Goal: Transaction & Acquisition: Obtain resource

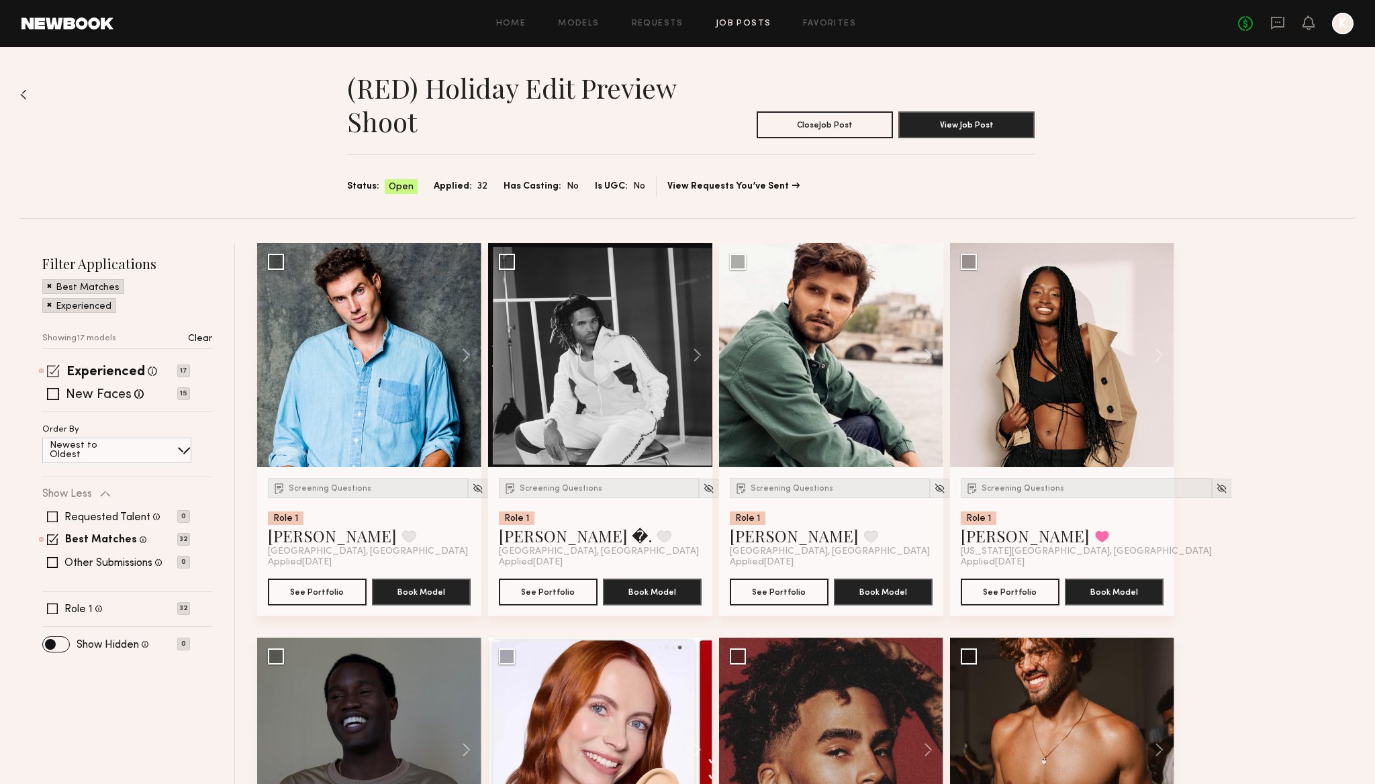
click at [55, 369] on span at bounding box center [53, 371] width 13 height 13
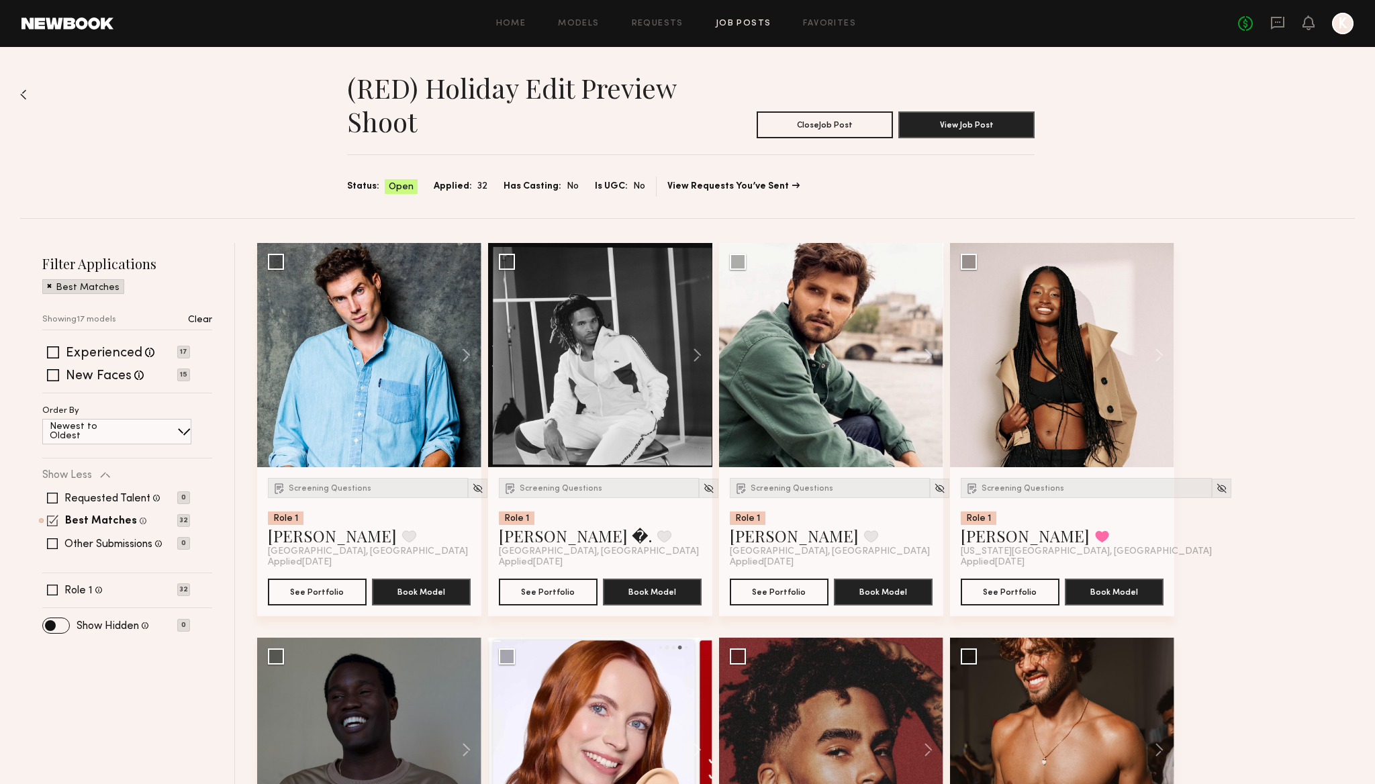
click at [52, 524] on span at bounding box center [52, 520] width 11 height 11
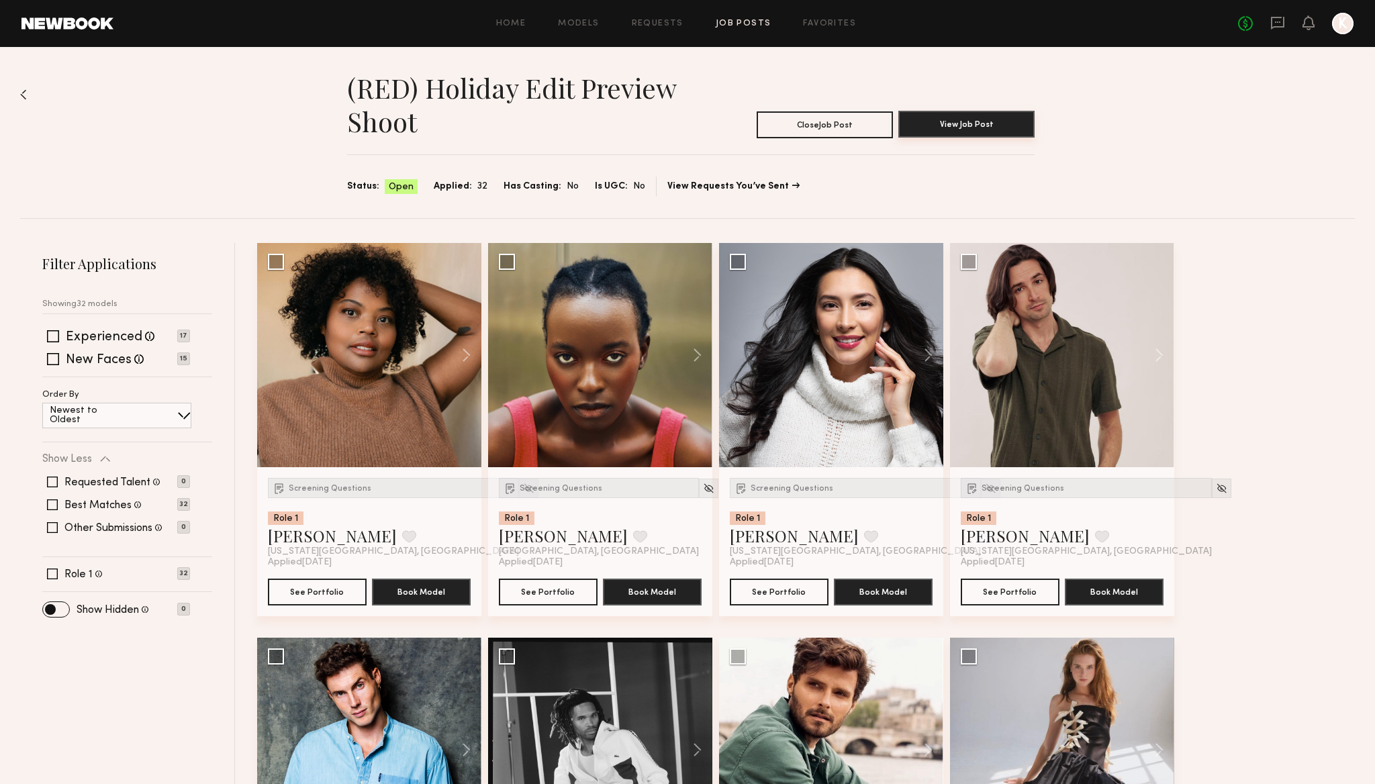
click at [953, 132] on button "View Job Post" at bounding box center [966, 124] width 136 height 27
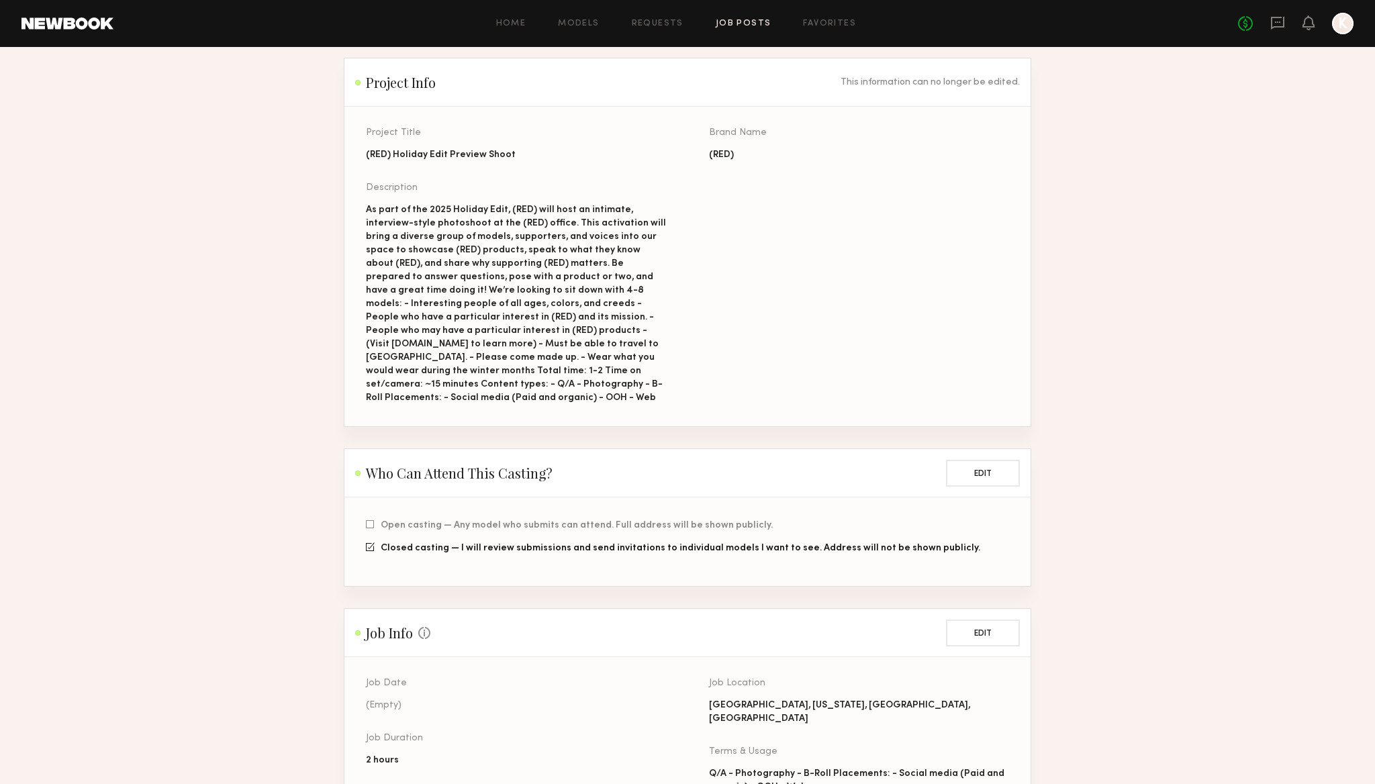
scroll to position [113, 0]
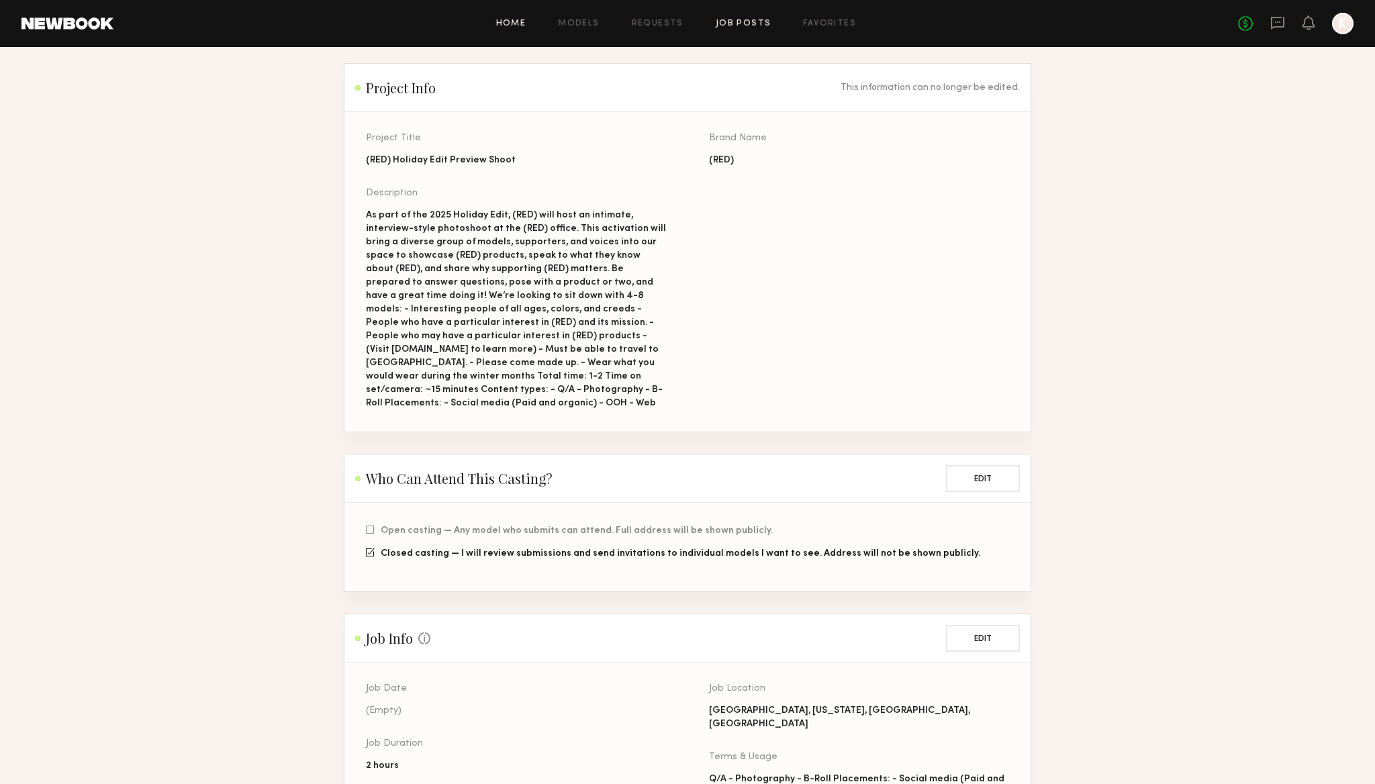
click at [510, 28] on link "Home" at bounding box center [511, 23] width 30 height 9
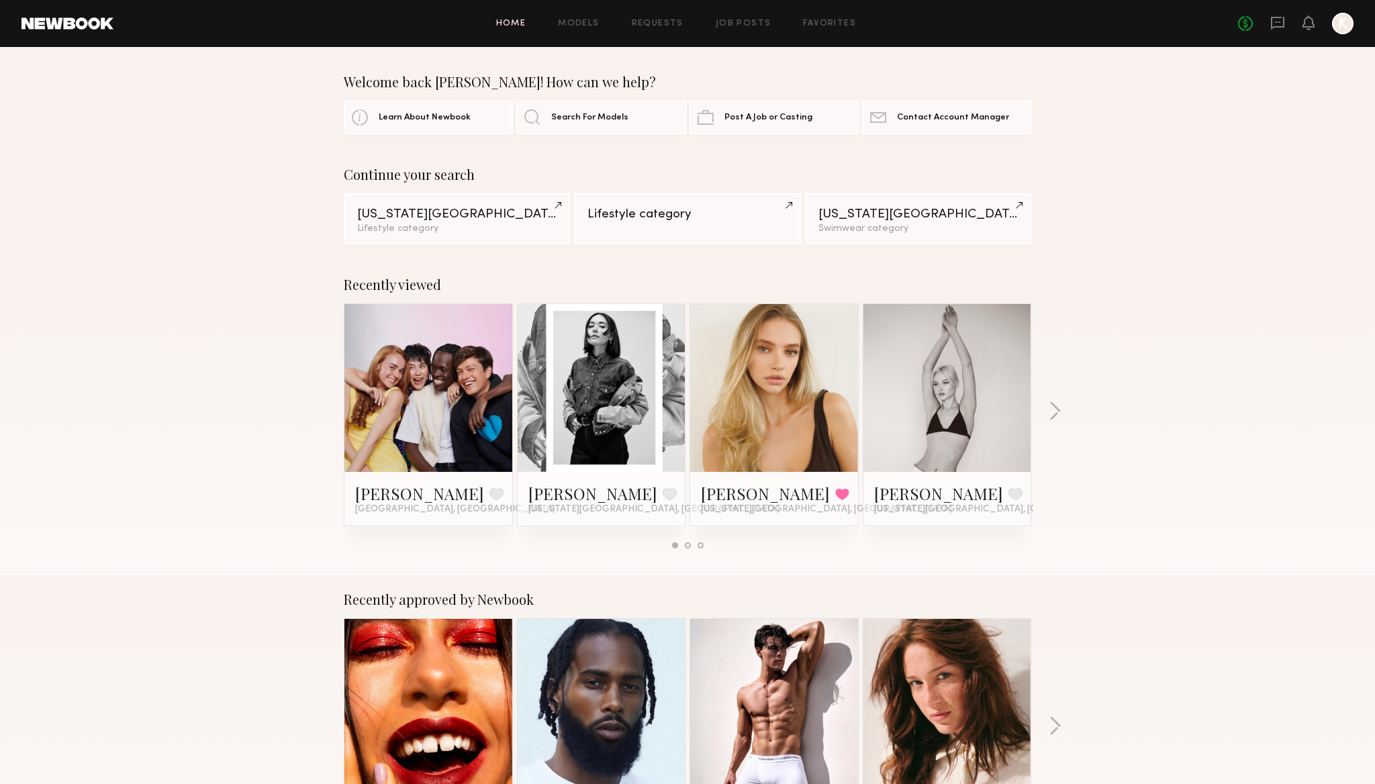
click at [747, 28] on div "Home Models Requests Job Posts Favorites Sign Out No fees up to $5,000 K" at bounding box center [733, 23] width 1240 height 21
click at [746, 21] on link "Job Posts" at bounding box center [744, 23] width 56 height 9
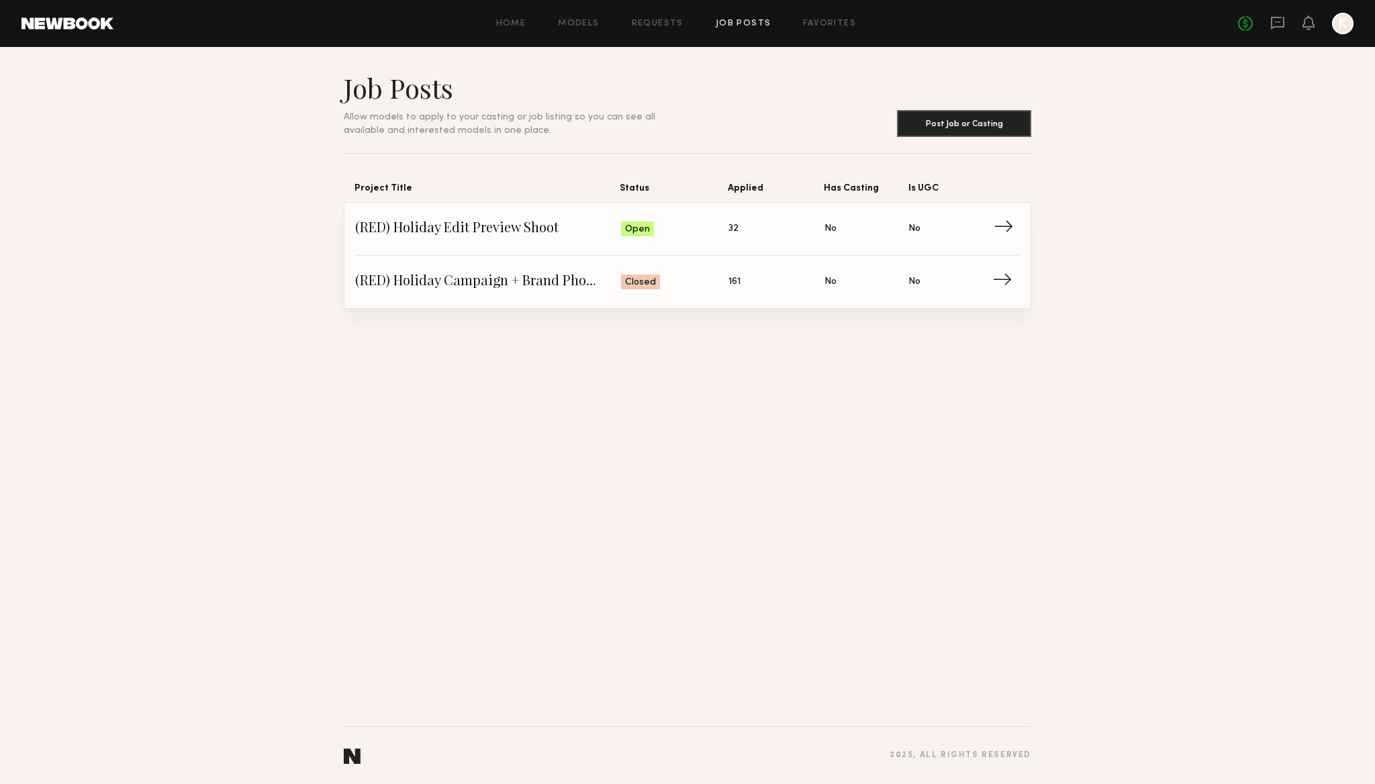
click at [473, 230] on span "(RED) Holiday Edit Preview Shoot" at bounding box center [488, 229] width 266 height 20
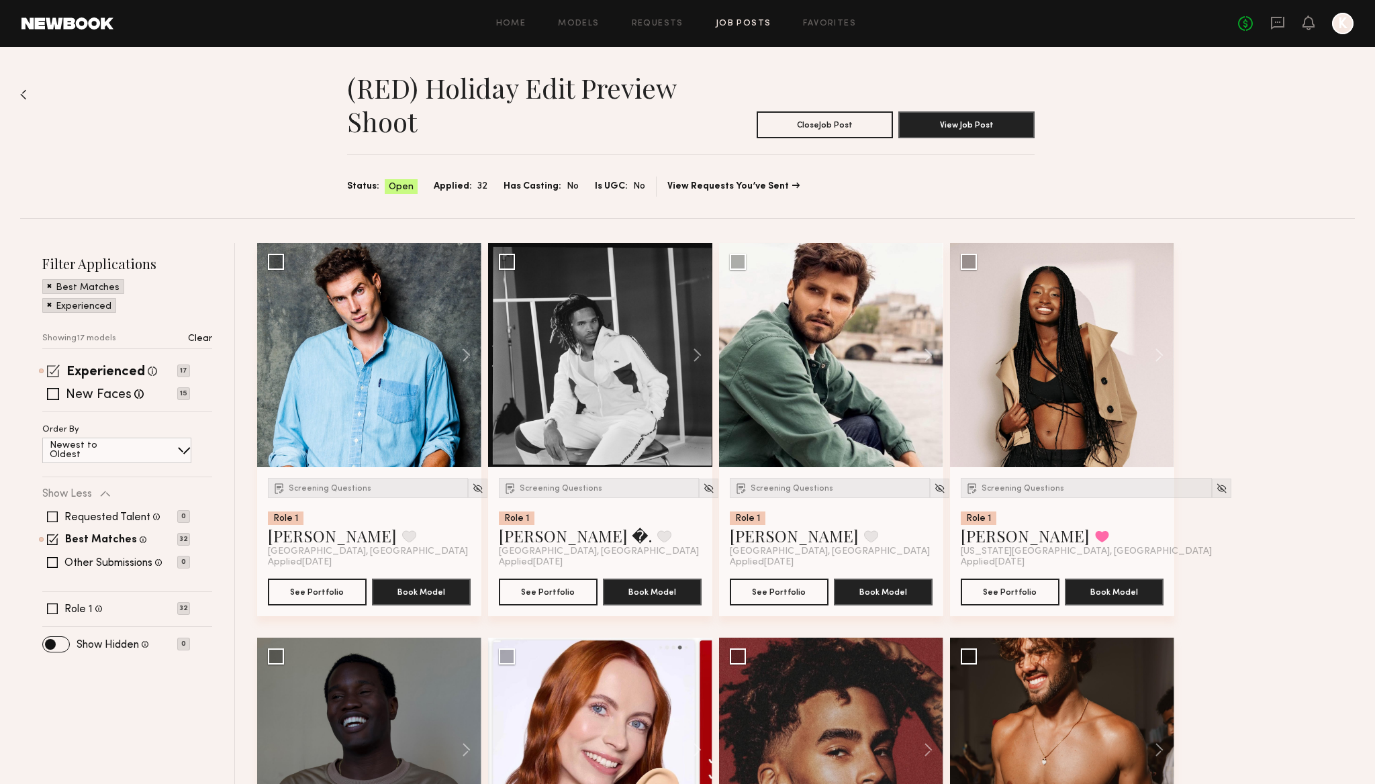
click at [52, 373] on span at bounding box center [53, 371] width 13 height 13
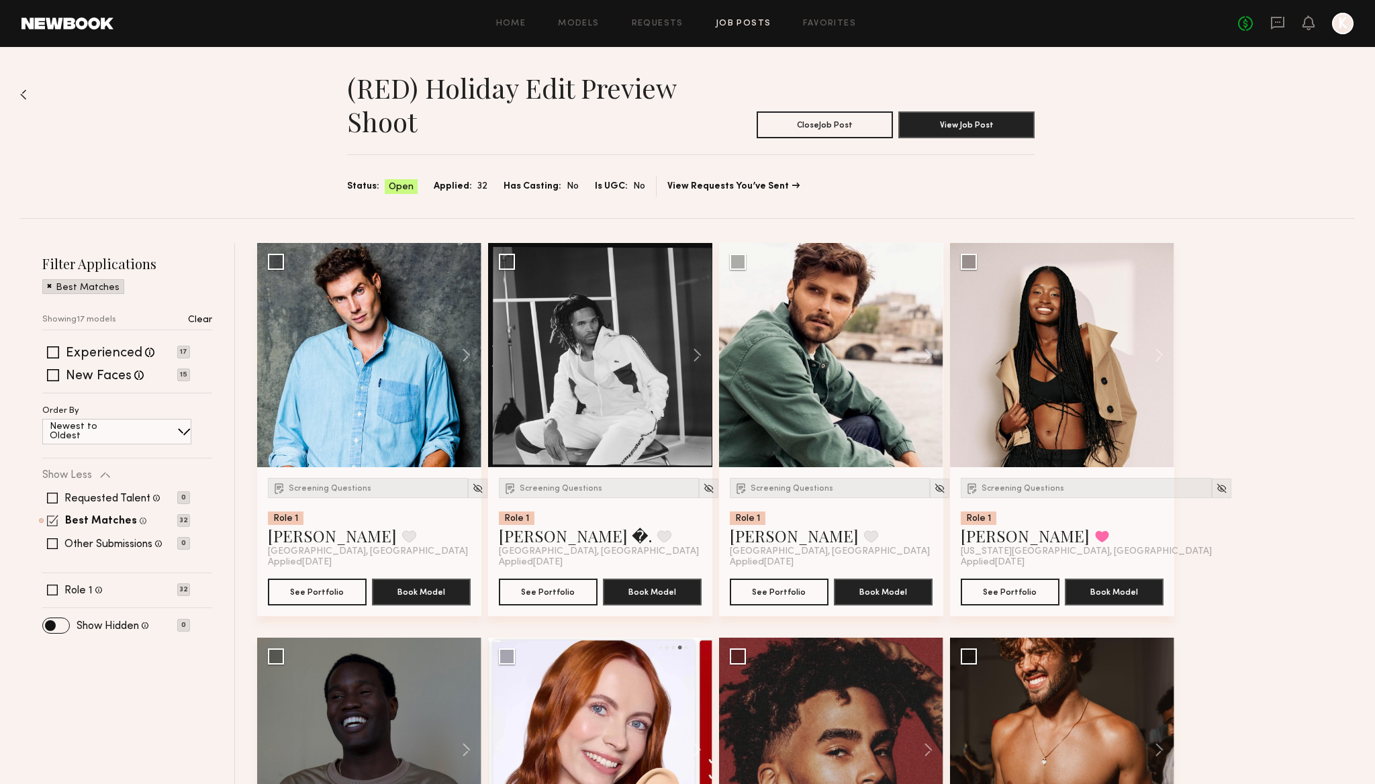
click at [55, 519] on span at bounding box center [52, 520] width 11 height 11
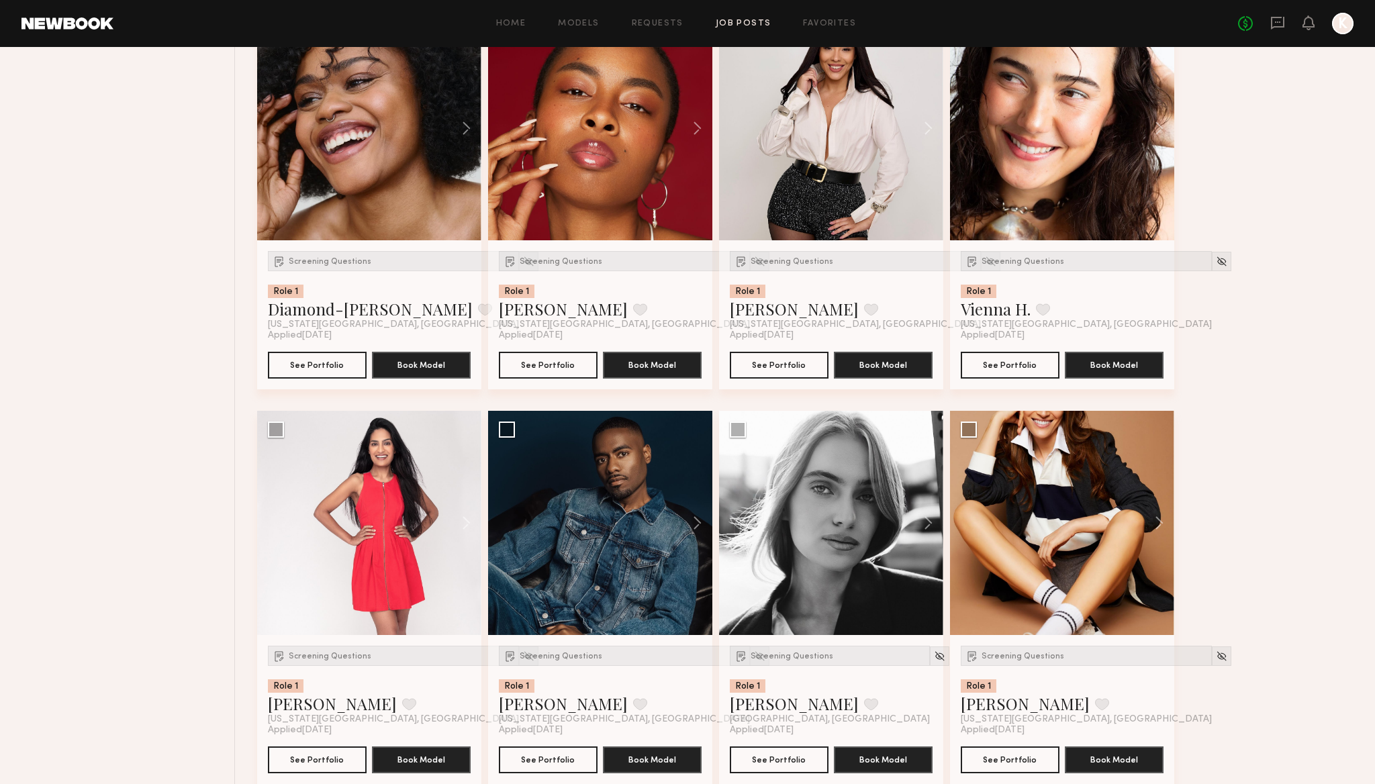
scroll to position [1833, 0]
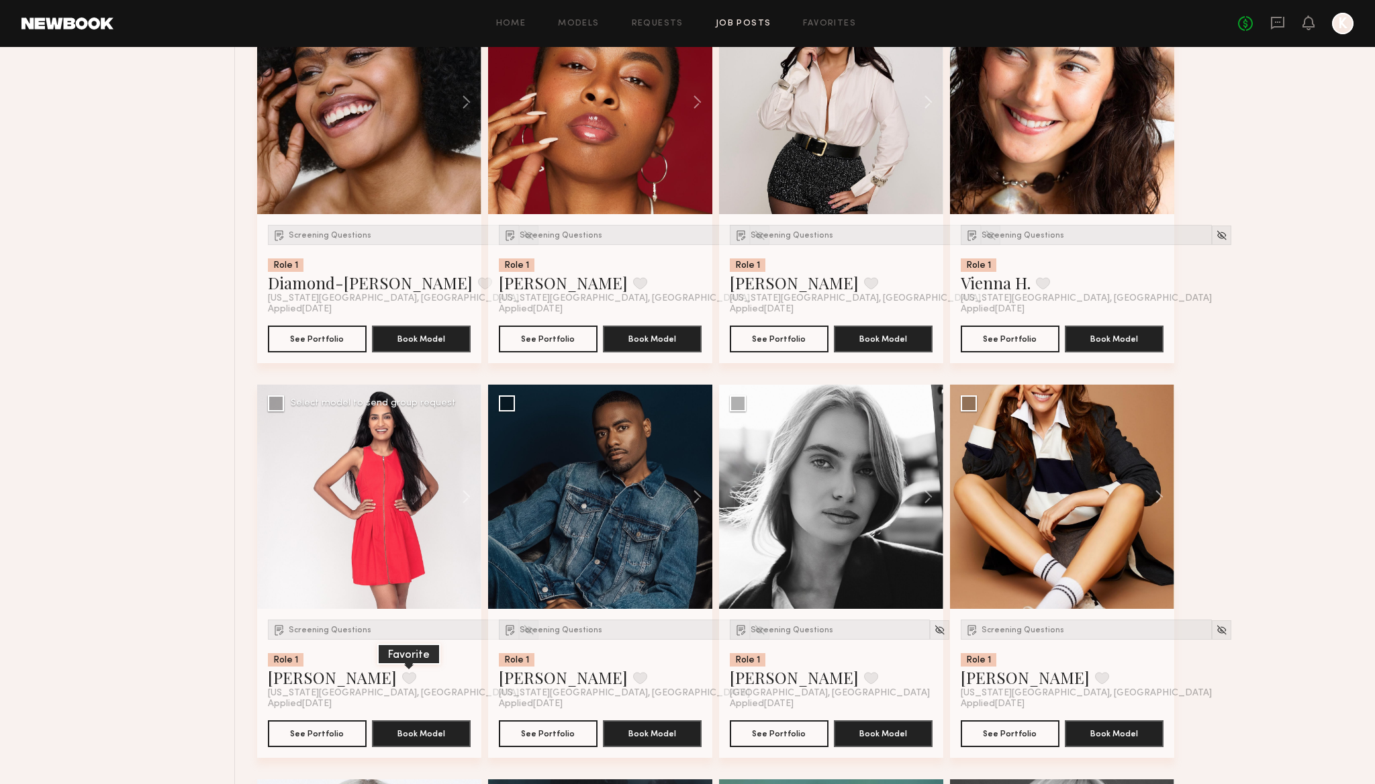
click at [402, 682] on button at bounding box center [409, 678] width 14 height 12
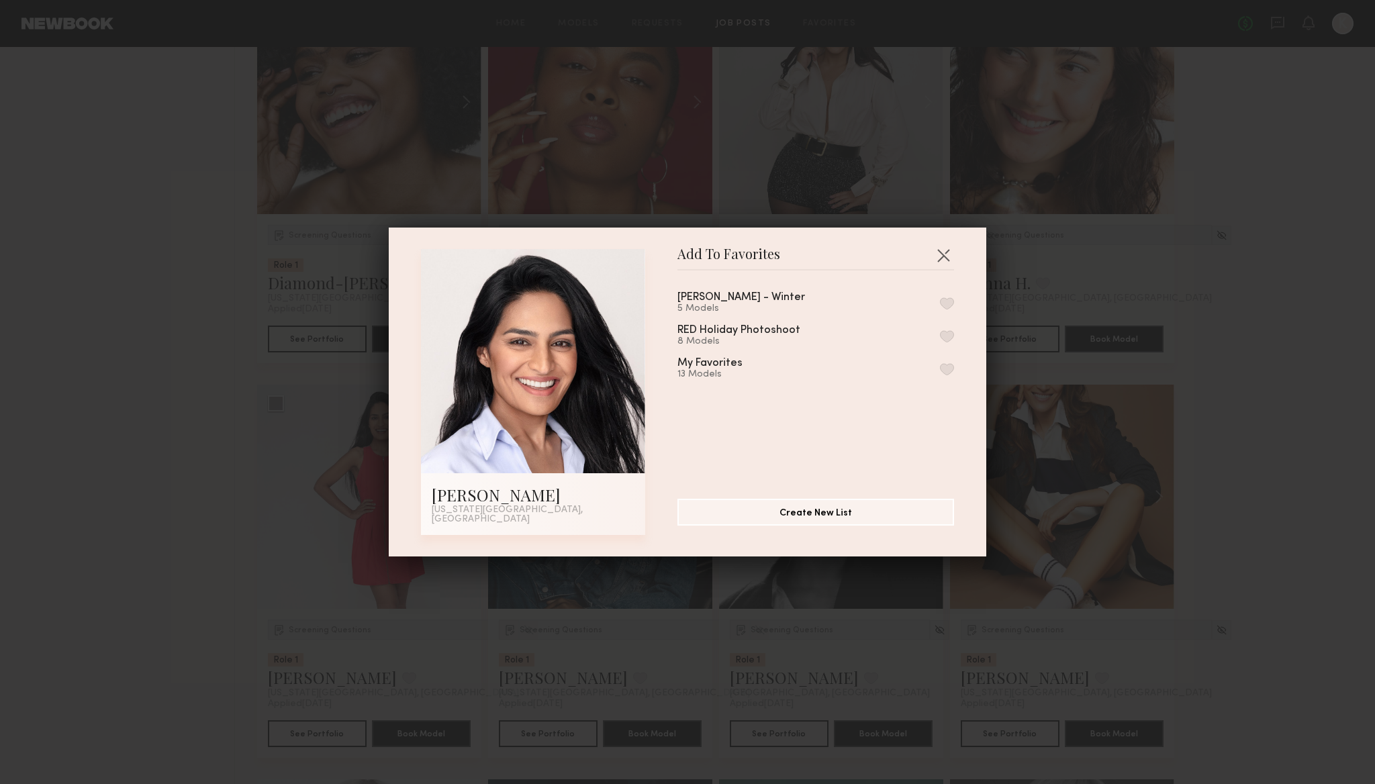
click at [950, 371] on button "button" at bounding box center [947, 369] width 14 height 12
click at [943, 259] on button "button" at bounding box center [943, 254] width 21 height 21
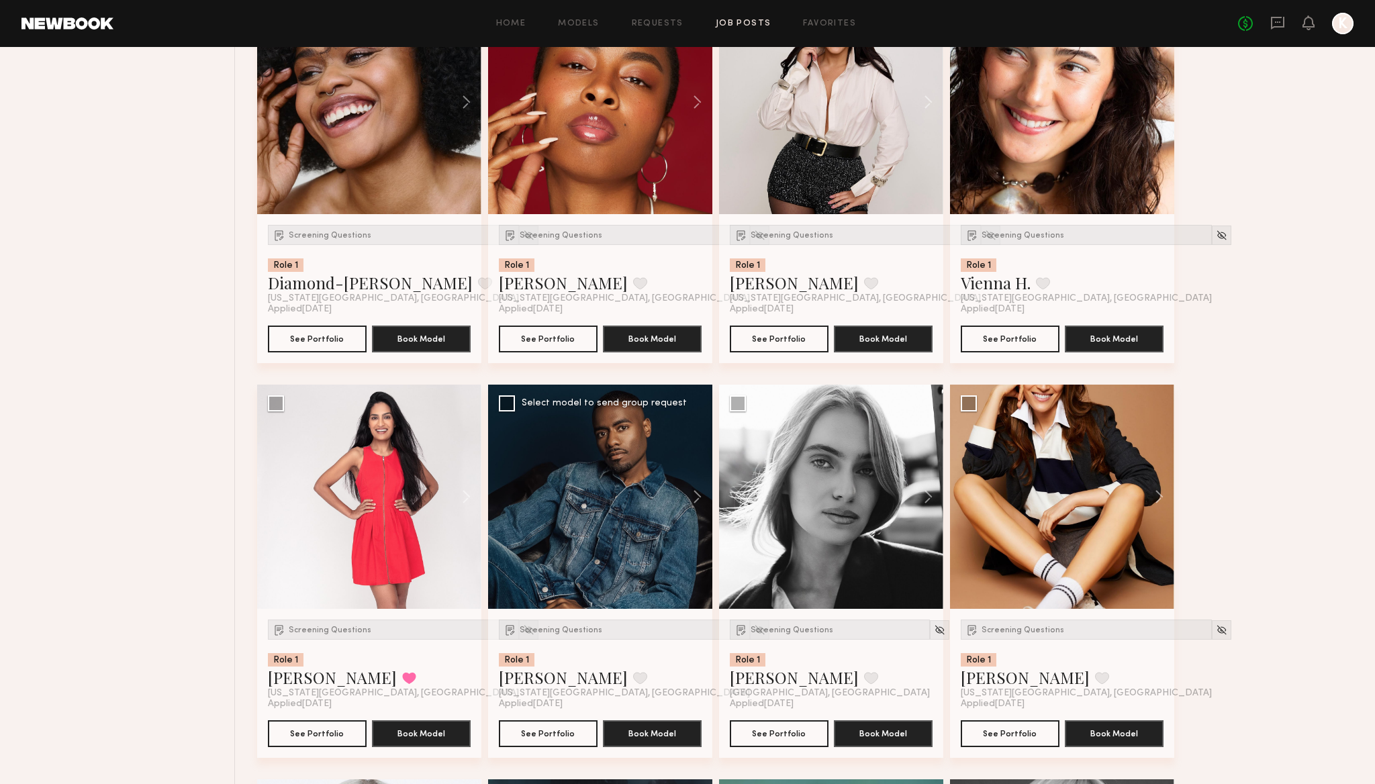
scroll to position [1830, 0]
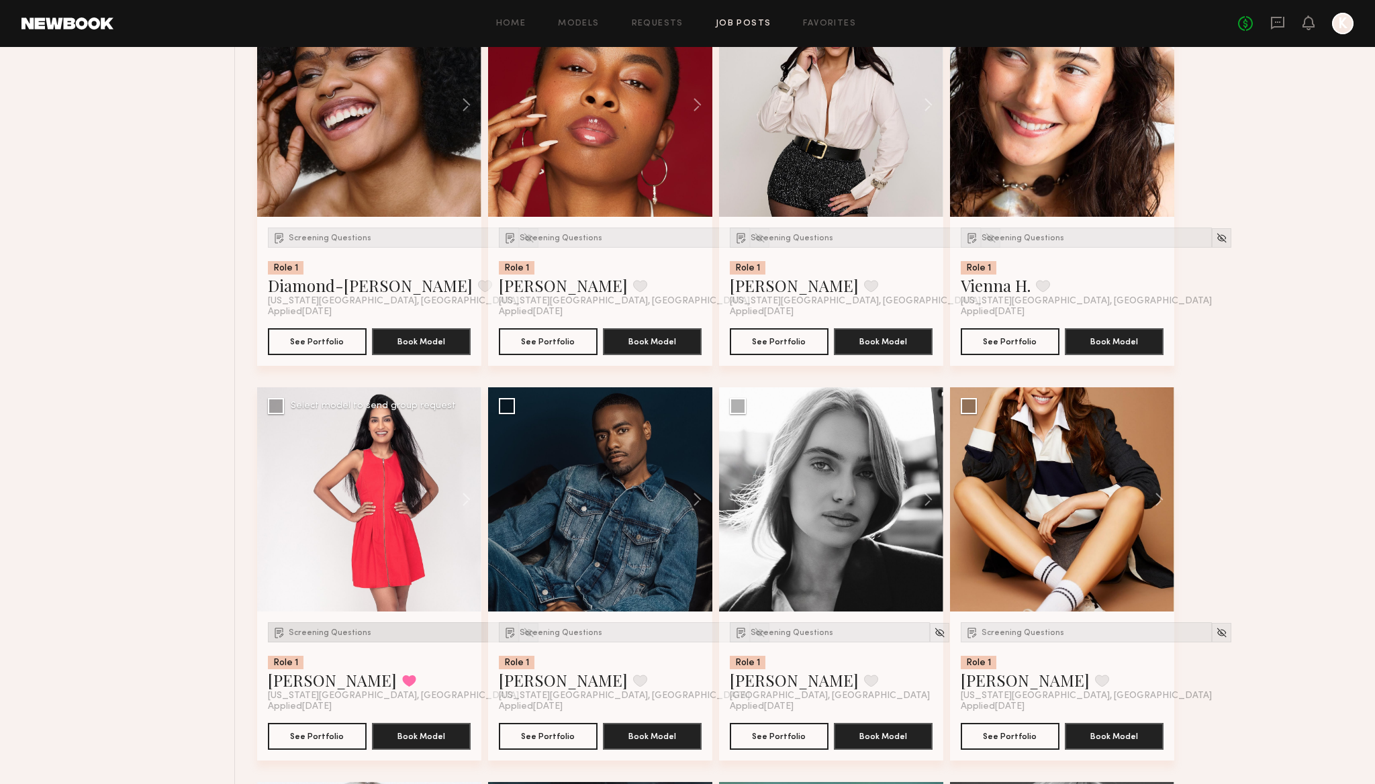
click at [297, 634] on span "Screening Questions" at bounding box center [330, 633] width 83 height 8
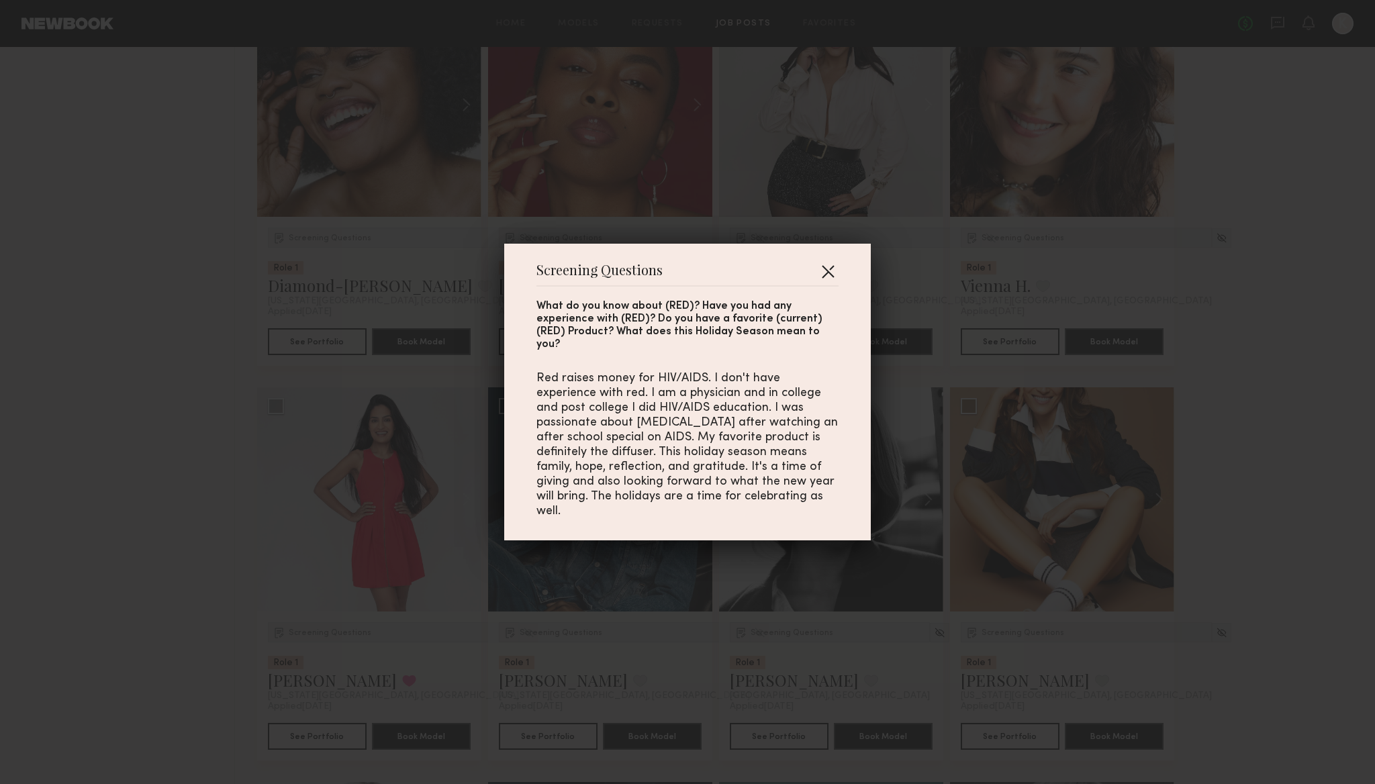
click at [825, 277] on button "button" at bounding box center [827, 271] width 21 height 21
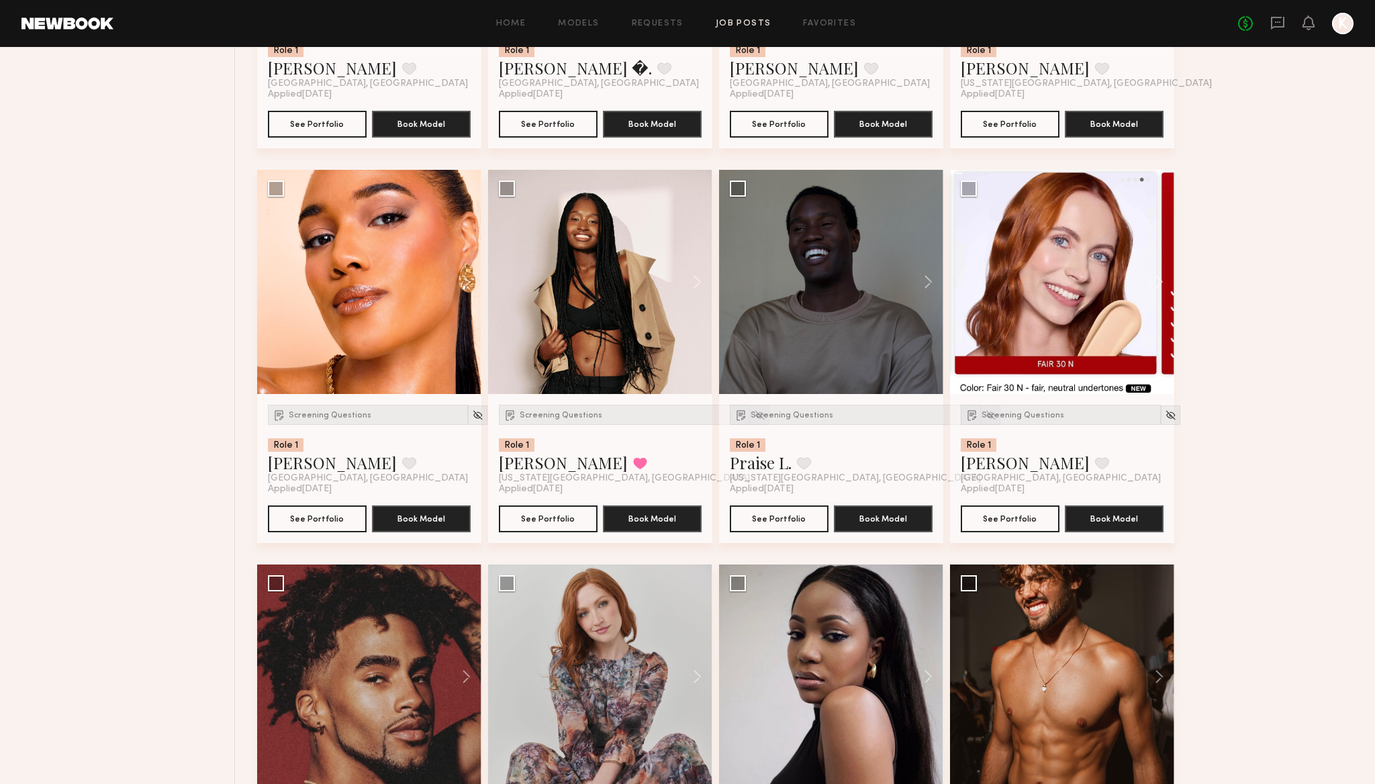
scroll to position [831, 0]
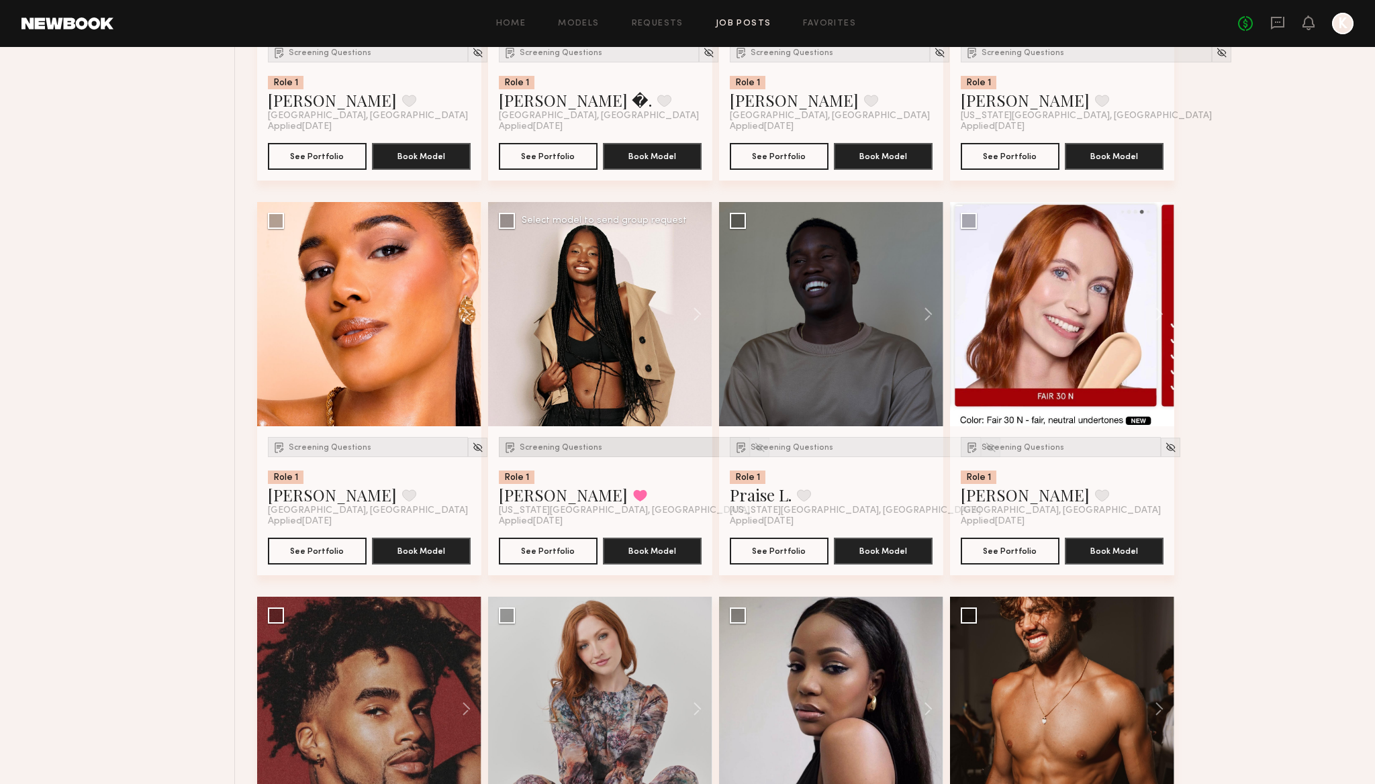
click at [553, 441] on div "Screening Questions" at bounding box center [624, 447] width 251 height 20
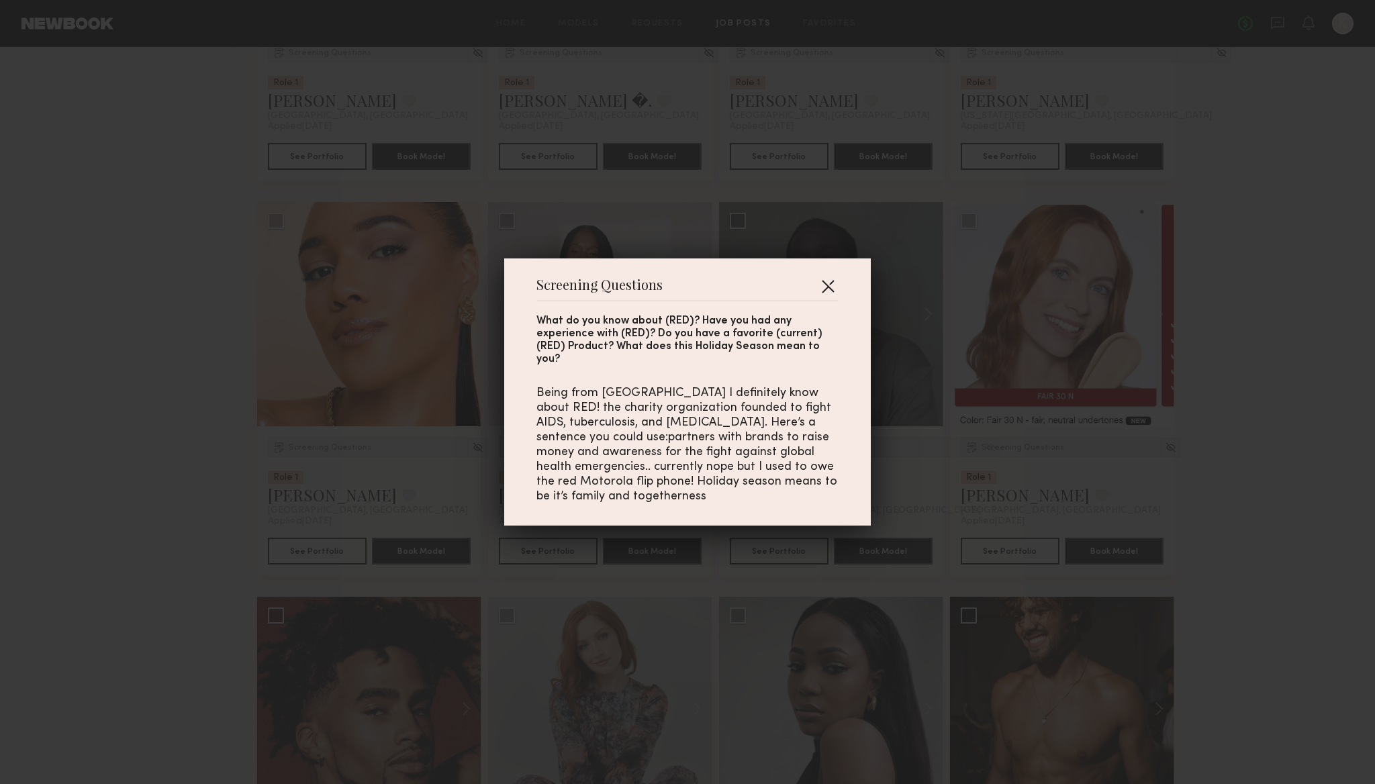
click at [825, 291] on button "button" at bounding box center [827, 285] width 21 height 21
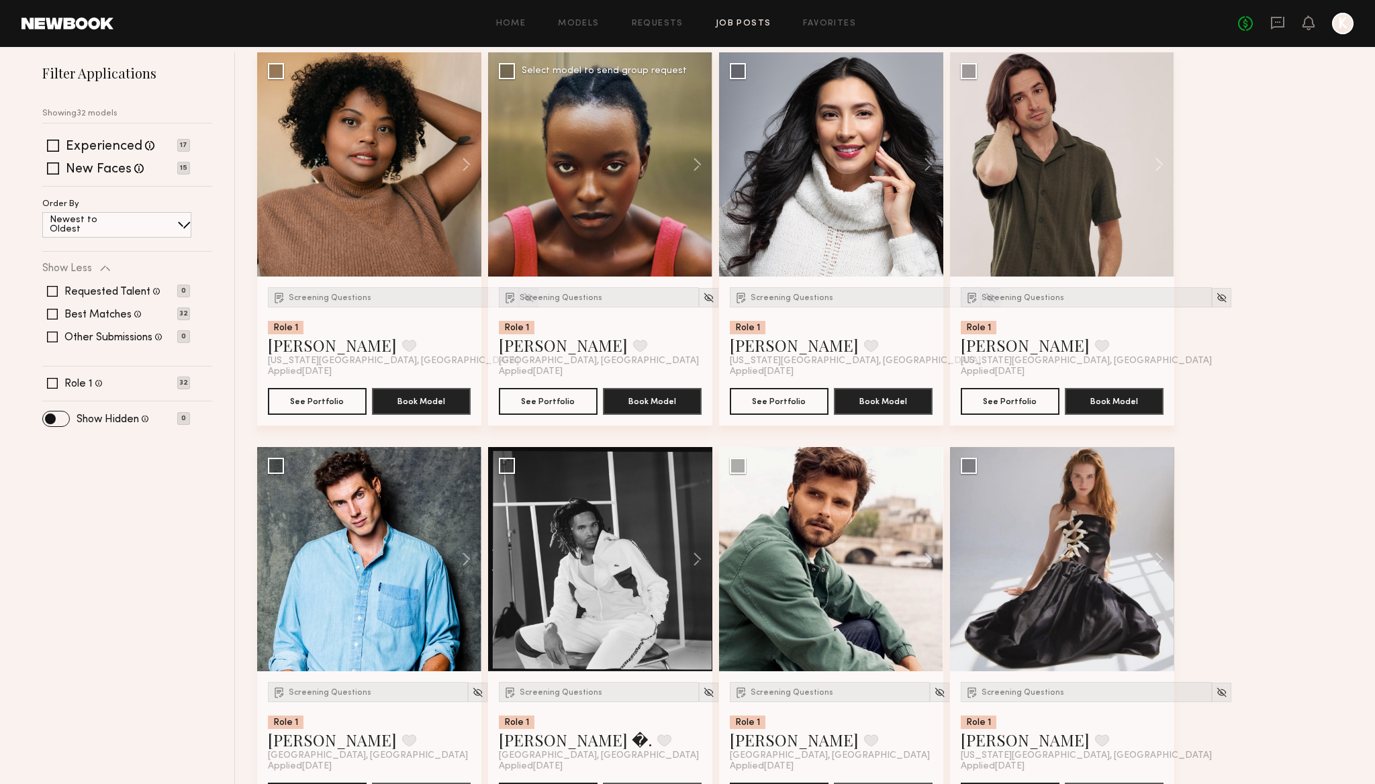
scroll to position [288, 0]
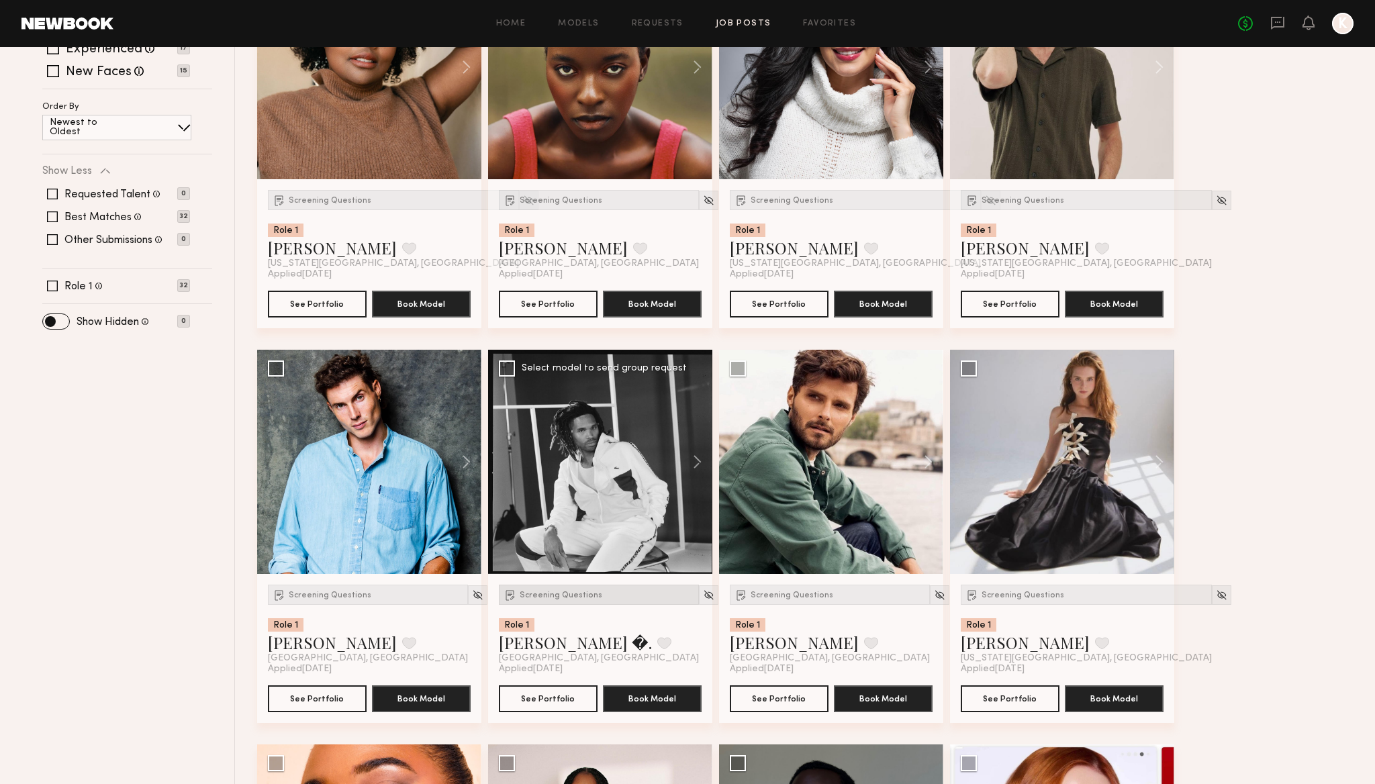
click at [560, 596] on span "Screening Questions" at bounding box center [561, 596] width 83 height 8
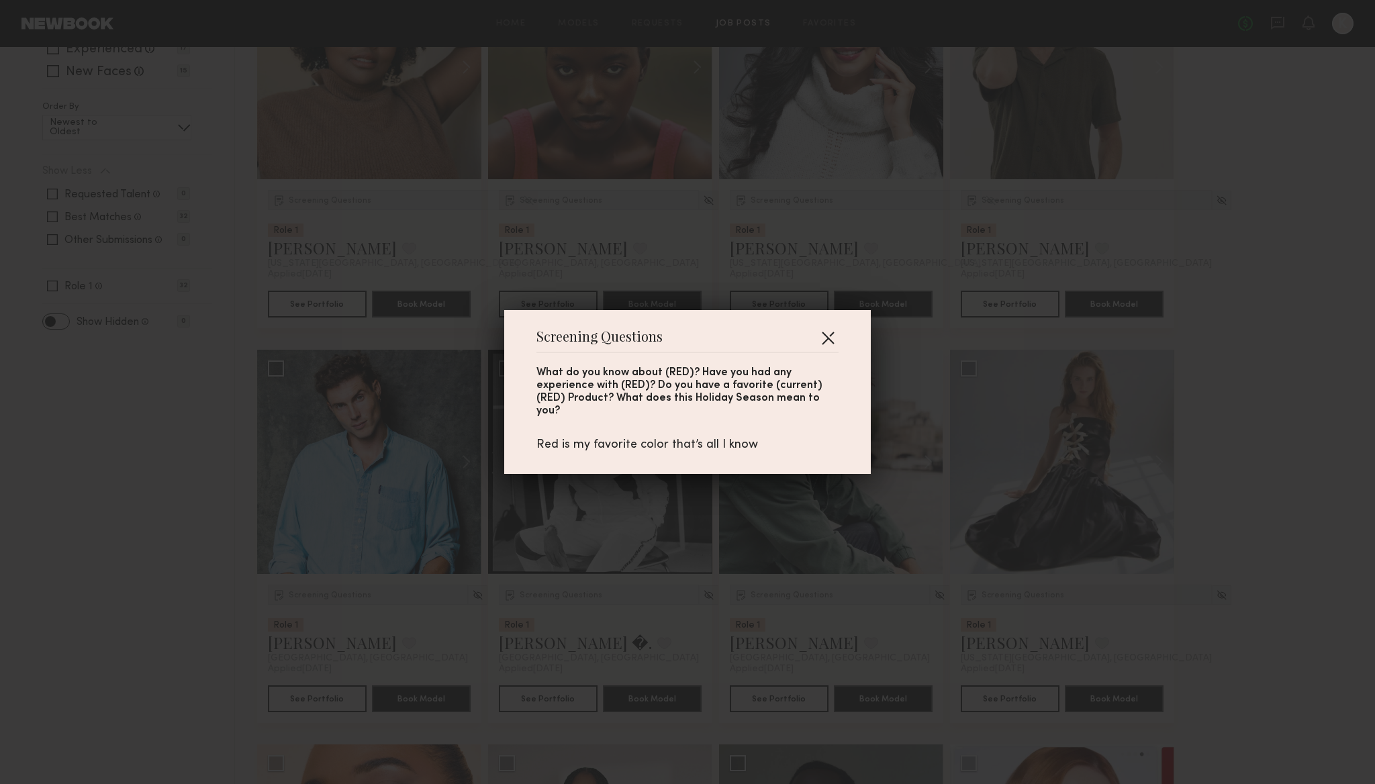
click at [832, 342] on button "button" at bounding box center [827, 337] width 21 height 21
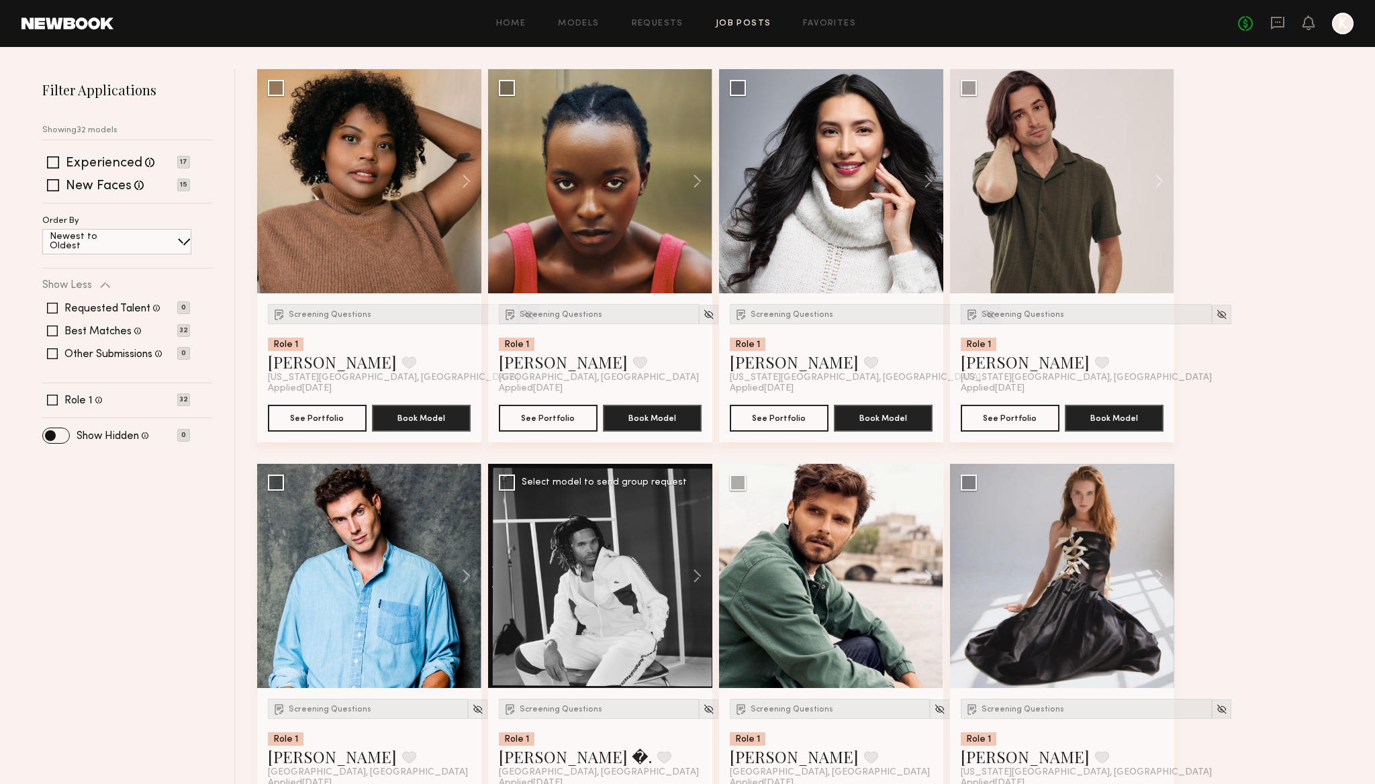
scroll to position [130, 0]
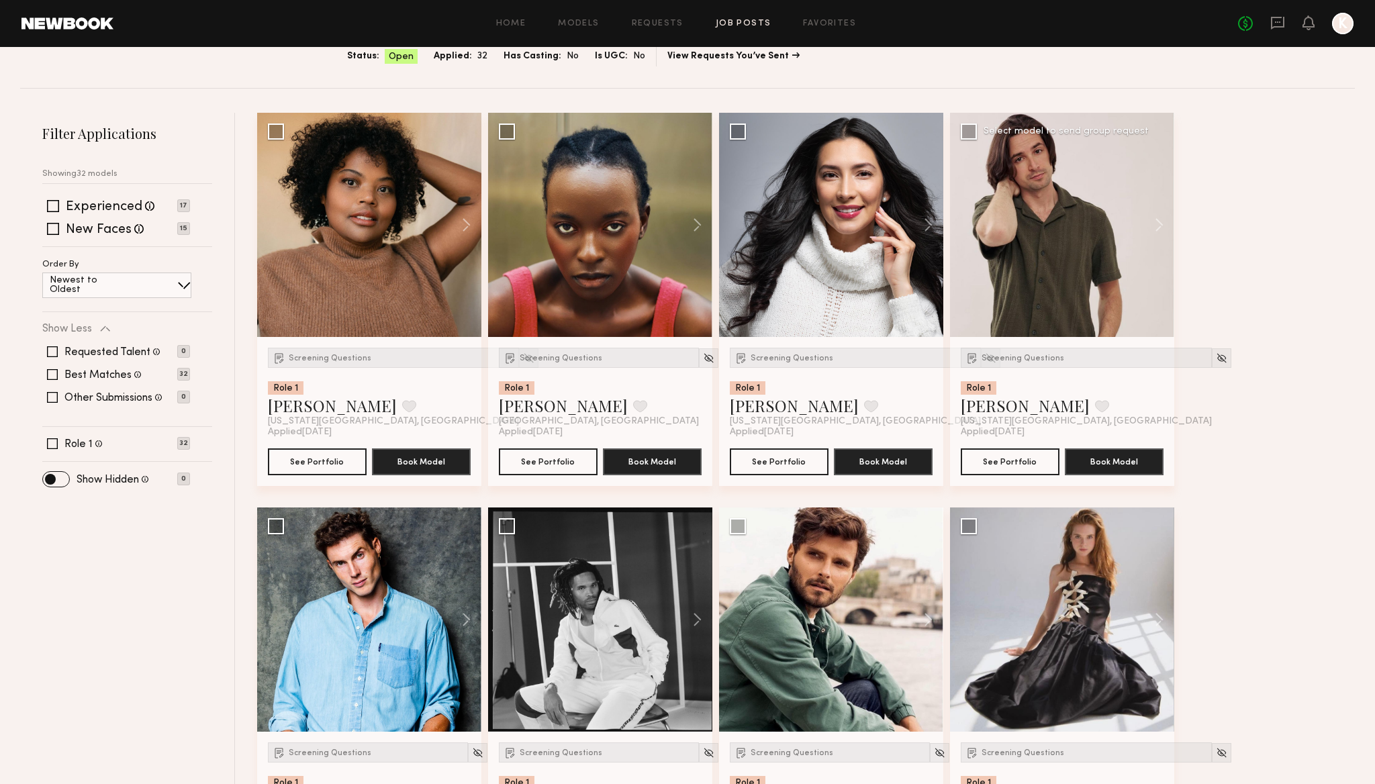
click at [1061, 342] on div "Screening Questions Role 1 James S. Favorite New York City, NY Applied 09/18/20…" at bounding box center [1062, 411] width 224 height 149
click at [1158, 222] on button at bounding box center [1152, 225] width 43 height 224
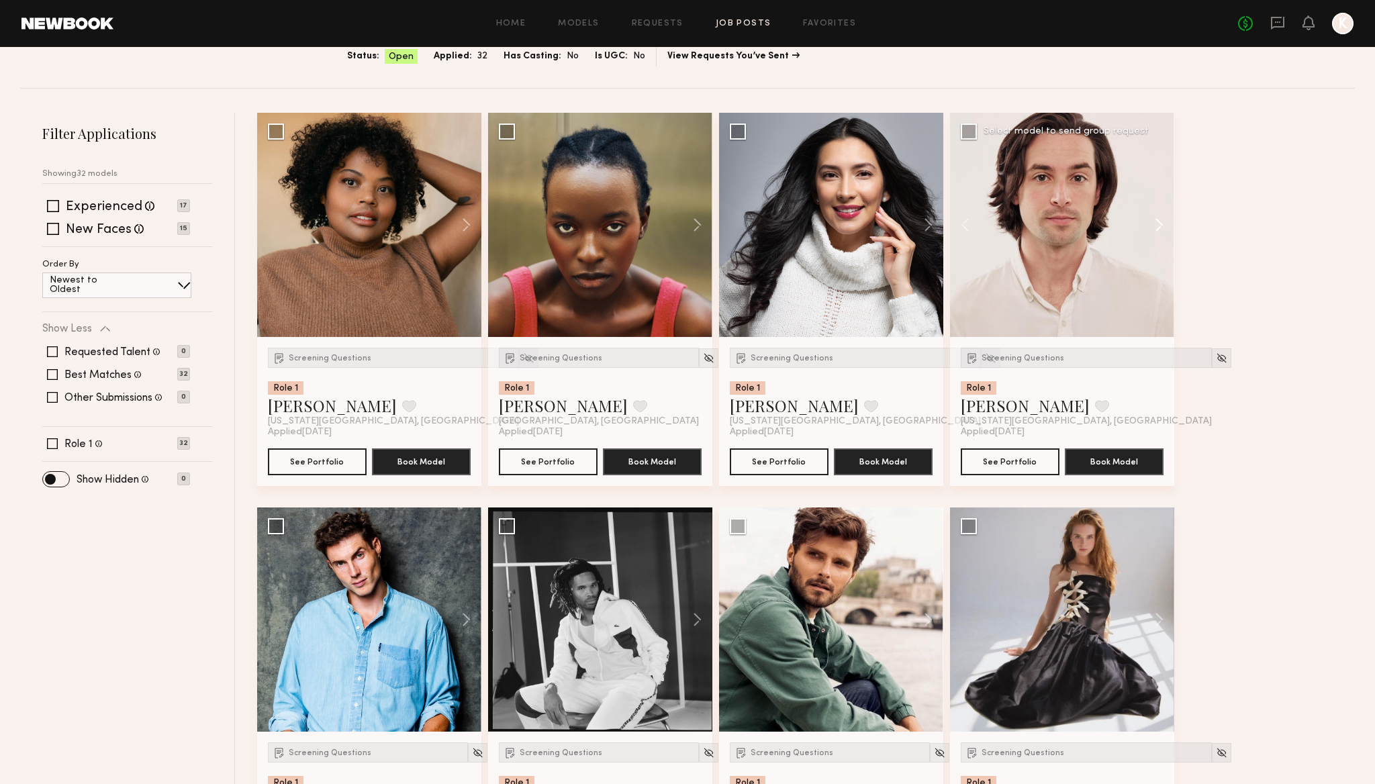
click at [1158, 222] on button at bounding box center [1152, 225] width 43 height 224
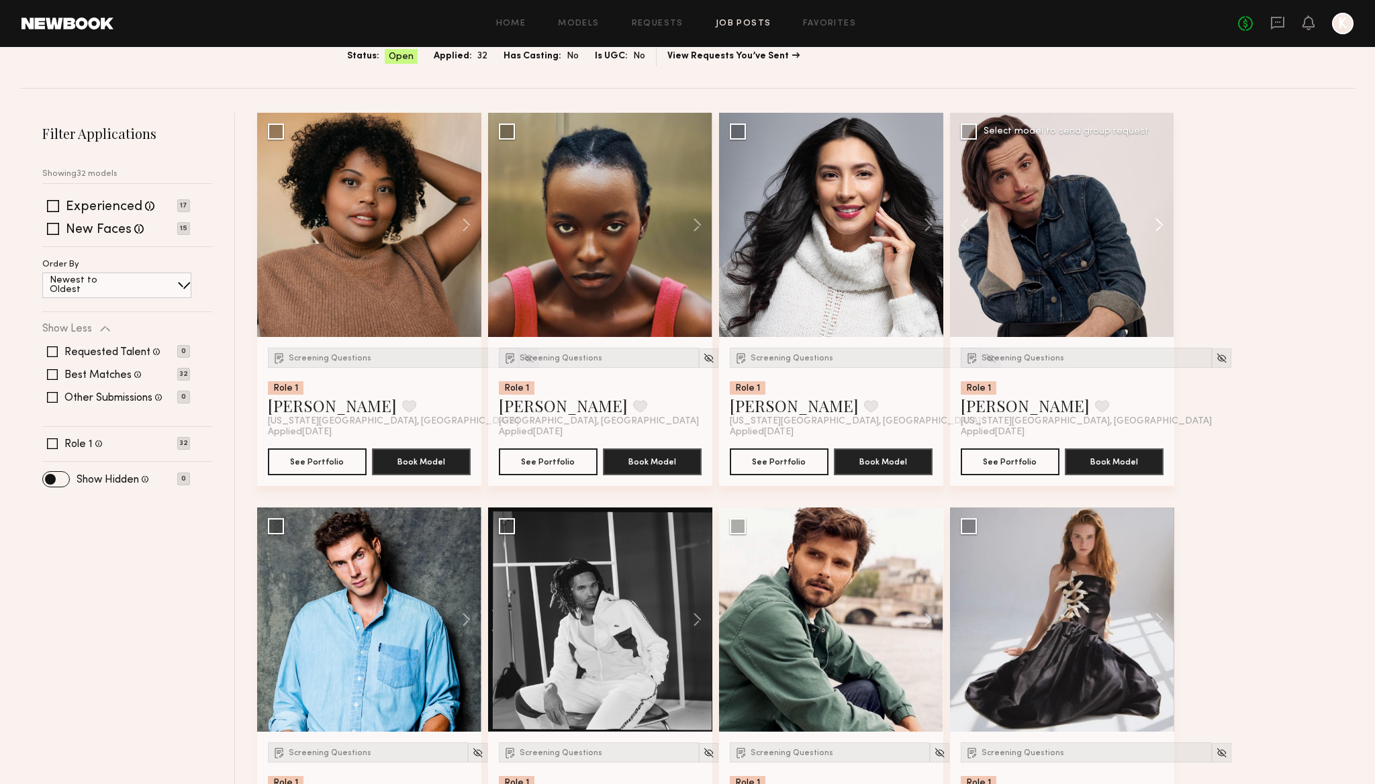
click at [1158, 222] on button at bounding box center [1152, 225] width 43 height 224
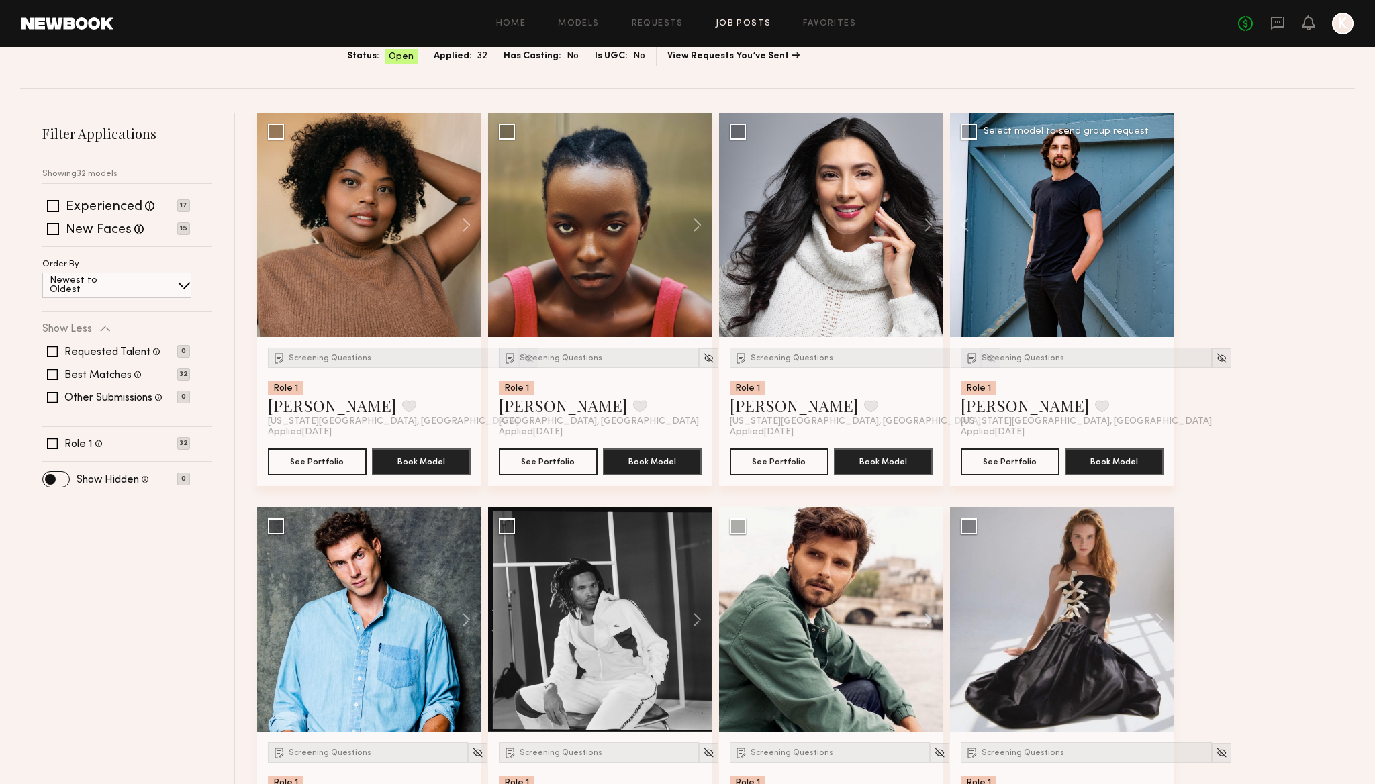
click at [1158, 222] on div at bounding box center [1062, 225] width 224 height 224
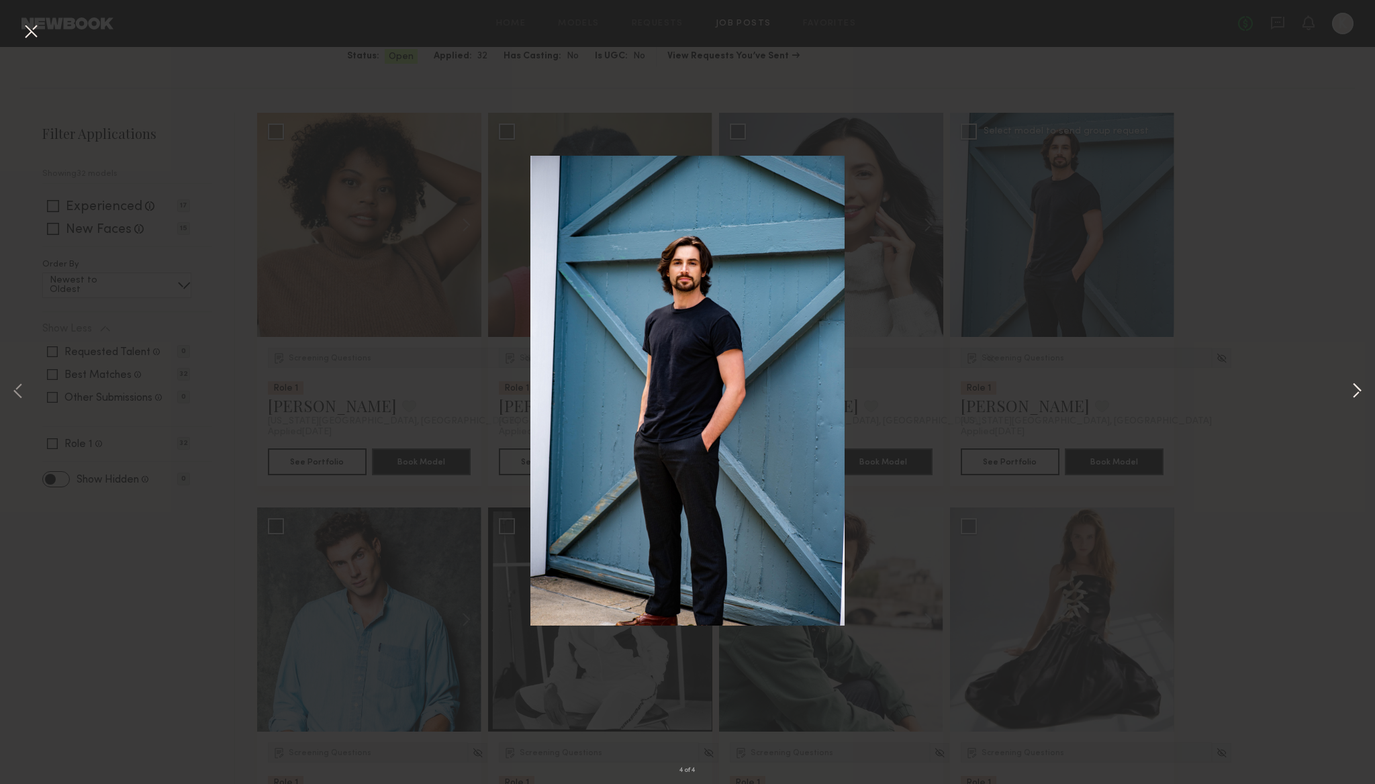
click at [1350, 387] on button at bounding box center [1357, 392] width 16 height 627
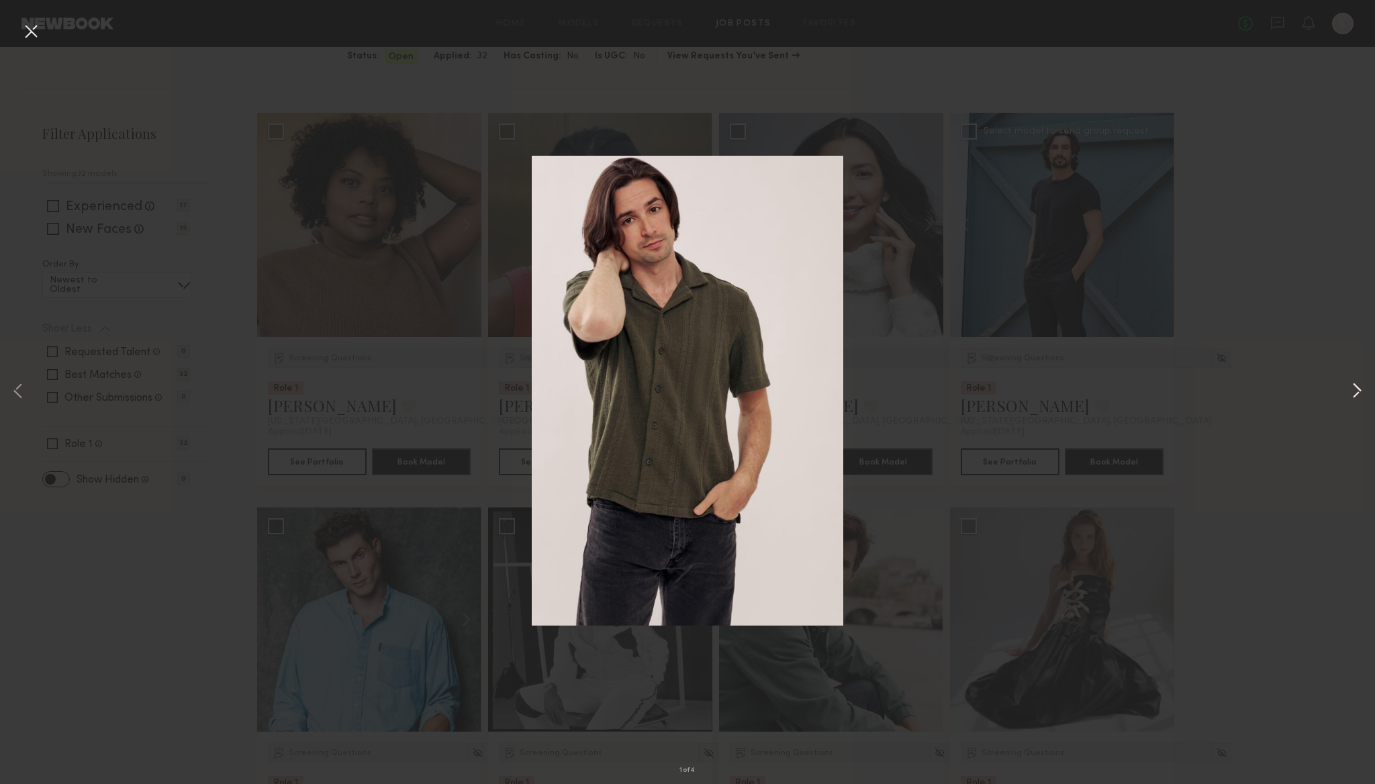
click at [1350, 387] on button at bounding box center [1357, 392] width 16 height 627
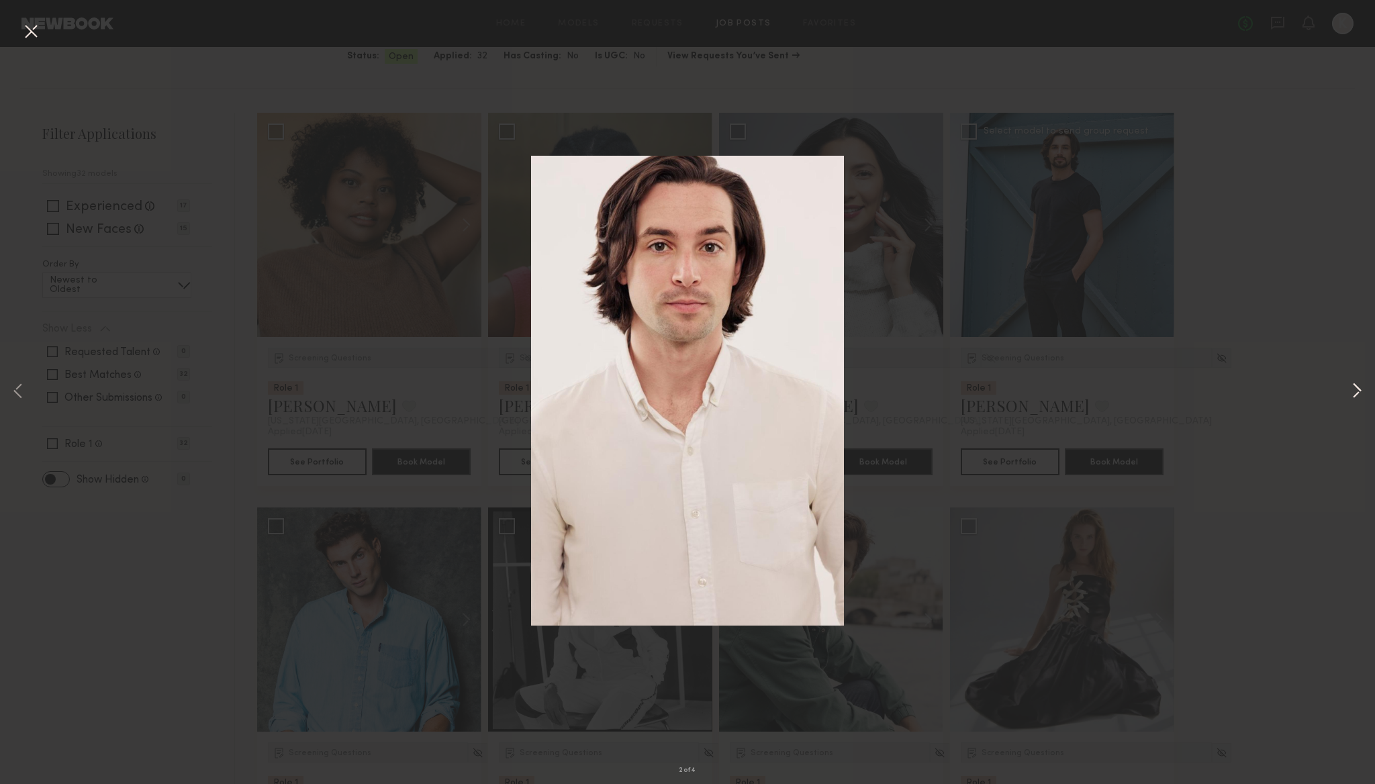
click at [1350, 387] on button at bounding box center [1357, 392] width 16 height 627
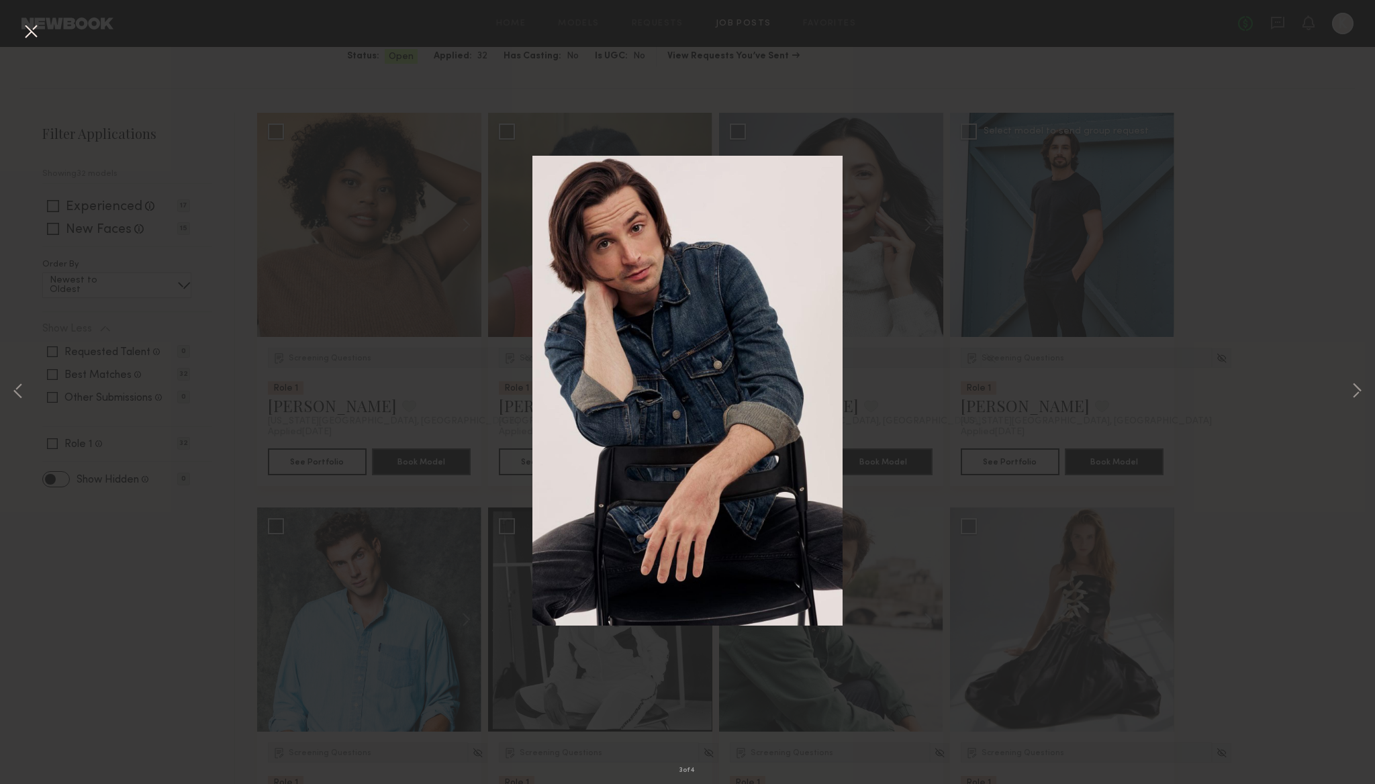
click at [31, 22] on button at bounding box center [30, 32] width 21 height 24
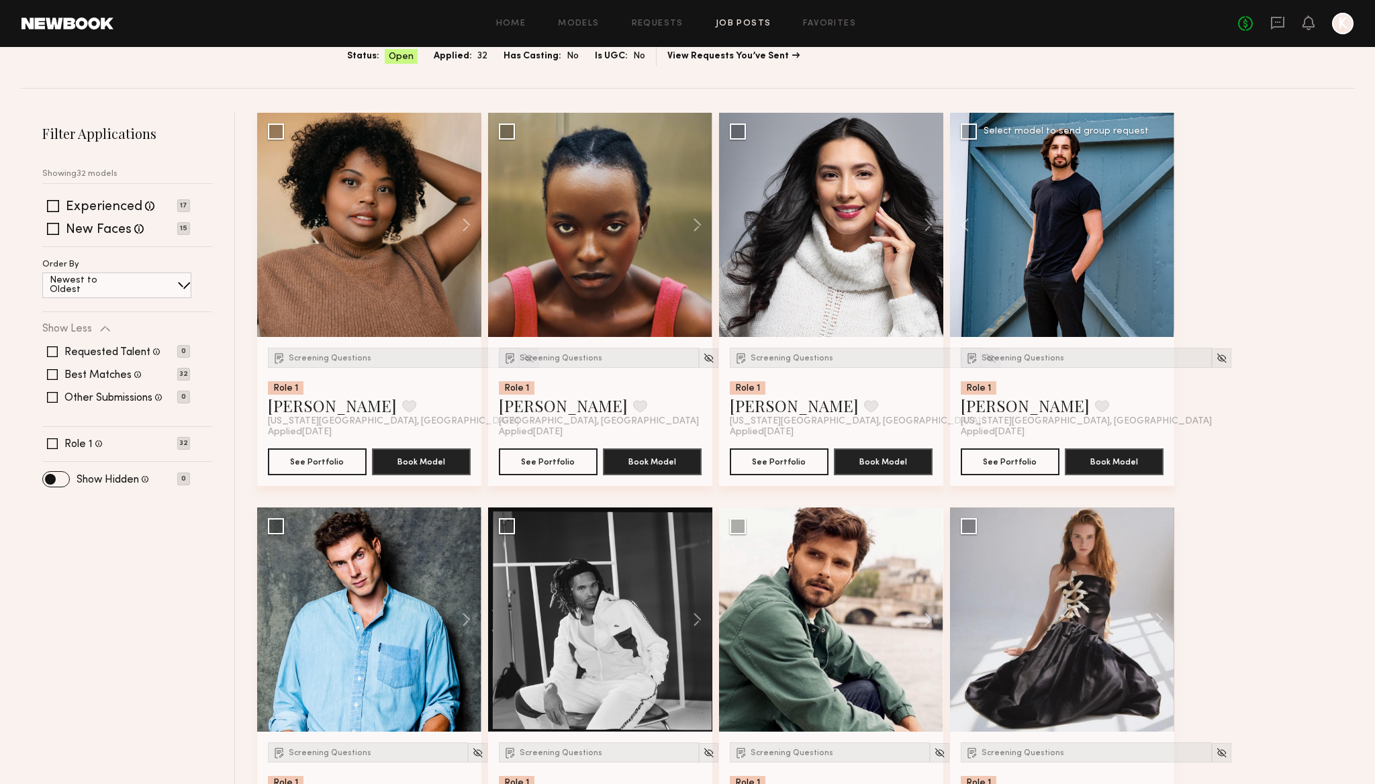
click at [1001, 341] on div "Screening Questions Role 1 James S. Favorite New York City, NY Applied 09/18/20…" at bounding box center [1062, 411] width 224 height 149
click at [1001, 353] on div "Screening Questions" at bounding box center [1086, 358] width 251 height 20
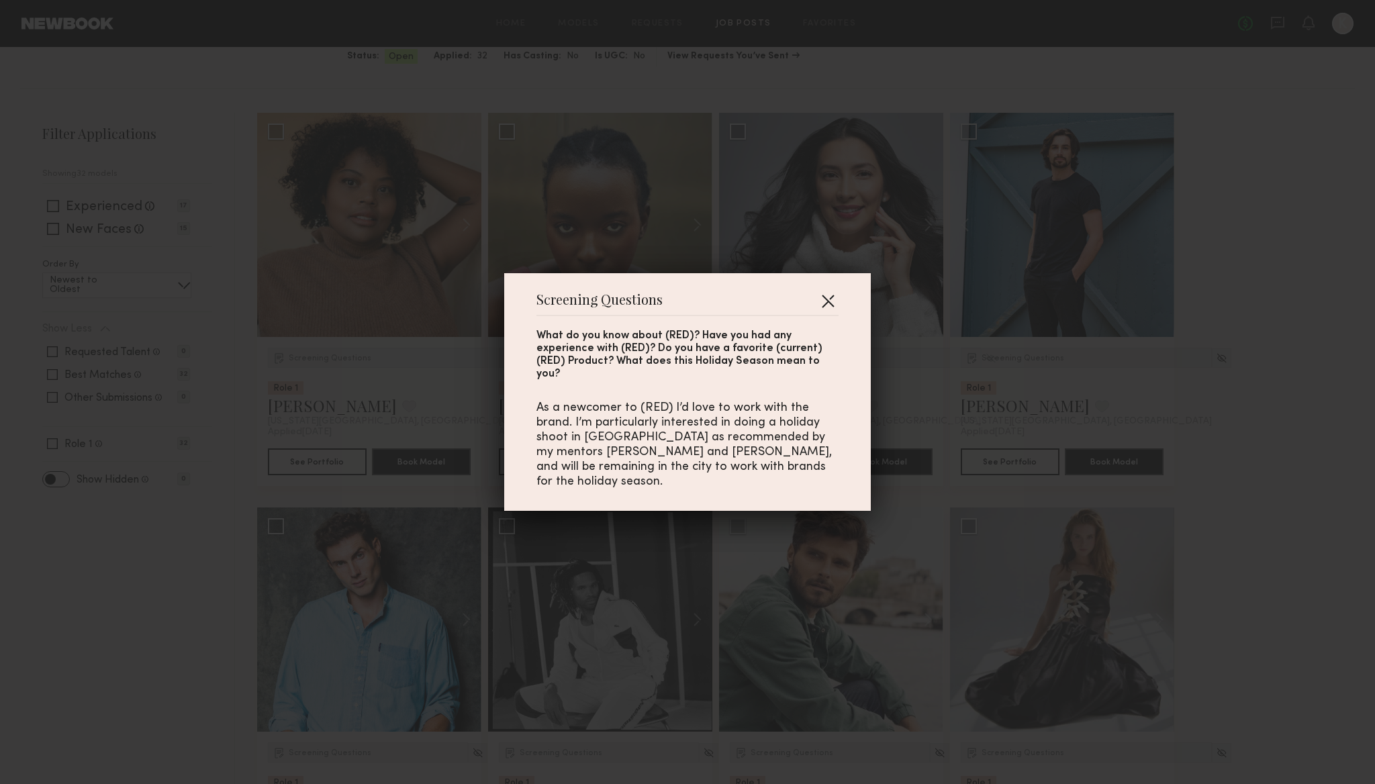
click at [823, 312] on button "button" at bounding box center [827, 300] width 21 height 21
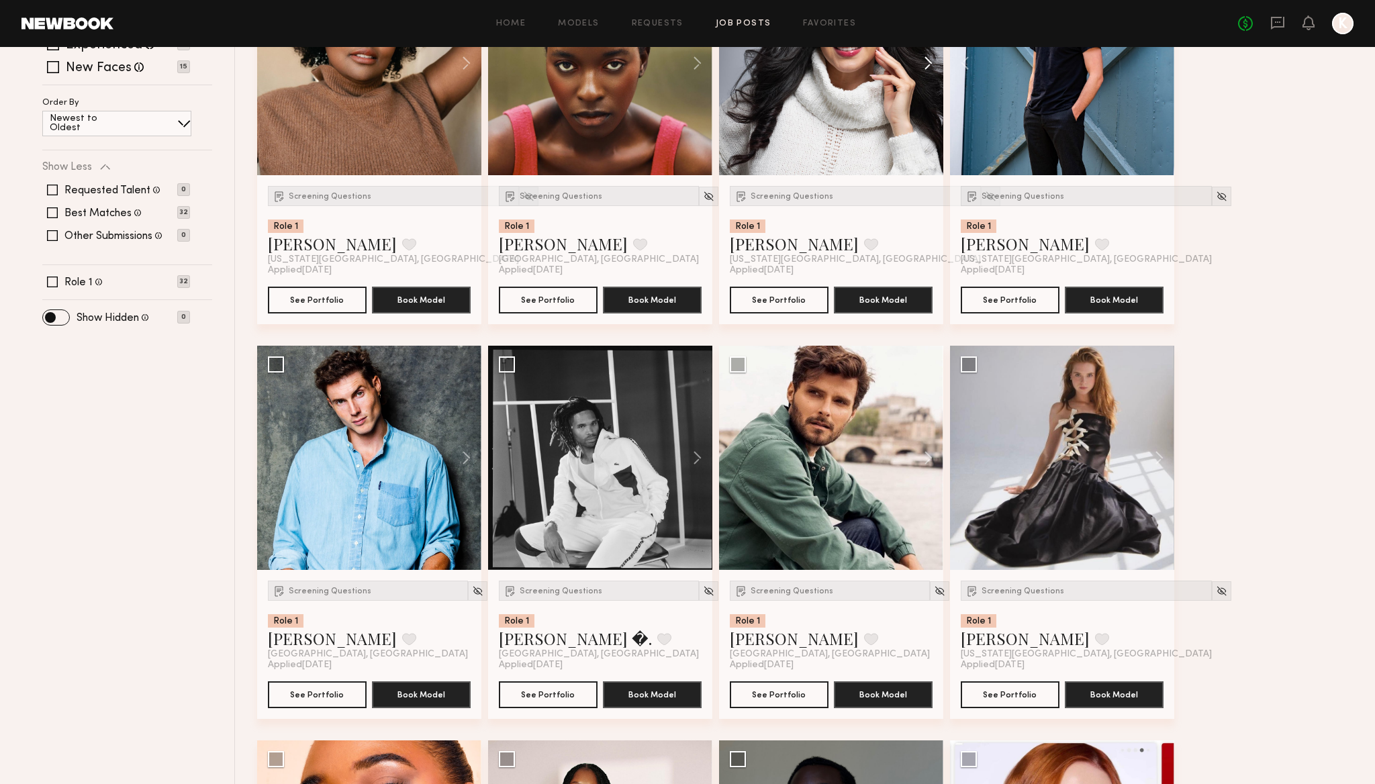
scroll to position [293, 0]
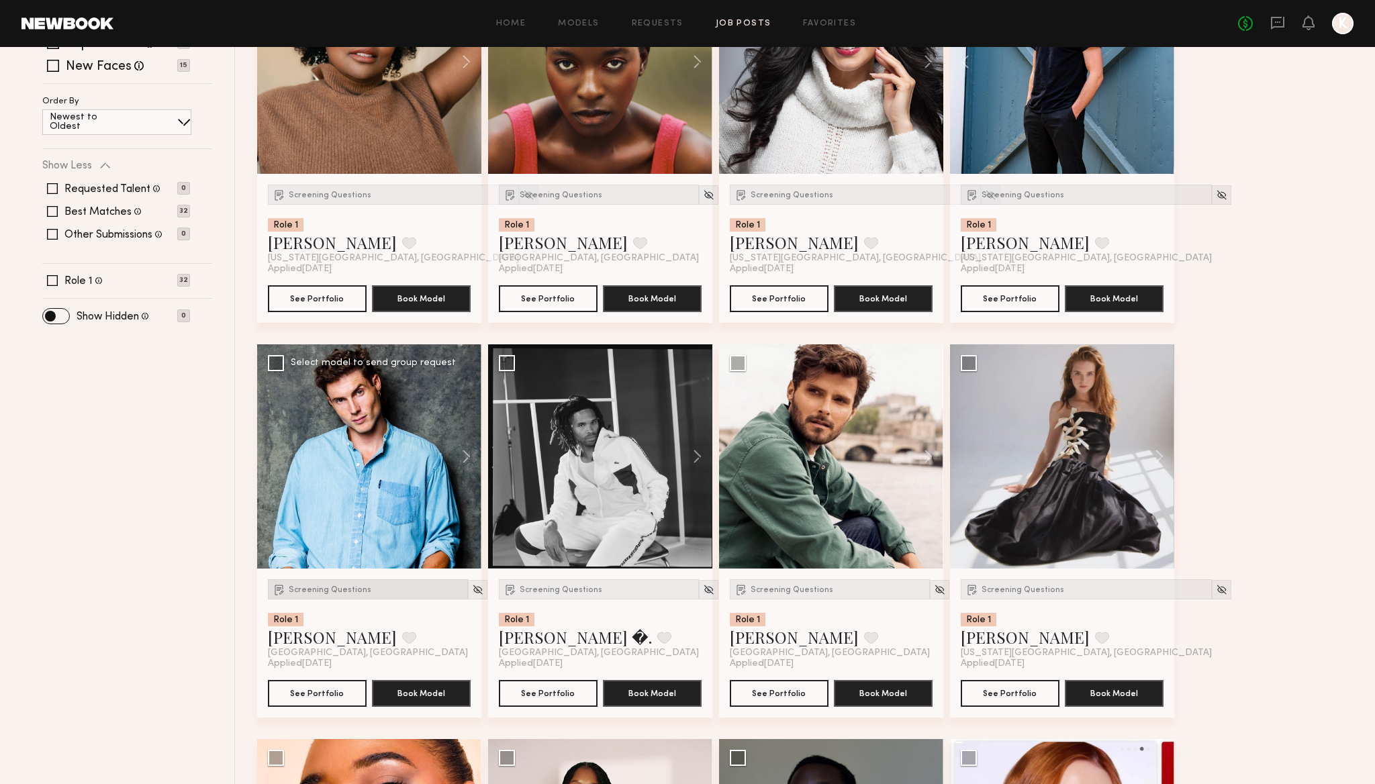
click at [324, 583] on div "Screening Questions" at bounding box center [368, 590] width 200 height 20
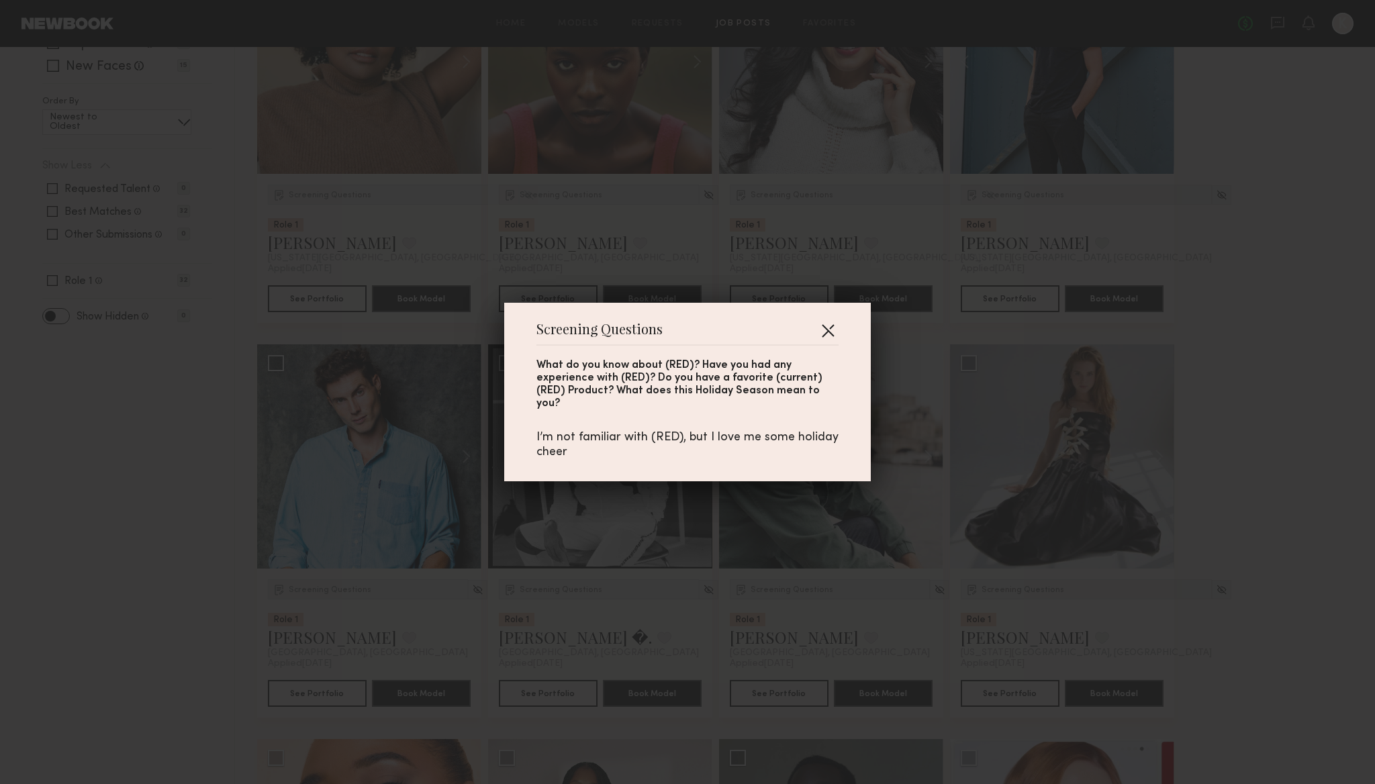
click at [834, 332] on button "button" at bounding box center [827, 330] width 21 height 21
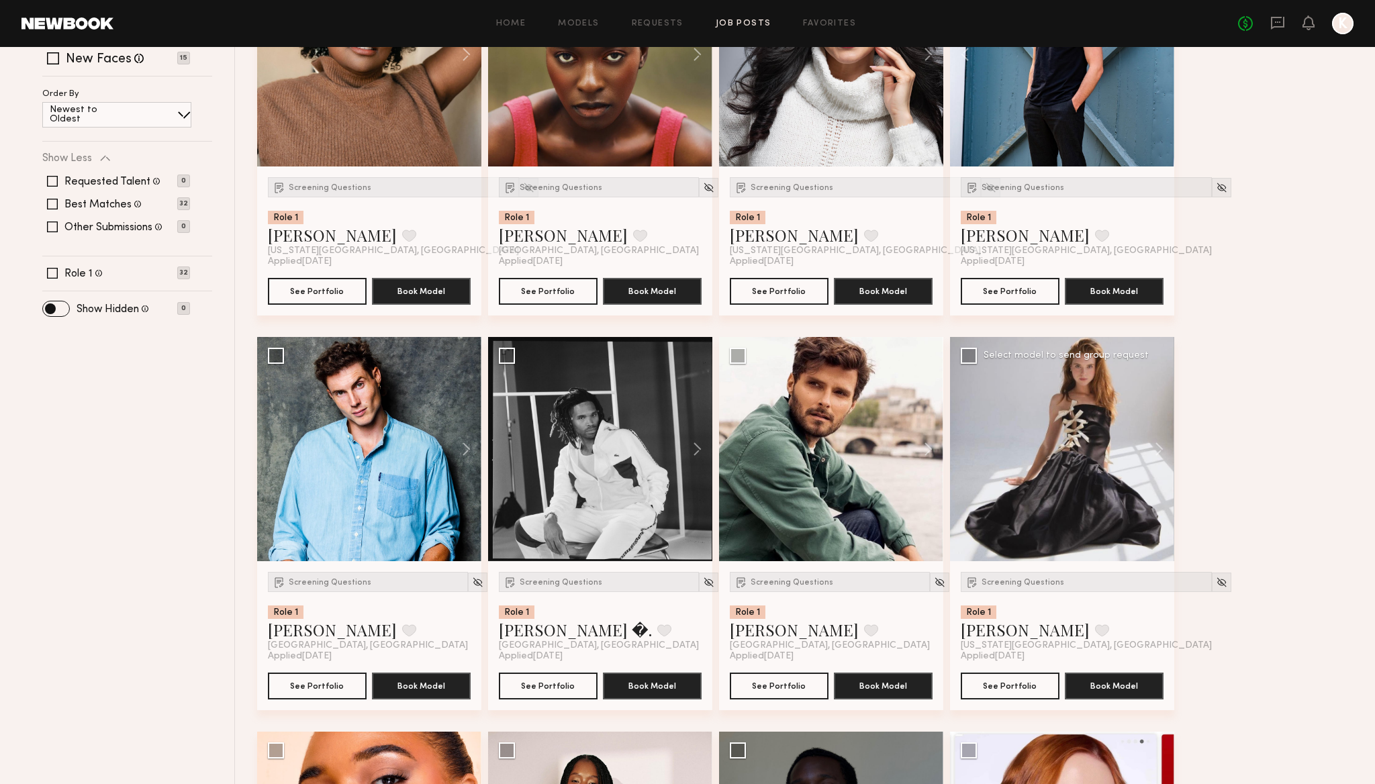
scroll to position [0, 0]
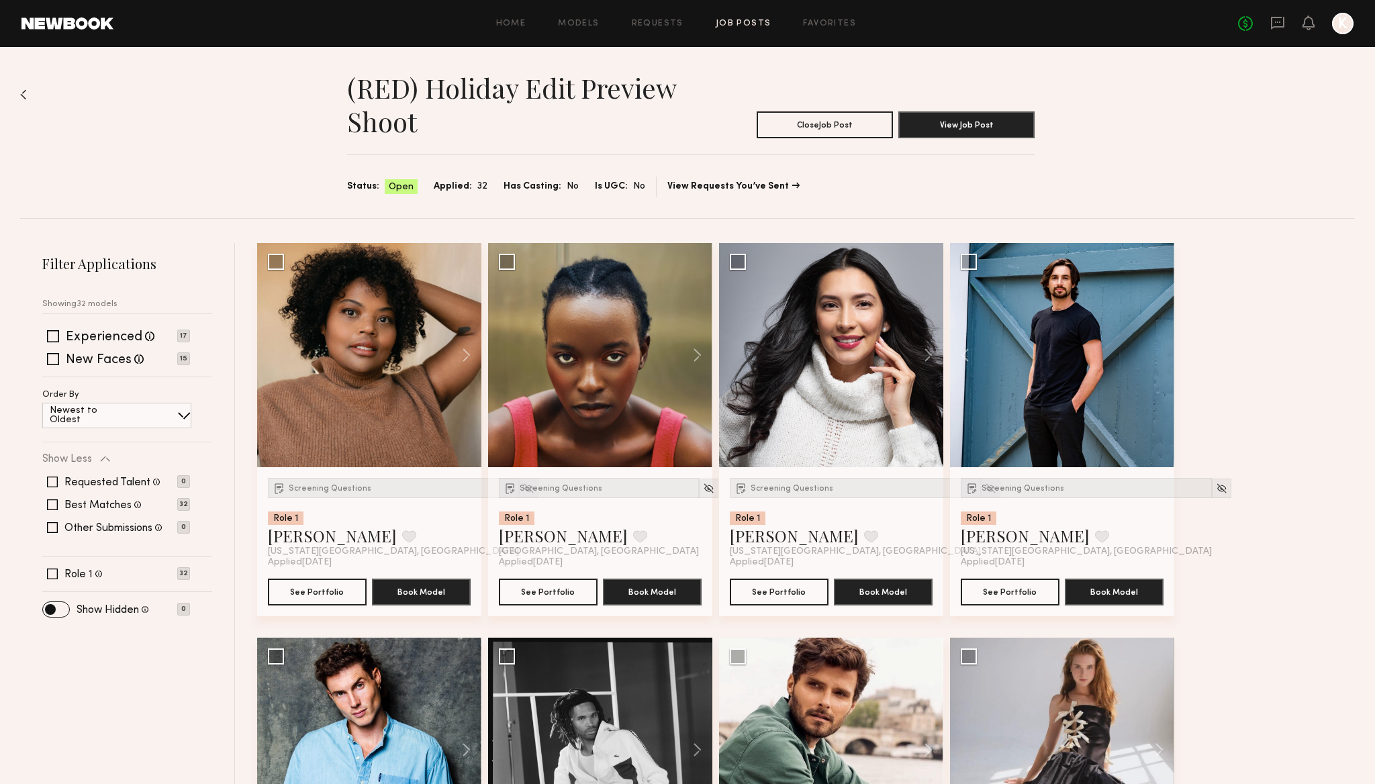
click at [959, 109] on header "(RED) Holiday Edit Preview Shoot Close Job Post View Job Post" at bounding box center [691, 104] width 688 height 67
click at [959, 115] on button "View Job Post" at bounding box center [966, 124] width 136 height 27
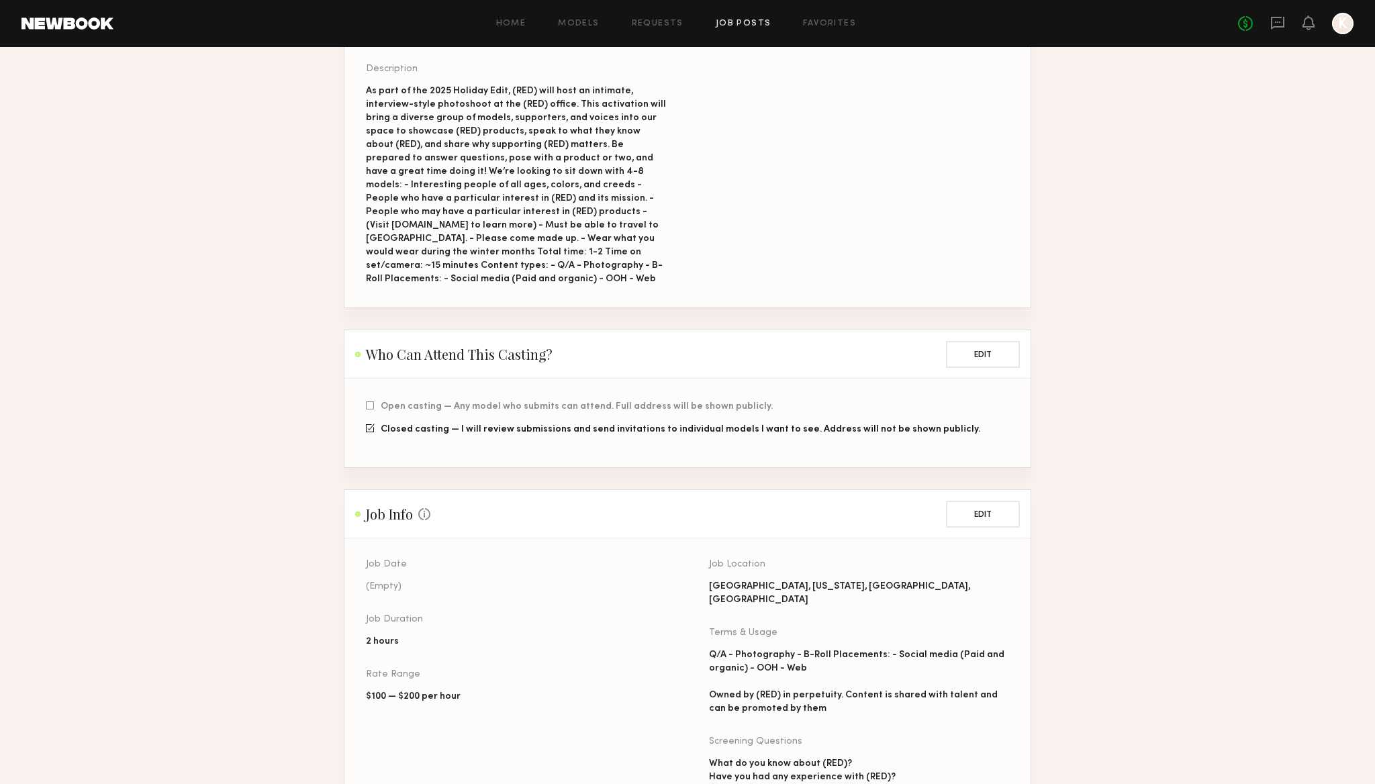
scroll to position [233, 0]
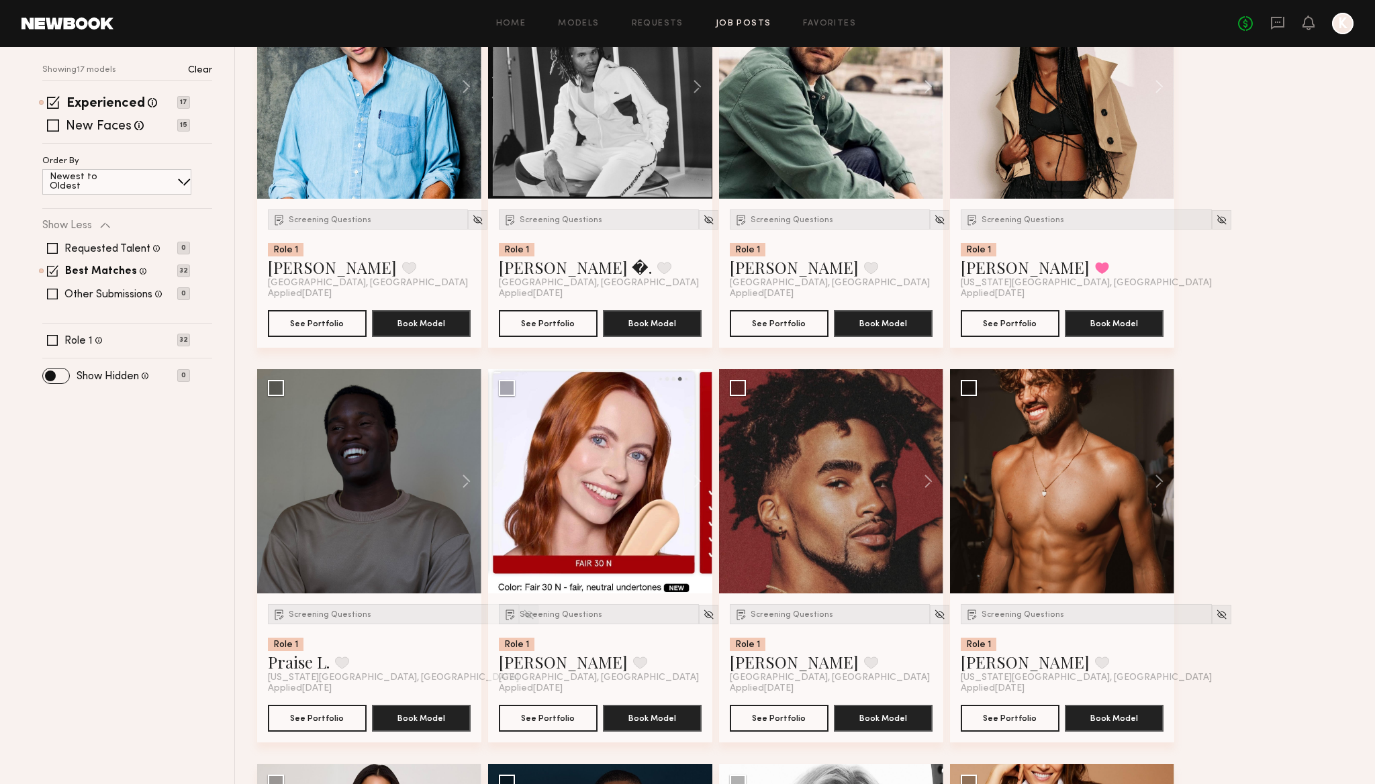
scroll to position [288, 0]
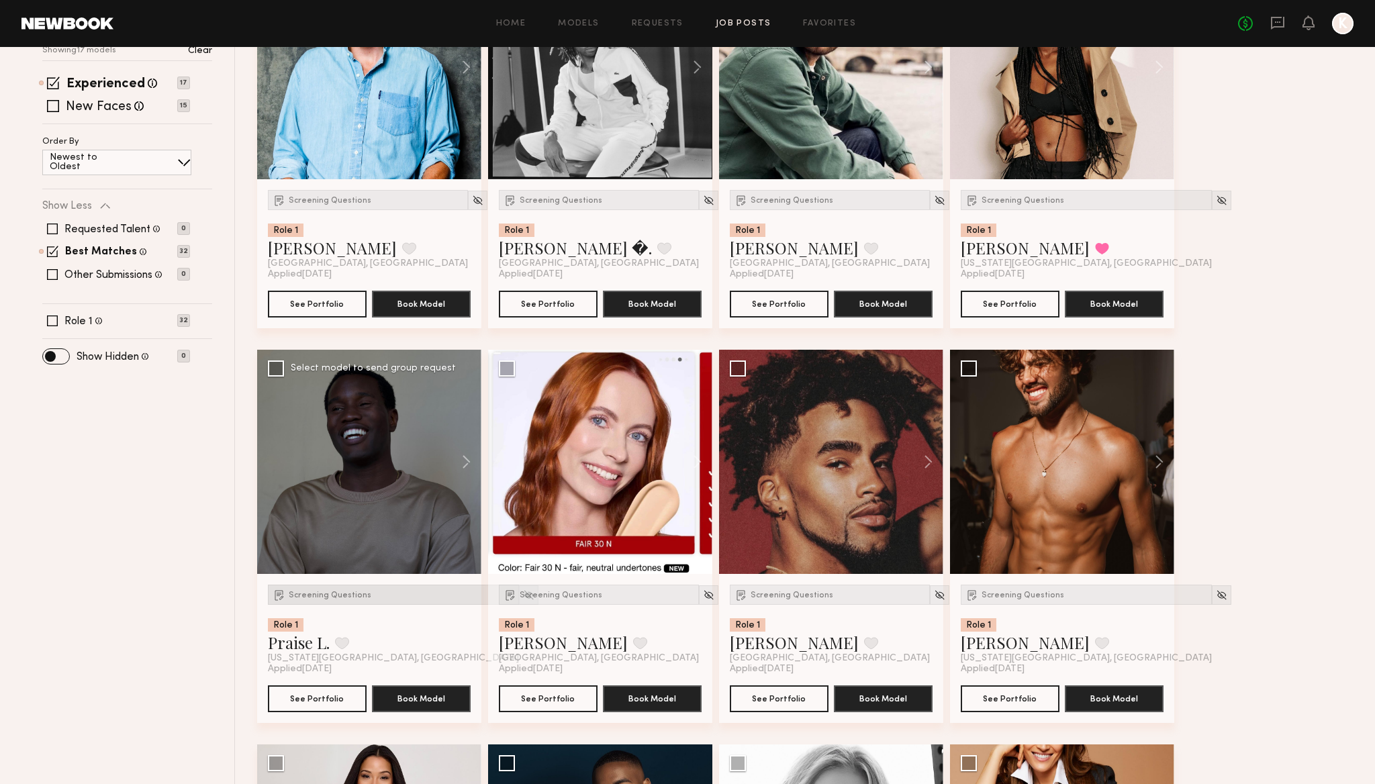
click at [322, 595] on span "Screening Questions" at bounding box center [330, 596] width 83 height 8
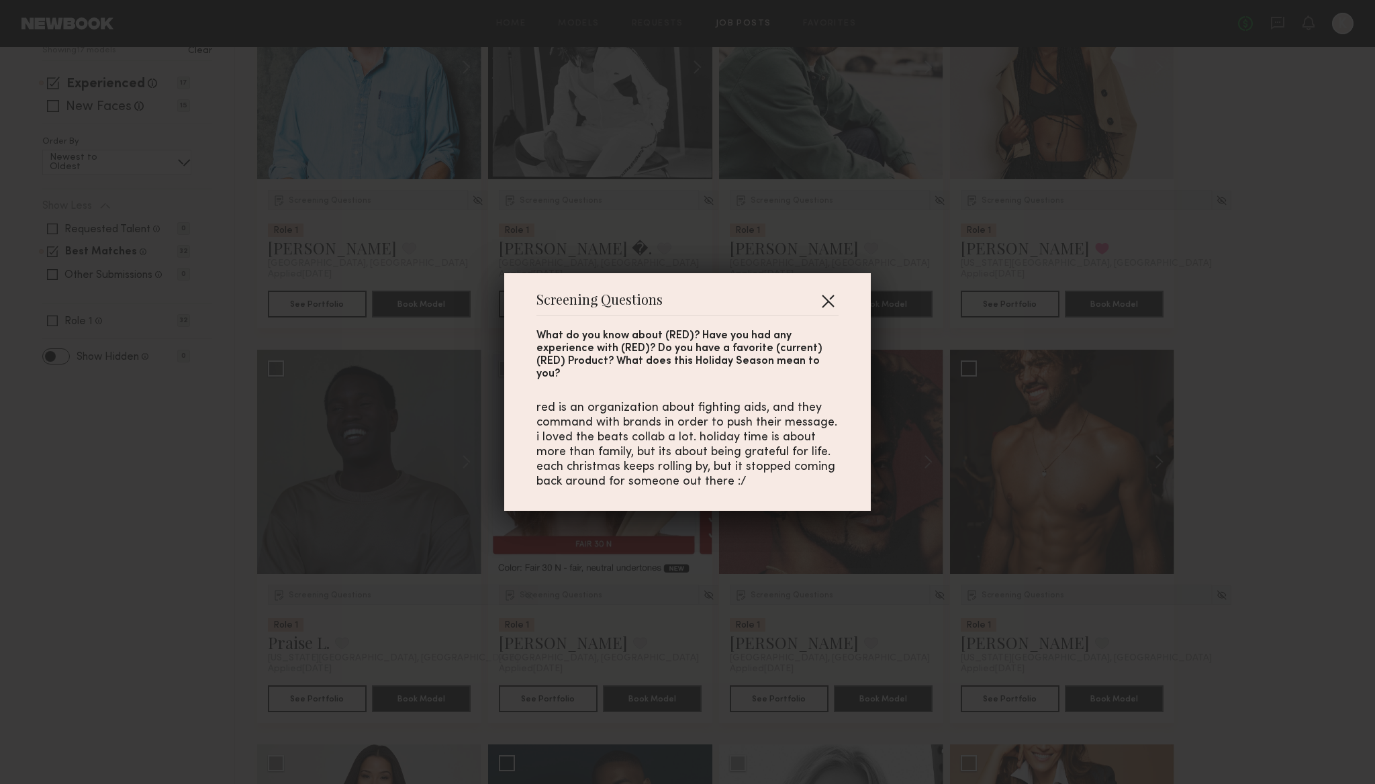
click at [829, 309] on button "button" at bounding box center [827, 300] width 21 height 21
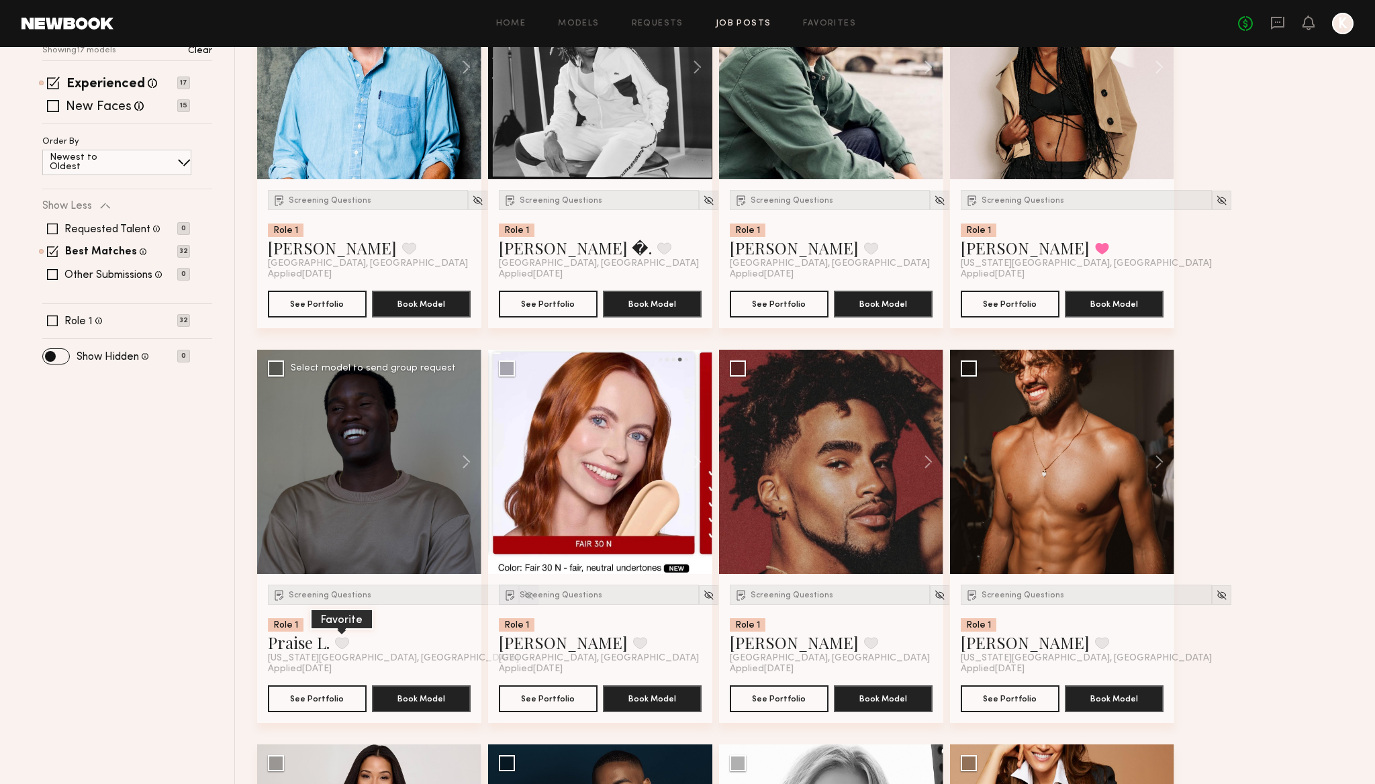
click at [347, 642] on button at bounding box center [342, 643] width 14 height 12
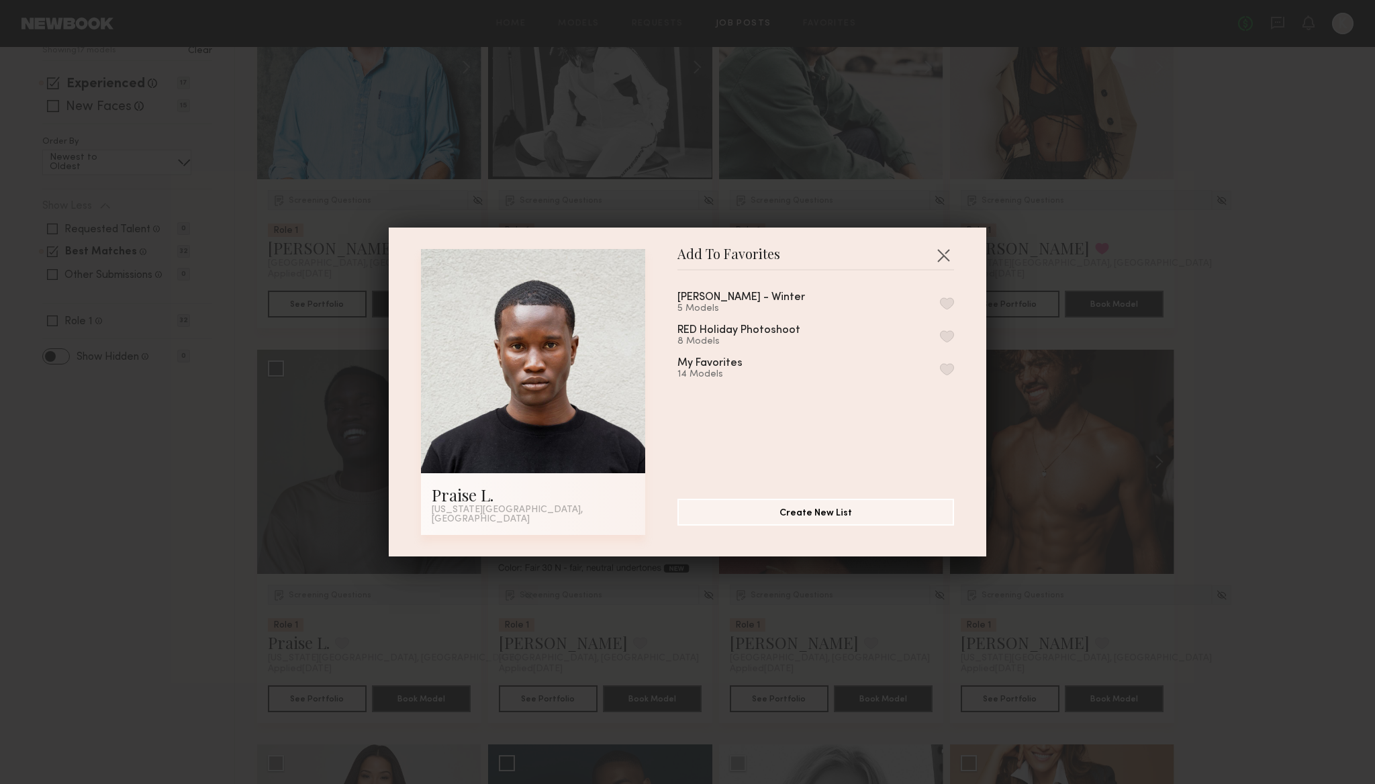
click at [949, 371] on button "button" at bounding box center [947, 369] width 14 height 12
click at [944, 254] on button "button" at bounding box center [943, 254] width 21 height 21
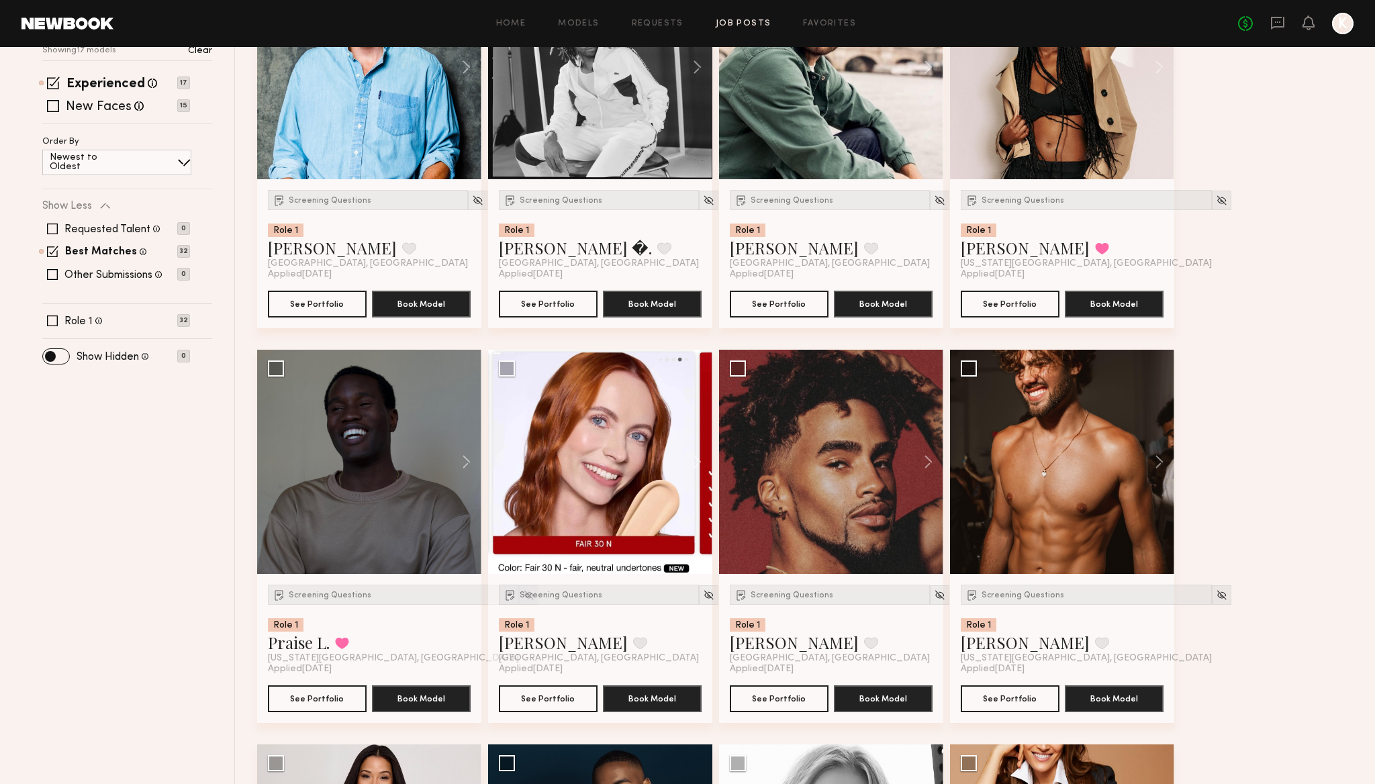
scroll to position [309, 0]
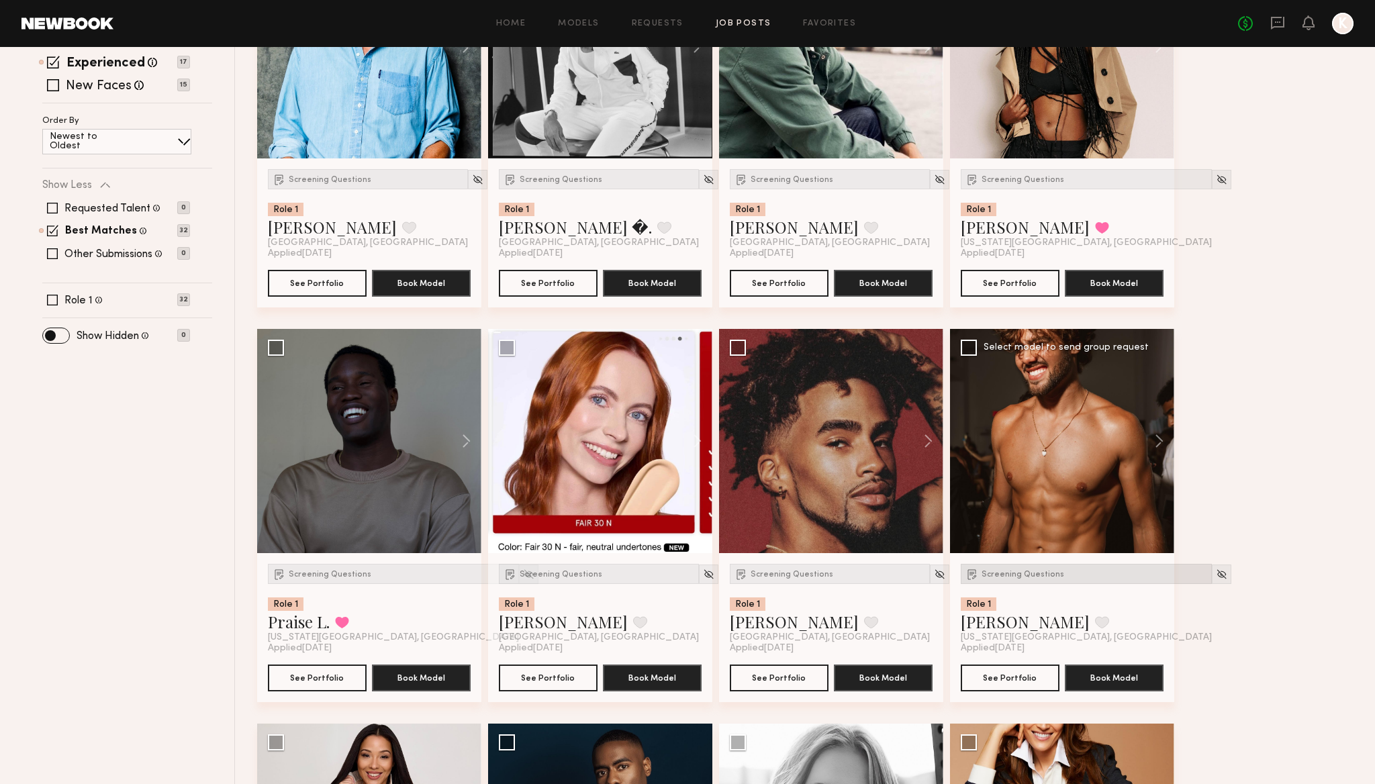
click at [1019, 574] on span "Screening Questions" at bounding box center [1023, 575] width 83 height 8
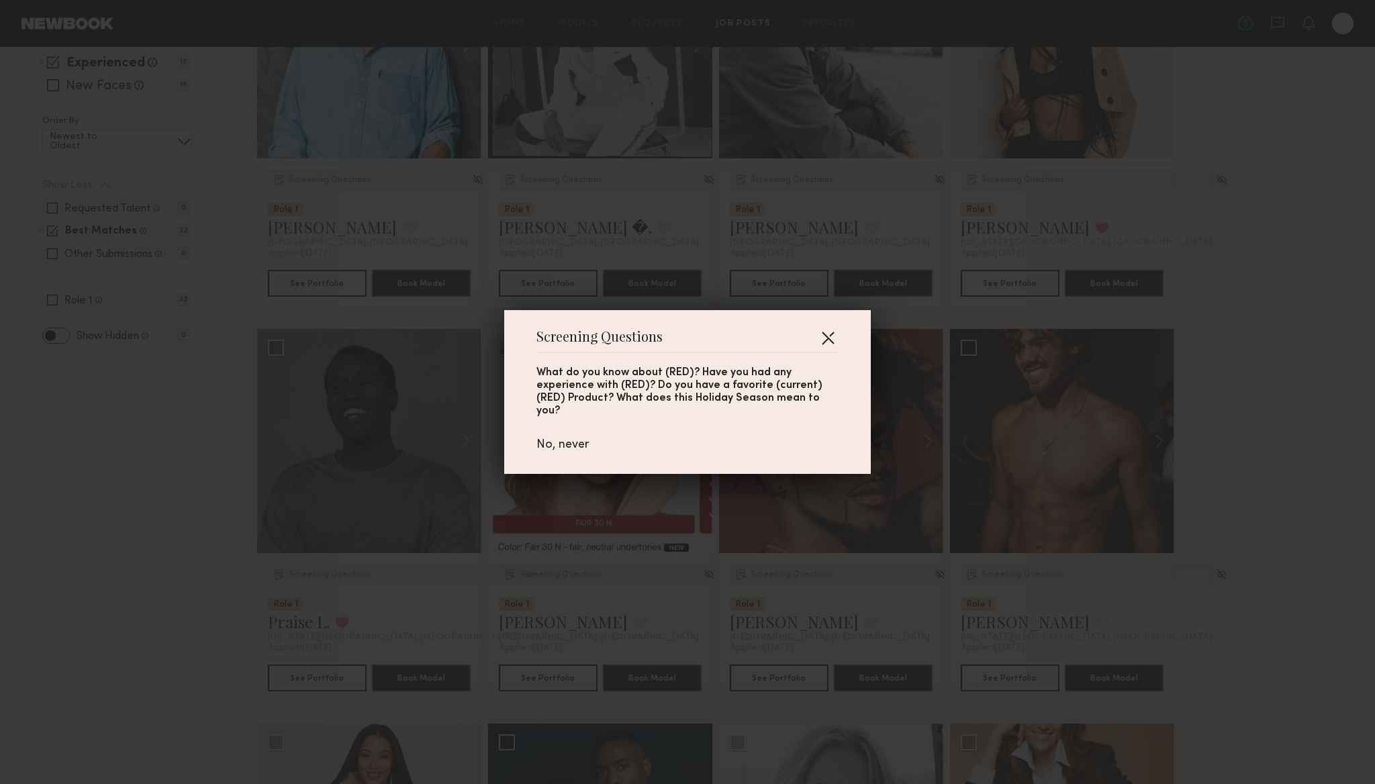
click at [828, 344] on button "button" at bounding box center [827, 337] width 21 height 21
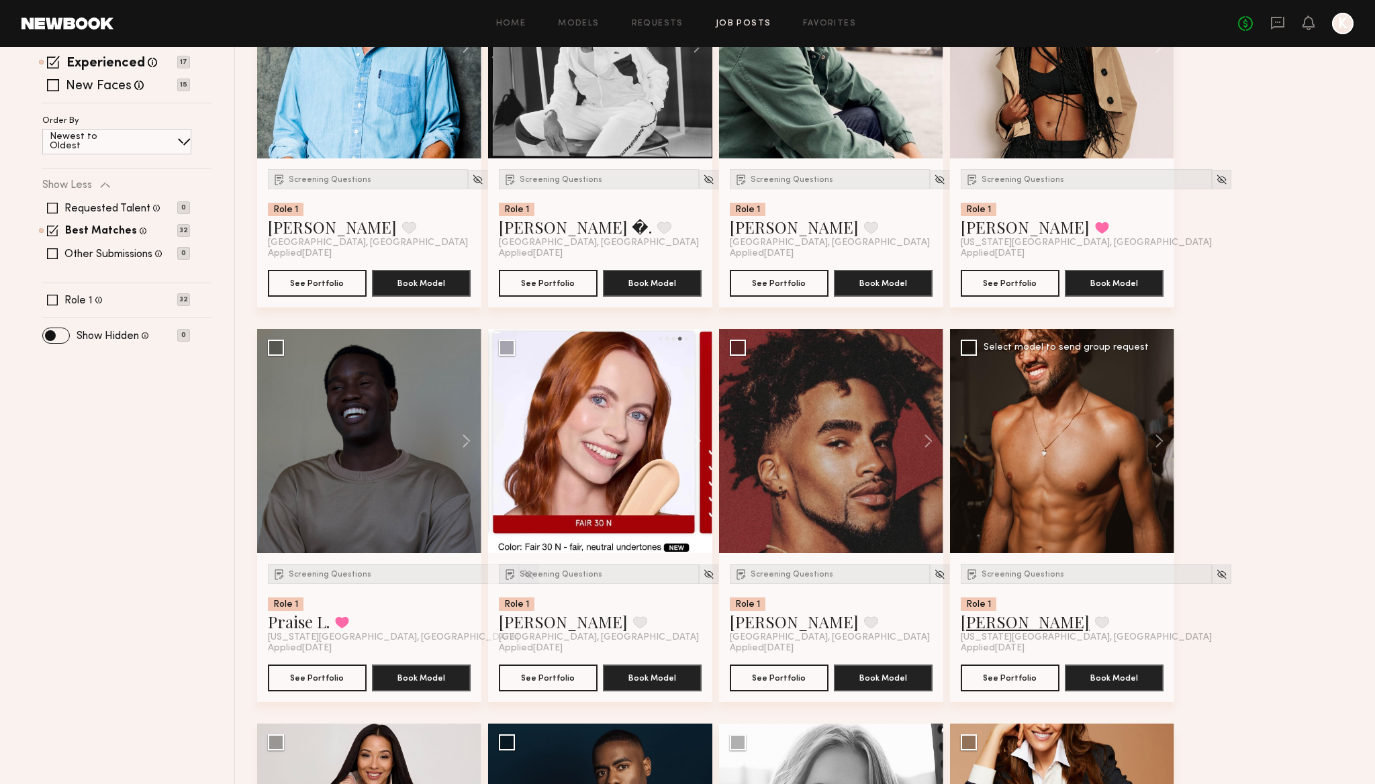
click at [982, 627] on link "[PERSON_NAME]" at bounding box center [1025, 621] width 129 height 21
click at [1095, 624] on button at bounding box center [1102, 622] width 14 height 12
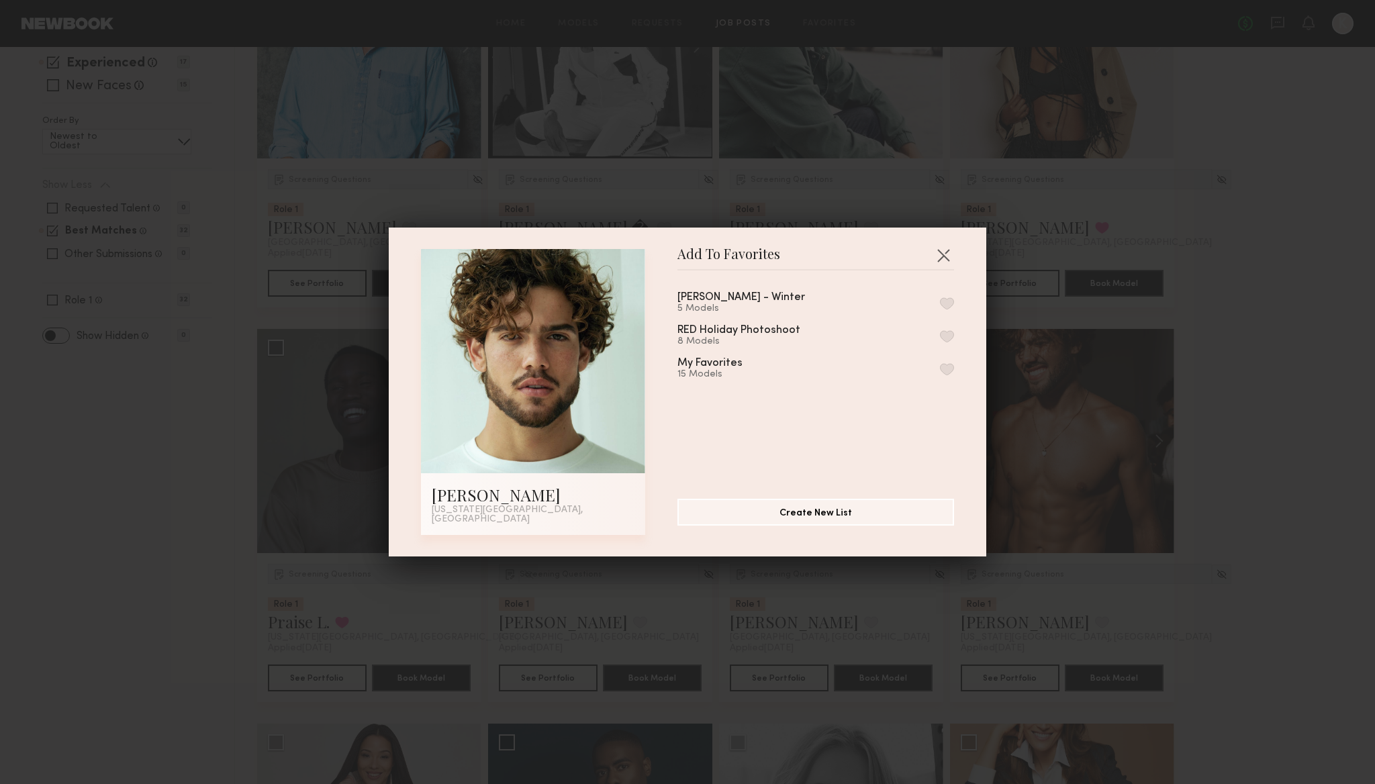
click at [948, 369] on button "button" at bounding box center [947, 369] width 14 height 12
click at [945, 257] on button "button" at bounding box center [943, 254] width 21 height 21
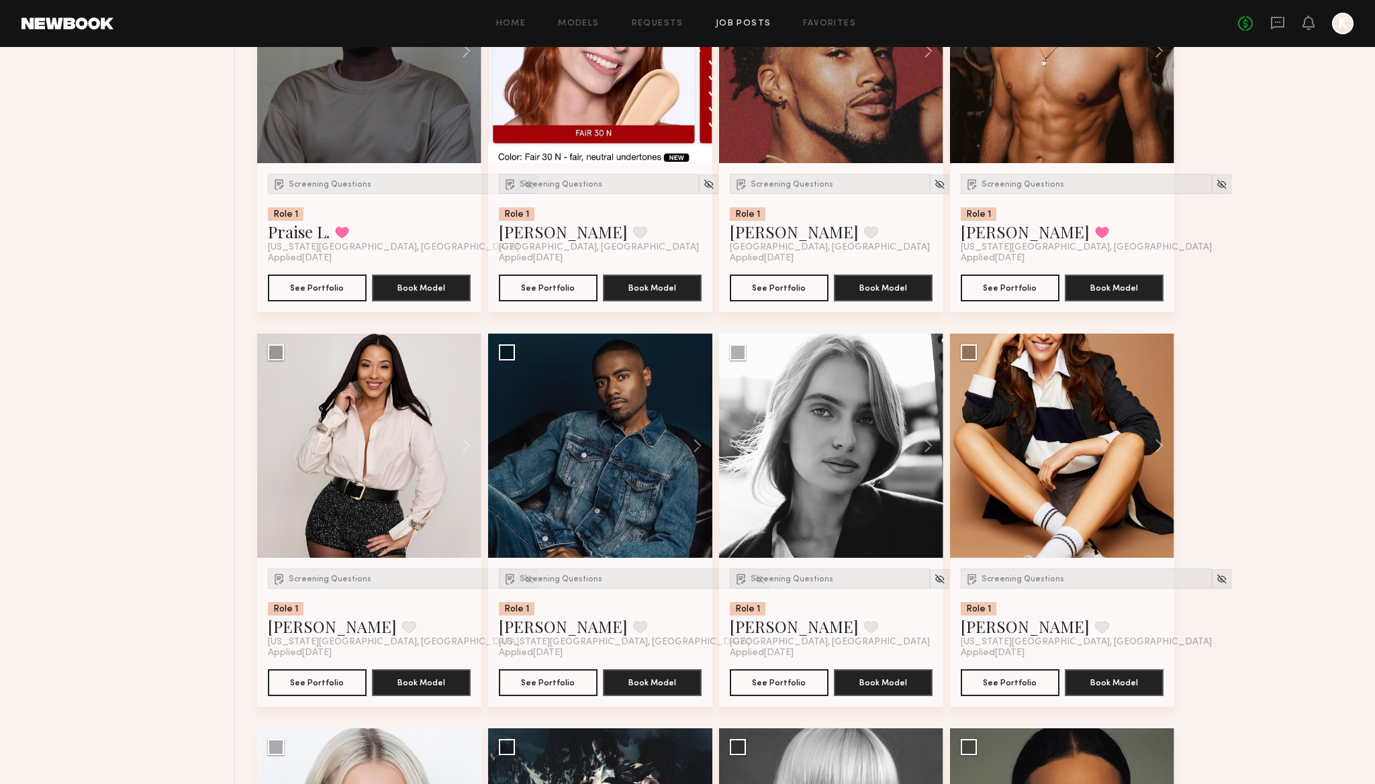
scroll to position [725, 0]
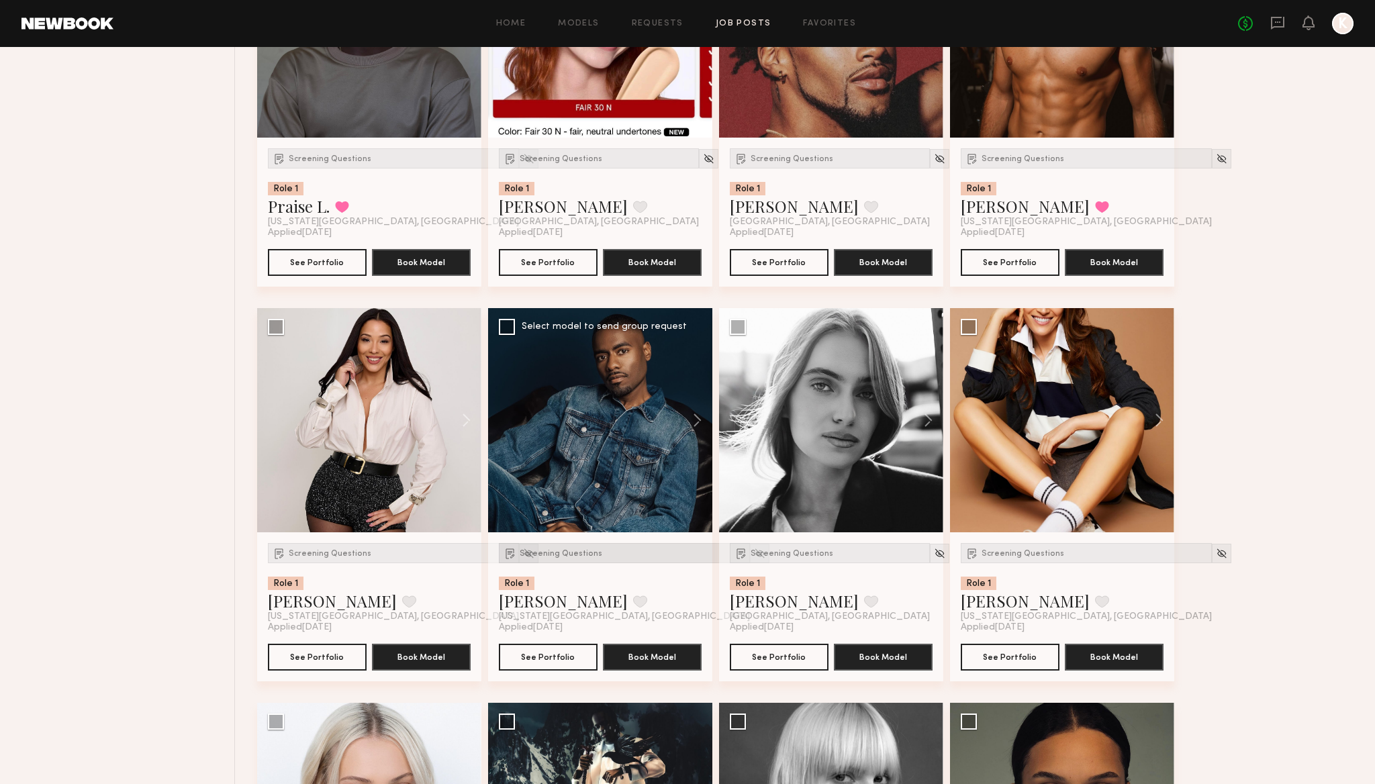
click at [578, 552] on span "Screening Questions" at bounding box center [561, 554] width 83 height 8
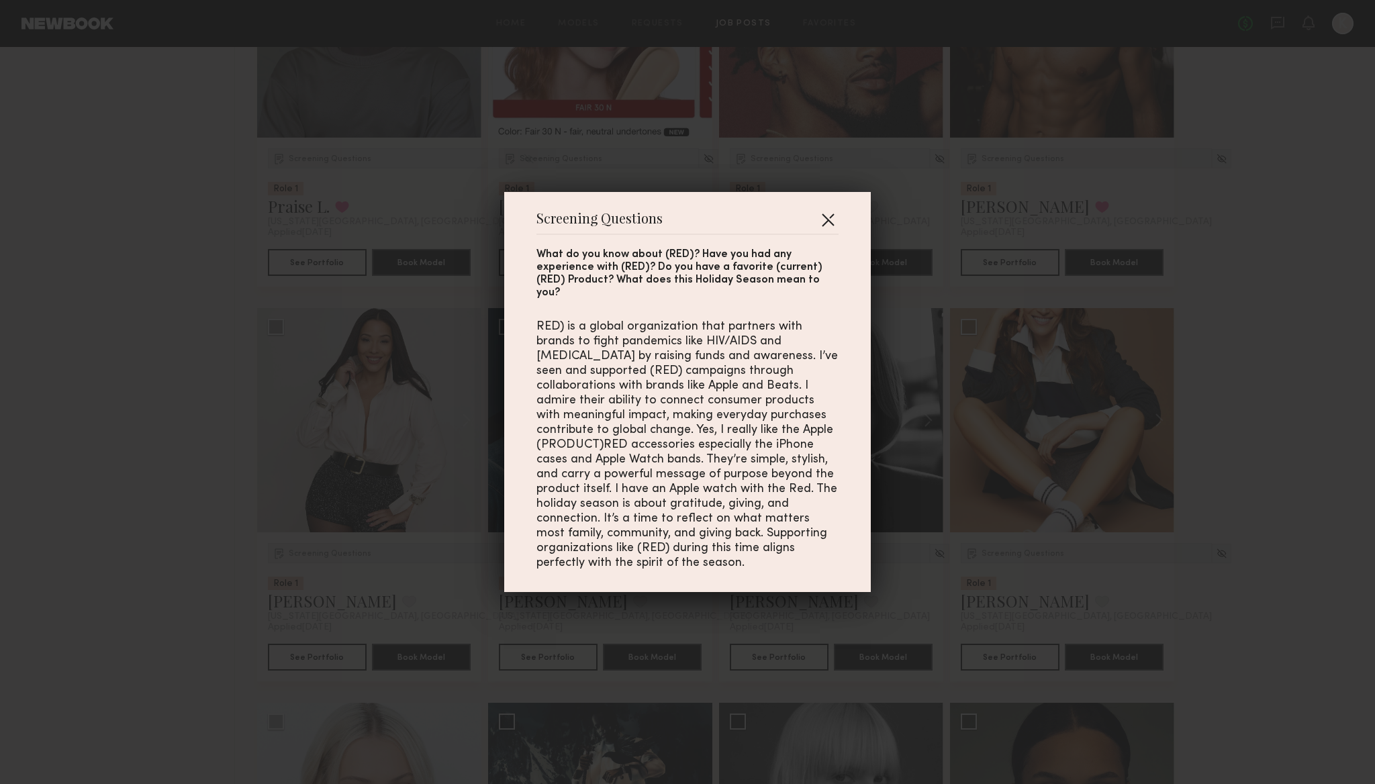
click at [832, 230] on button "button" at bounding box center [827, 219] width 21 height 21
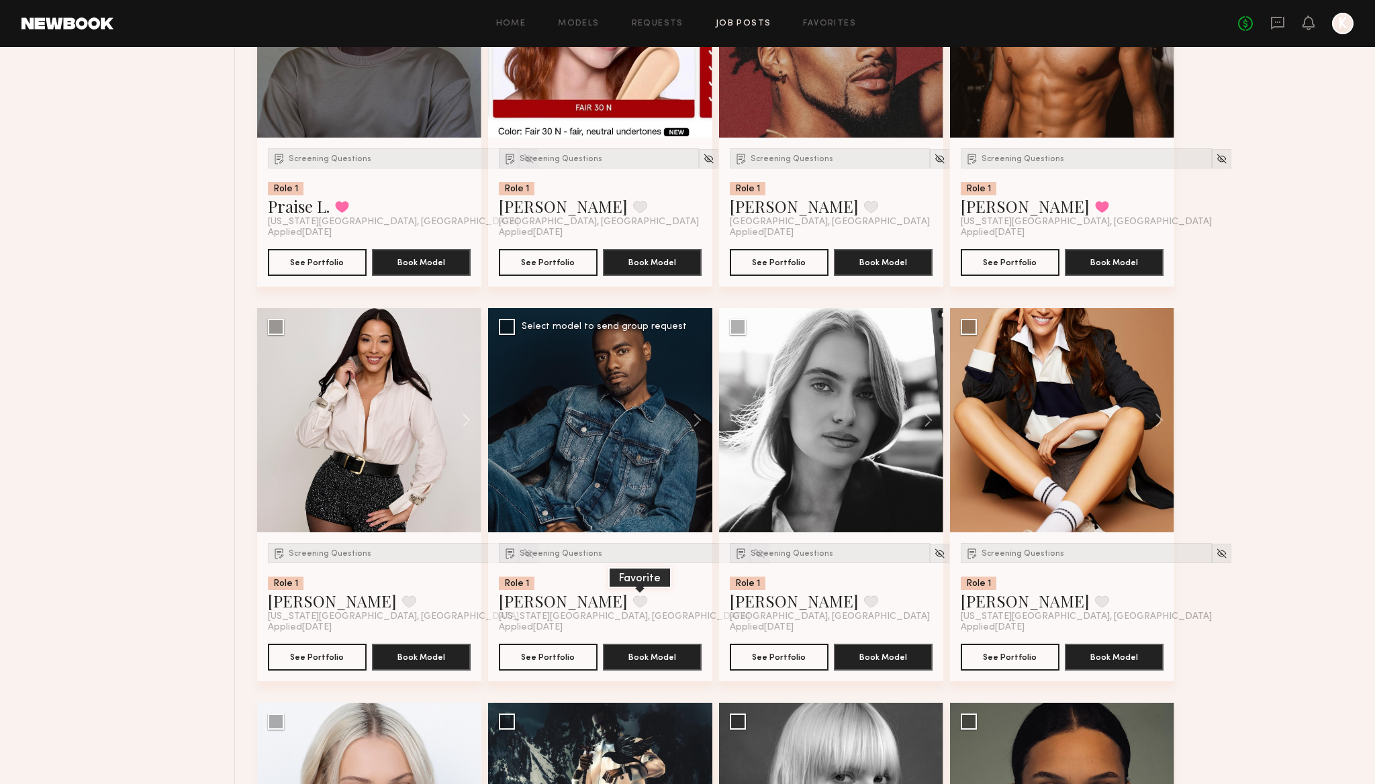
click at [633, 604] on button at bounding box center [640, 602] width 14 height 12
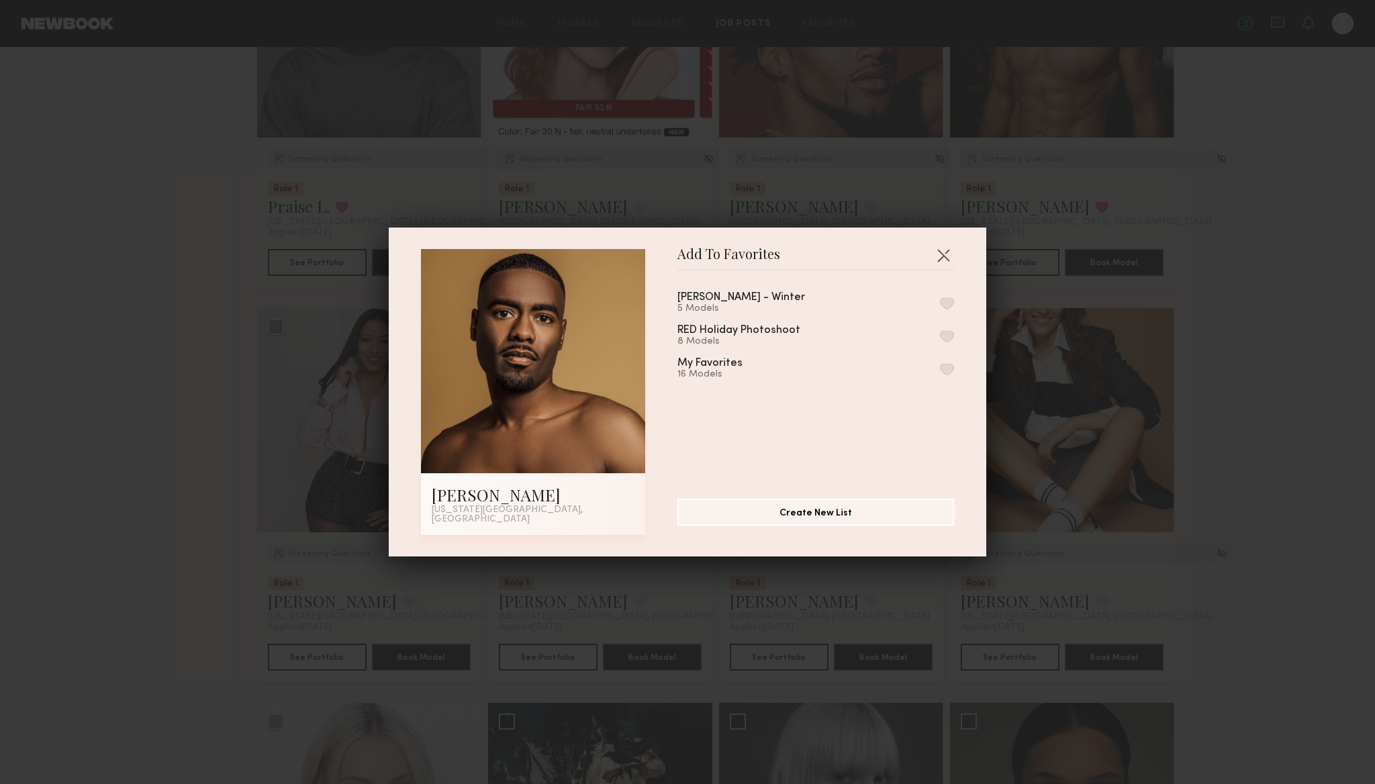
click at [944, 375] on button "button" at bounding box center [947, 369] width 14 height 12
click at [943, 258] on button "button" at bounding box center [943, 254] width 21 height 21
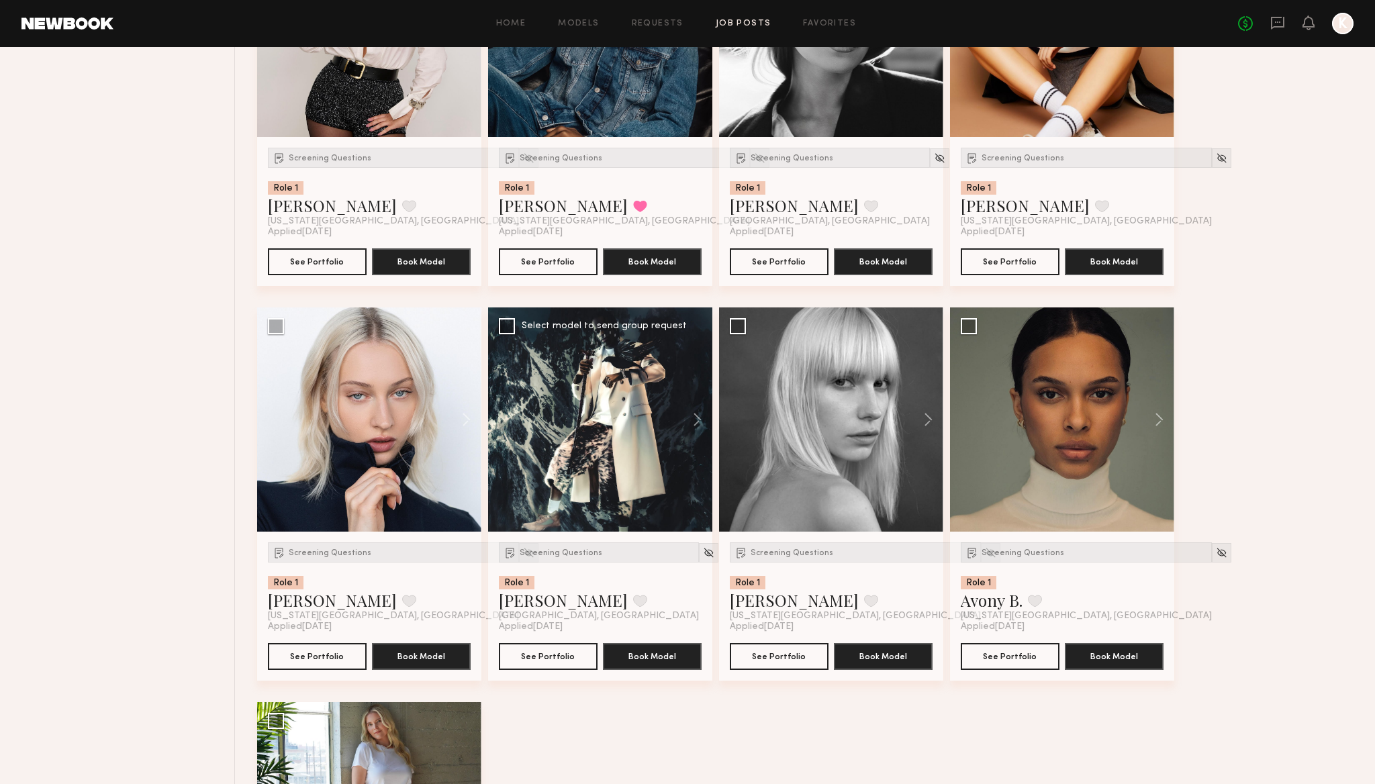
scroll to position [1113, 0]
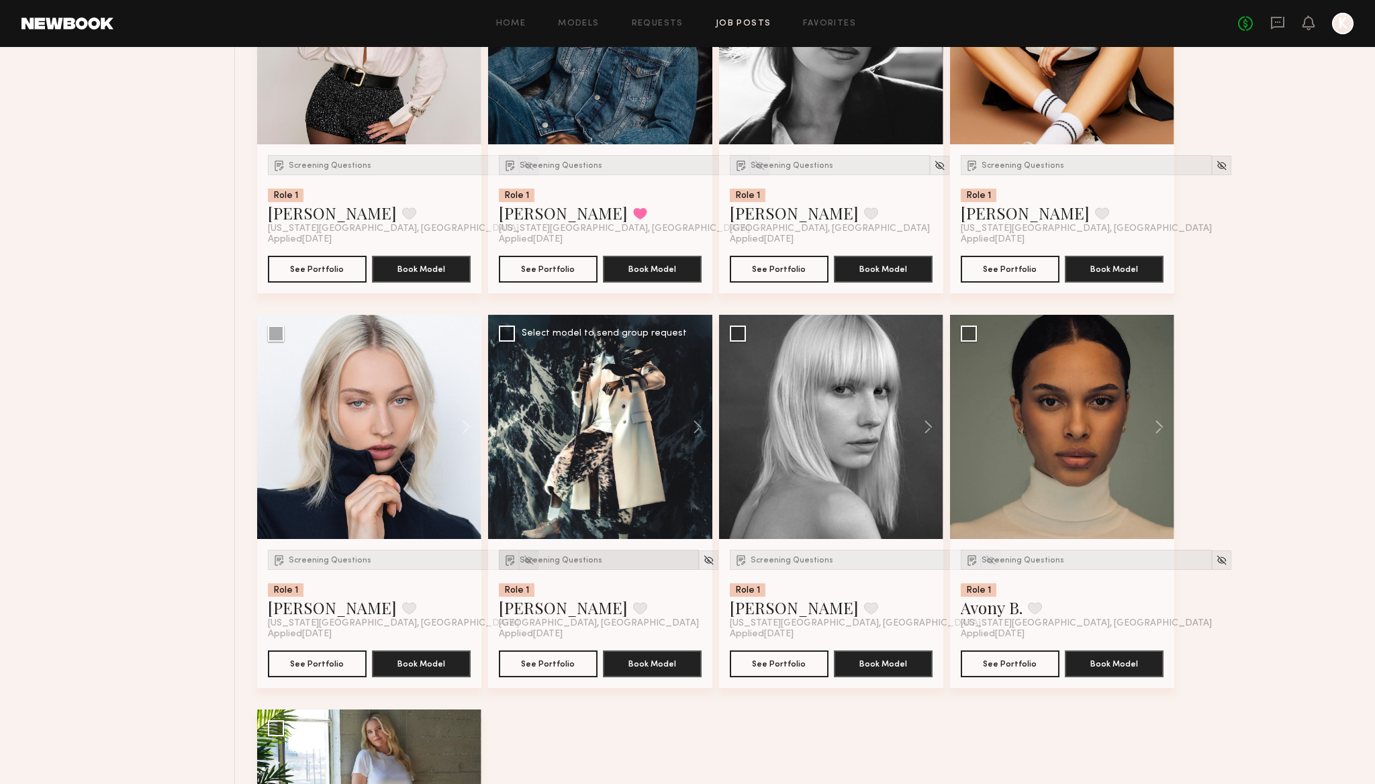
click at [553, 567] on div "Screening Questions" at bounding box center [599, 560] width 200 height 20
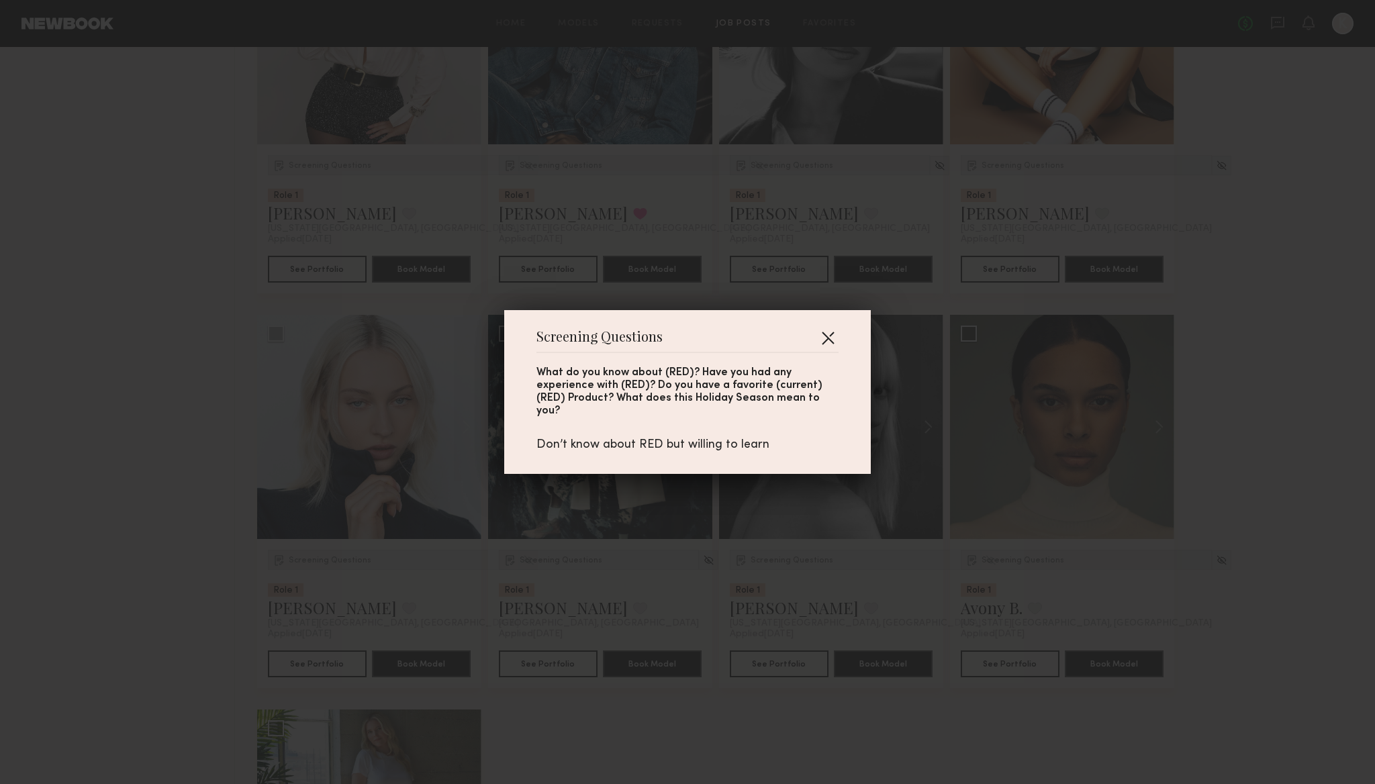
click at [827, 344] on button "button" at bounding box center [827, 337] width 21 height 21
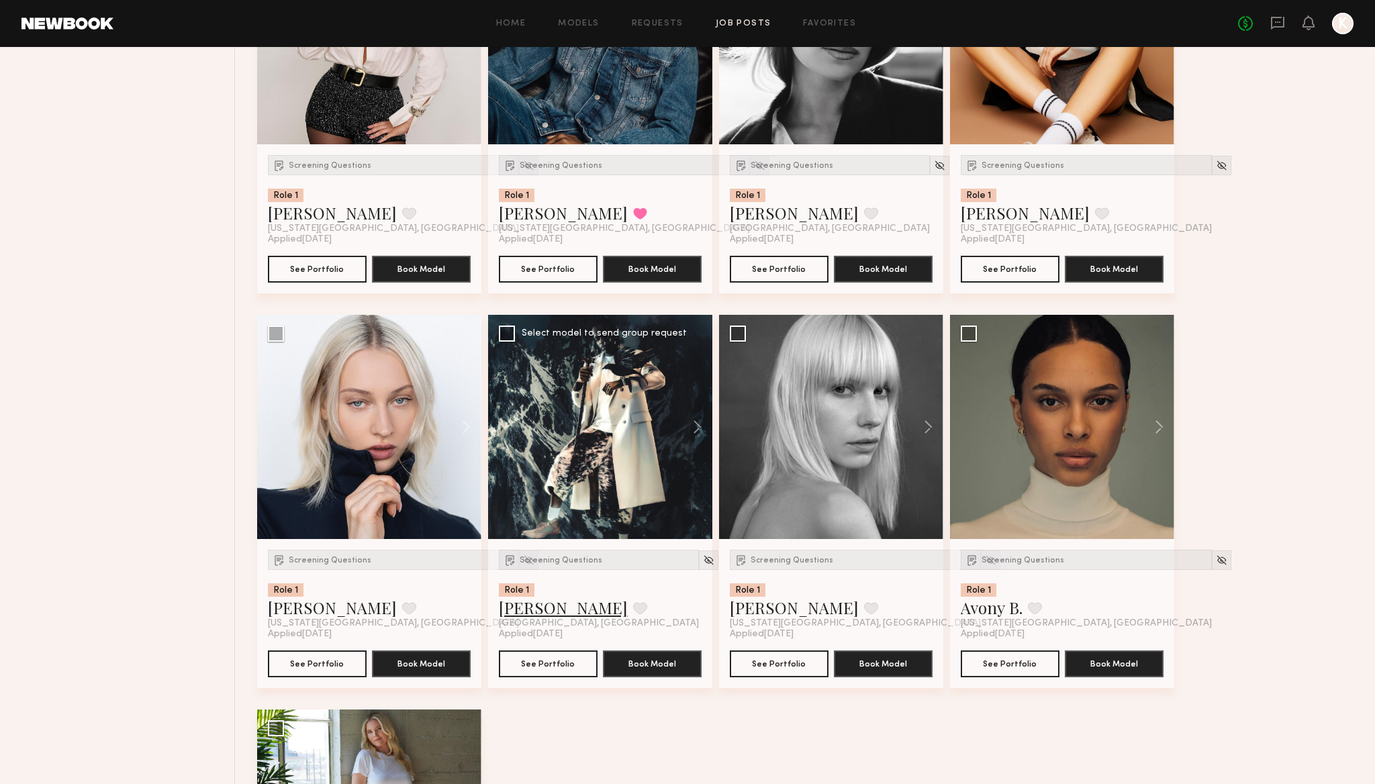
click at [527, 607] on link "Paul G." at bounding box center [563, 607] width 129 height 21
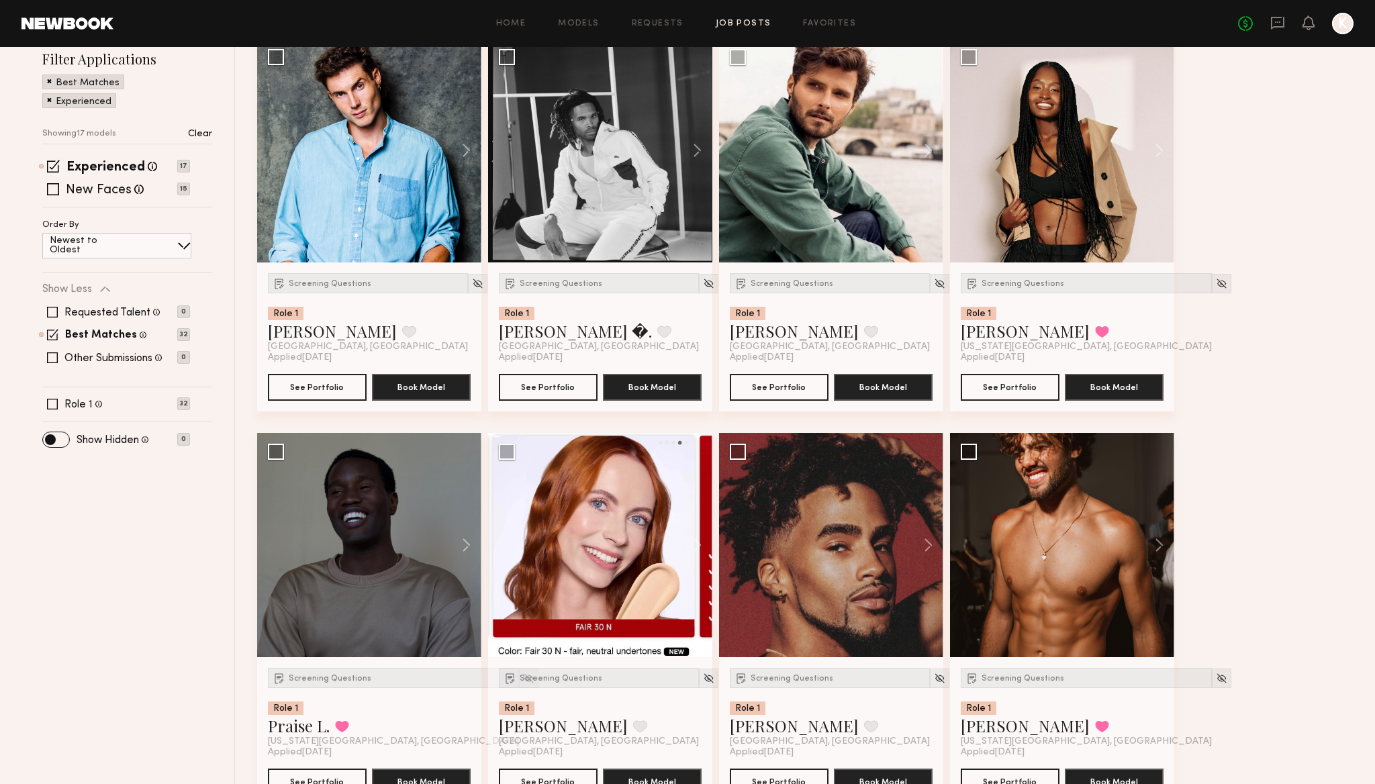
scroll to position [314, 0]
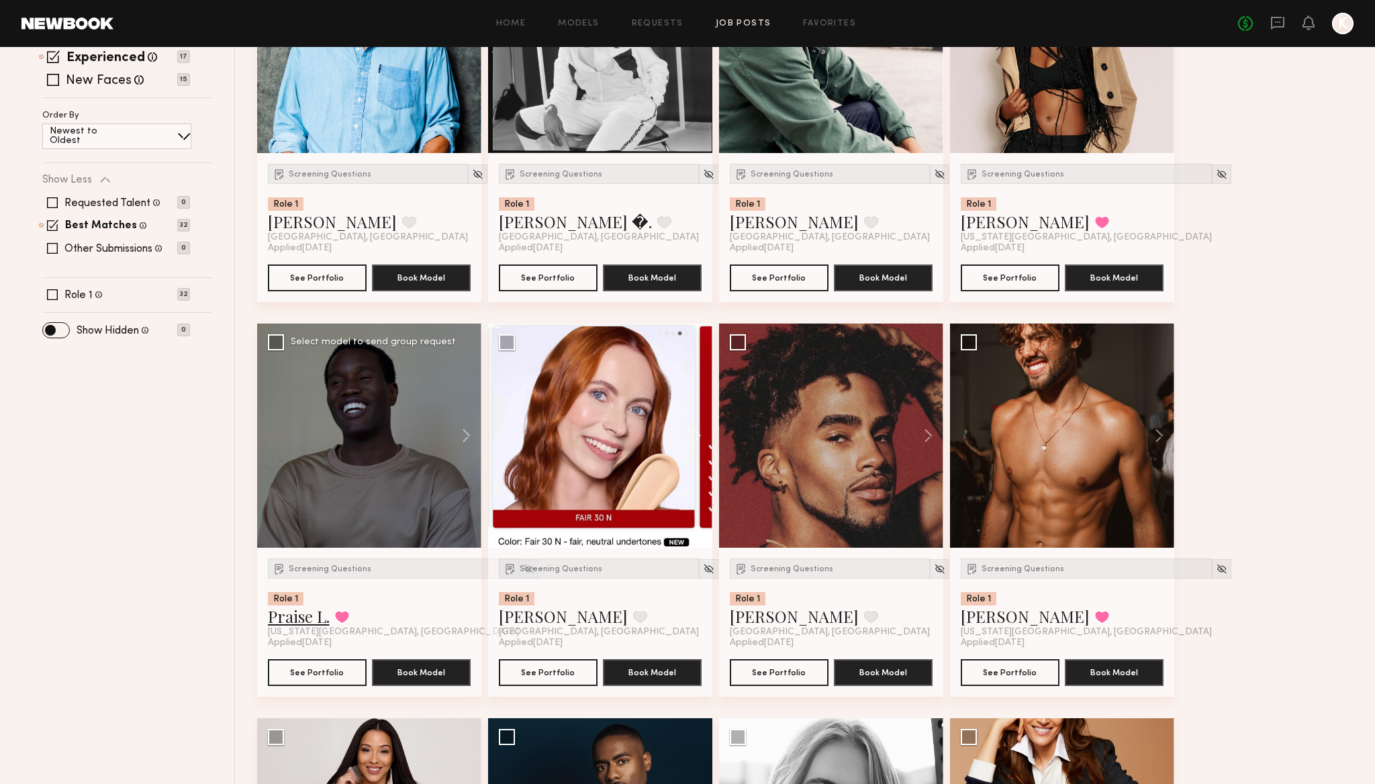
click at [305, 616] on link "Praise L." at bounding box center [299, 616] width 62 height 21
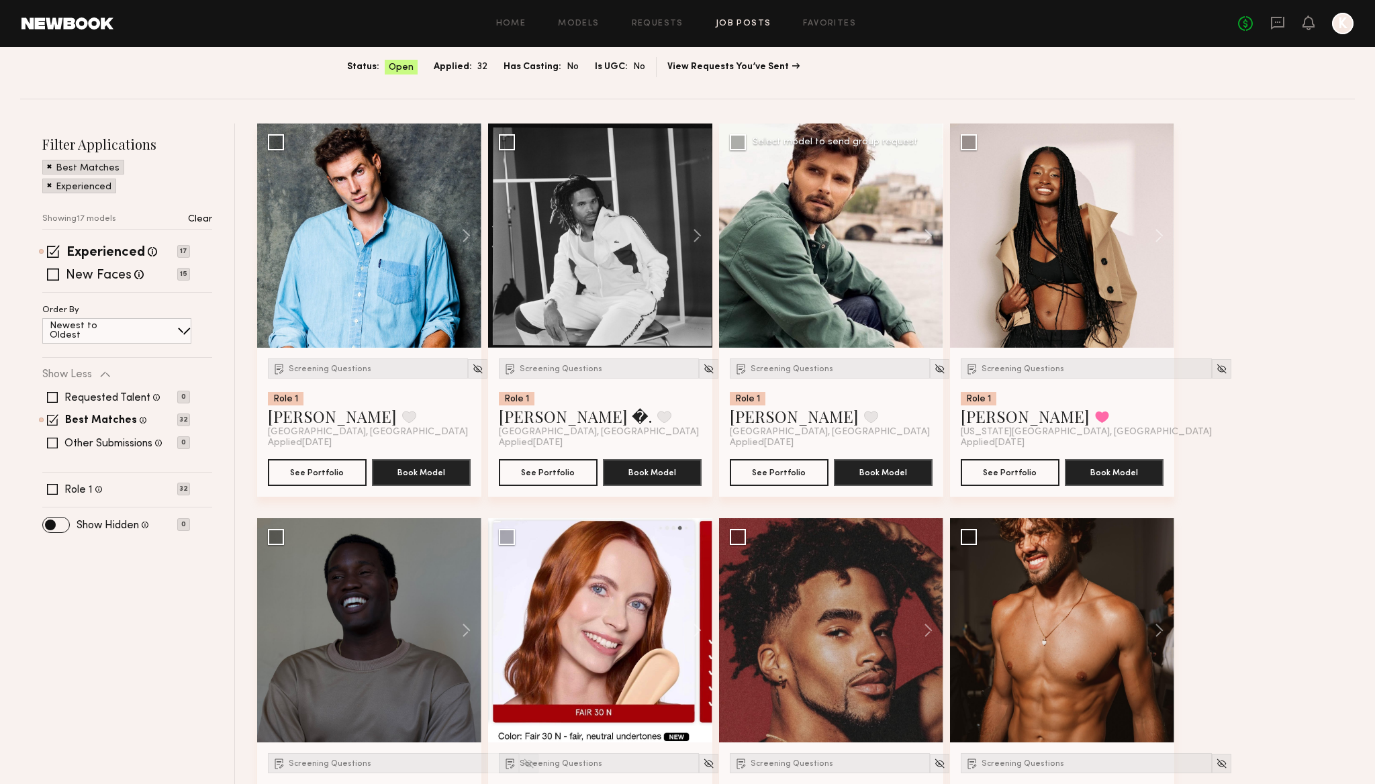
scroll to position [134, 0]
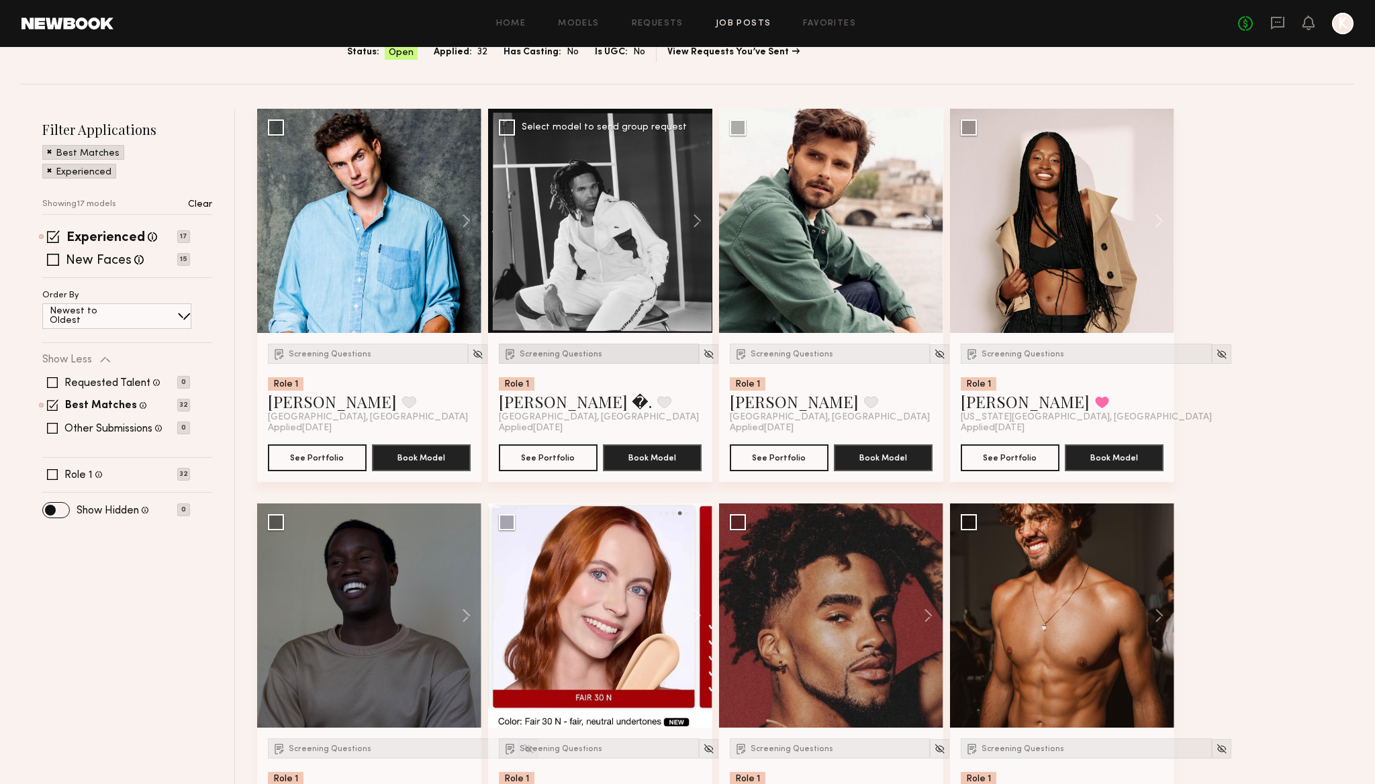
click at [547, 353] on span "Screening Questions" at bounding box center [561, 355] width 83 height 8
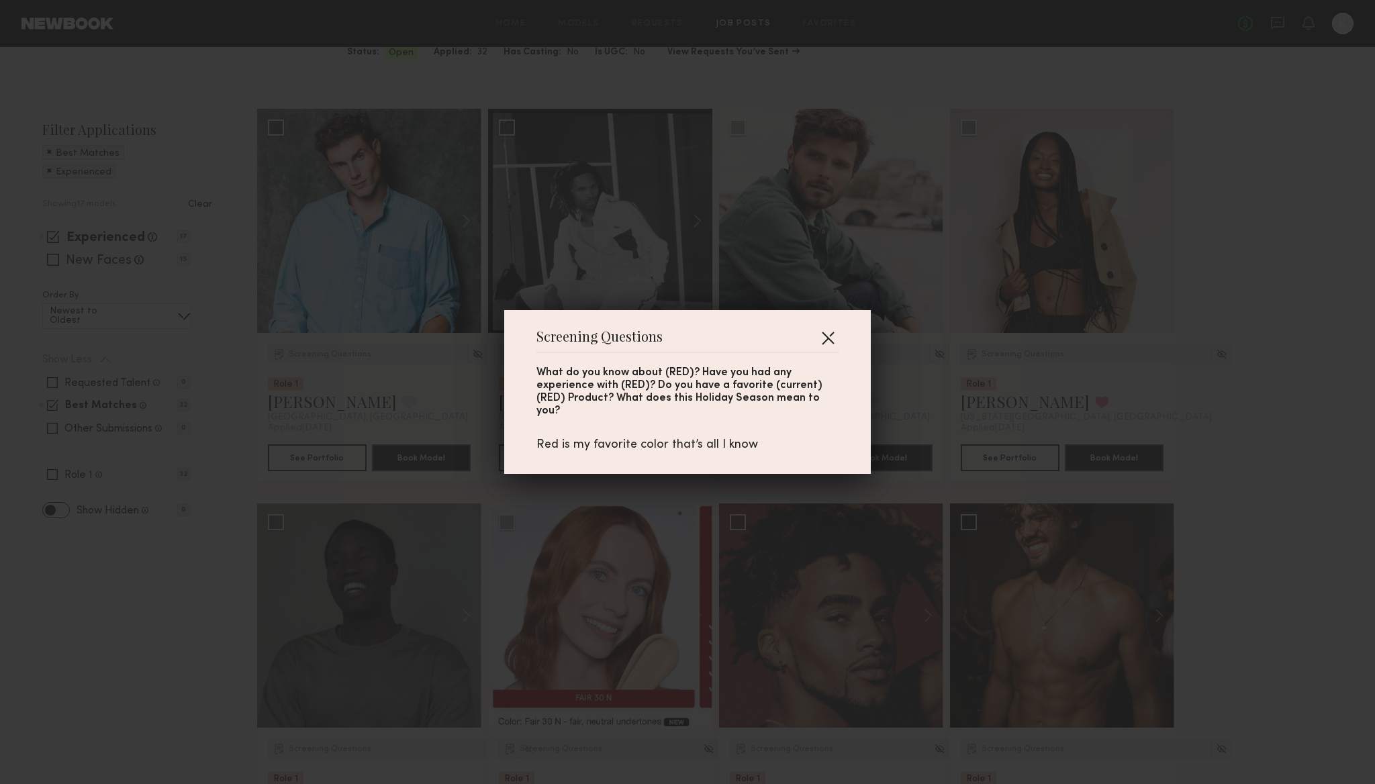
click at [826, 337] on button "button" at bounding box center [827, 337] width 21 height 21
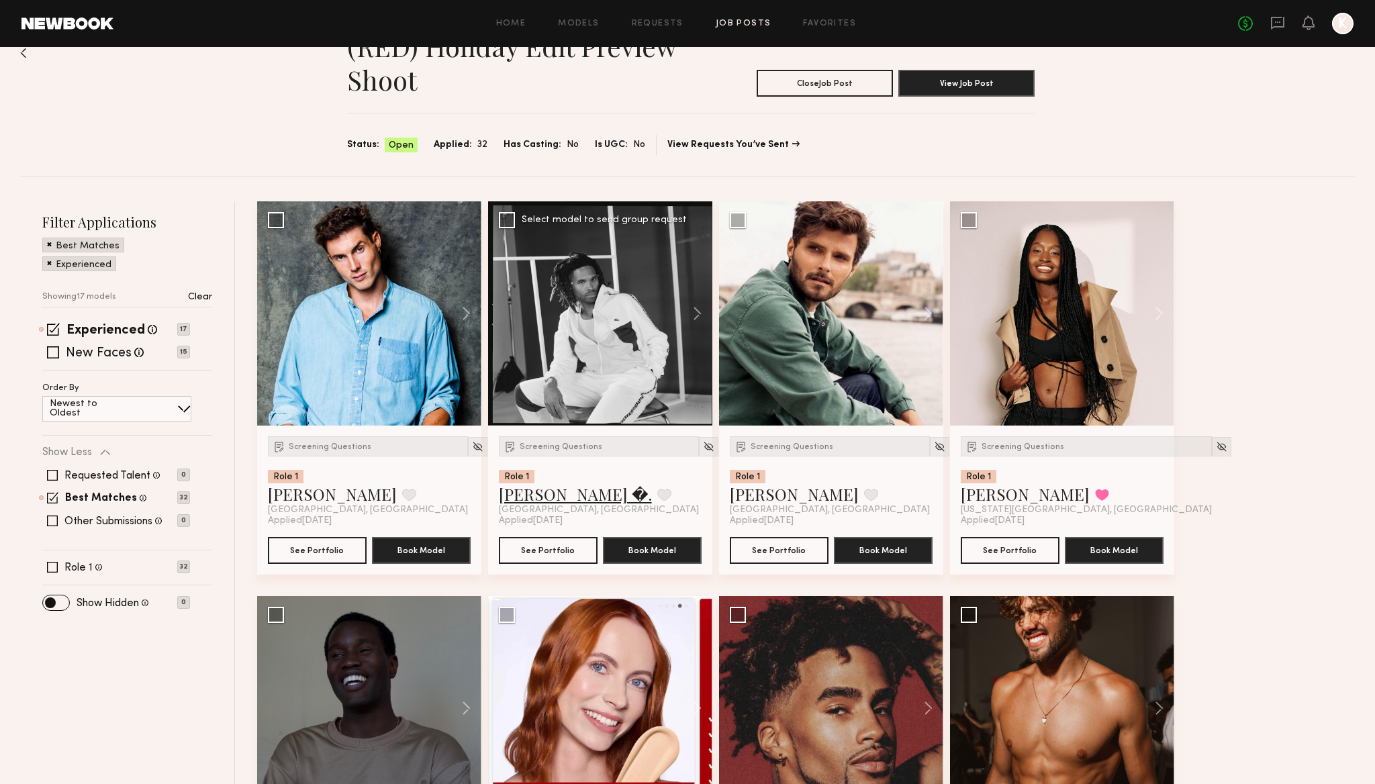
scroll to position [0, 0]
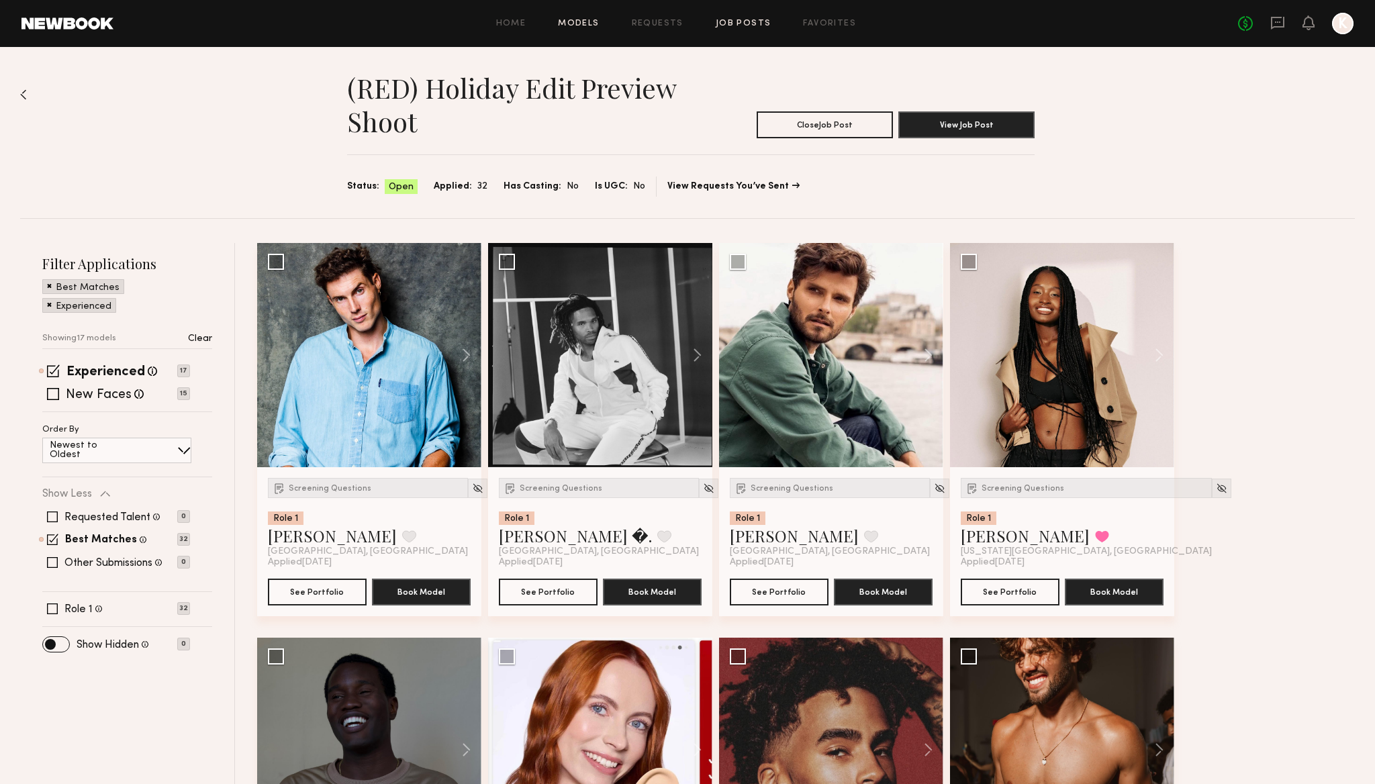
click at [575, 24] on link "Models" at bounding box center [578, 23] width 41 height 9
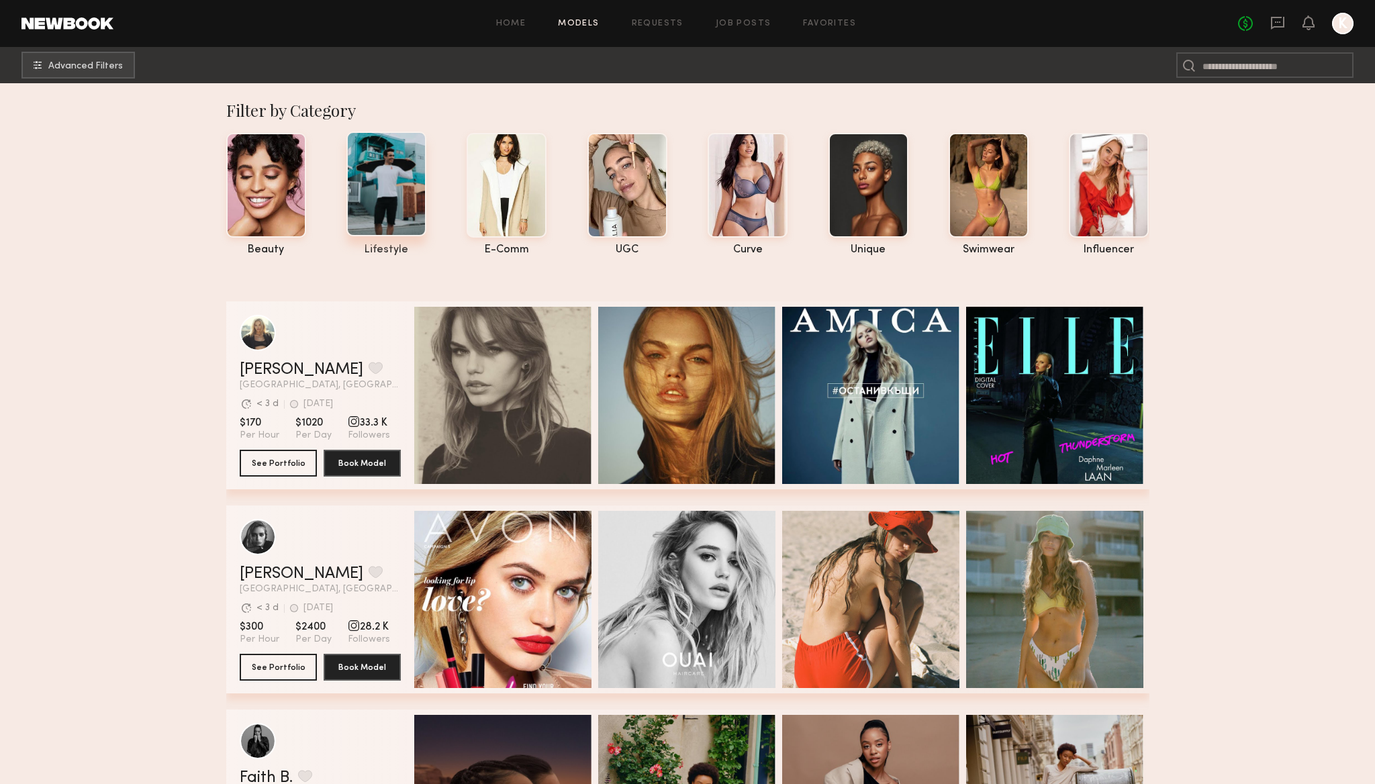
click at [391, 190] on div at bounding box center [386, 184] width 80 height 105
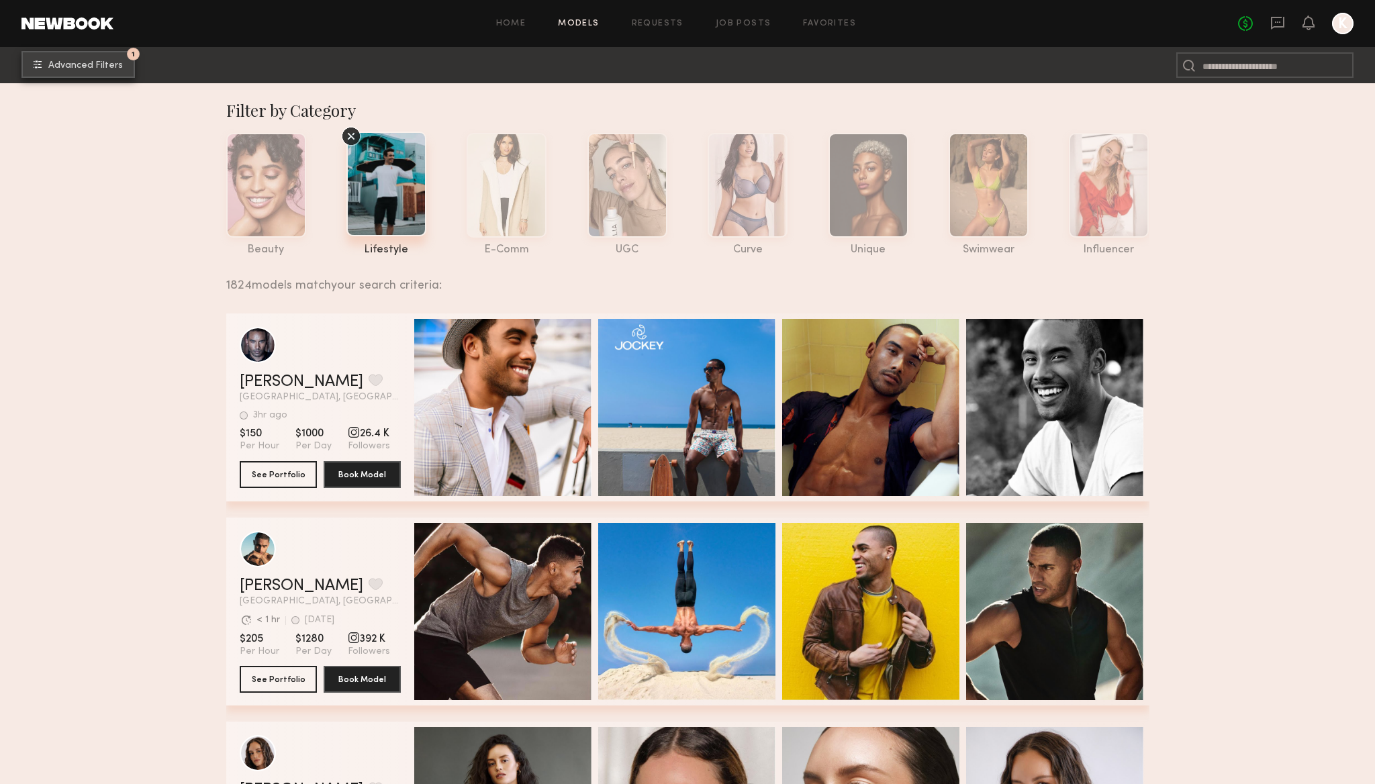
click at [42, 62] on common-icon "undefined" at bounding box center [38, 64] width 8 height 8
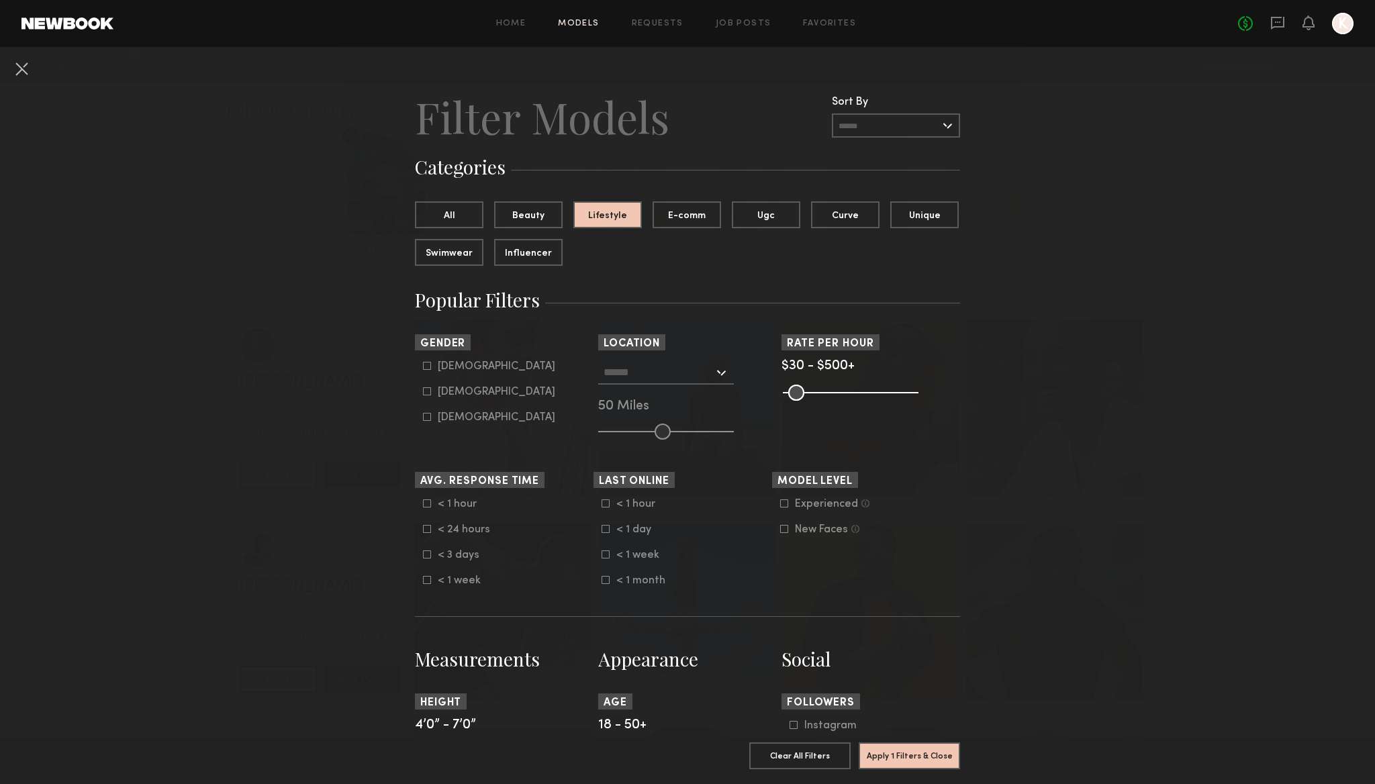
click at [725, 372] on div at bounding box center [666, 373] width 136 height 24
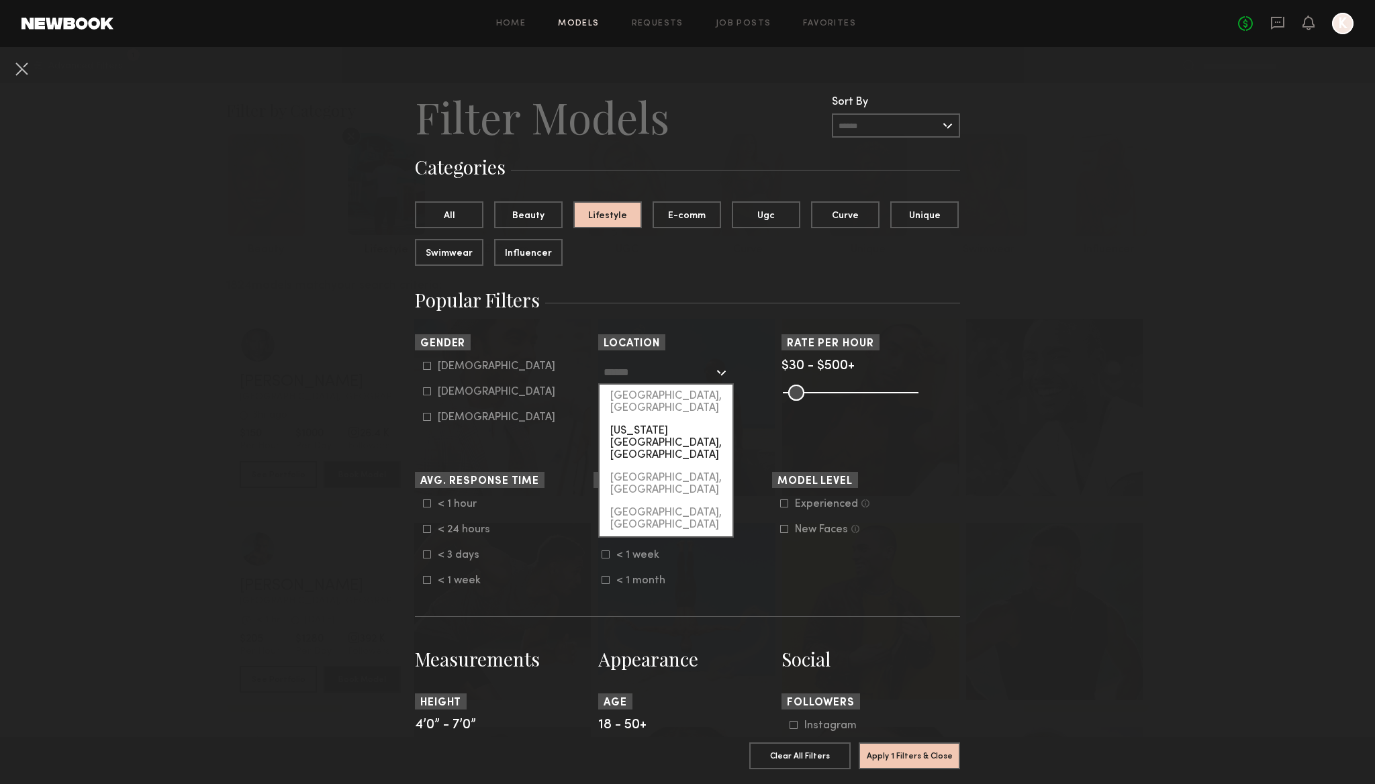
click at [681, 420] on div "[US_STATE][GEOGRAPHIC_DATA], [GEOGRAPHIC_DATA]" at bounding box center [666, 443] width 133 height 47
type input "**********"
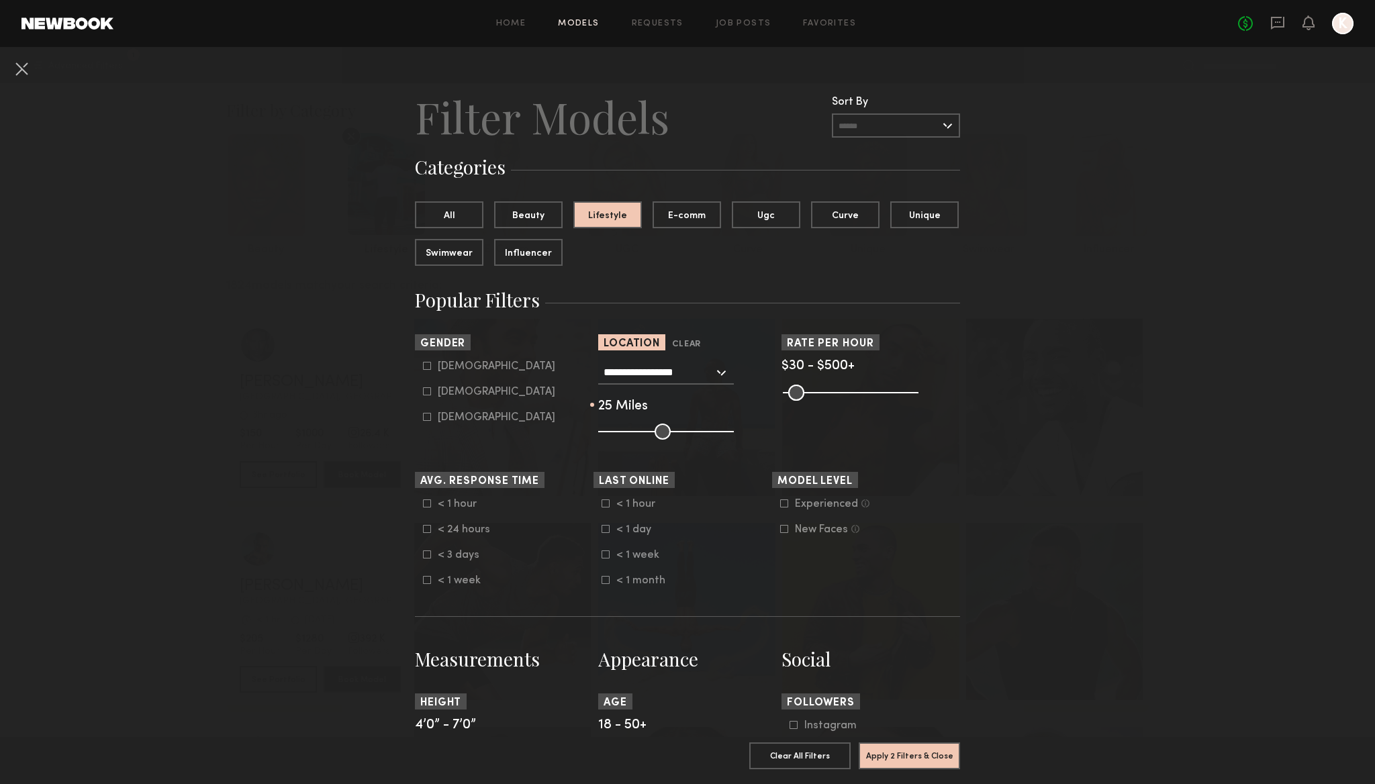
drag, startPoint x: 657, startPoint y: 428, endPoint x: 631, endPoint y: 428, distance: 26.9
type input "**"
click at [631, 428] on input "range" at bounding box center [666, 432] width 136 height 16
click at [426, 368] on icon at bounding box center [427, 366] width 8 height 8
type input "*"
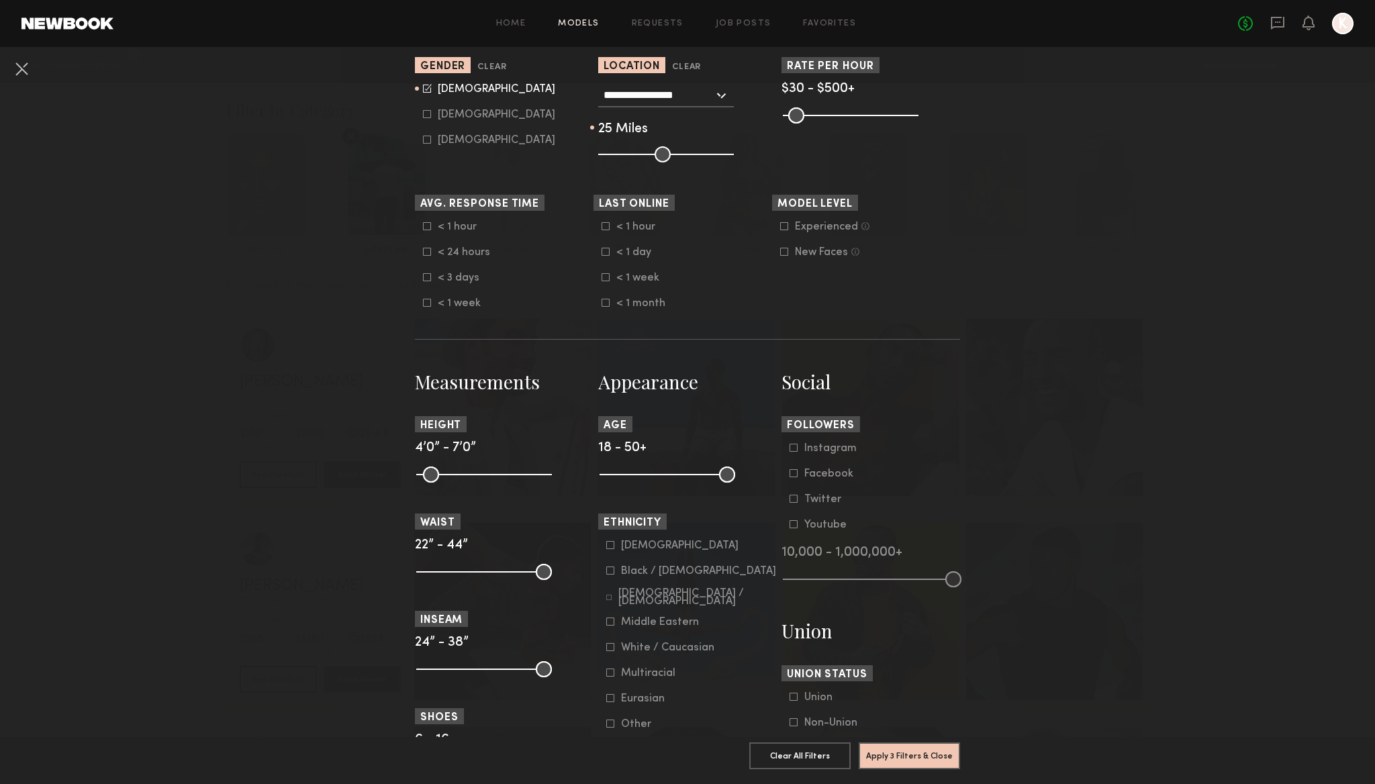
scroll to position [383, 0]
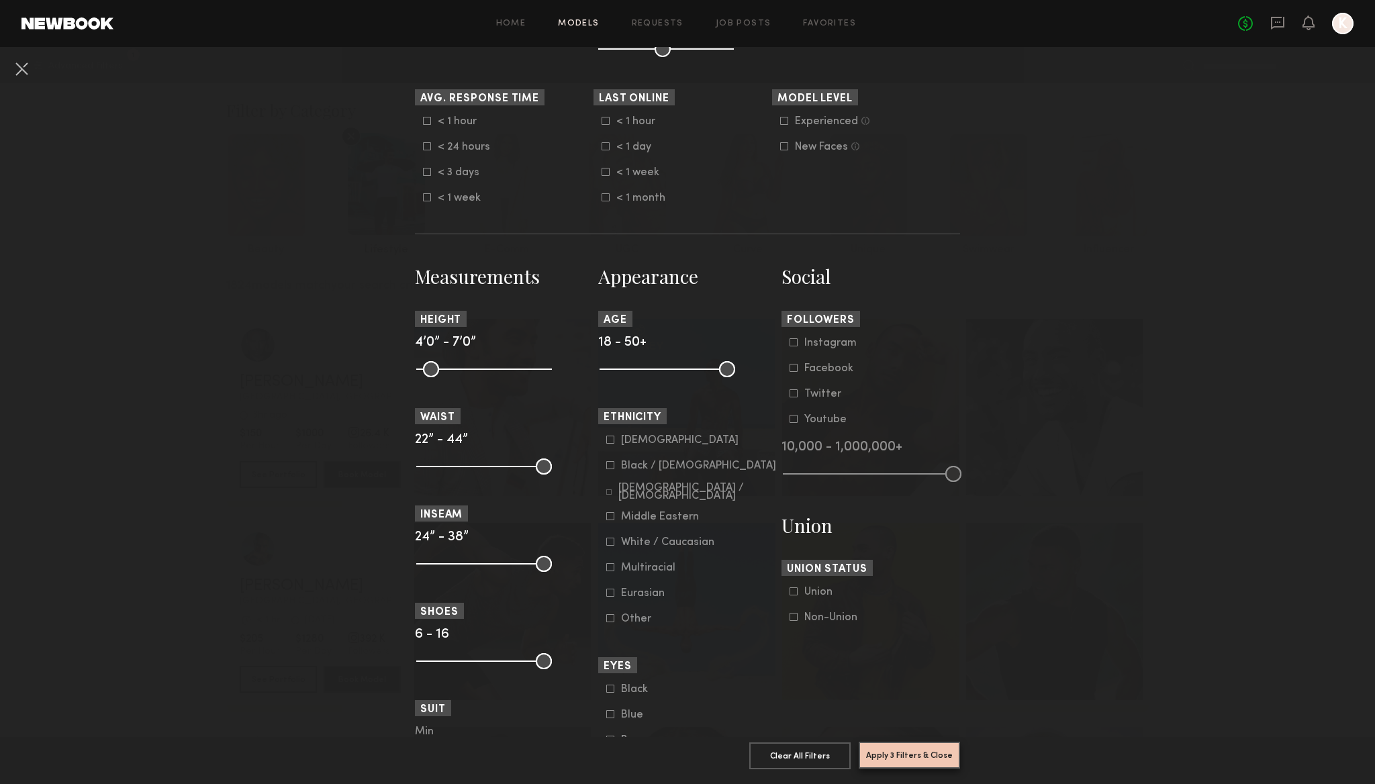
click at [914, 753] on button "Apply 3 Filters & Close" at bounding box center [909, 755] width 101 height 27
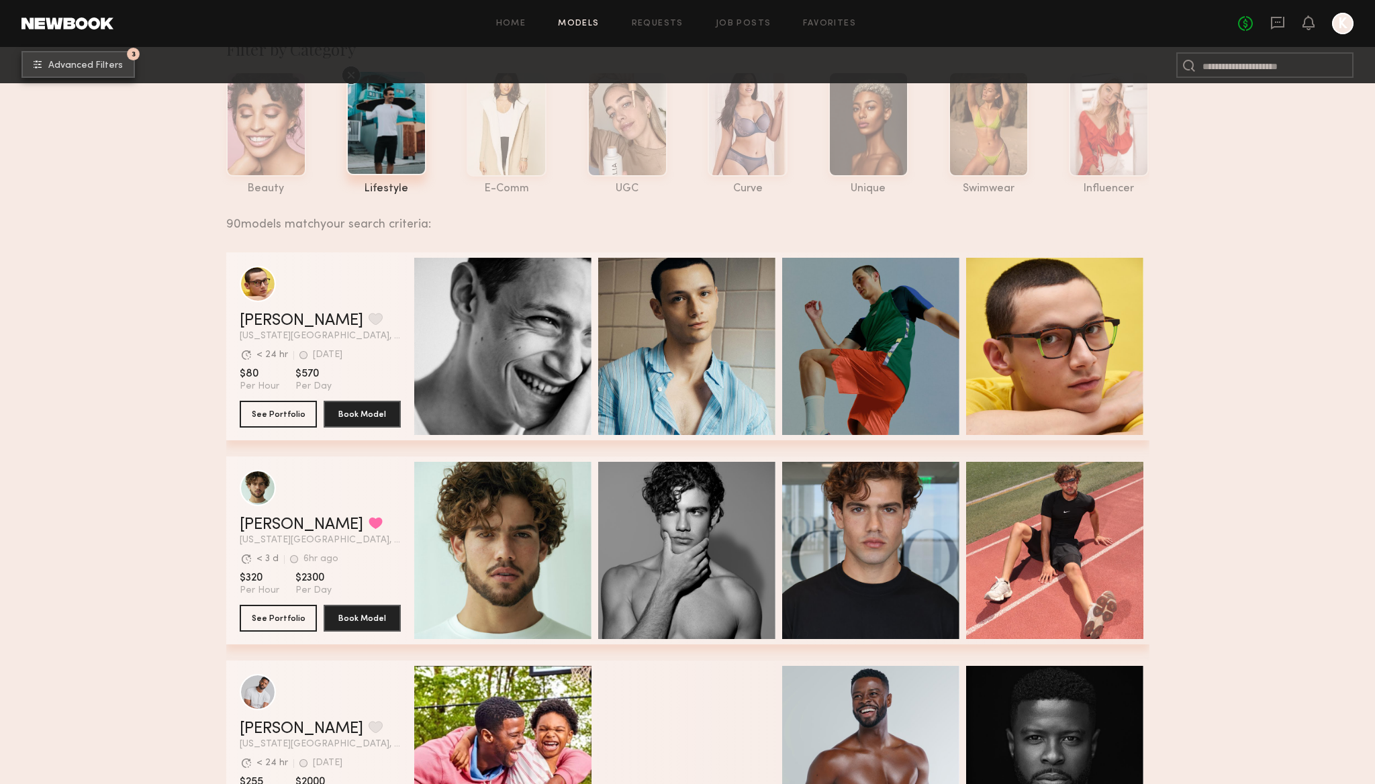
scroll to position [62, 0]
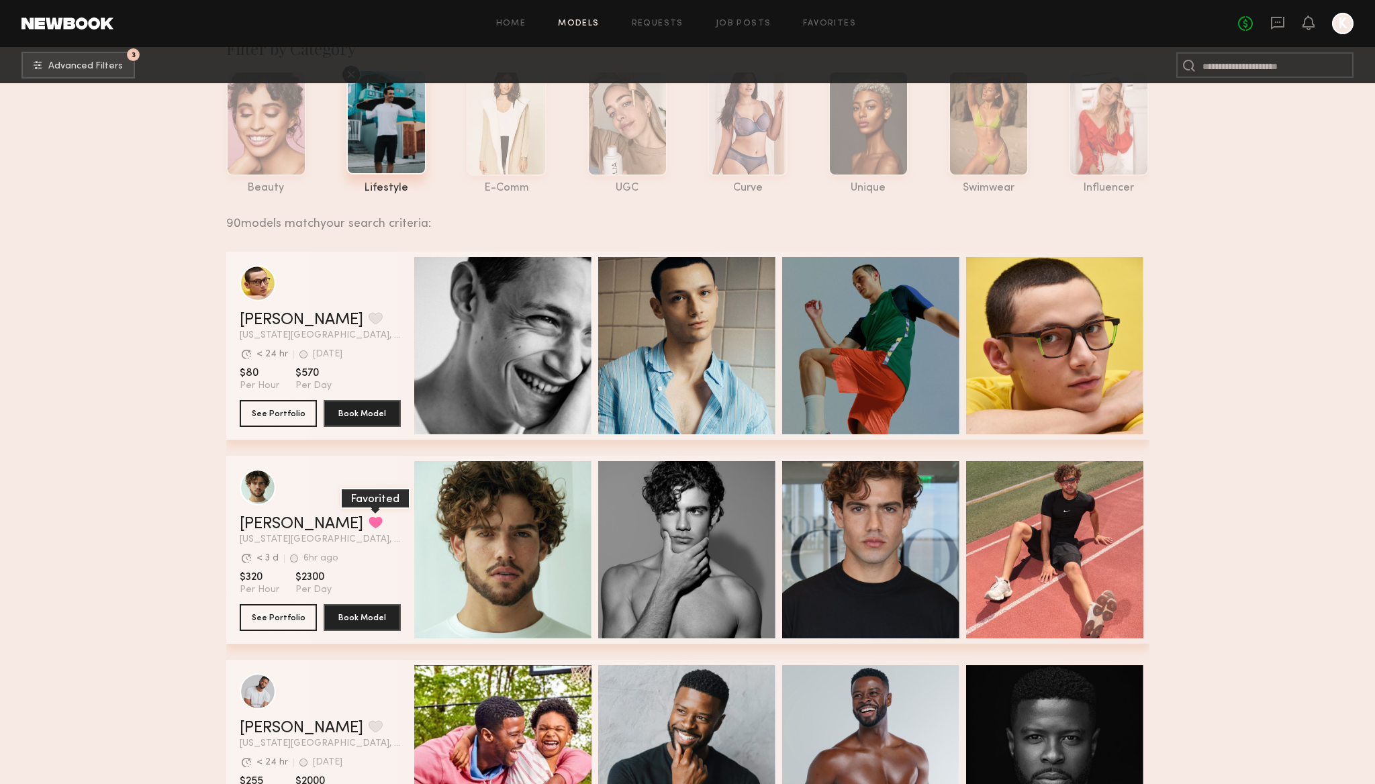
click at [369, 522] on button "grid" at bounding box center [376, 522] width 14 height 12
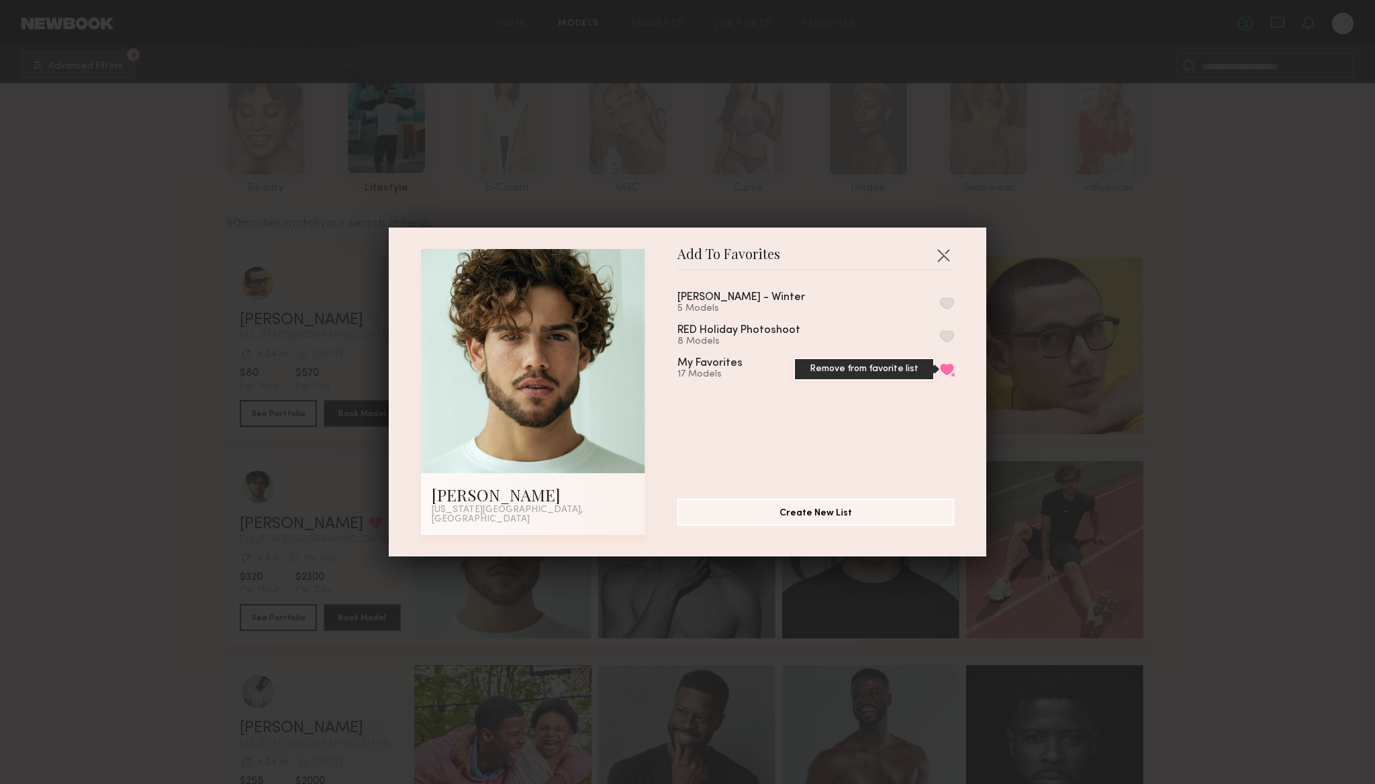
click at [948, 367] on button "Remove from favorite list" at bounding box center [947, 369] width 14 height 12
click at [943, 369] on button "button" at bounding box center [947, 369] width 14 height 12
click at [937, 252] on button "button" at bounding box center [943, 254] width 21 height 21
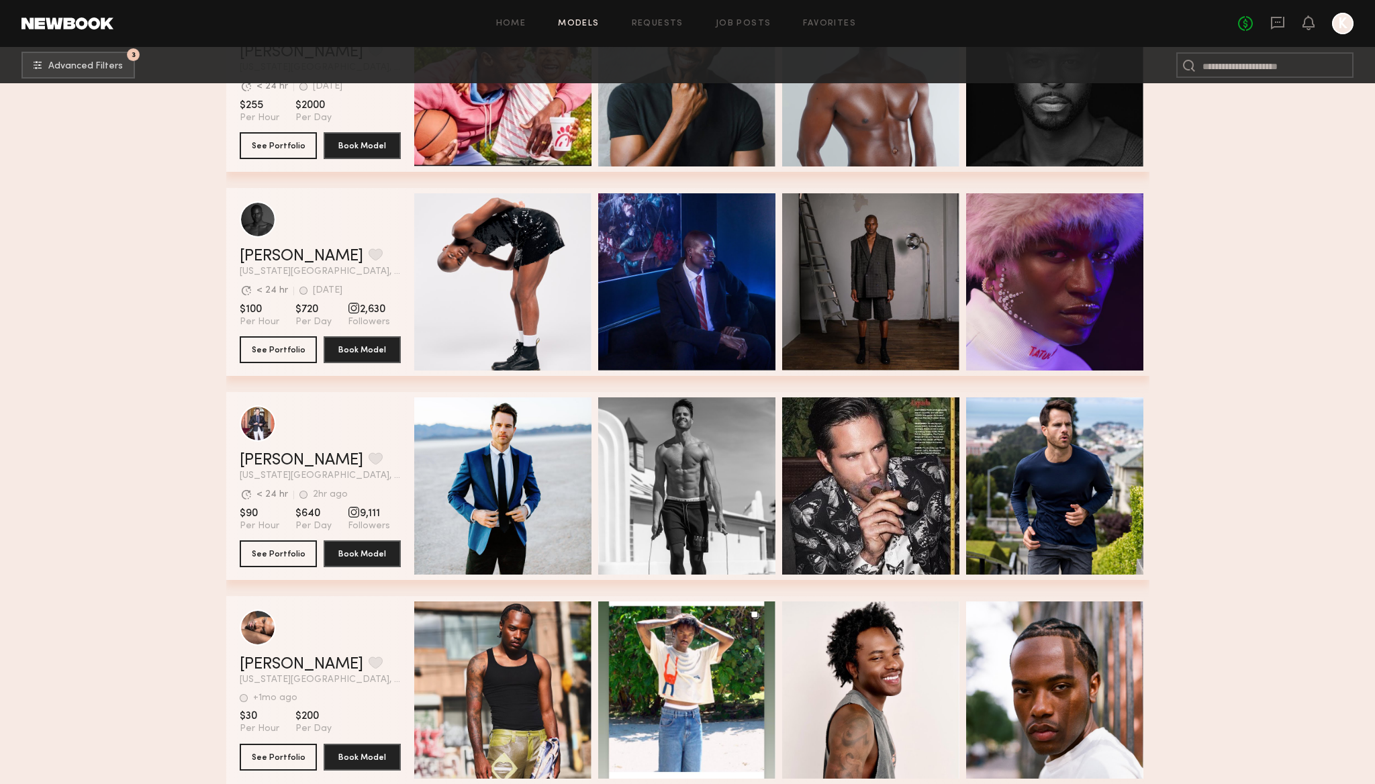
scroll to position [228, 0]
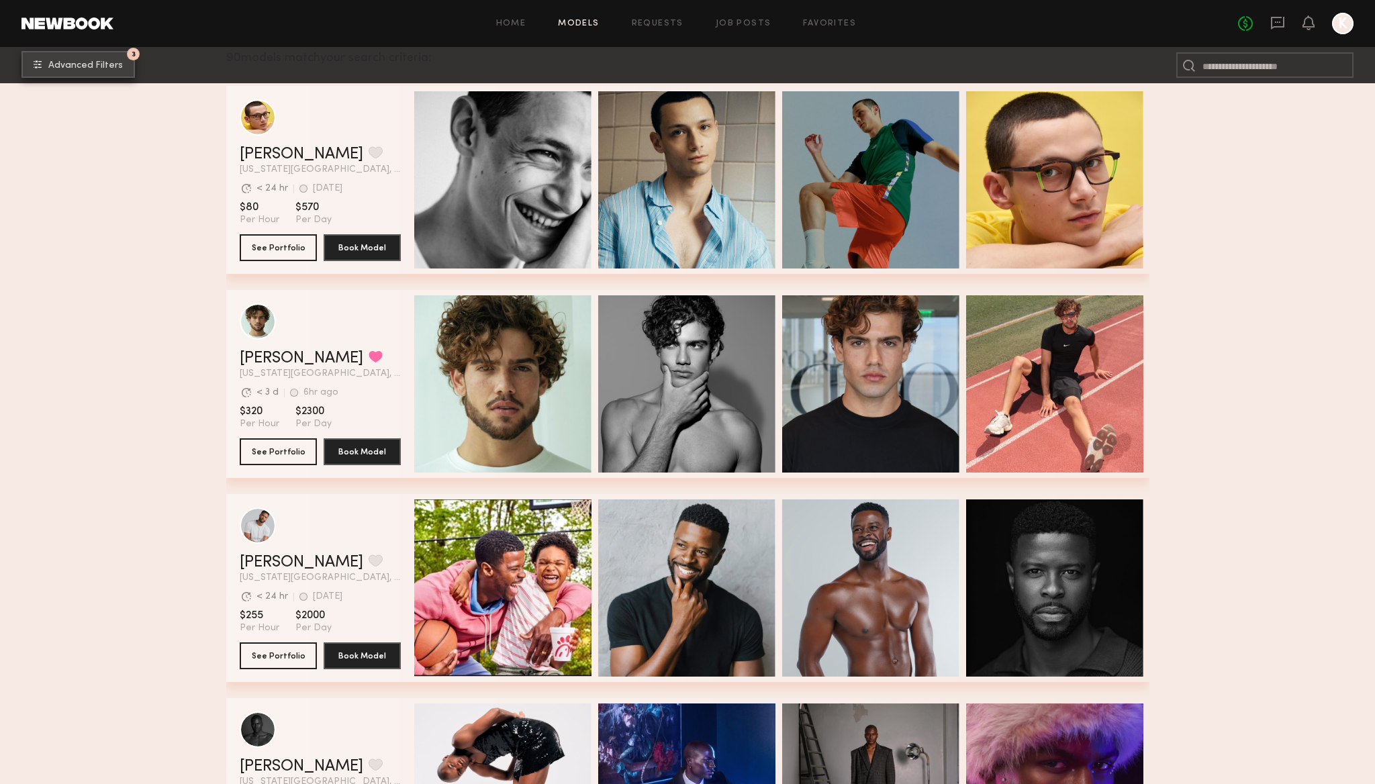
click at [72, 58] on button "3 Advanced Filters" at bounding box center [77, 64] width 113 height 27
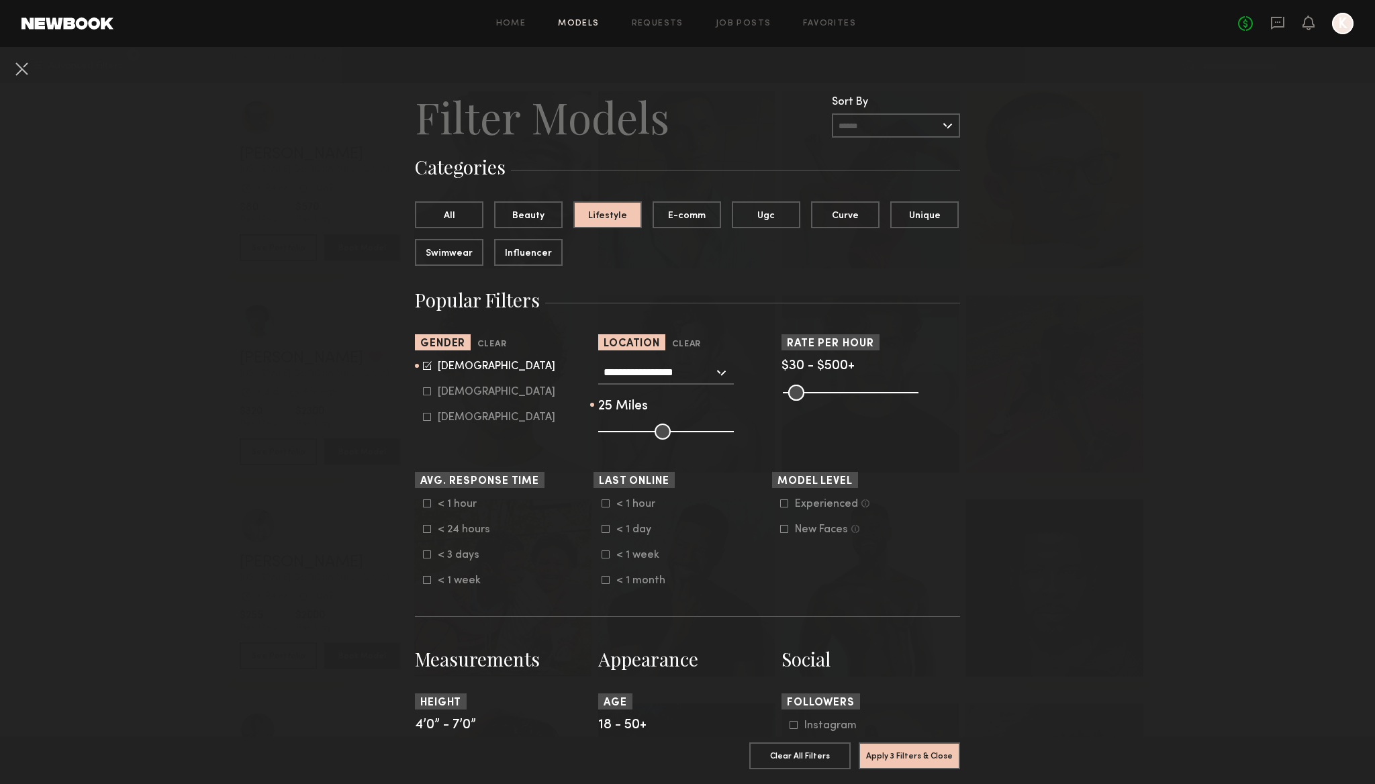
scroll to position [16, 0]
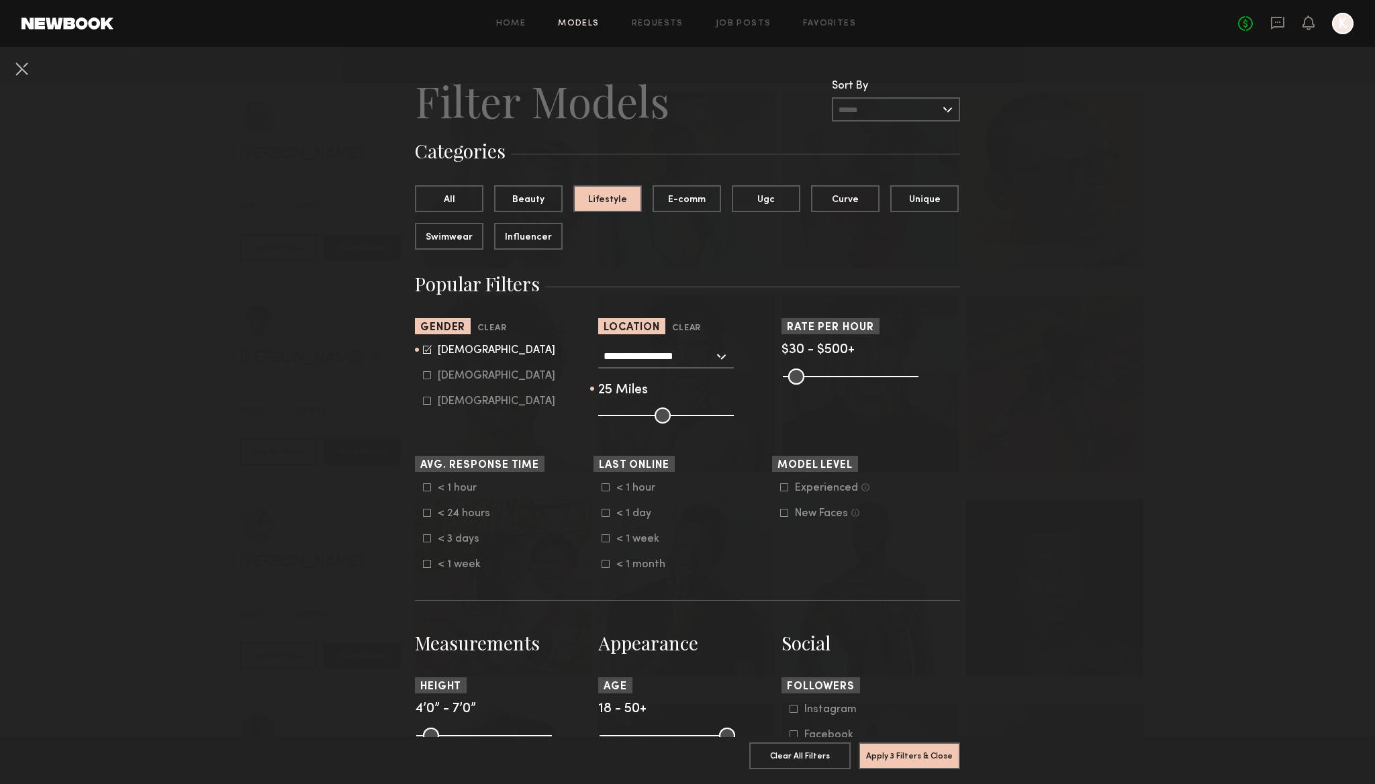
click at [426, 485] on icon at bounding box center [427, 487] width 8 height 8
click at [432, 516] on label "< 24 hours" at bounding box center [456, 513] width 67 height 8
click at [929, 757] on button "Apply 4 Filters & Close" at bounding box center [909, 755] width 101 height 27
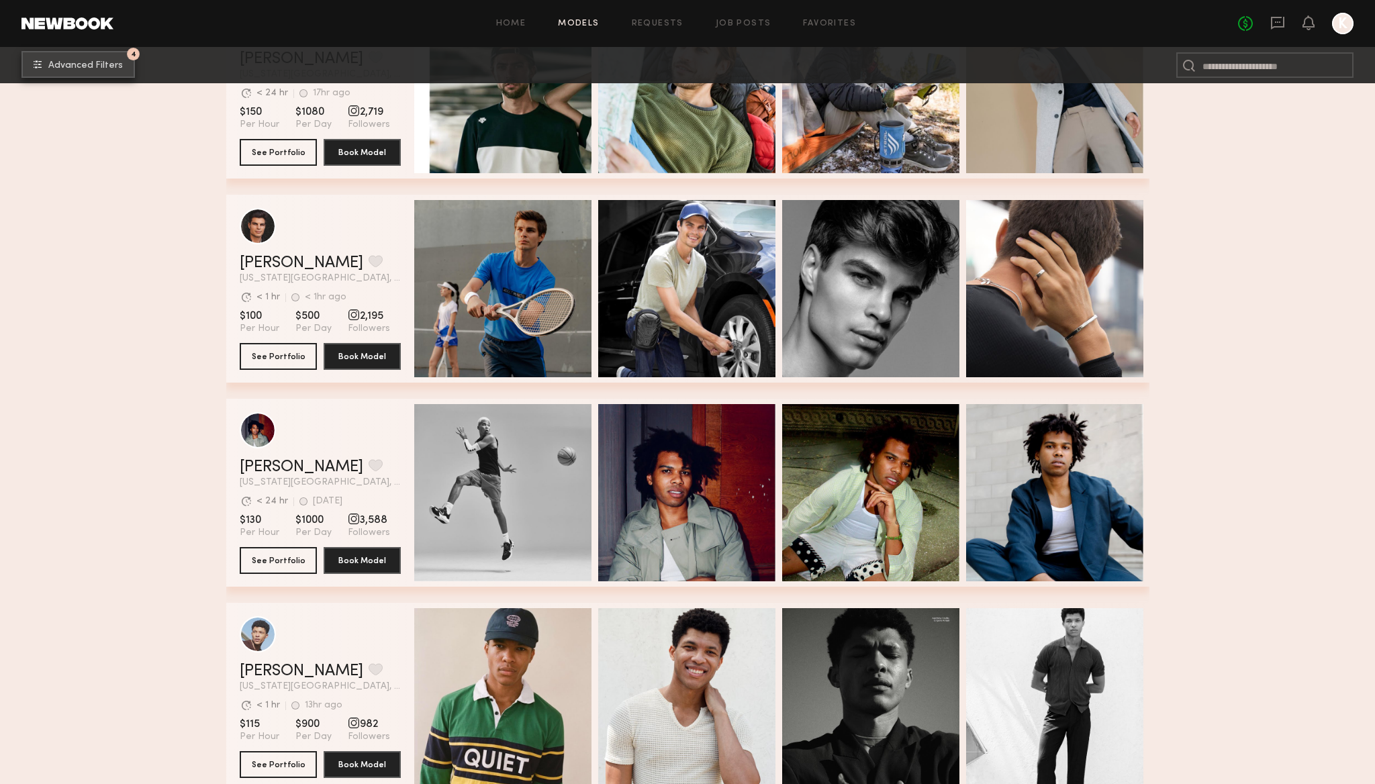
scroll to position [1182, 0]
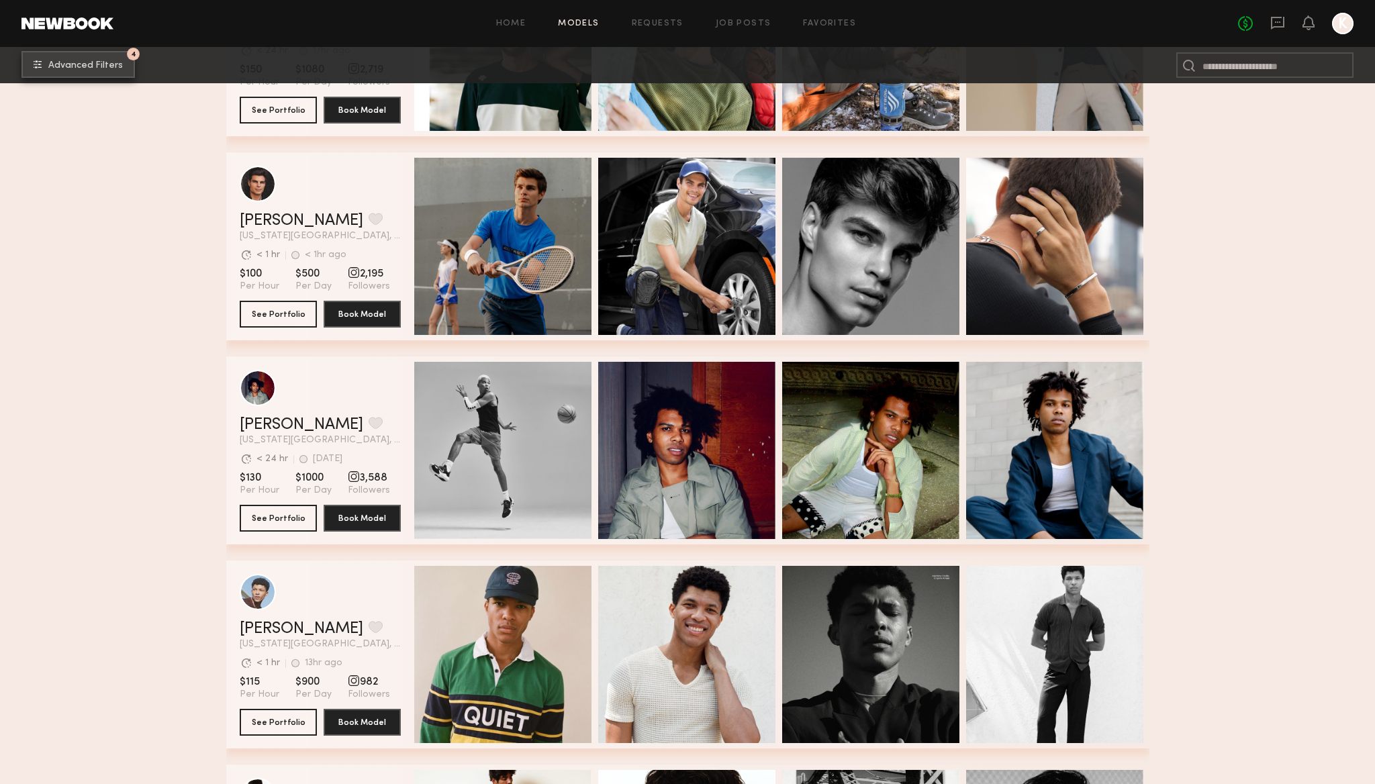
click at [80, 72] on button "4 Advanced Filters" at bounding box center [77, 64] width 113 height 27
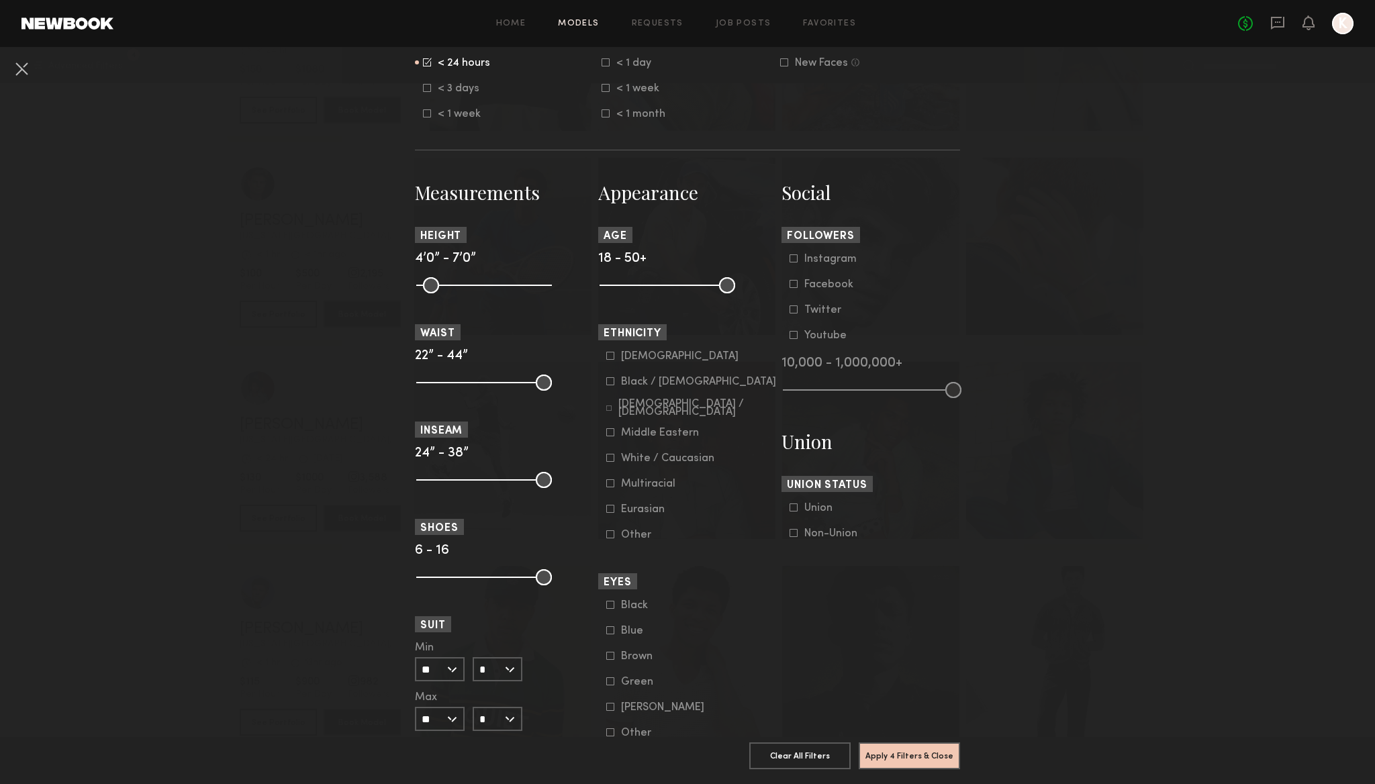
scroll to position [460, 0]
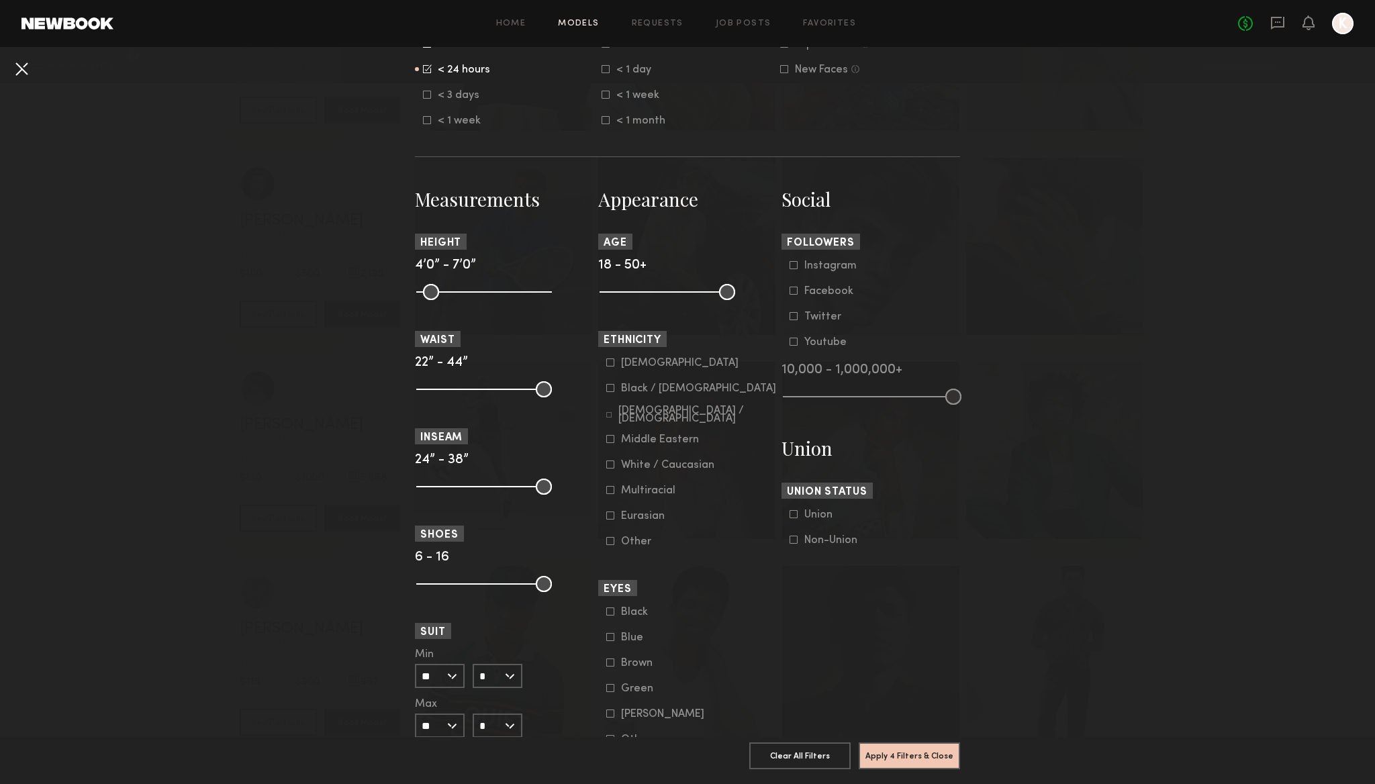
click at [19, 70] on button at bounding box center [21, 68] width 21 height 21
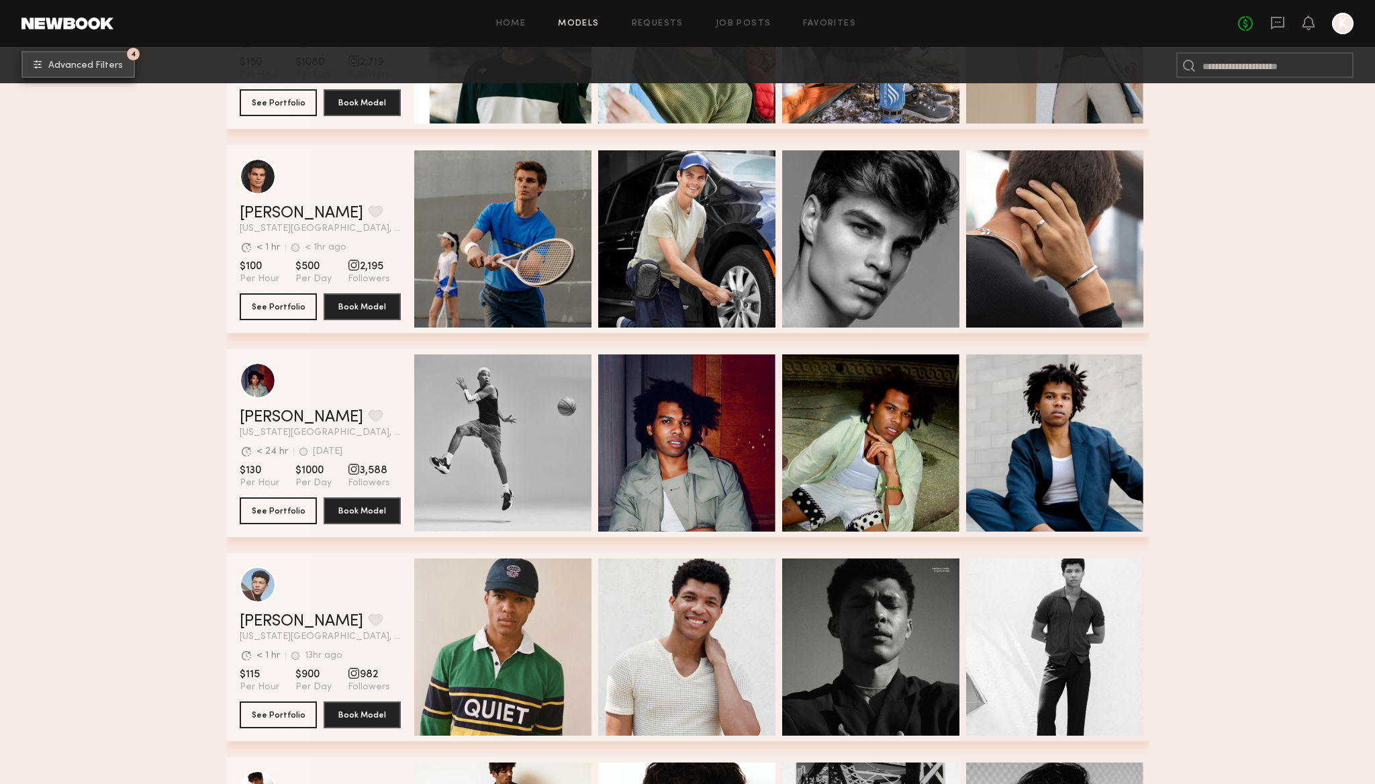
scroll to position [1191, 0]
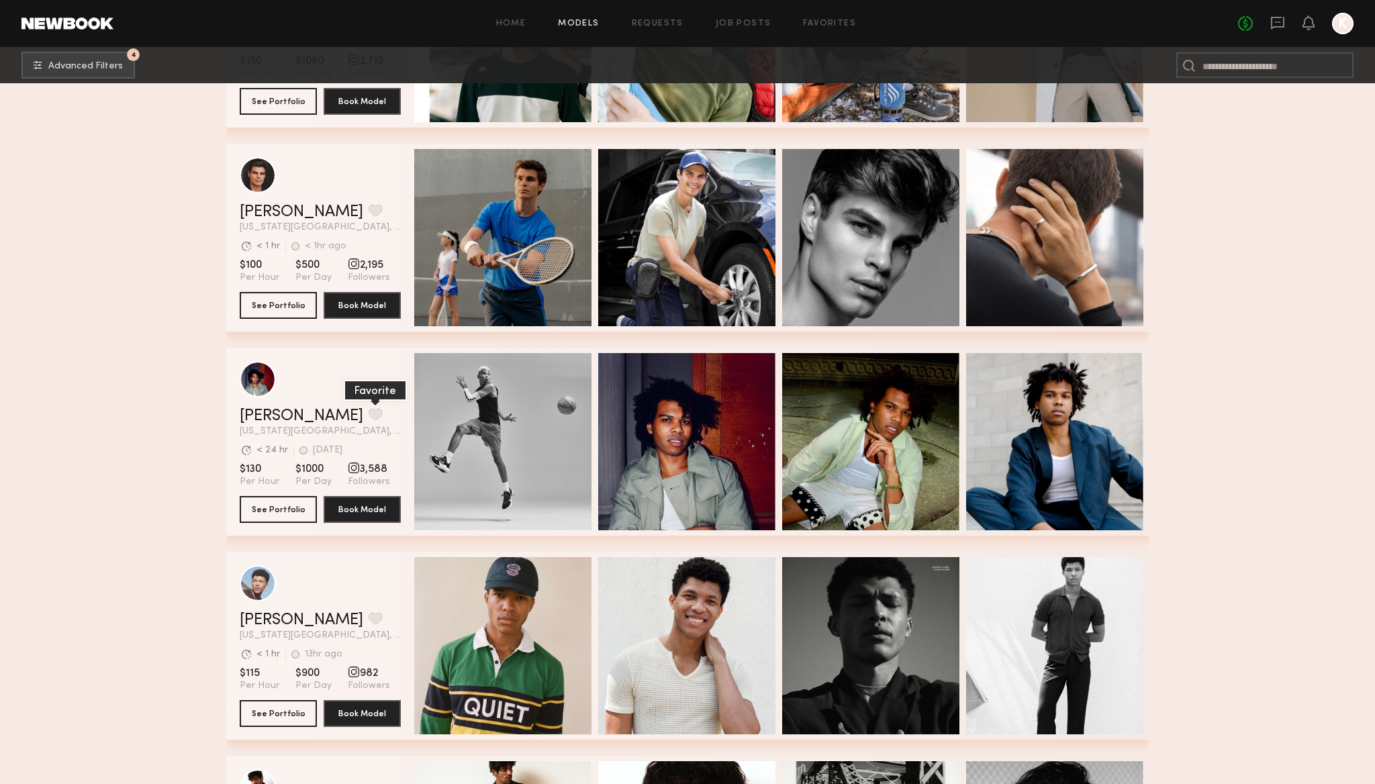
click at [369, 413] on button "grid" at bounding box center [376, 414] width 14 height 12
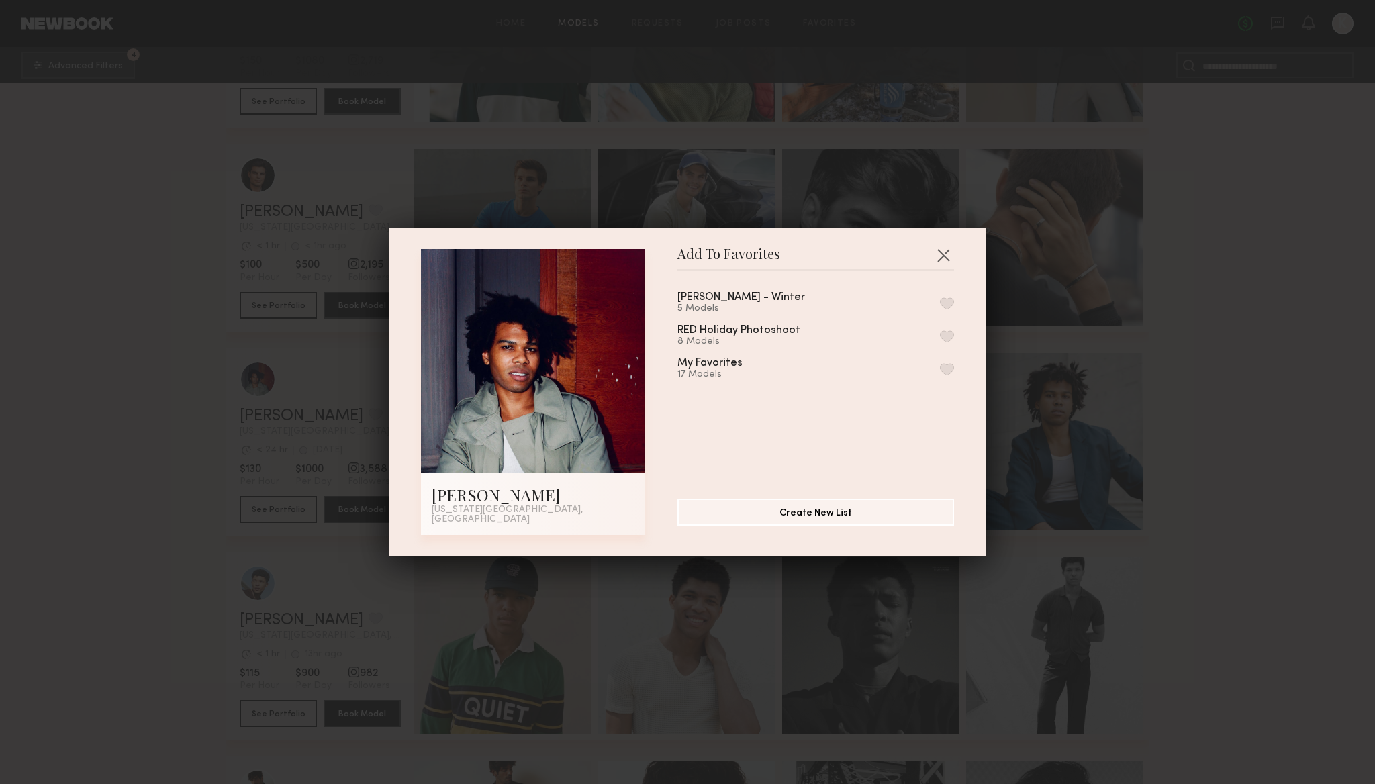
click at [947, 369] on button "button" at bounding box center [947, 369] width 14 height 12
click at [946, 257] on button "button" at bounding box center [943, 254] width 21 height 21
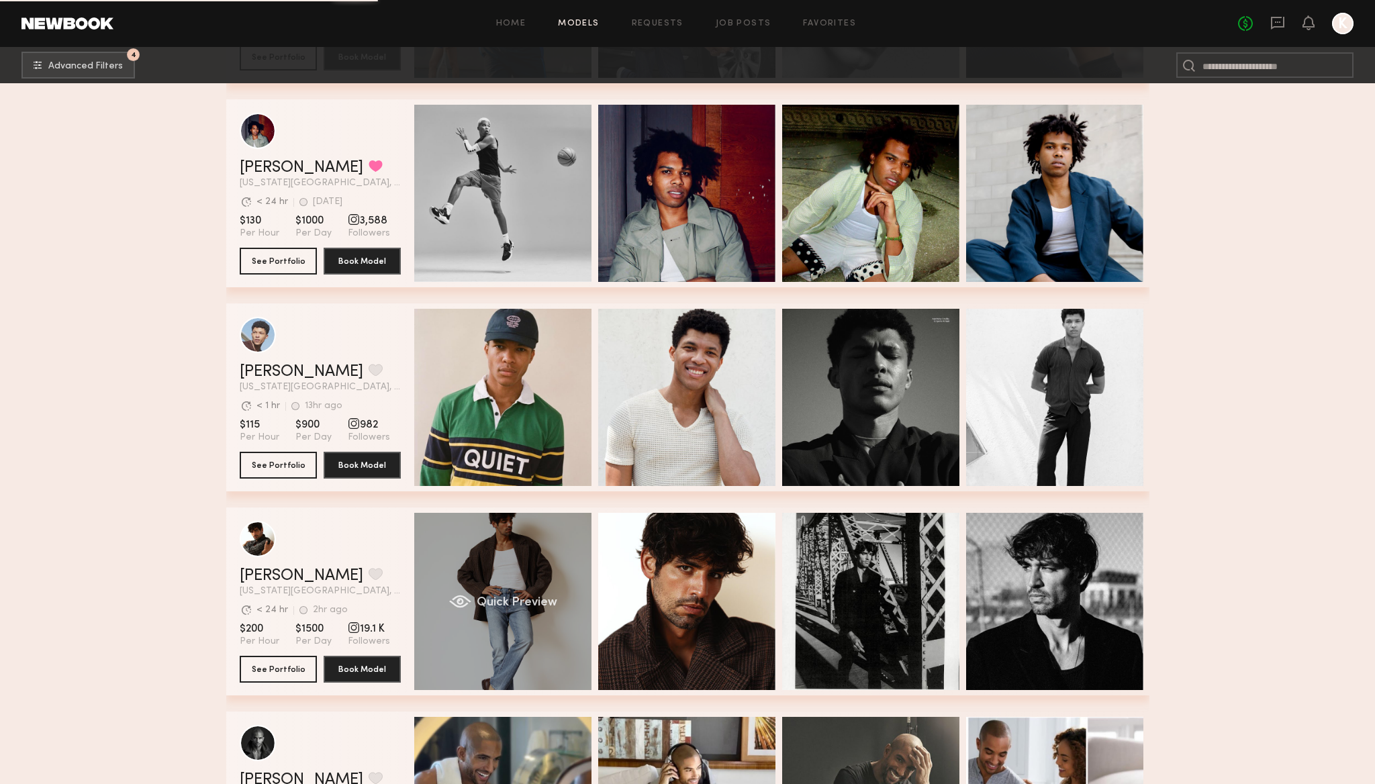
scroll to position [1536, 0]
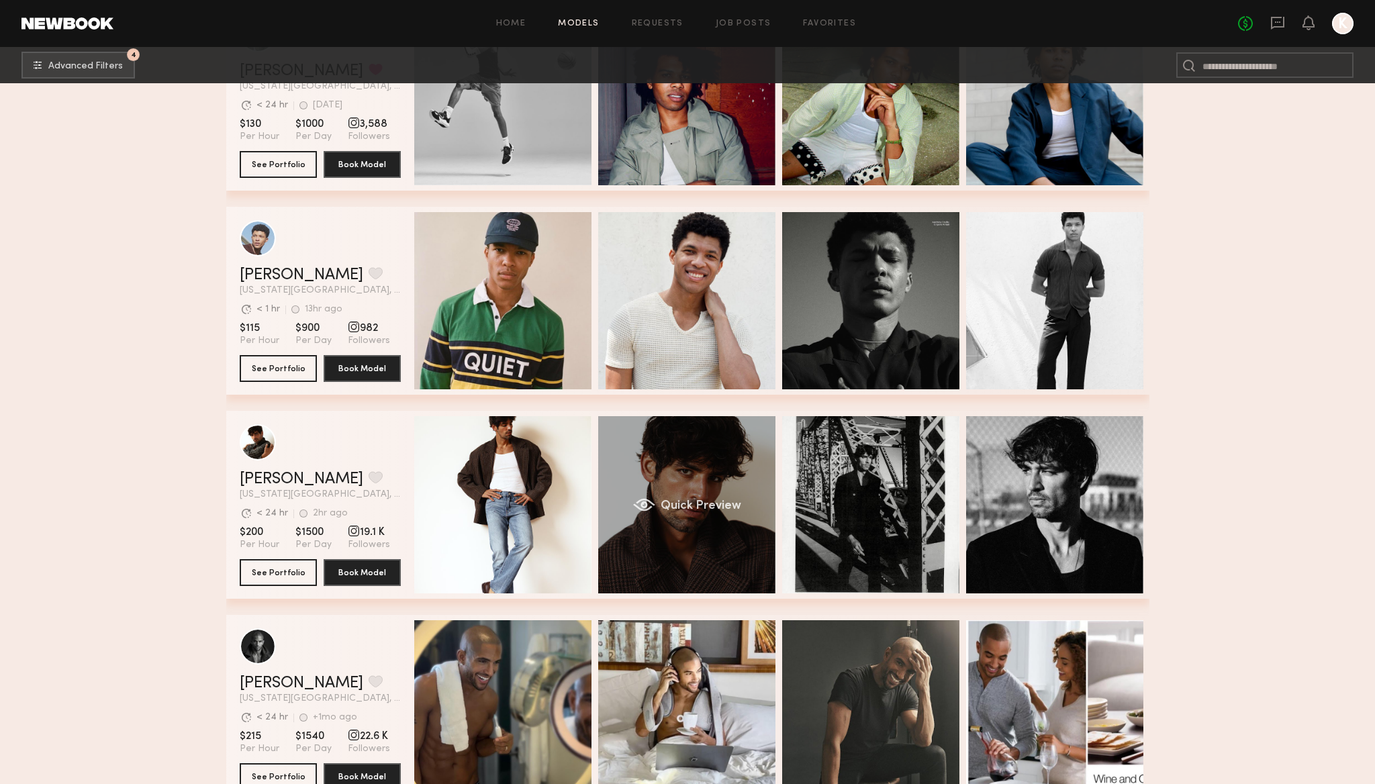
click at [736, 567] on div "Quick Preview" at bounding box center [686, 504] width 177 height 177
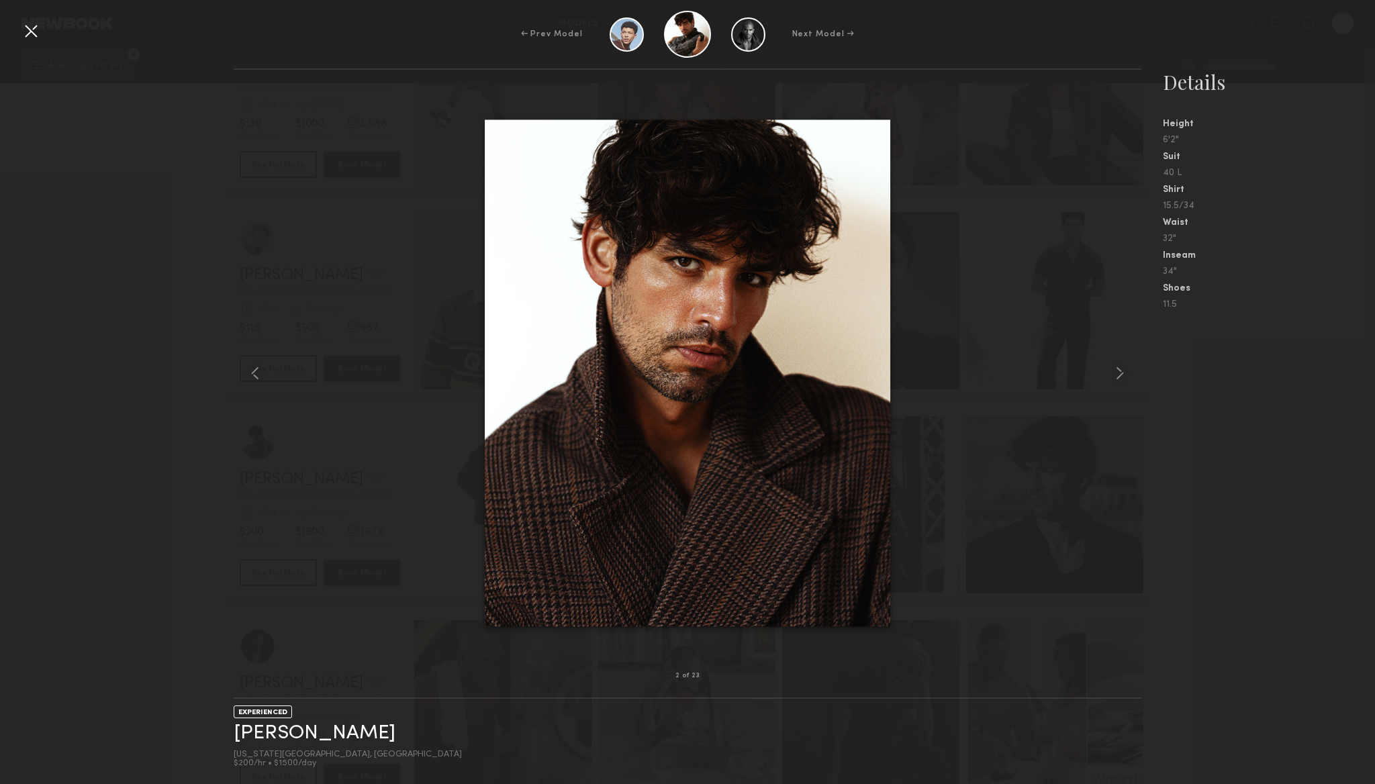
click at [32, 32] on div at bounding box center [30, 30] width 21 height 21
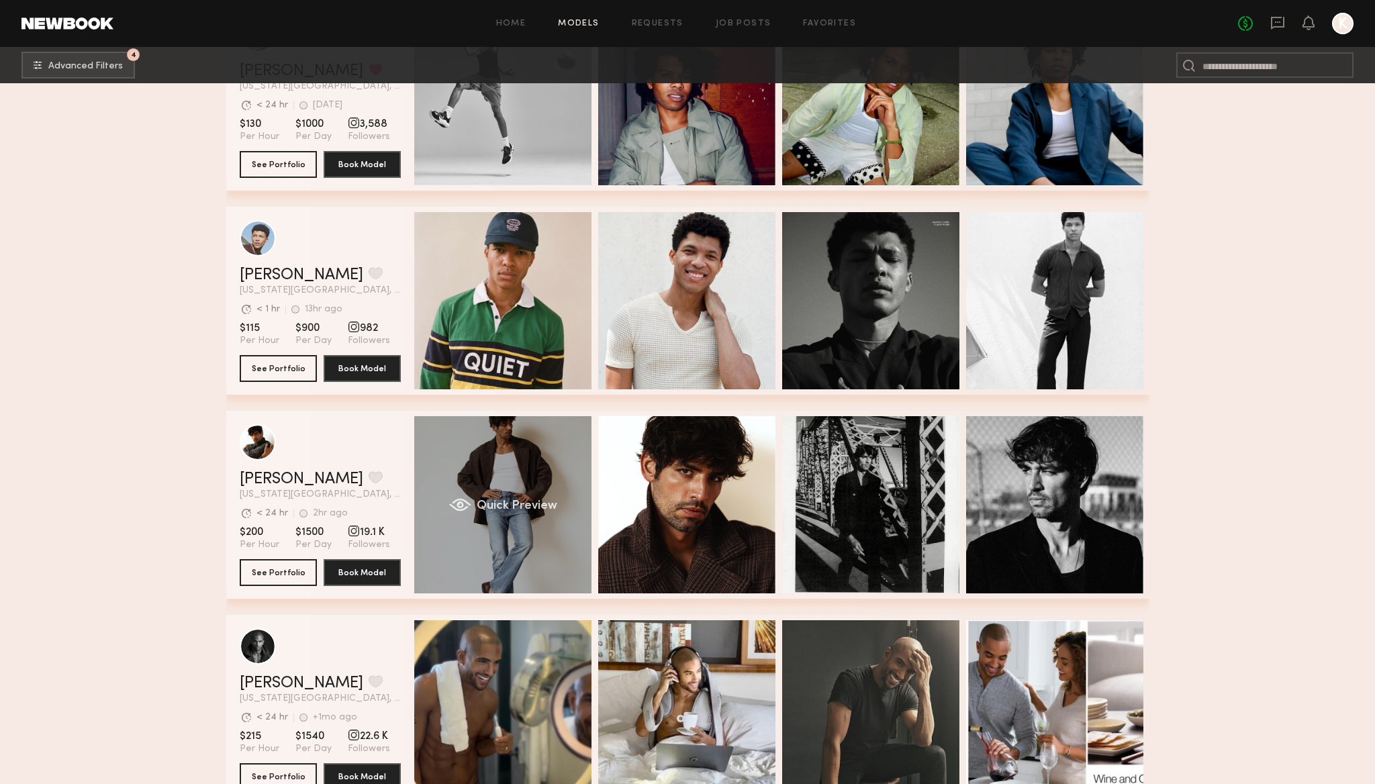
click at [494, 514] on div "Quick Preview" at bounding box center [502, 504] width 177 height 177
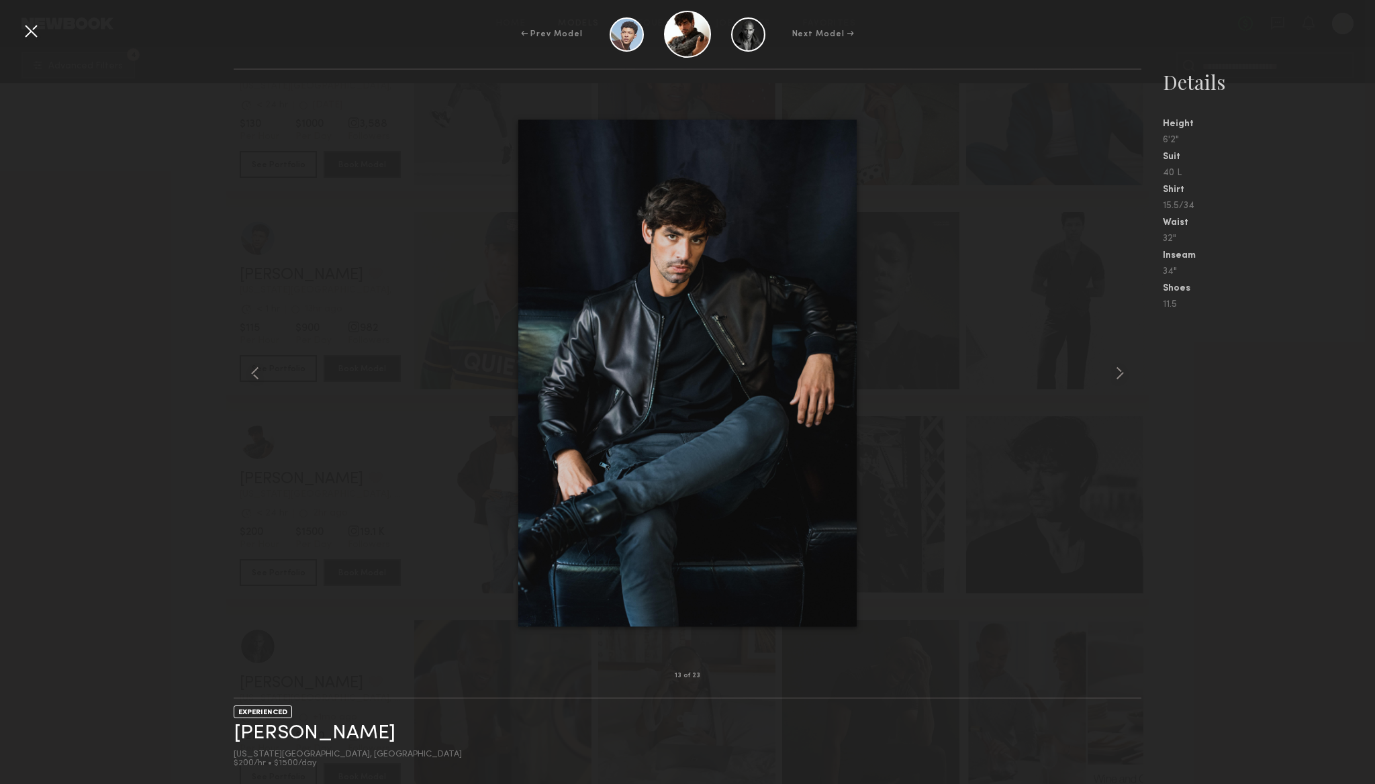
click at [389, 499] on div at bounding box center [688, 372] width 908 height 563
click at [34, 15] on div "← Prev Model Next Model →" at bounding box center [687, 34] width 1375 height 47
click at [32, 33] on div at bounding box center [30, 30] width 21 height 21
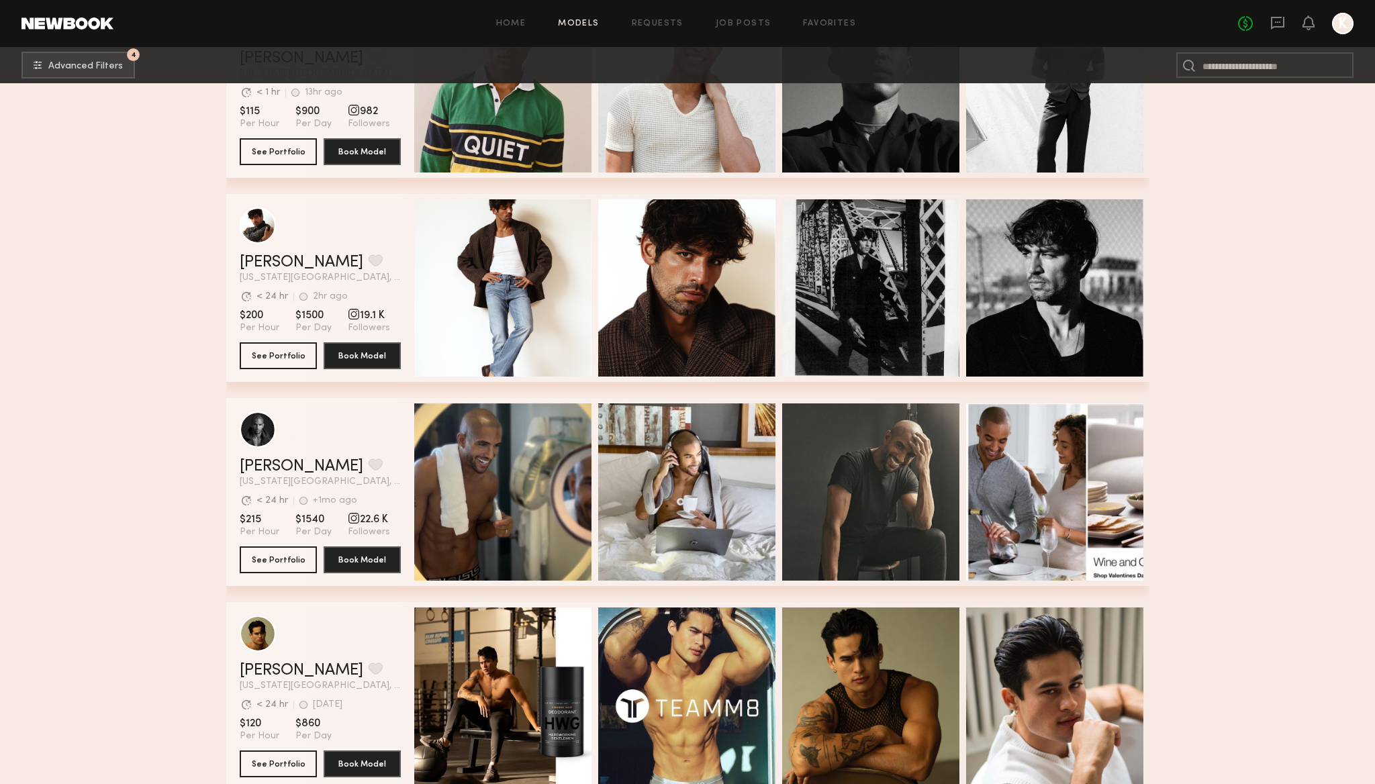
scroll to position [1726, 0]
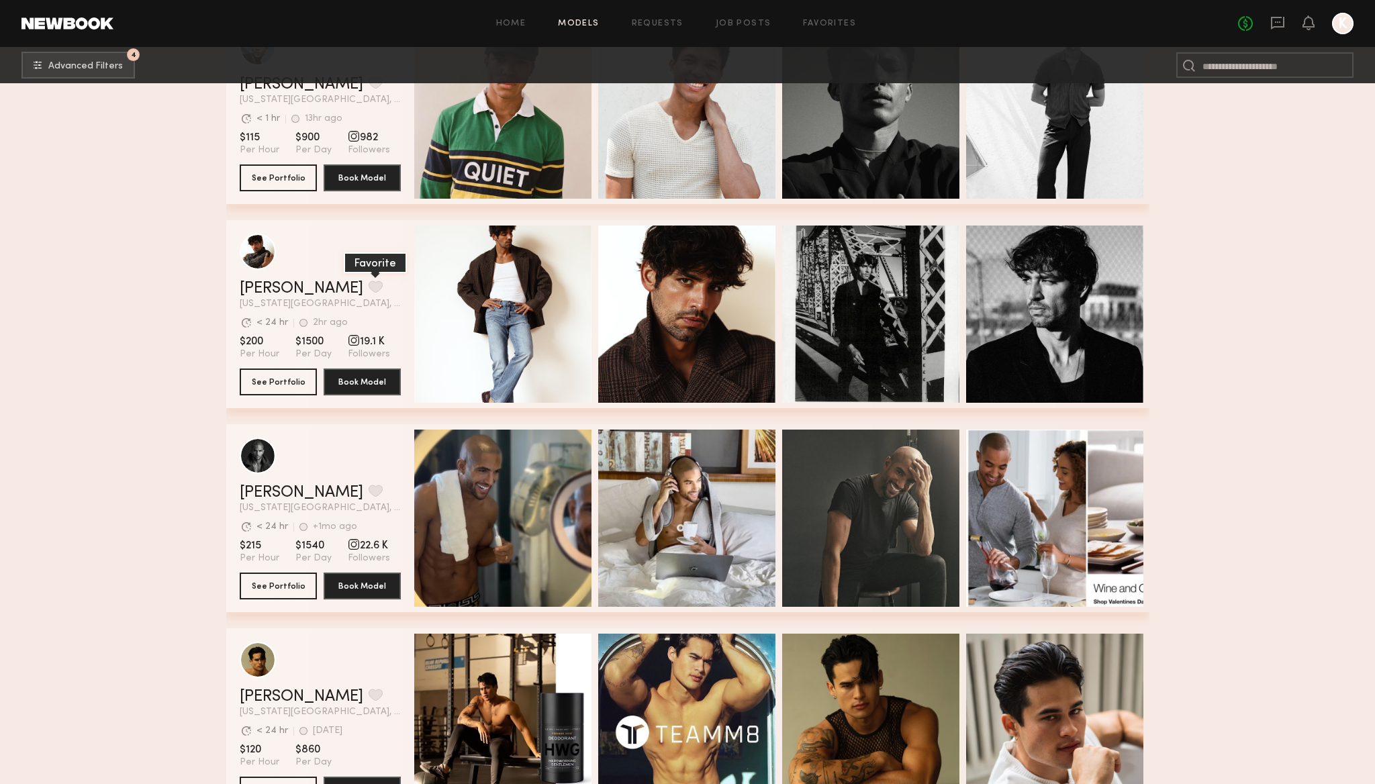
click at [369, 283] on button "grid" at bounding box center [376, 287] width 14 height 12
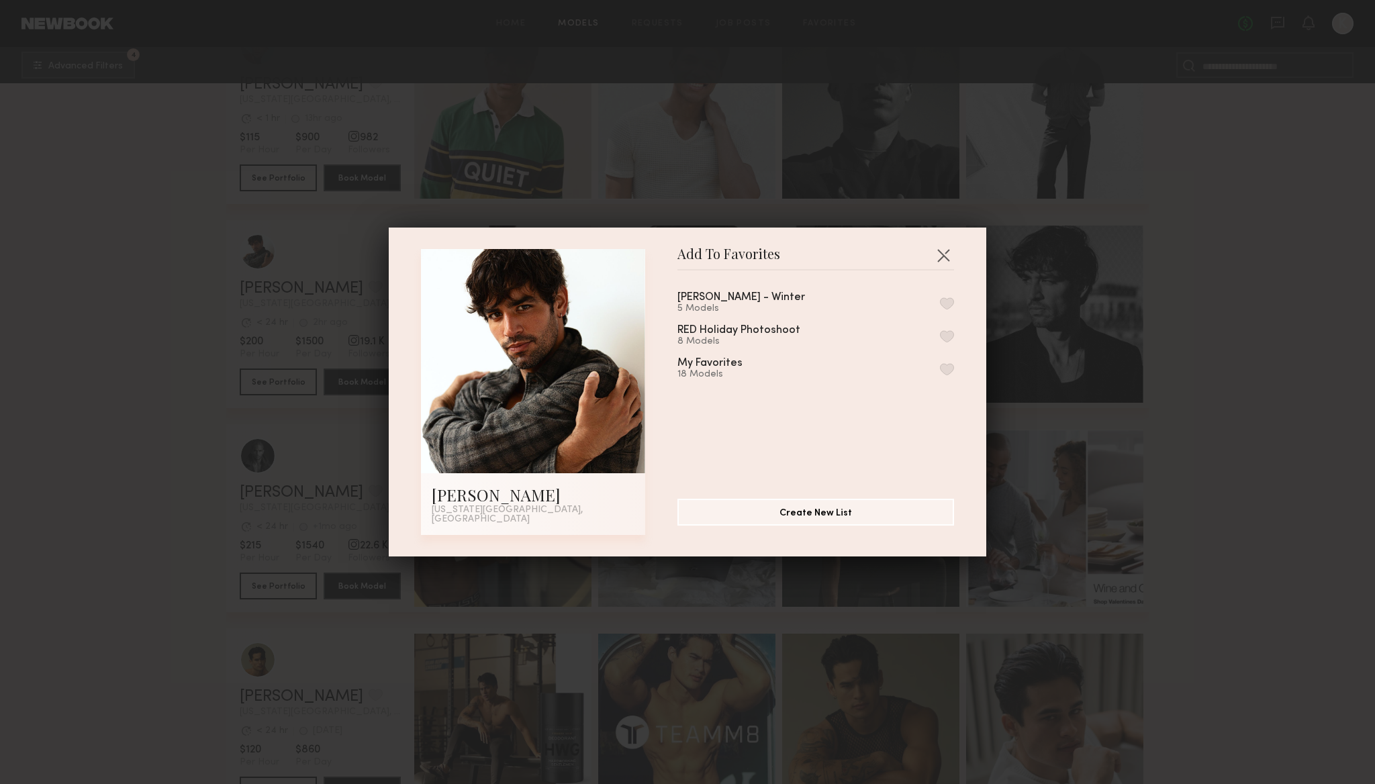
click at [945, 373] on button "button" at bounding box center [947, 369] width 14 height 12
click at [945, 261] on button "button" at bounding box center [943, 254] width 21 height 21
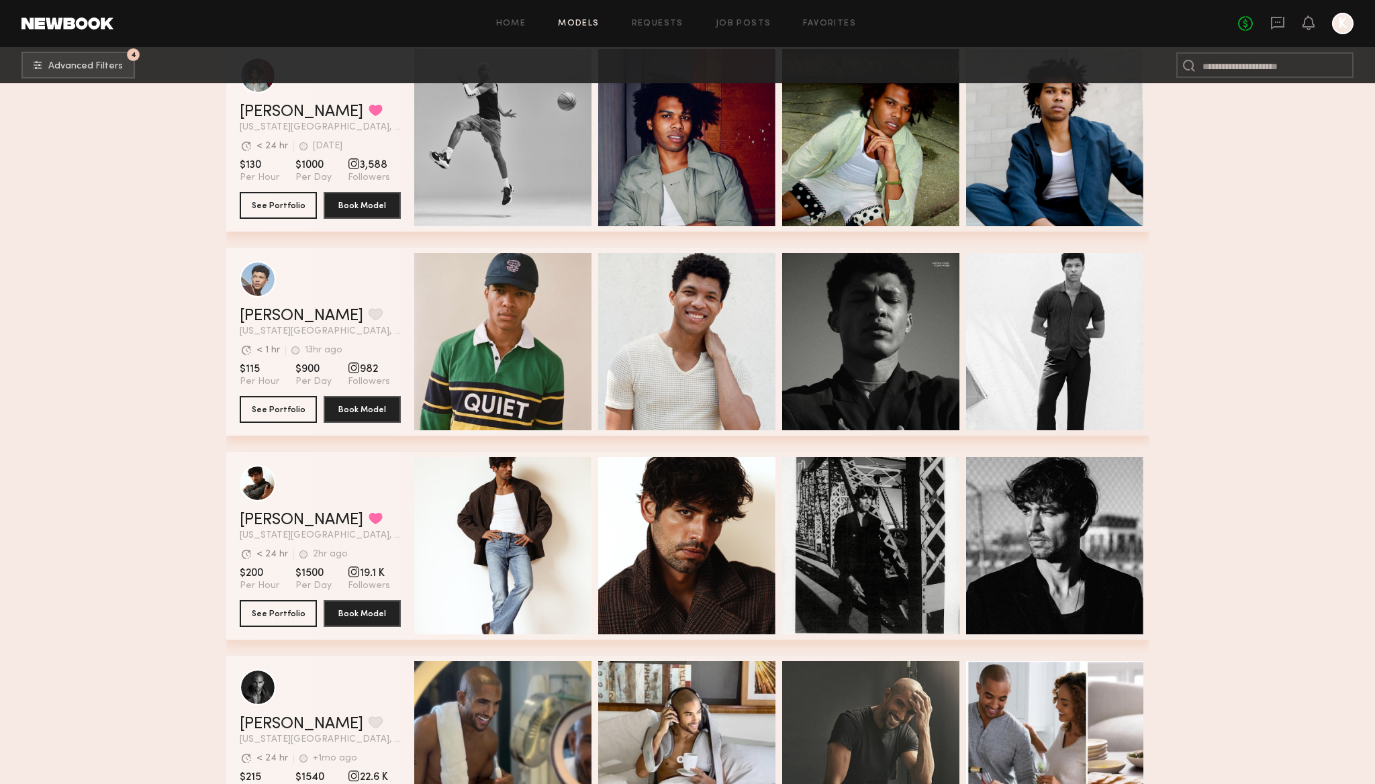
scroll to position [0, 0]
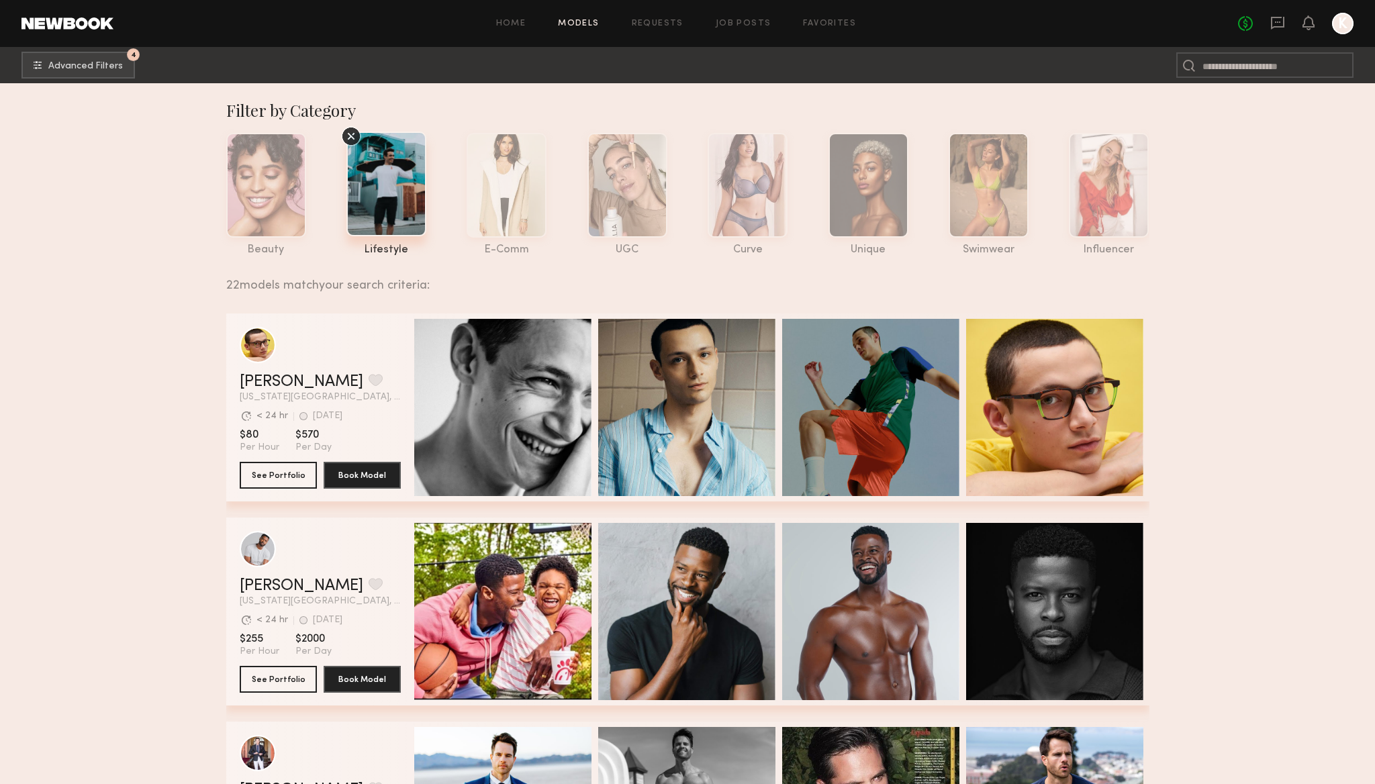
click at [353, 136] on icon at bounding box center [351, 136] width 20 height 20
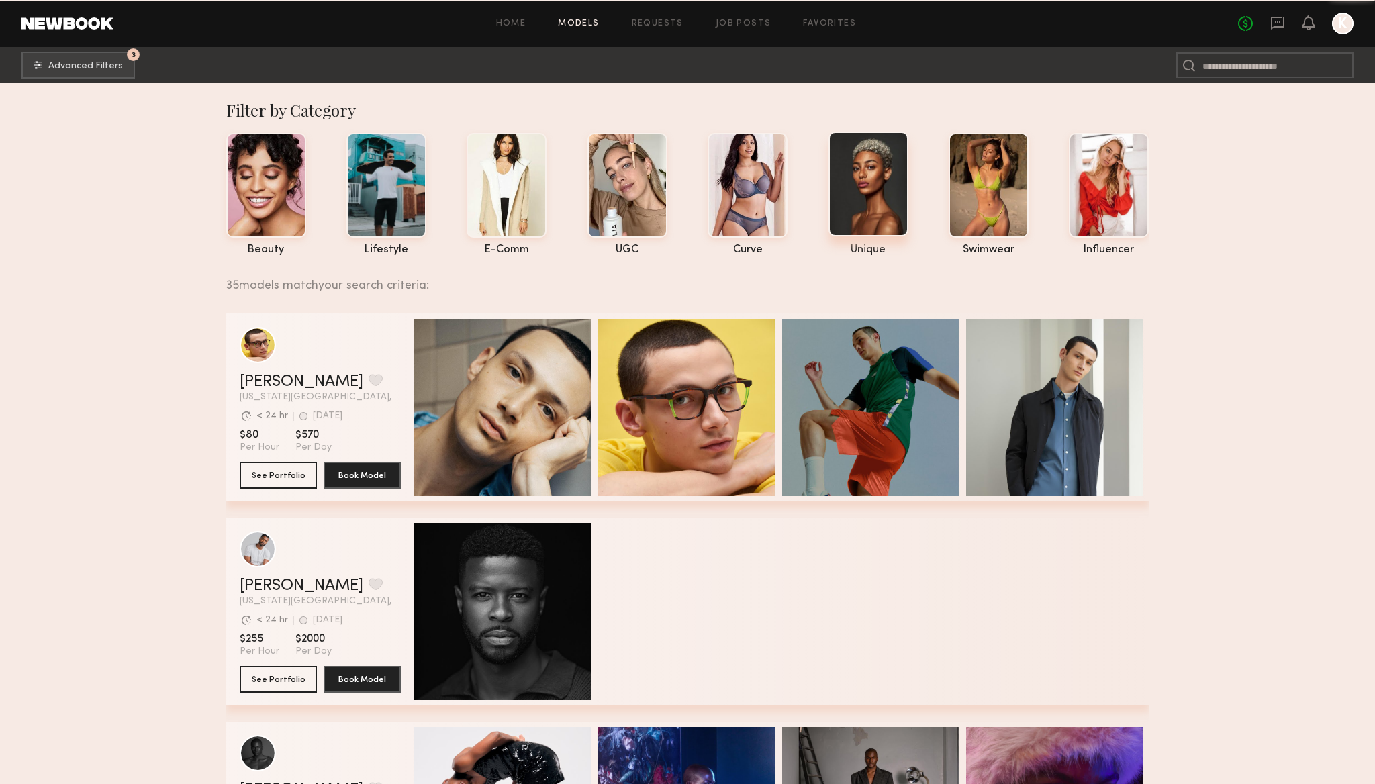
click at [883, 175] on div at bounding box center [869, 184] width 80 height 105
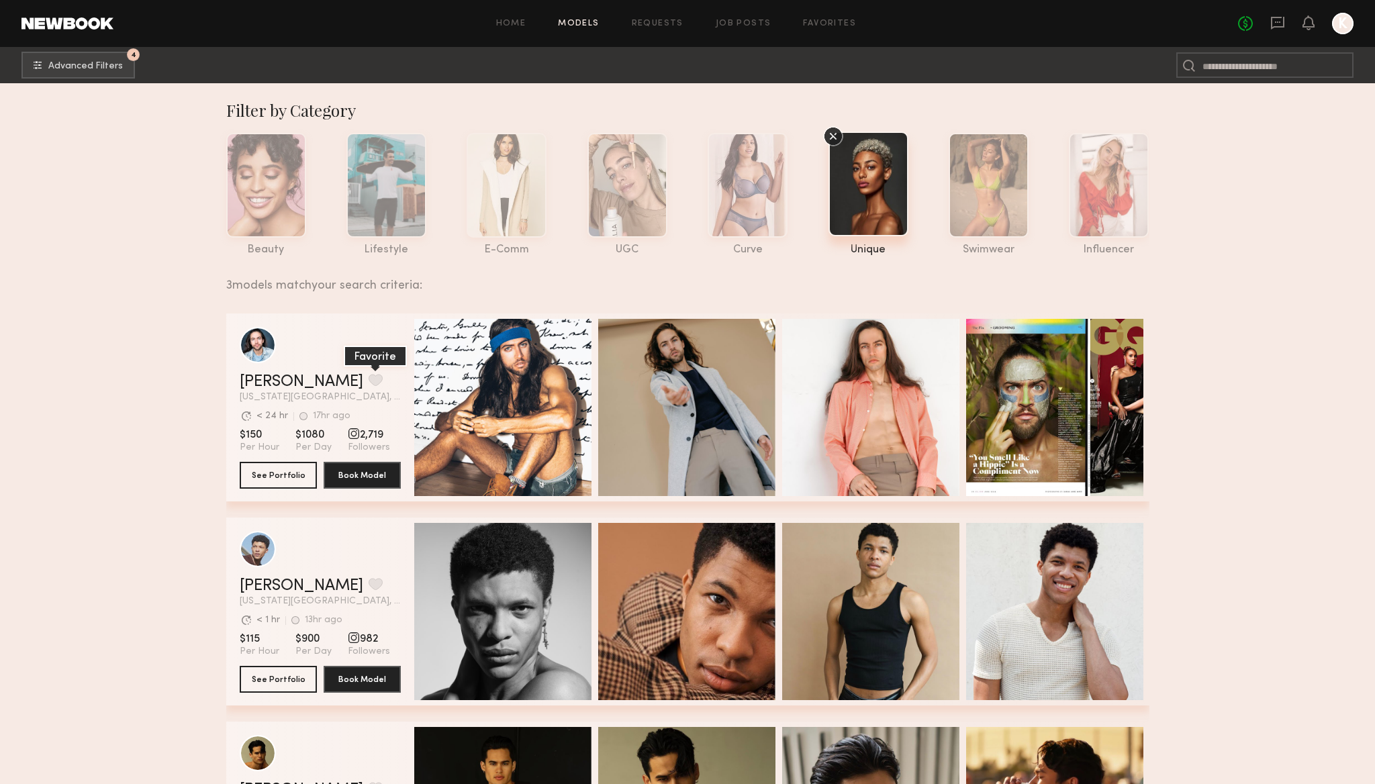
click at [369, 384] on button "grid" at bounding box center [376, 380] width 14 height 12
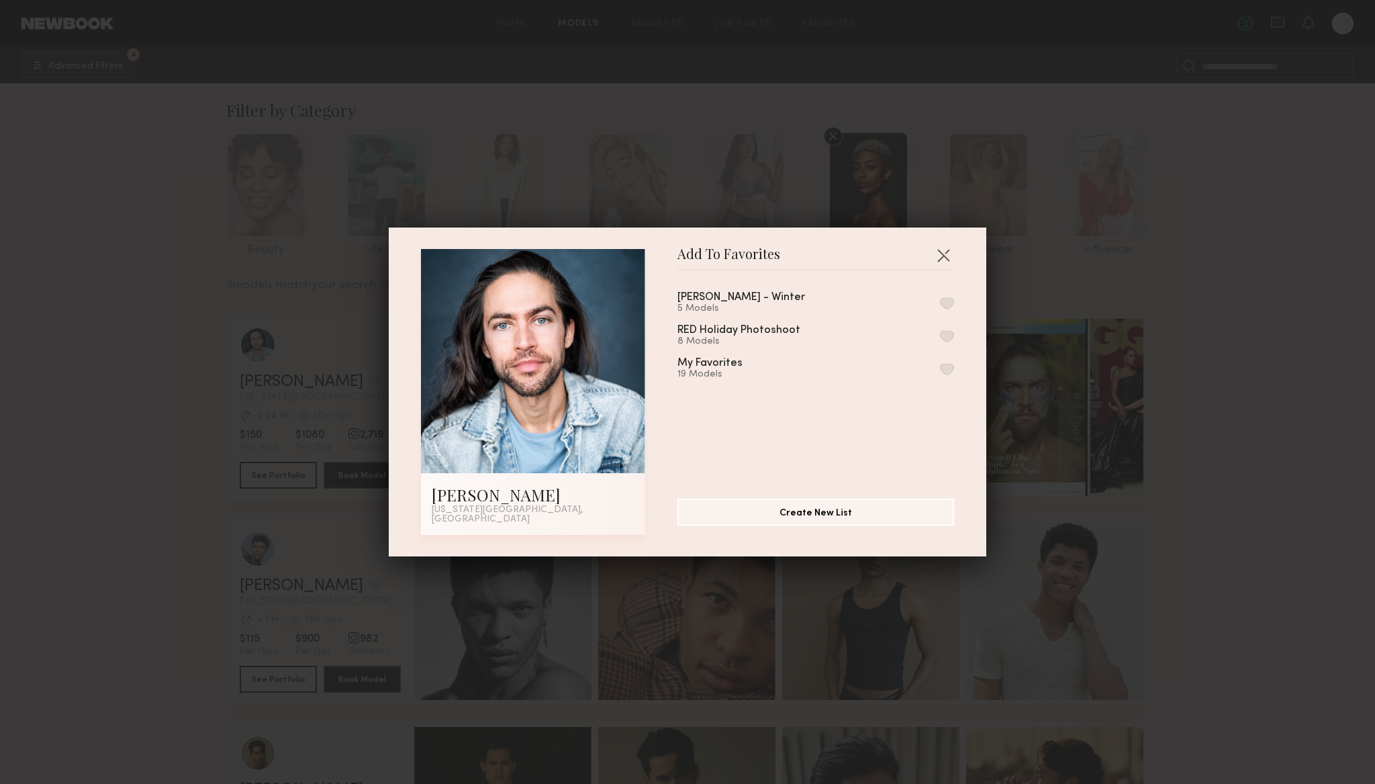
click at [946, 372] on button "button" at bounding box center [947, 369] width 14 height 12
click at [943, 262] on button "button" at bounding box center [943, 254] width 21 height 21
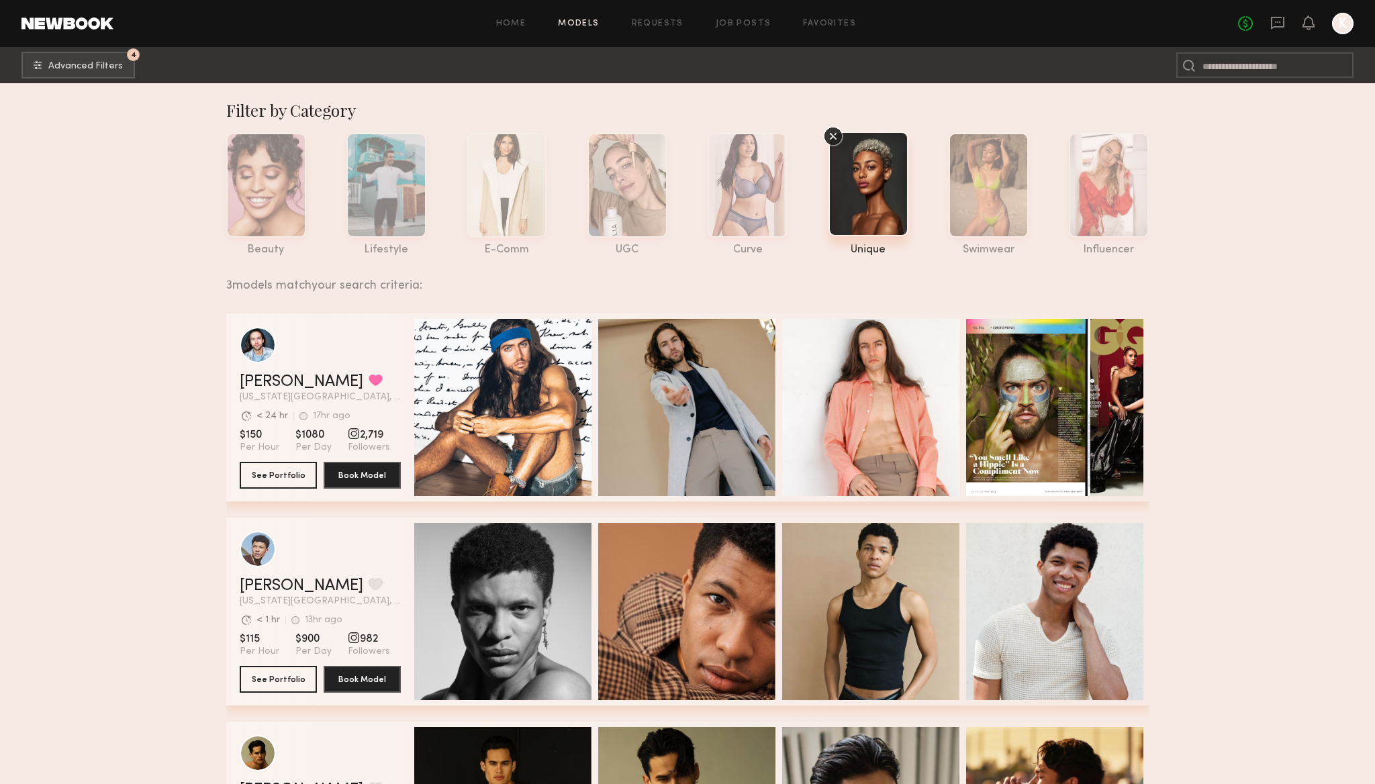
click at [828, 135] on icon at bounding box center [833, 136] width 20 height 20
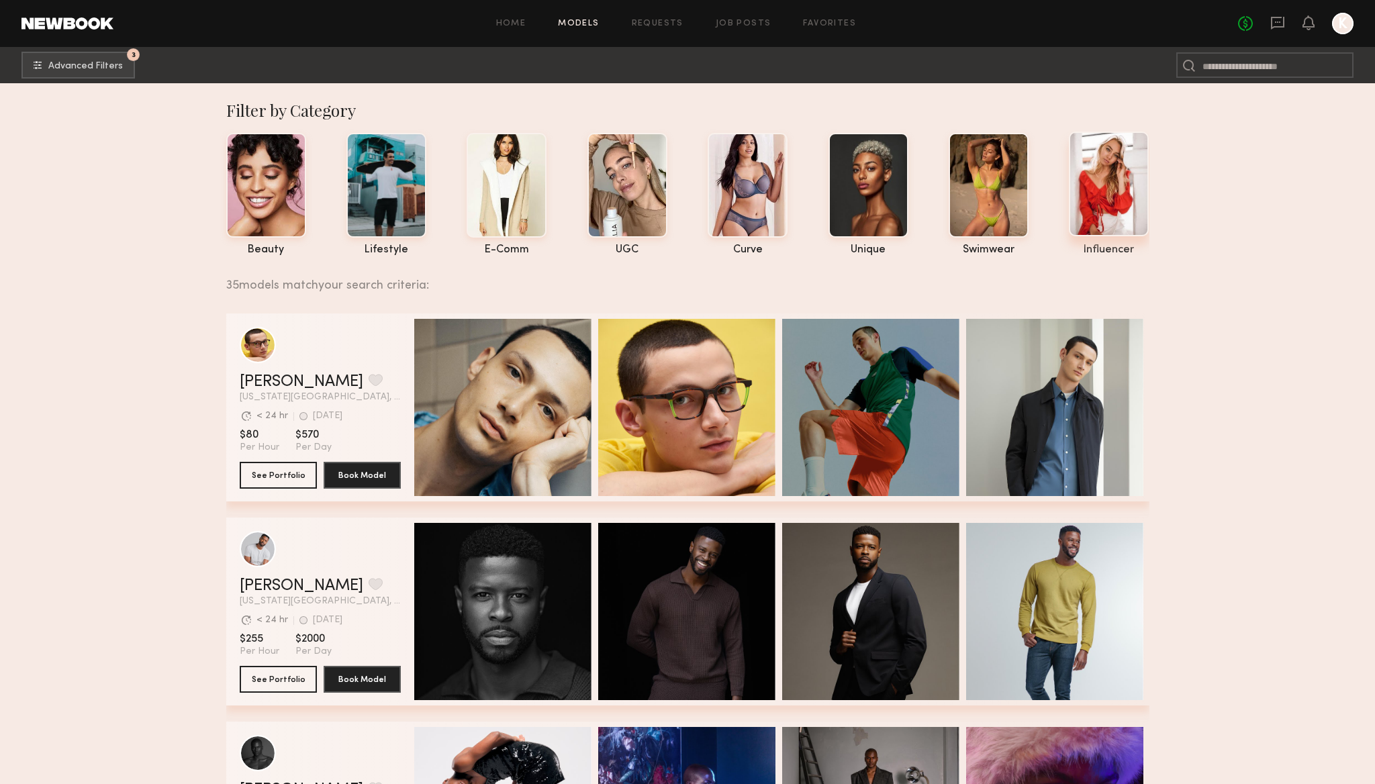
click at [1109, 175] on div at bounding box center [1109, 184] width 80 height 105
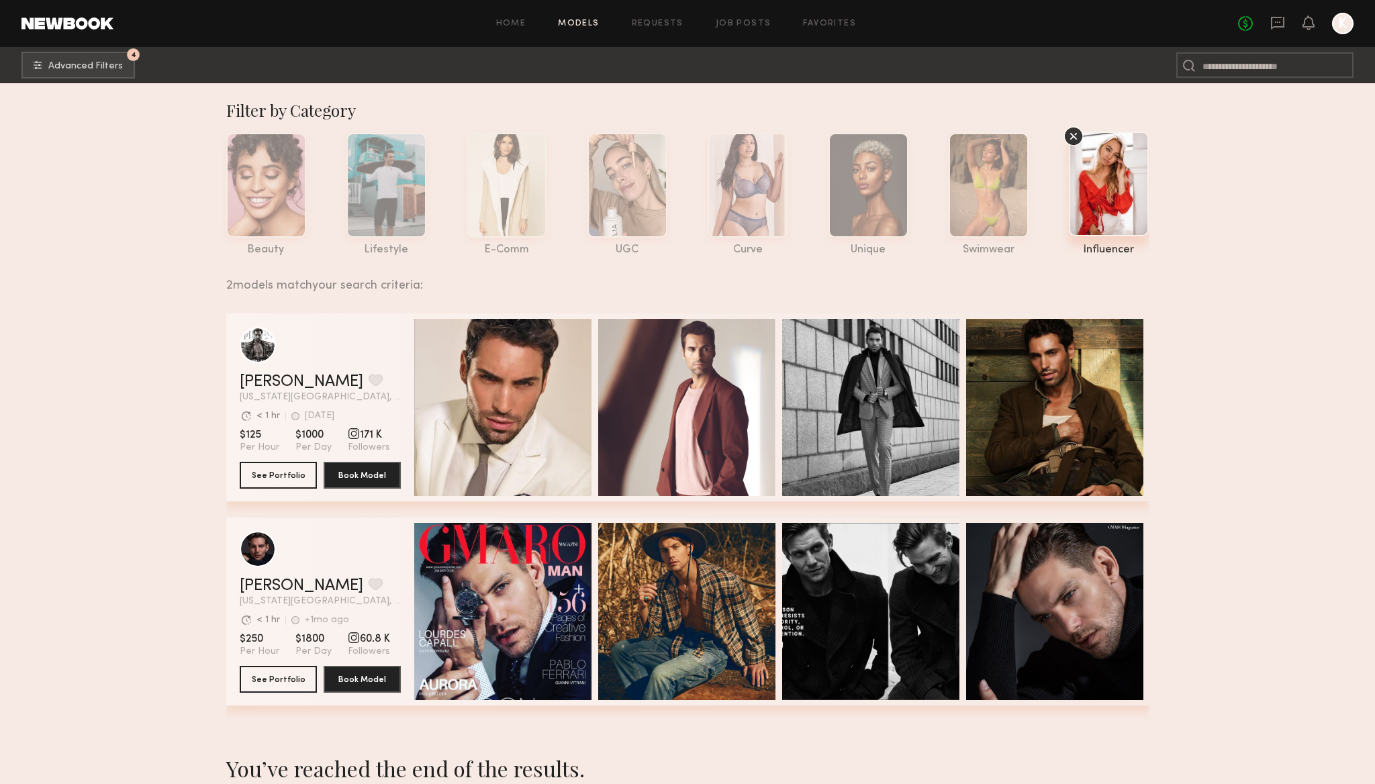
click at [1074, 134] on icon at bounding box center [1074, 136] width 20 height 20
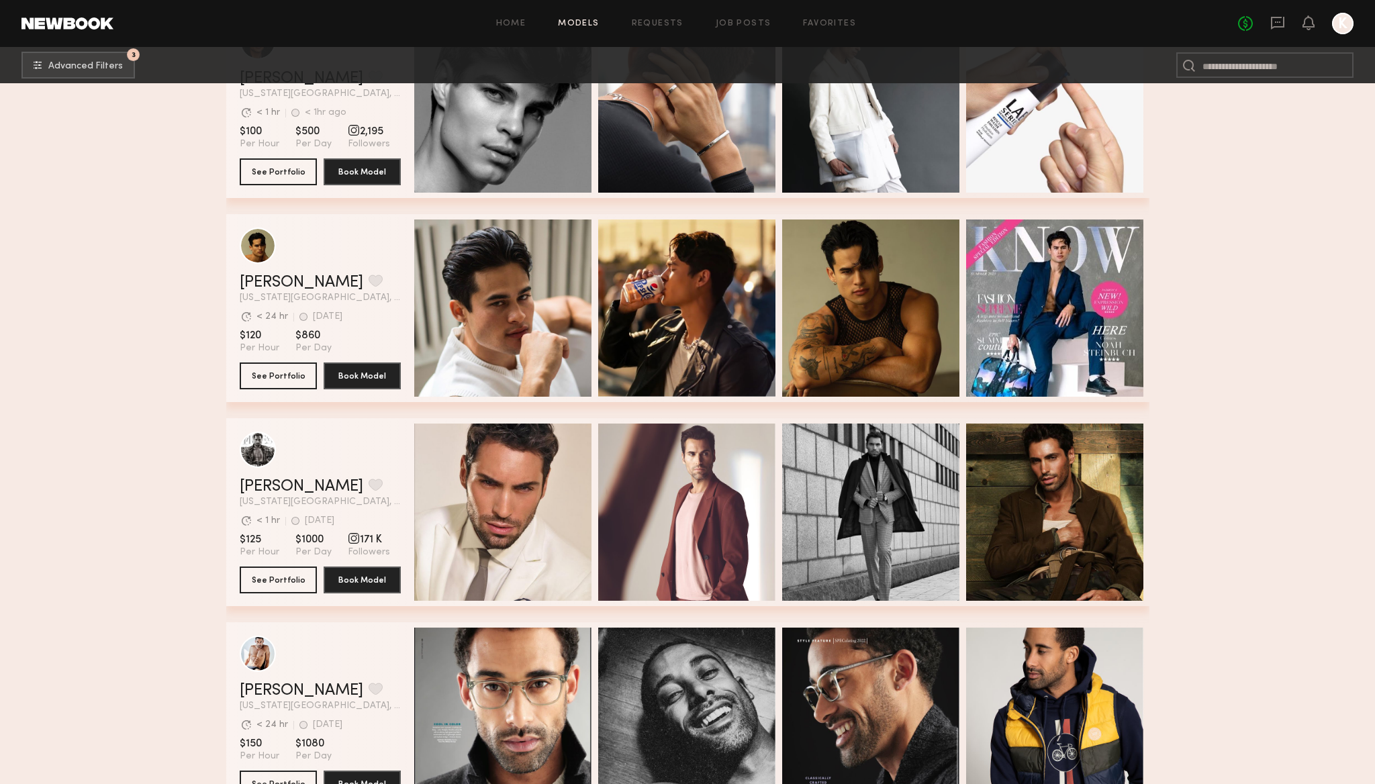
scroll to position [3366, 0]
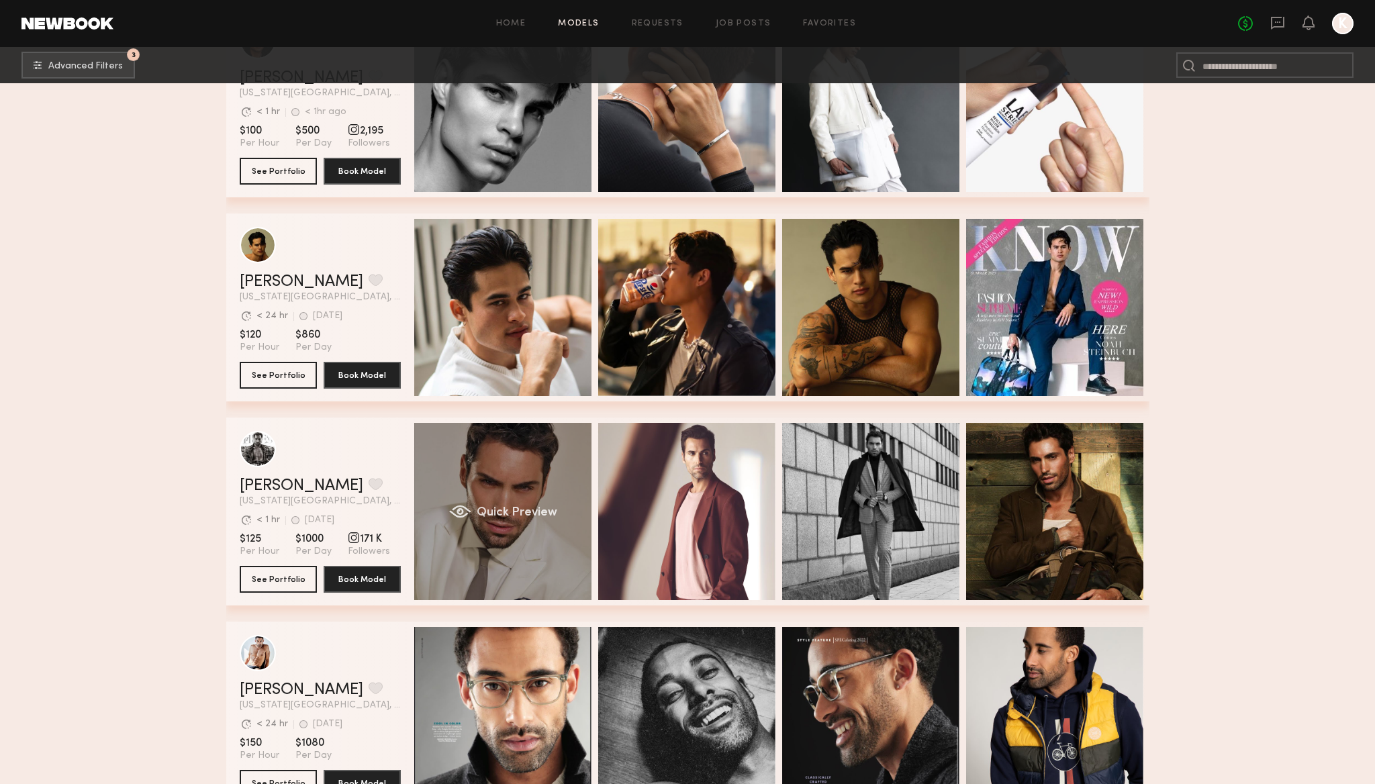
click at [513, 493] on div "Quick Preview" at bounding box center [502, 511] width 177 height 177
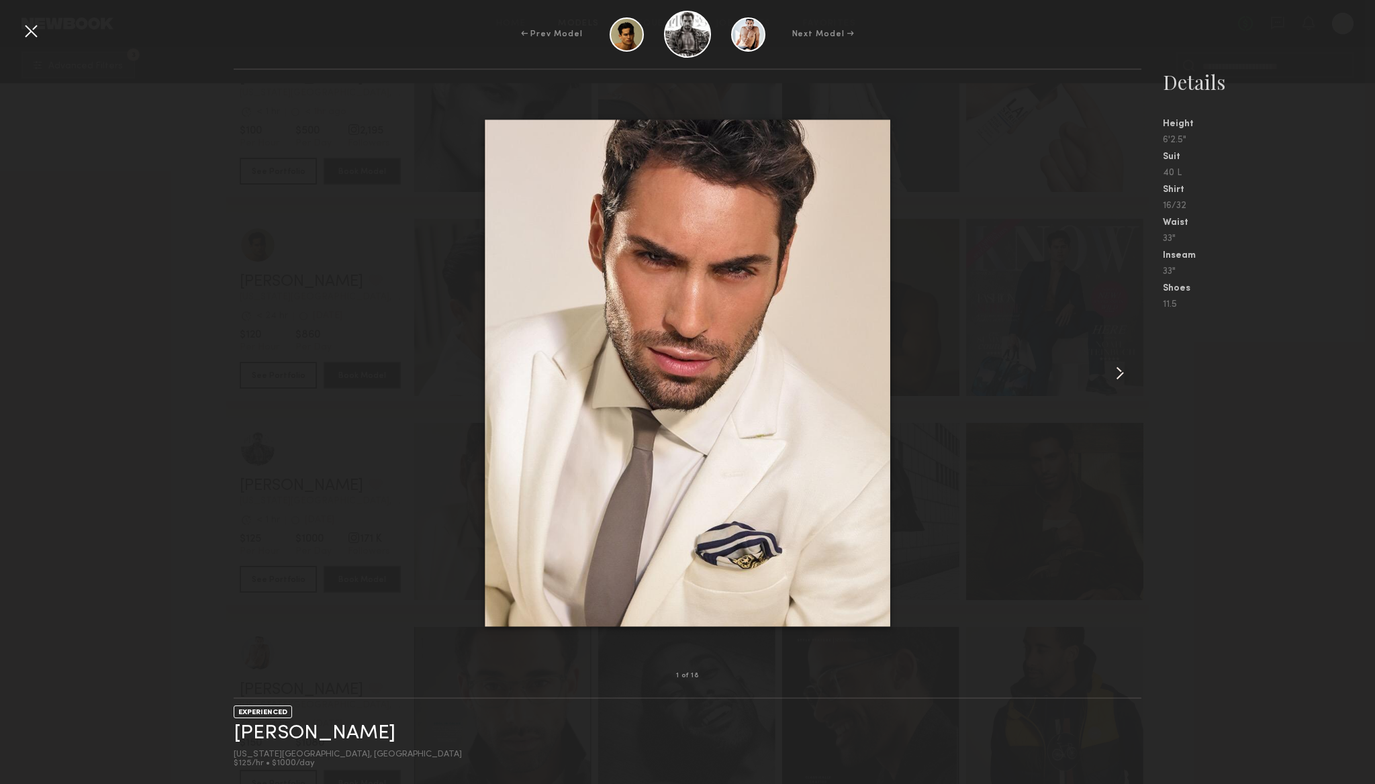
click at [27, 28] on div at bounding box center [30, 30] width 21 height 21
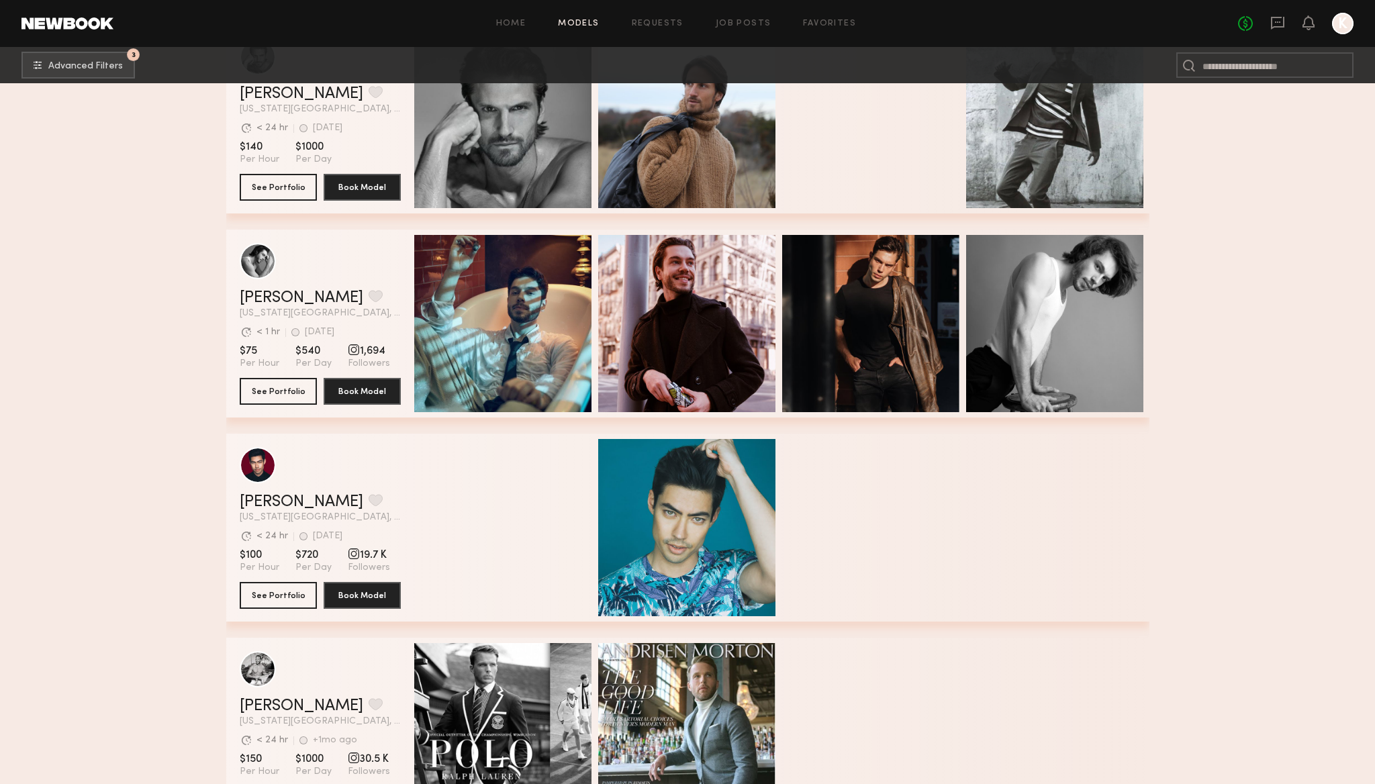
scroll to position [5620, 0]
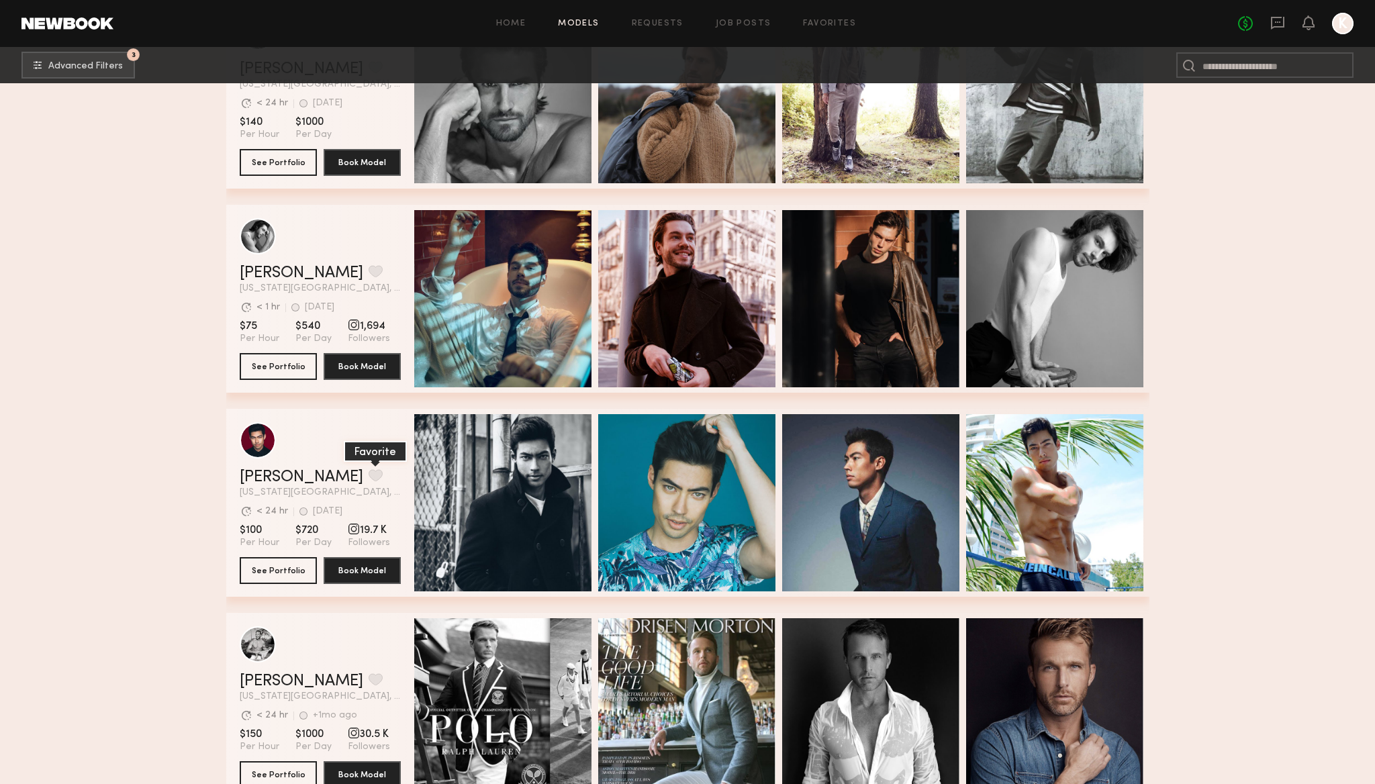
click at [369, 472] on button "grid" at bounding box center [376, 475] width 14 height 12
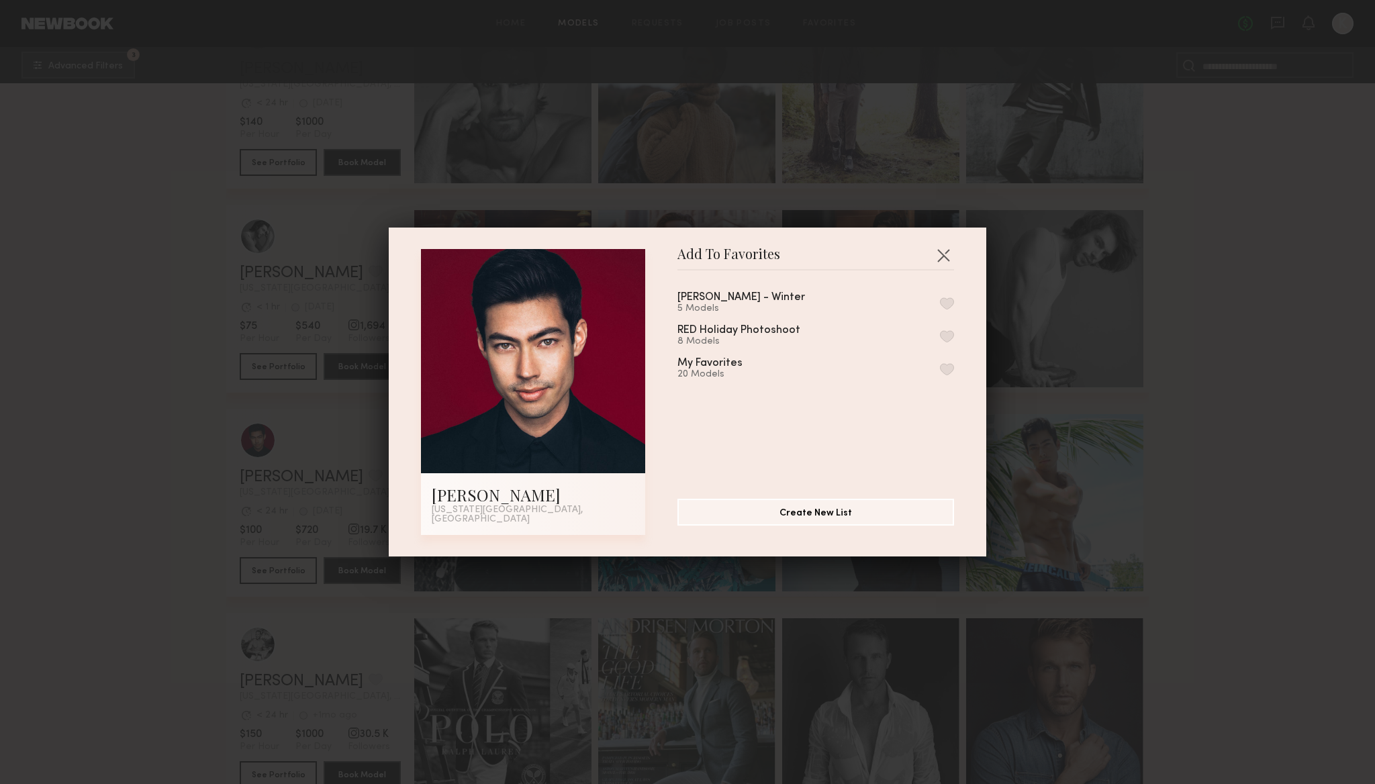
click at [943, 373] on button "button" at bounding box center [947, 369] width 14 height 12
click at [941, 259] on button "button" at bounding box center [943, 254] width 21 height 21
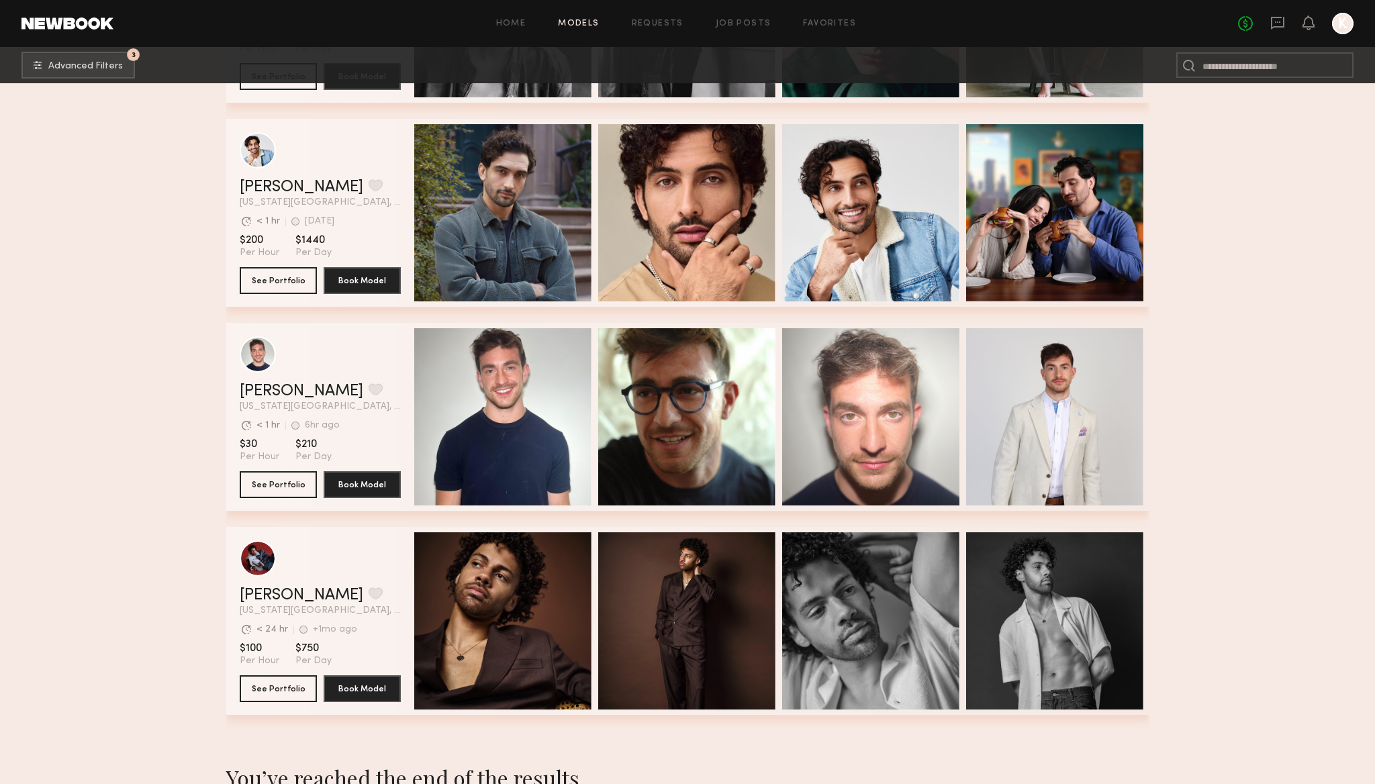
scroll to position [6807, 0]
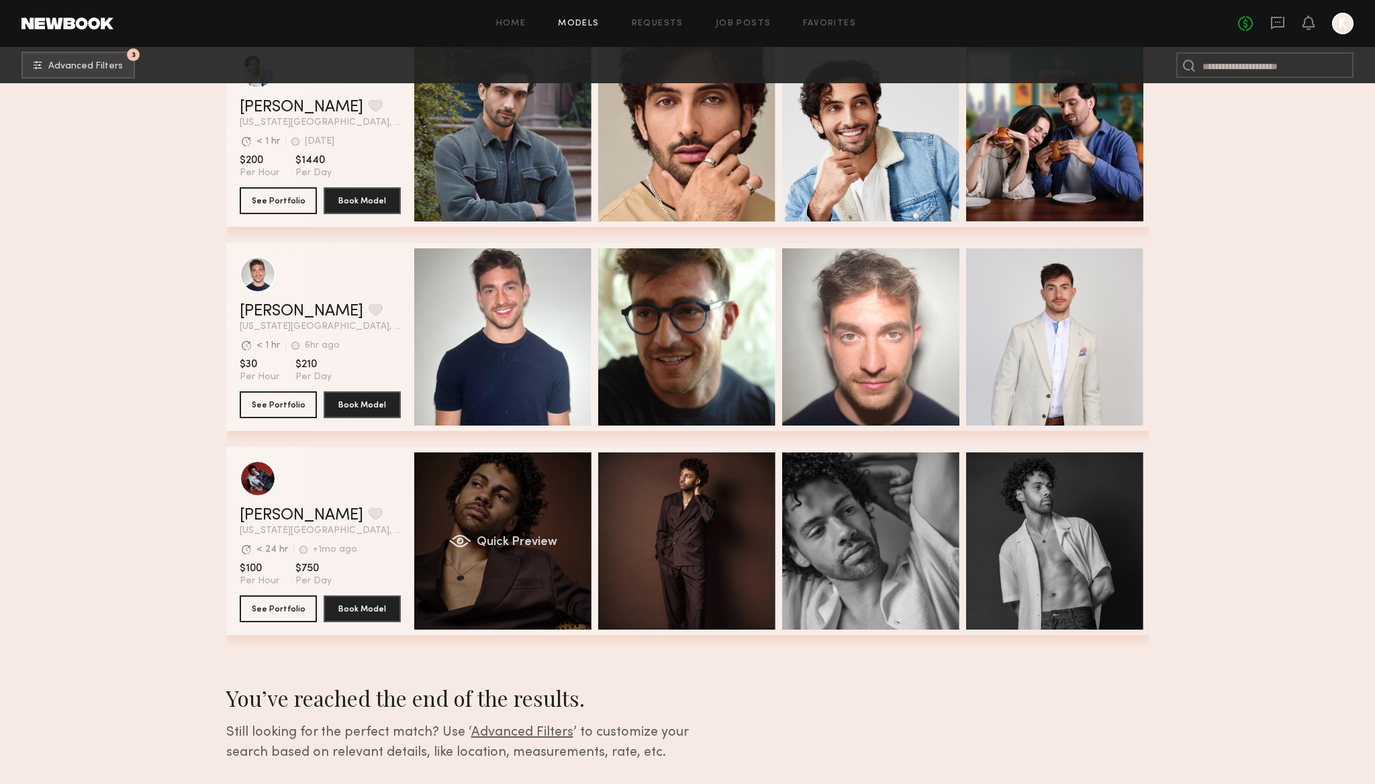
click at [495, 494] on div "Quick Preview" at bounding box center [502, 541] width 177 height 177
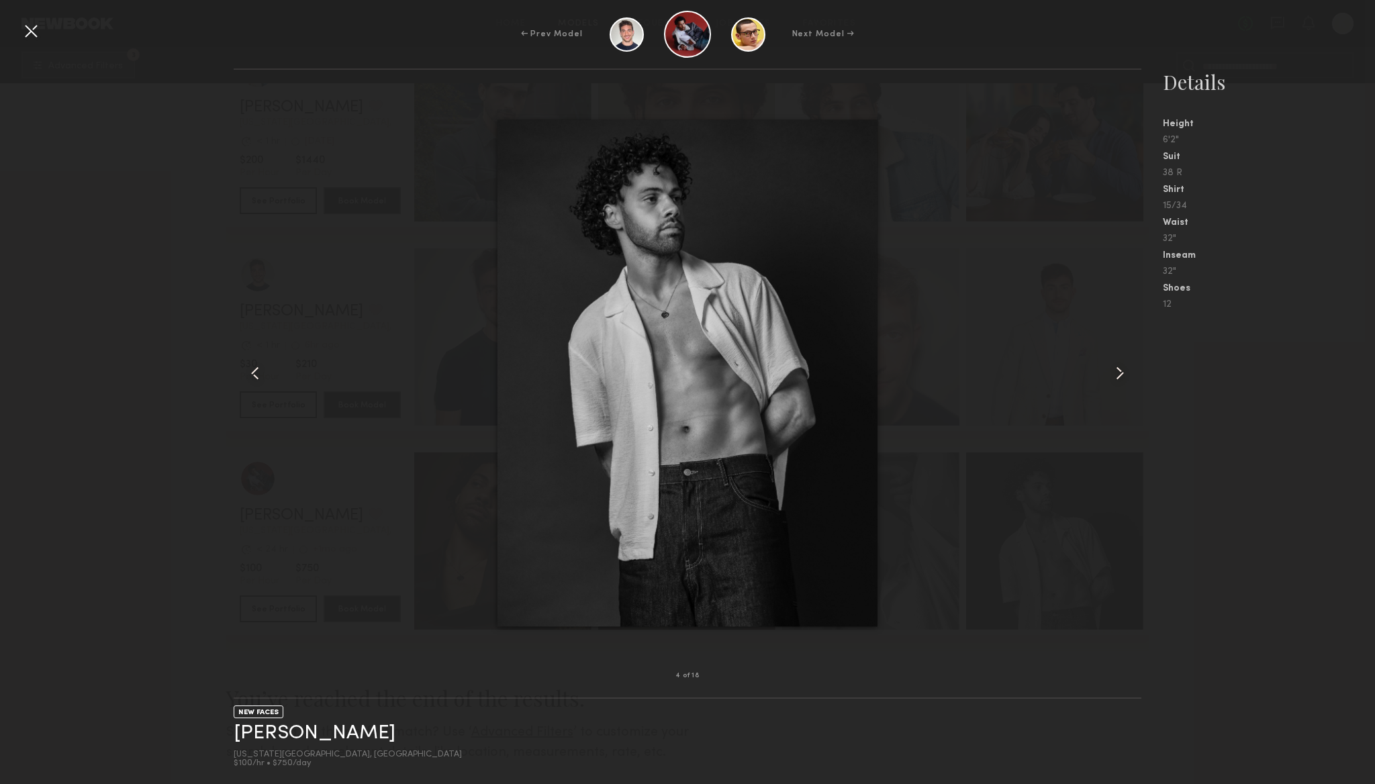
click at [107, 177] on div "4 of 18 NEW FACES Daniel W. New York City, NY $100/hr • $750/day Details Height…" at bounding box center [687, 426] width 1375 height 716
click at [30, 36] on div at bounding box center [30, 30] width 21 height 21
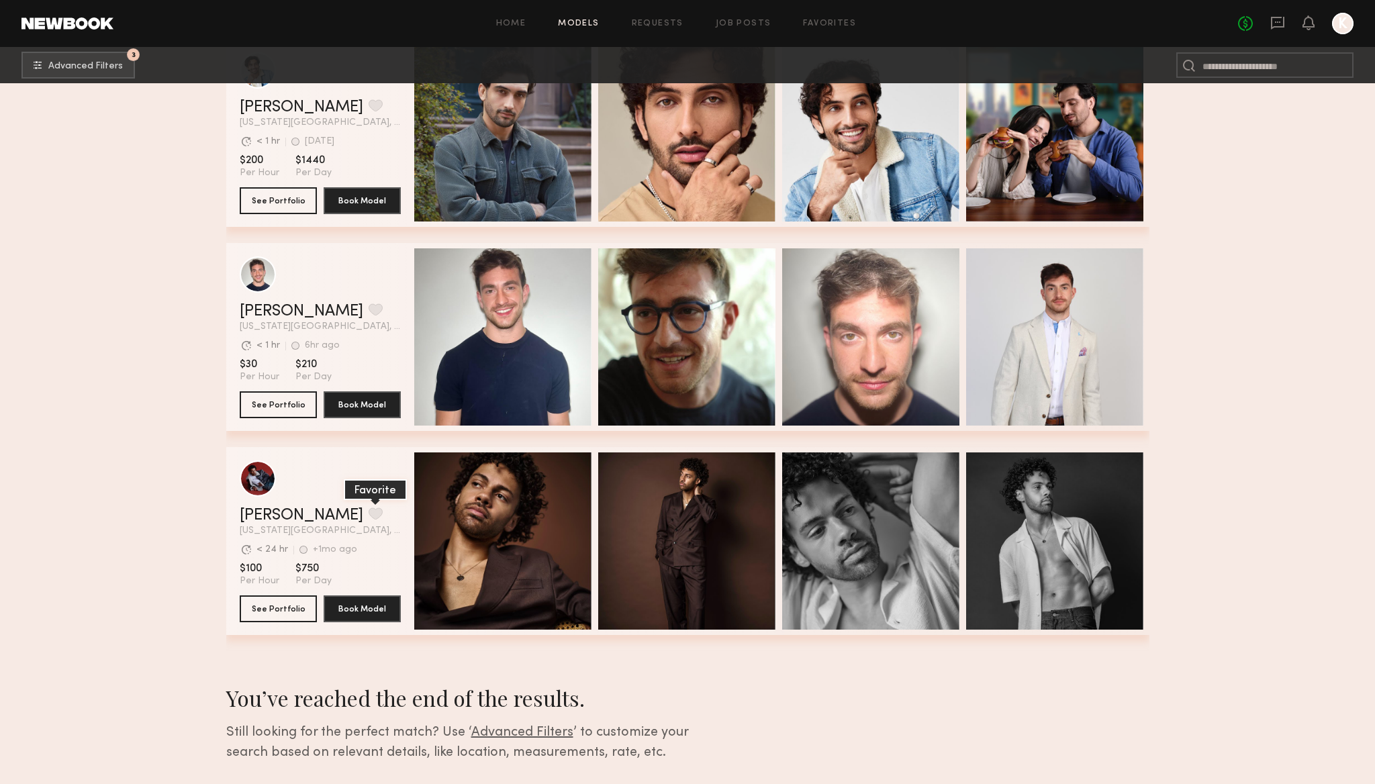
click at [369, 509] on button "grid" at bounding box center [376, 514] width 14 height 12
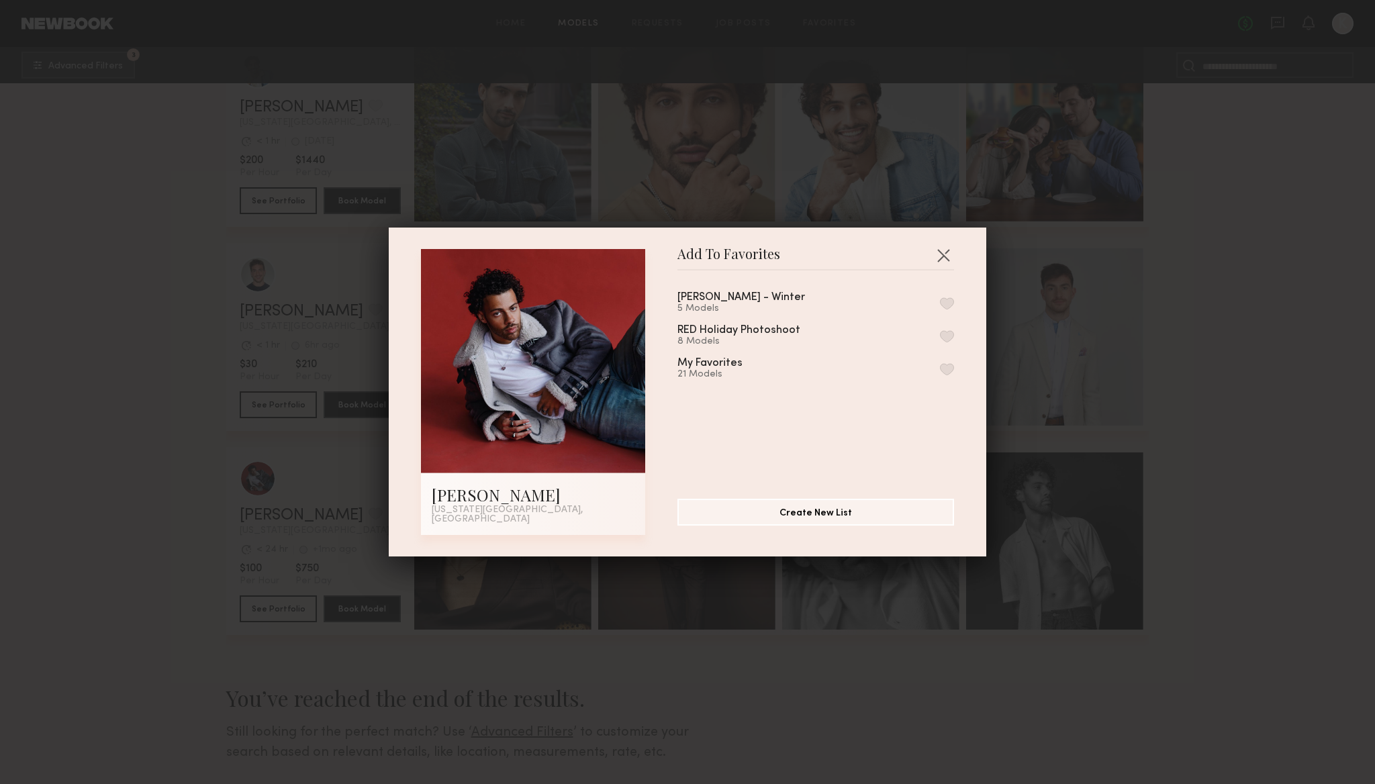
click at [945, 371] on button "button" at bounding box center [947, 369] width 14 height 12
click at [943, 259] on button "button" at bounding box center [943, 254] width 21 height 21
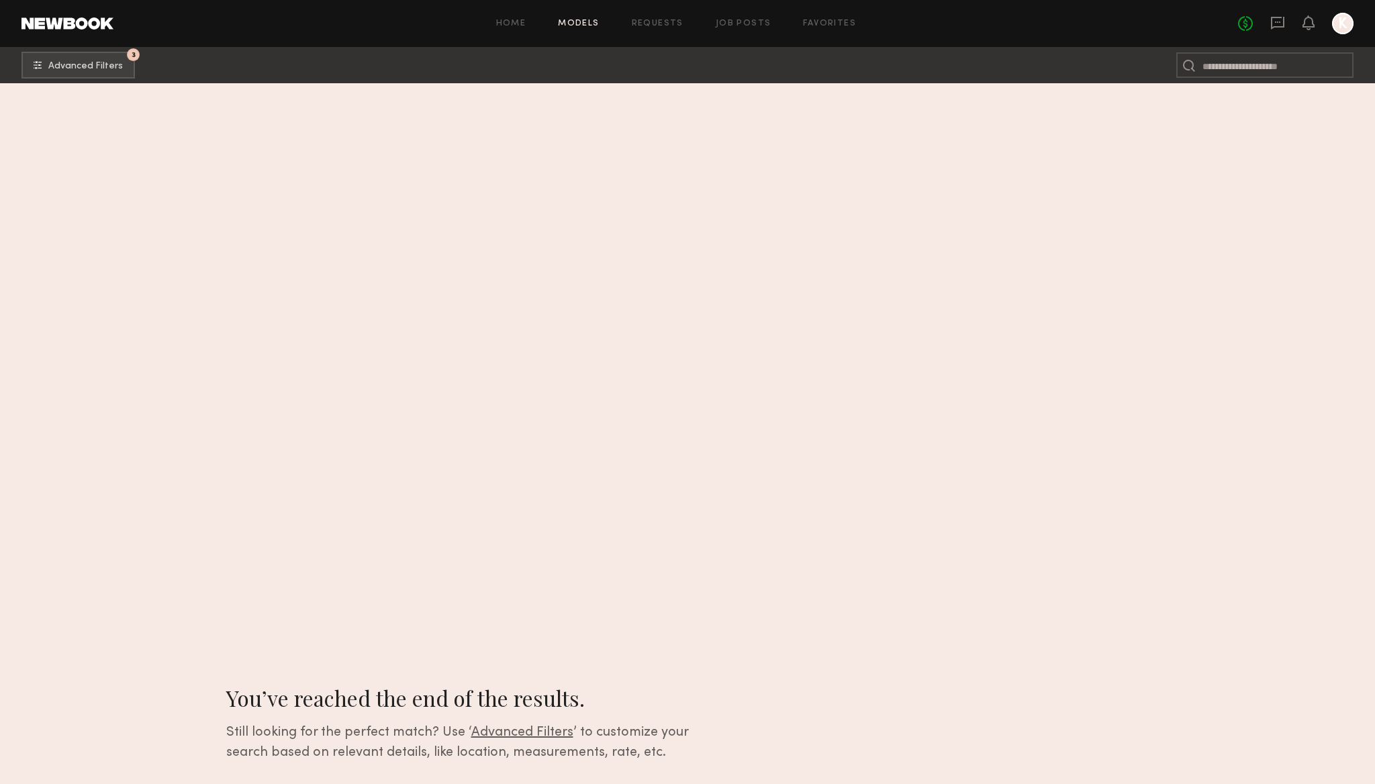
scroll to position [4095, 0]
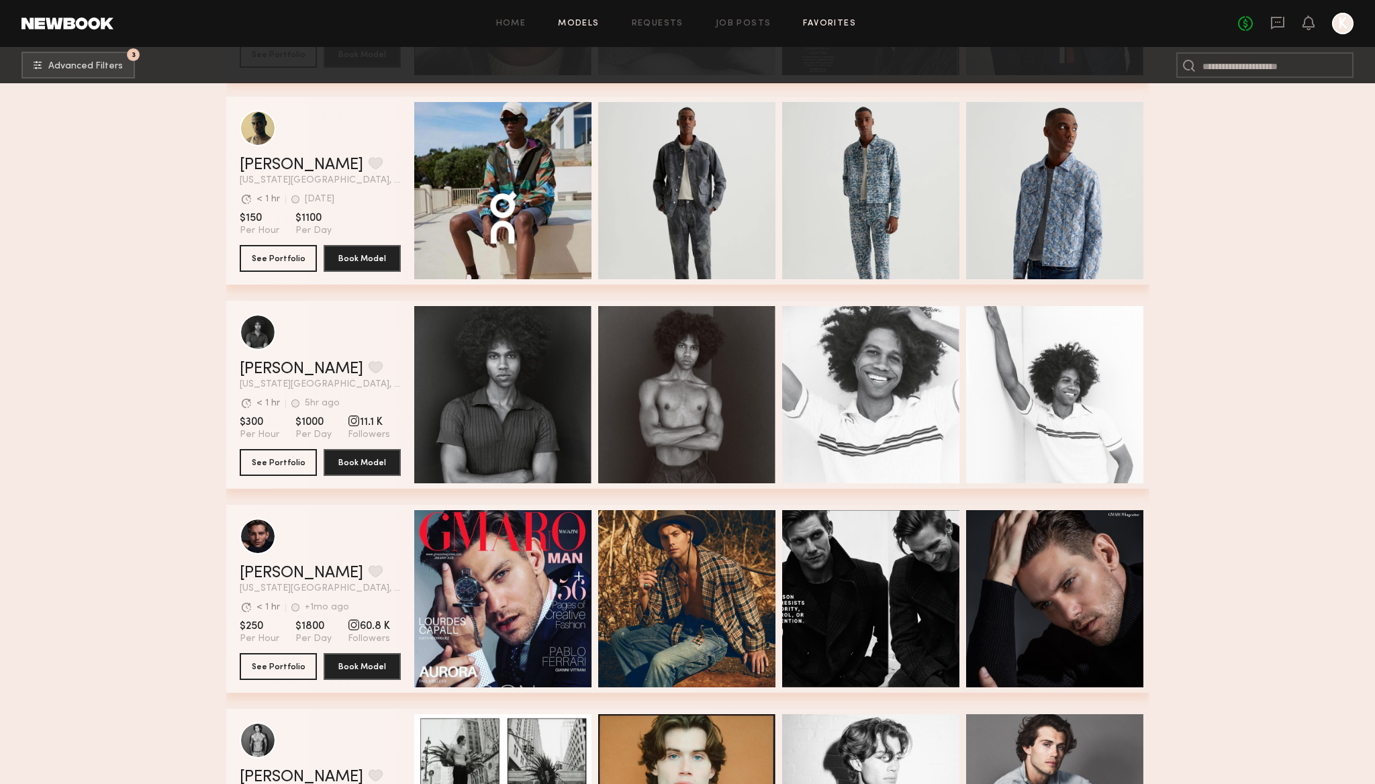
click at [835, 21] on link "Favorites" at bounding box center [829, 23] width 53 height 9
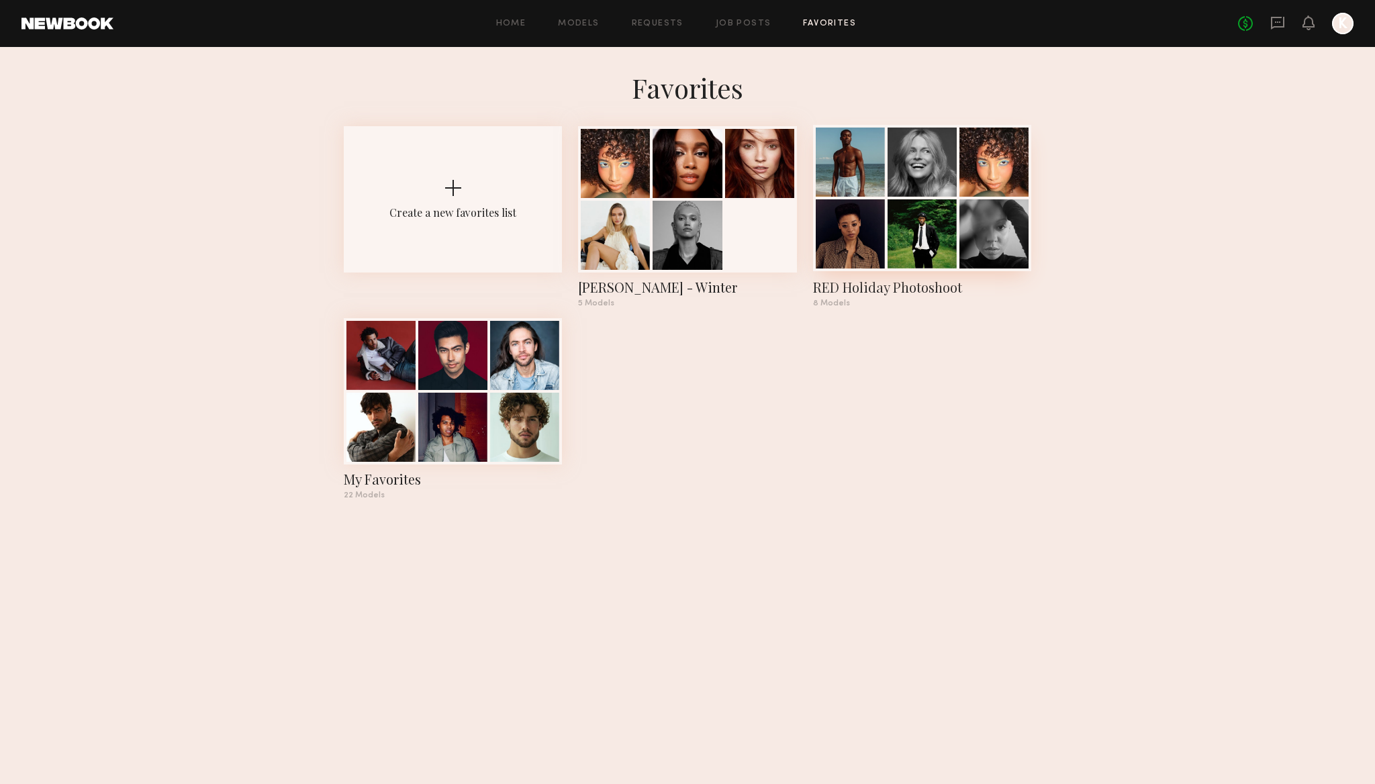
click at [897, 238] on div at bounding box center [922, 233] width 69 height 69
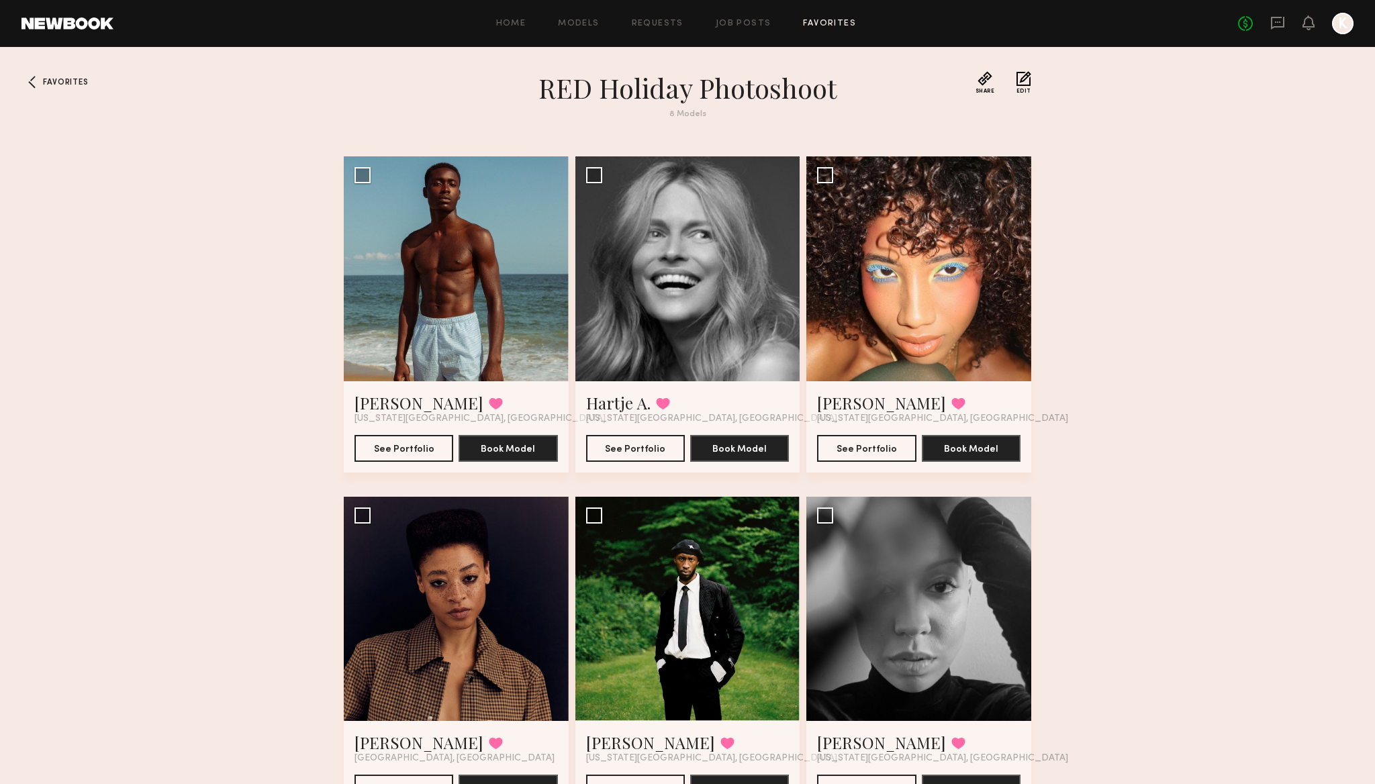
click at [750, 15] on div "Home Models Requests Job Posts Favorites Sign Out No fees up to $5,000 K" at bounding box center [733, 23] width 1240 height 21
click at [839, 17] on div "Home Models Requests Job Posts Favorites Sign Out No fees up to $5,000 K" at bounding box center [733, 23] width 1240 height 21
click at [837, 17] on div "Home Models Requests Job Posts Favorites Sign Out No fees up to $5,000 K" at bounding box center [733, 23] width 1240 height 21
click at [837, 21] on link "Favorites" at bounding box center [829, 23] width 53 height 9
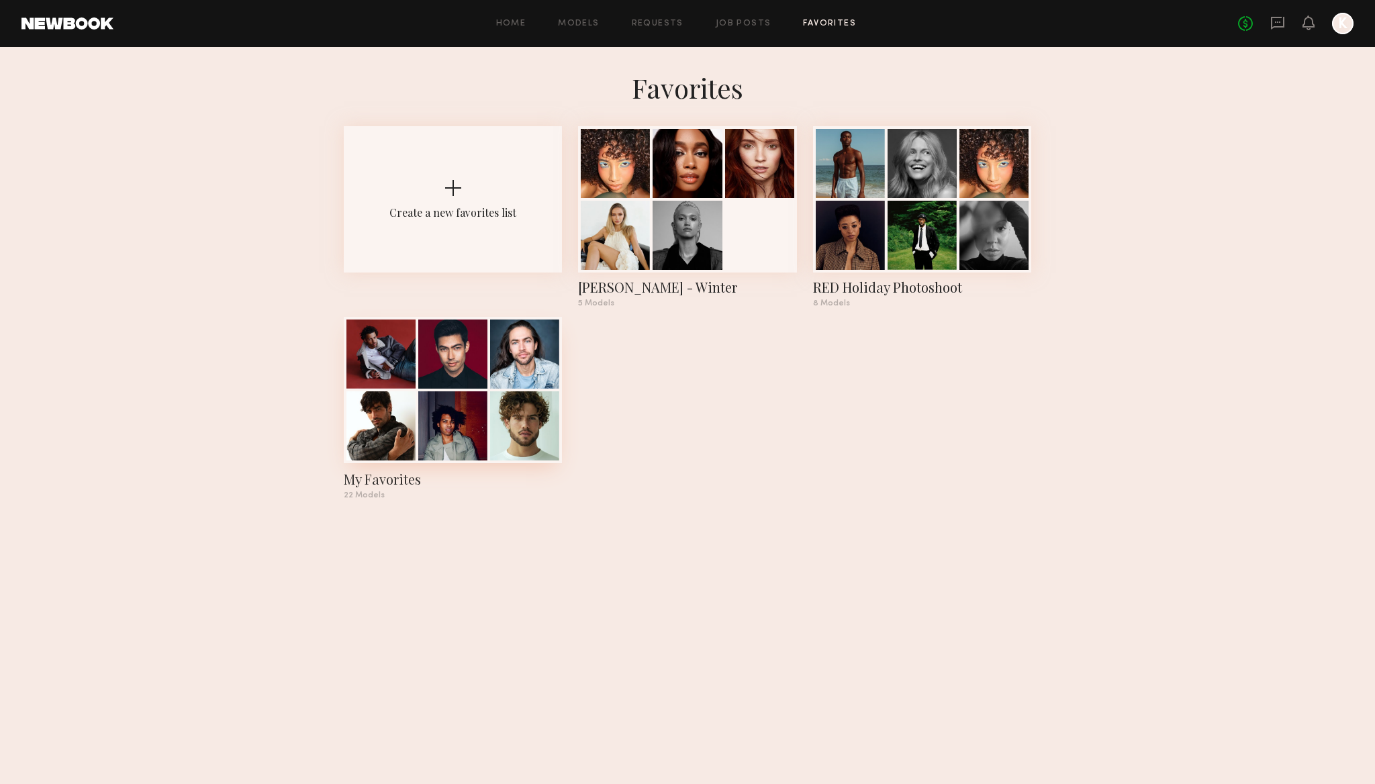
click at [471, 381] on div at bounding box center [452, 354] width 69 height 69
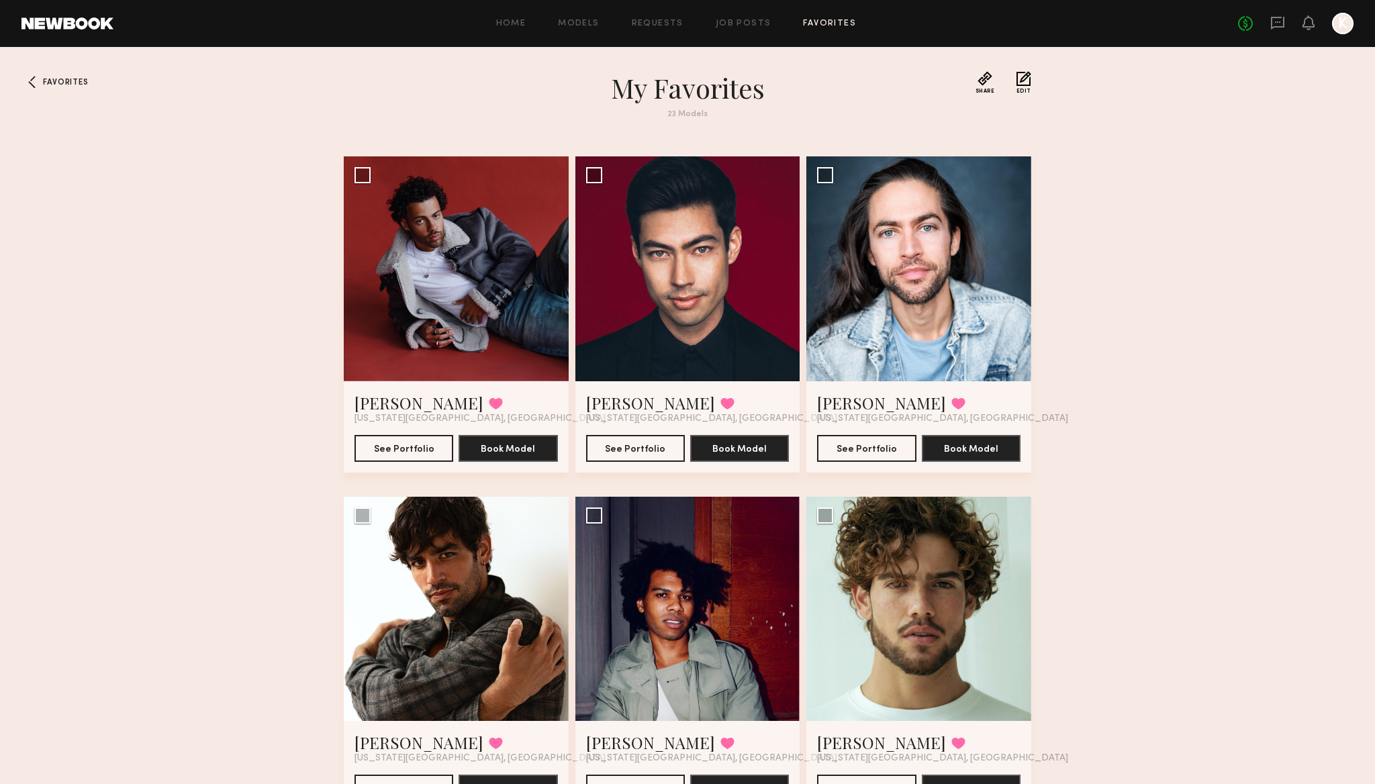
click at [827, 30] on div "Home Models Requests Job Posts Favorites Sign Out No fees up to $5,000 K" at bounding box center [733, 23] width 1240 height 21
click at [831, 24] on link "Favorites" at bounding box center [829, 23] width 53 height 9
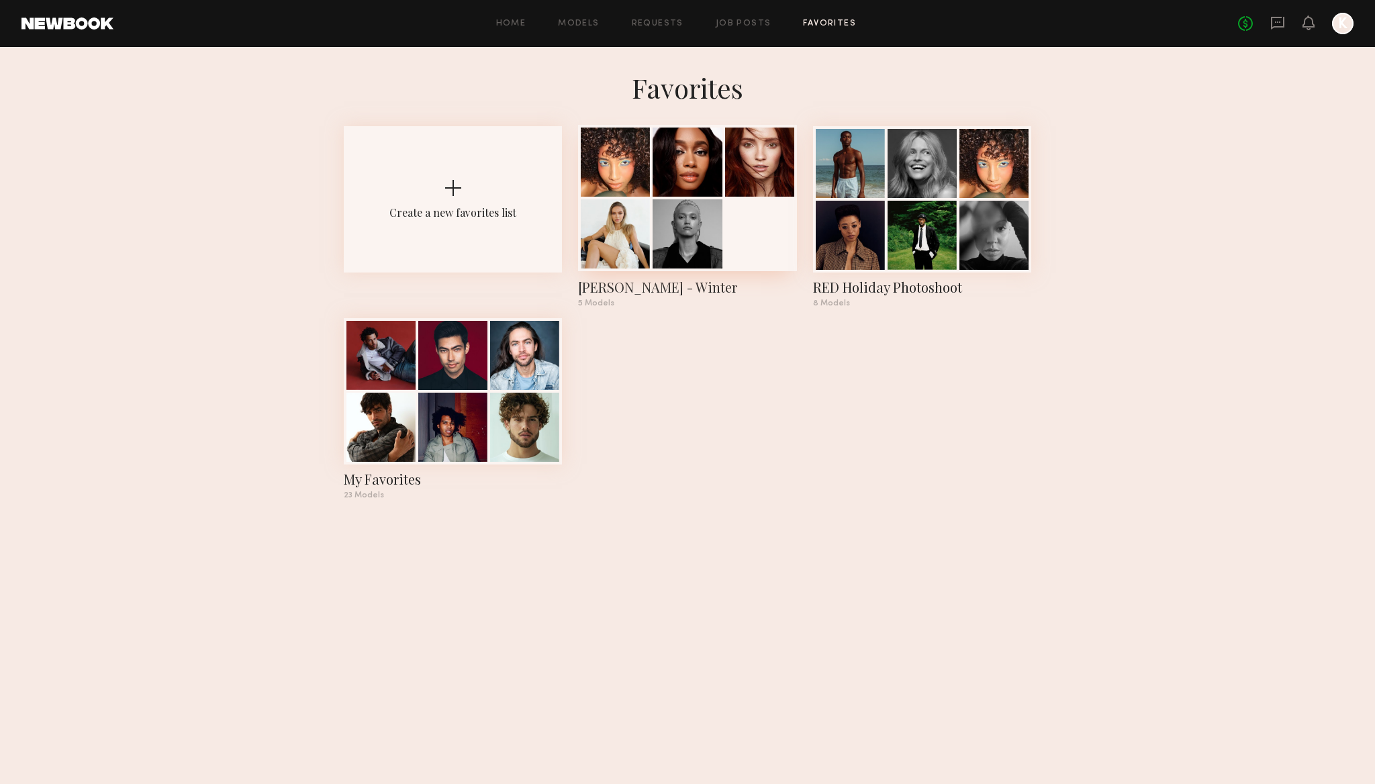
click at [740, 209] on div at bounding box center [687, 198] width 218 height 146
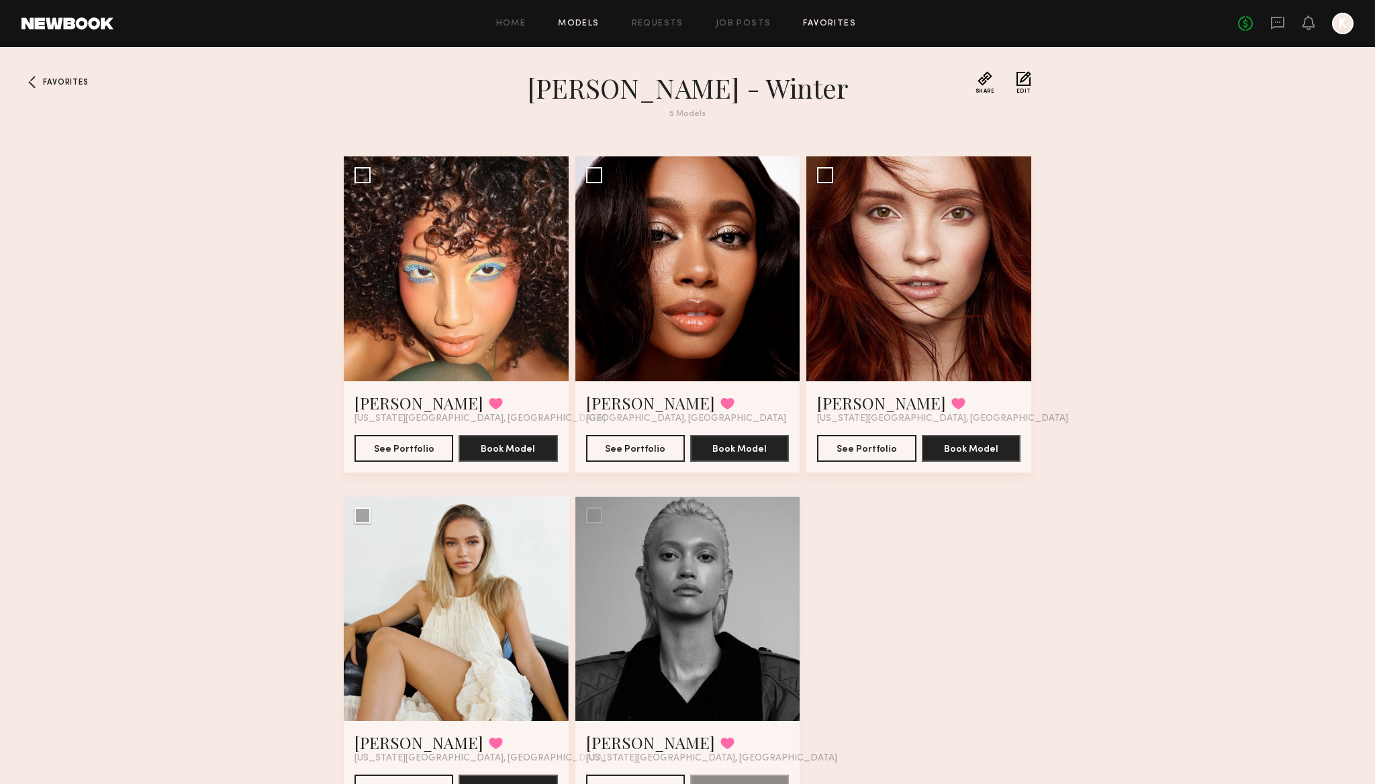
click at [577, 26] on link "Models" at bounding box center [578, 23] width 41 height 9
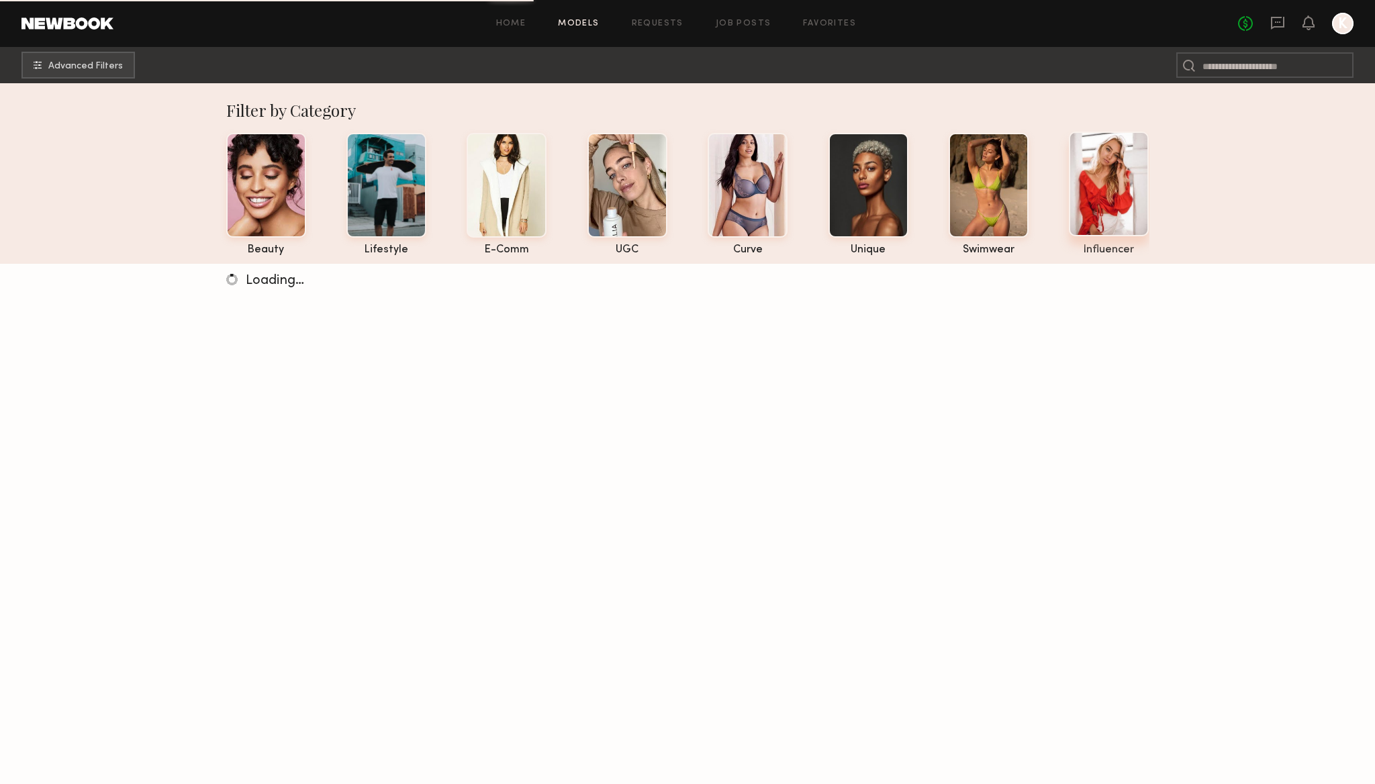
click at [1103, 171] on div at bounding box center [1109, 184] width 80 height 105
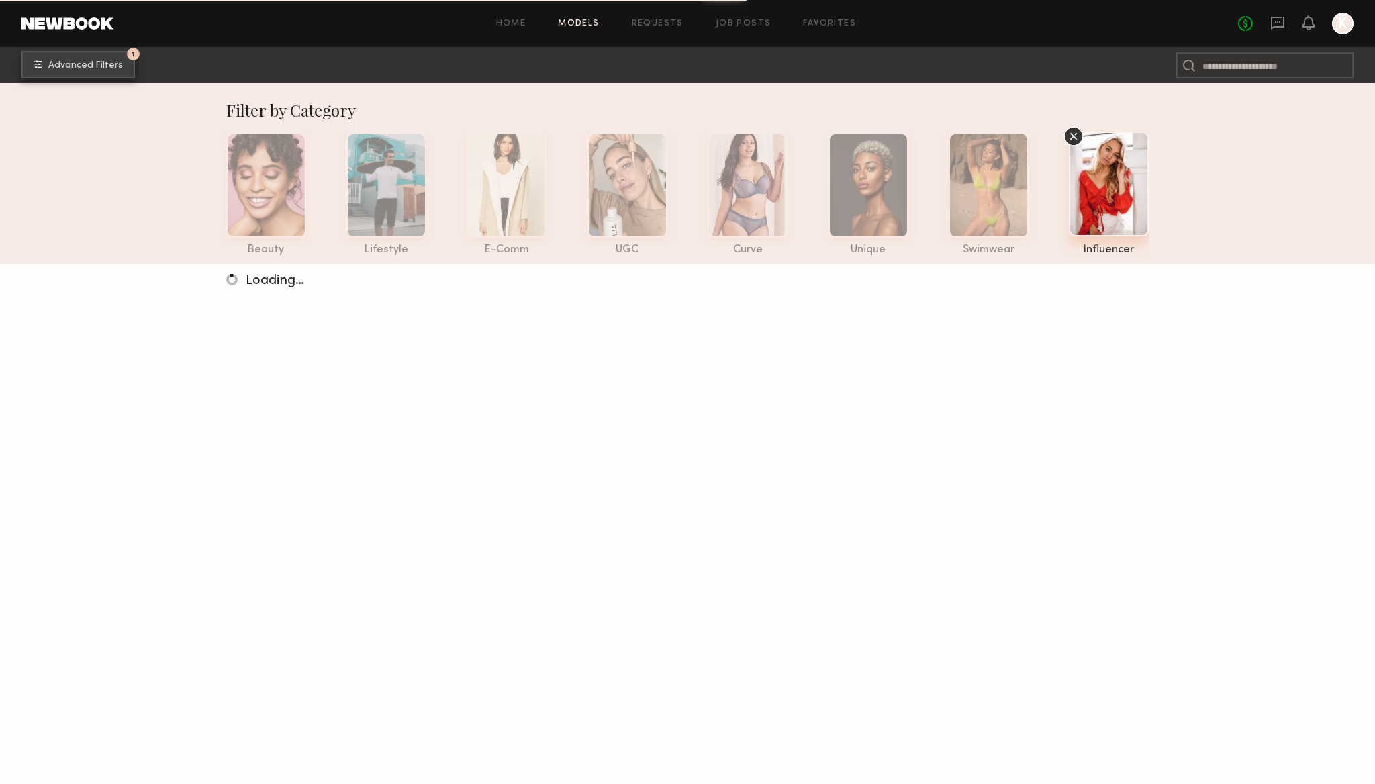
click at [93, 64] on span "Advanced Filters" at bounding box center [85, 65] width 75 height 9
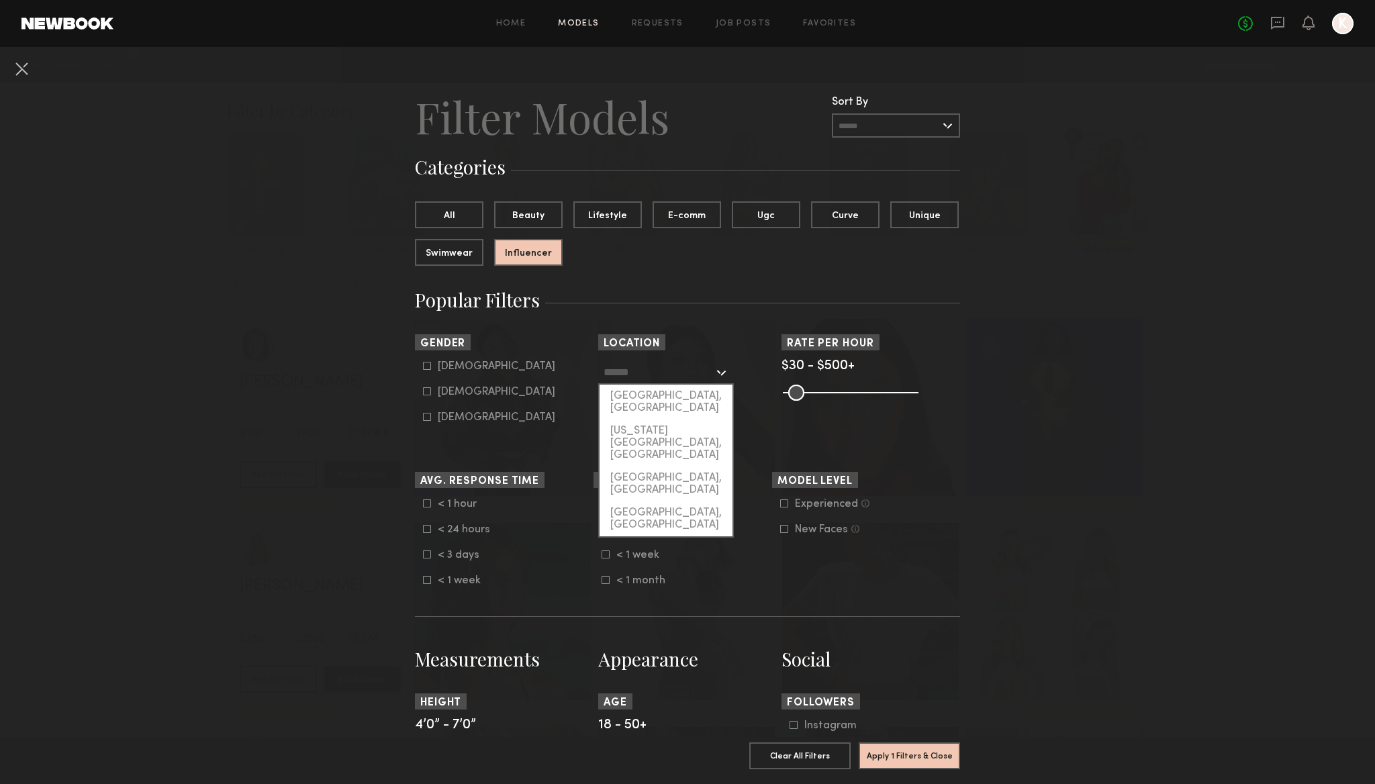
click at [692, 375] on input "text" at bounding box center [659, 372] width 110 height 23
click at [666, 420] on div "[US_STATE][GEOGRAPHIC_DATA], [GEOGRAPHIC_DATA]" at bounding box center [666, 443] width 133 height 47
type input "**********"
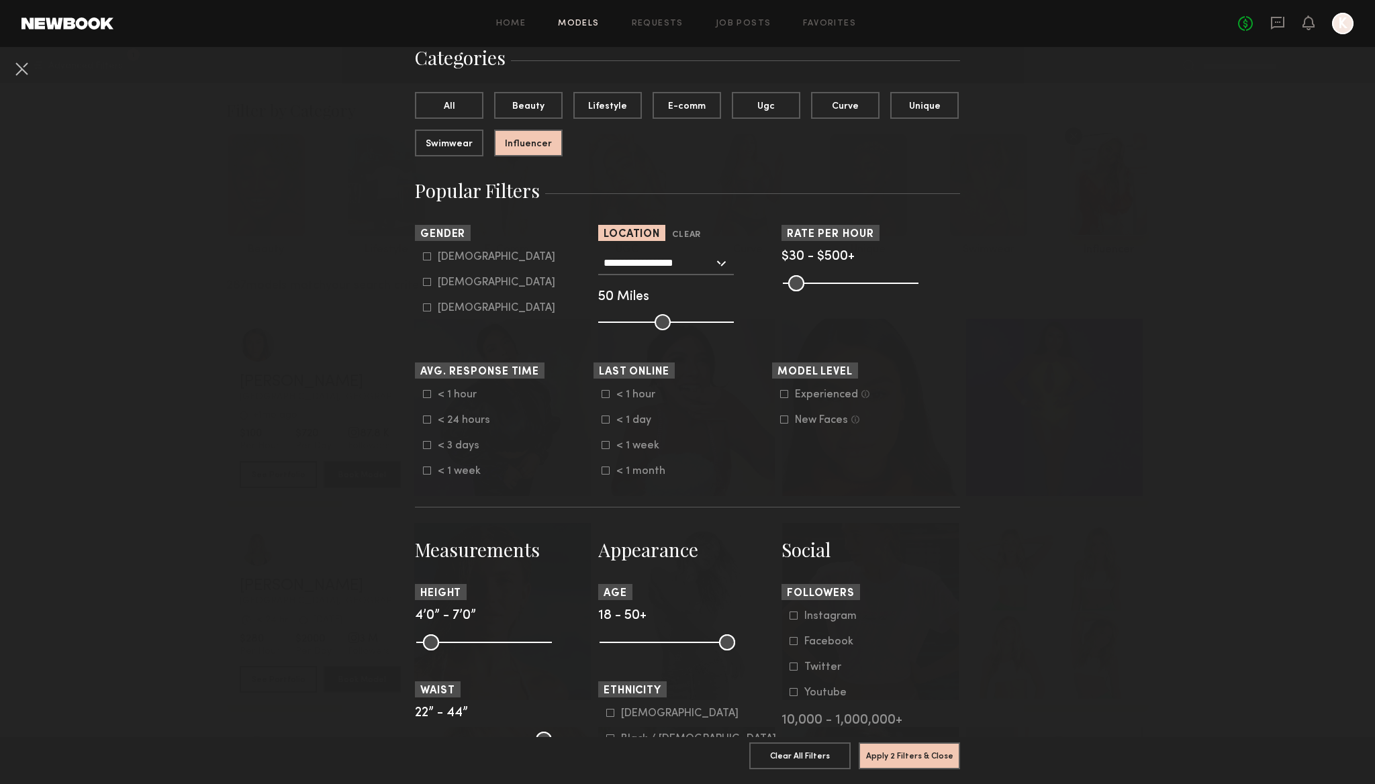
scroll to position [171, 0]
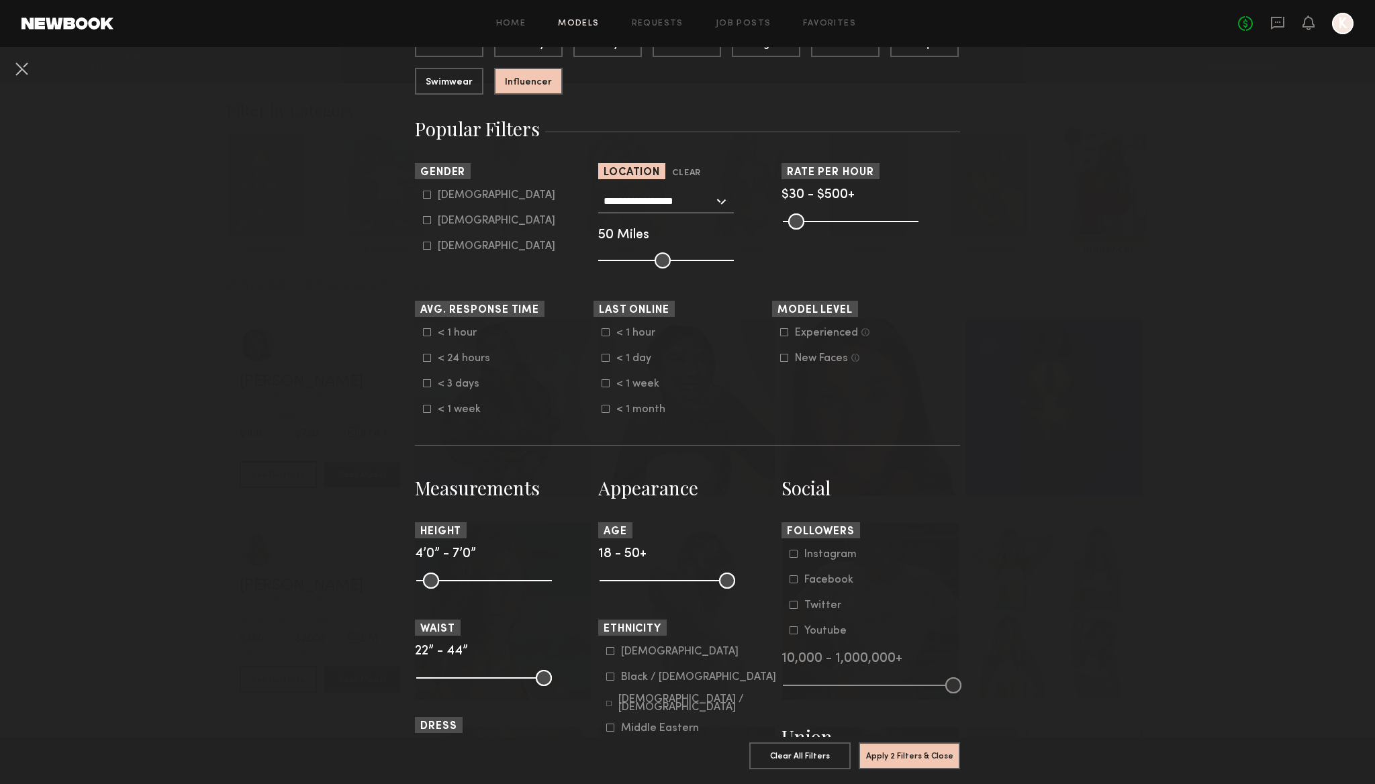
click at [424, 332] on icon at bounding box center [427, 332] width 7 height 7
click at [423, 364] on common-framework-checkbox "< 24 hours" at bounding box center [508, 359] width 171 height 12
click at [424, 361] on icon at bounding box center [427, 358] width 8 height 8
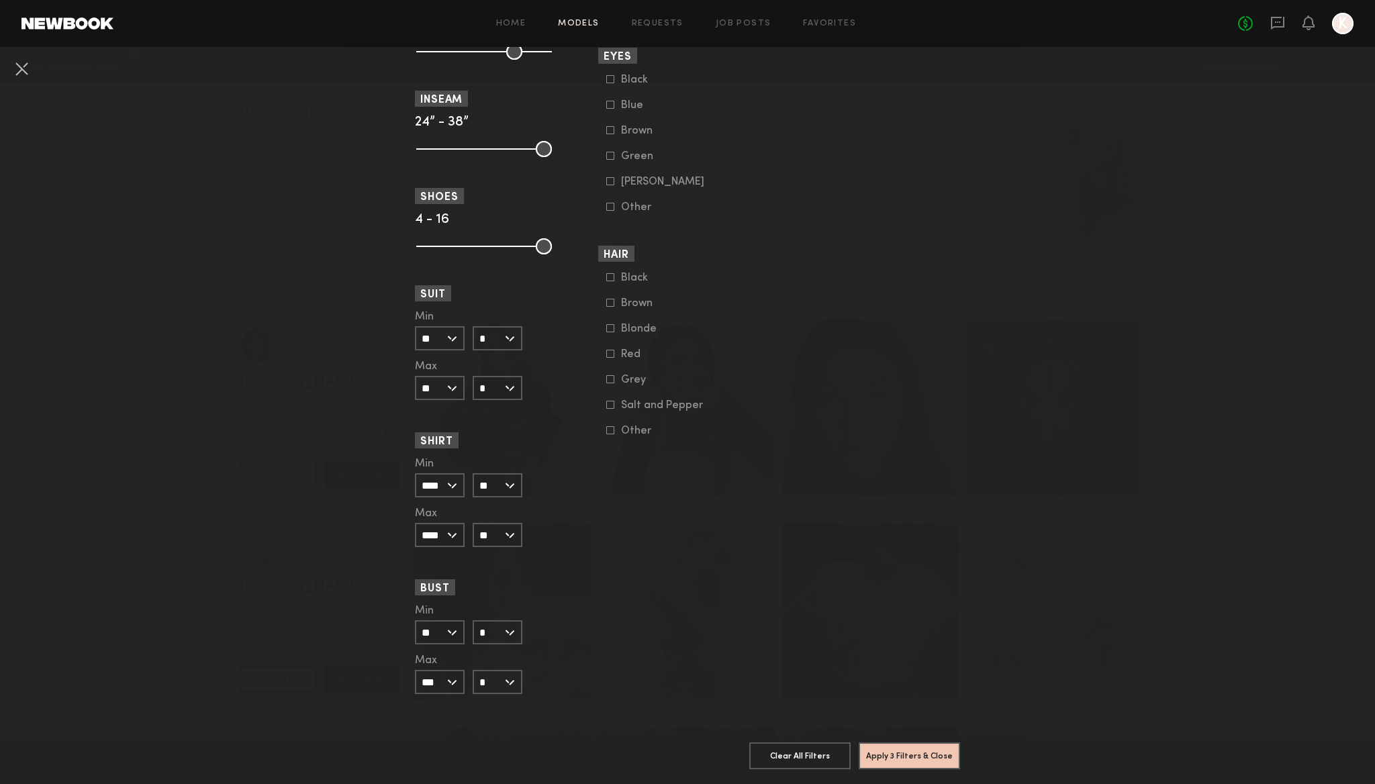
scroll to position [0, 0]
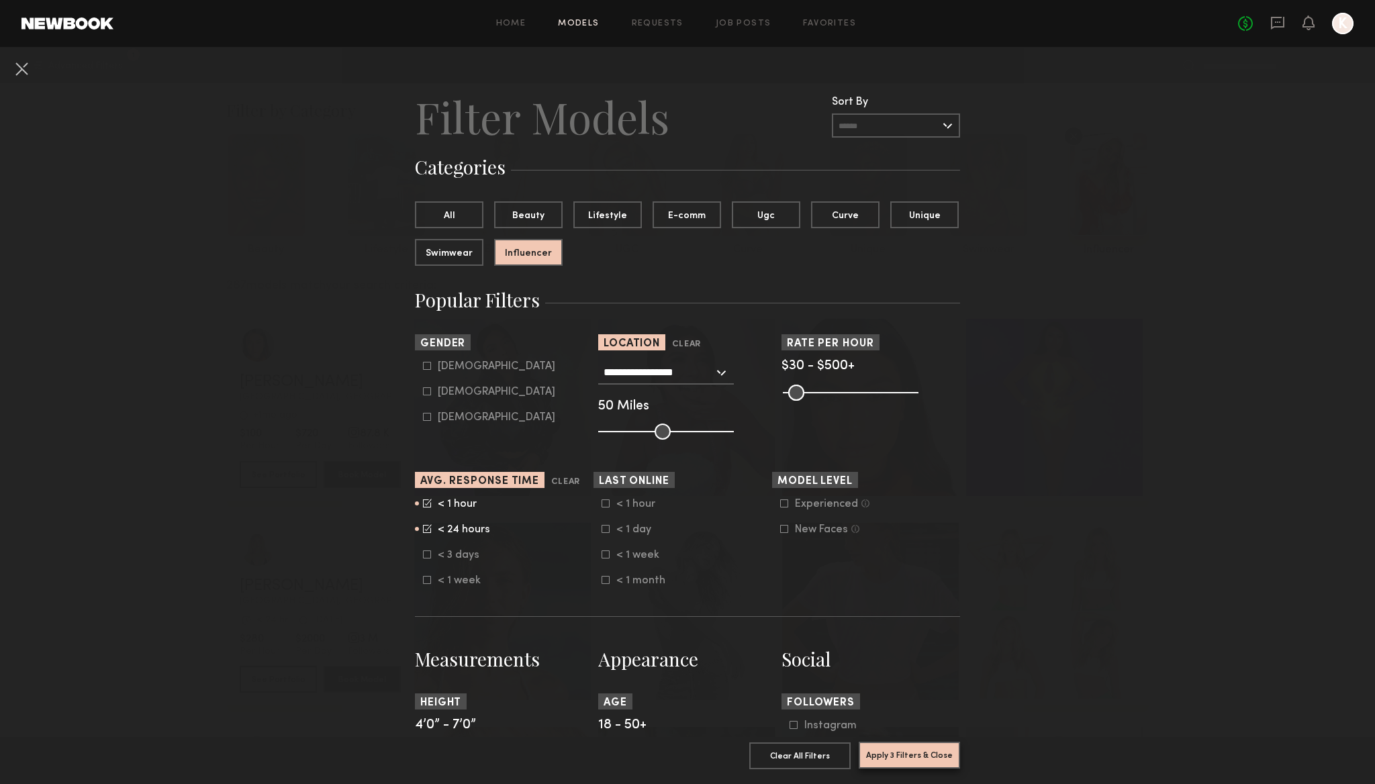
click at [914, 755] on button "Apply 3 Filters & Close" at bounding box center [909, 755] width 101 height 27
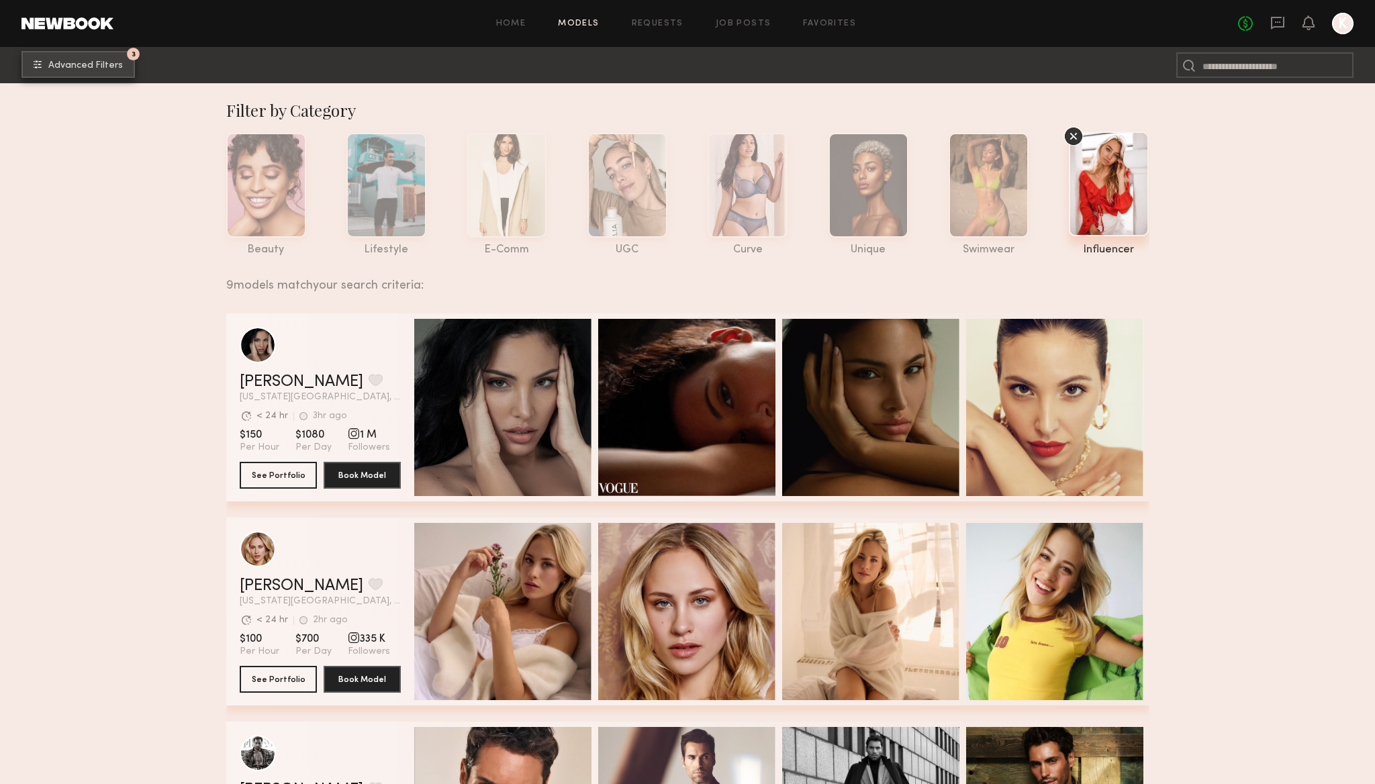
click at [99, 72] on button "3 Advanced Filters" at bounding box center [77, 64] width 113 height 27
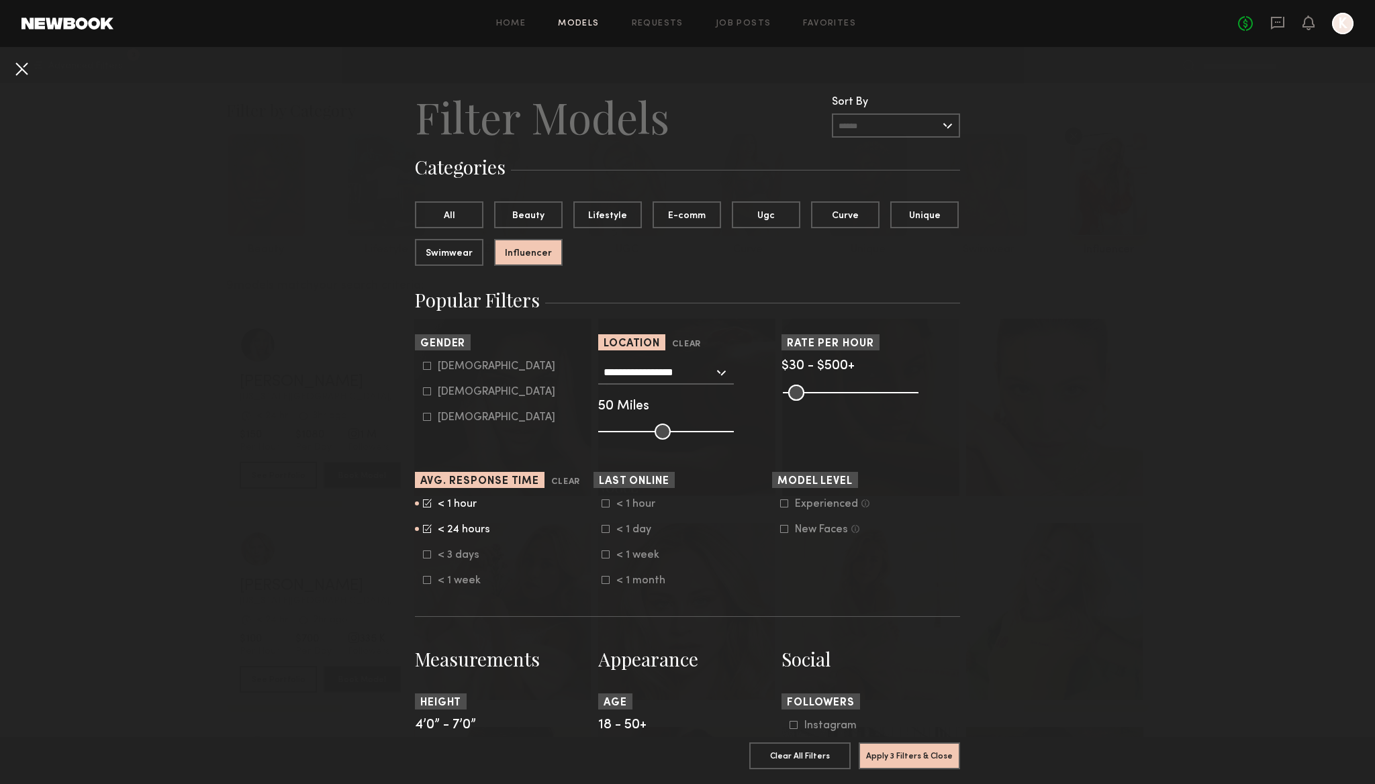
click at [24, 66] on button at bounding box center [21, 68] width 21 height 21
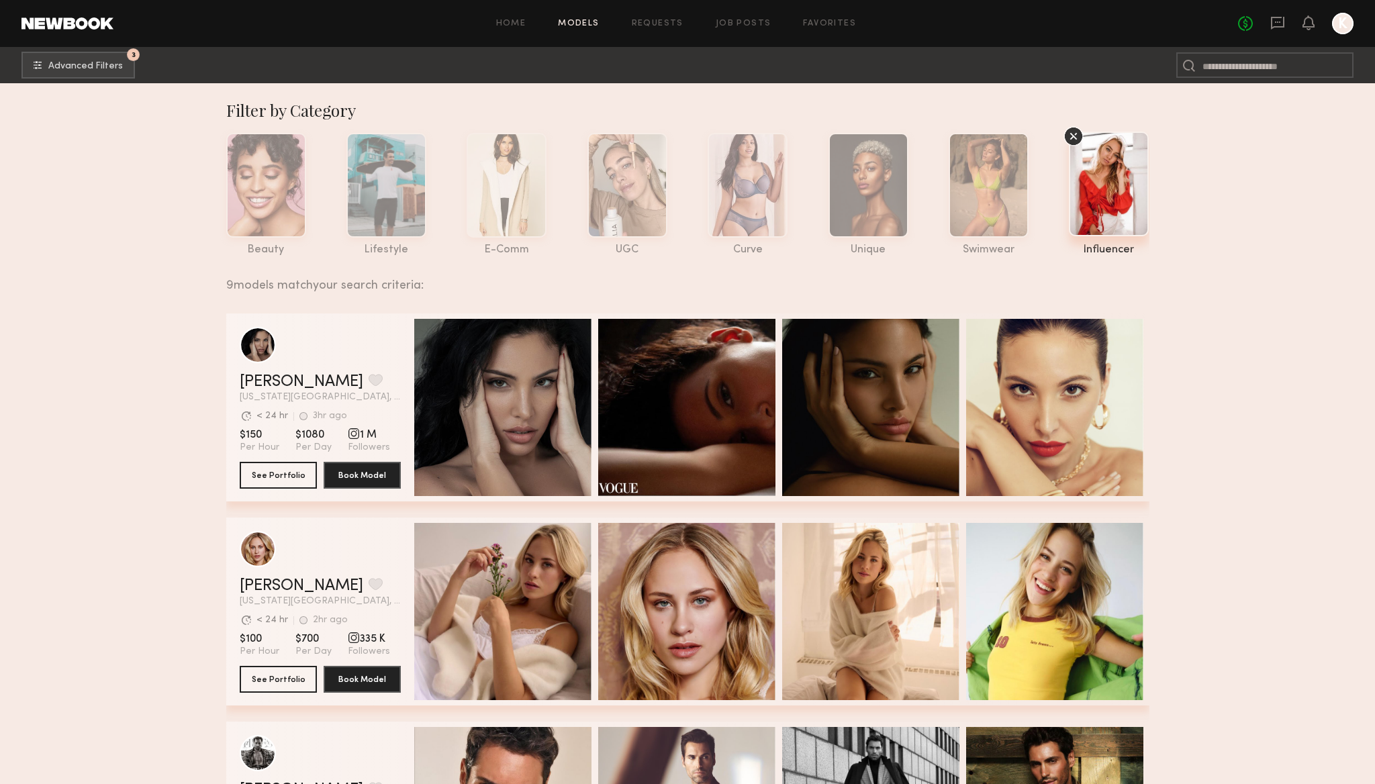
click at [98, 49] on nb-browse-subheader "3 Advanced Filters 3" at bounding box center [687, 65] width 1375 height 36
click at [98, 66] on span "Advanced Filters" at bounding box center [85, 65] width 75 height 9
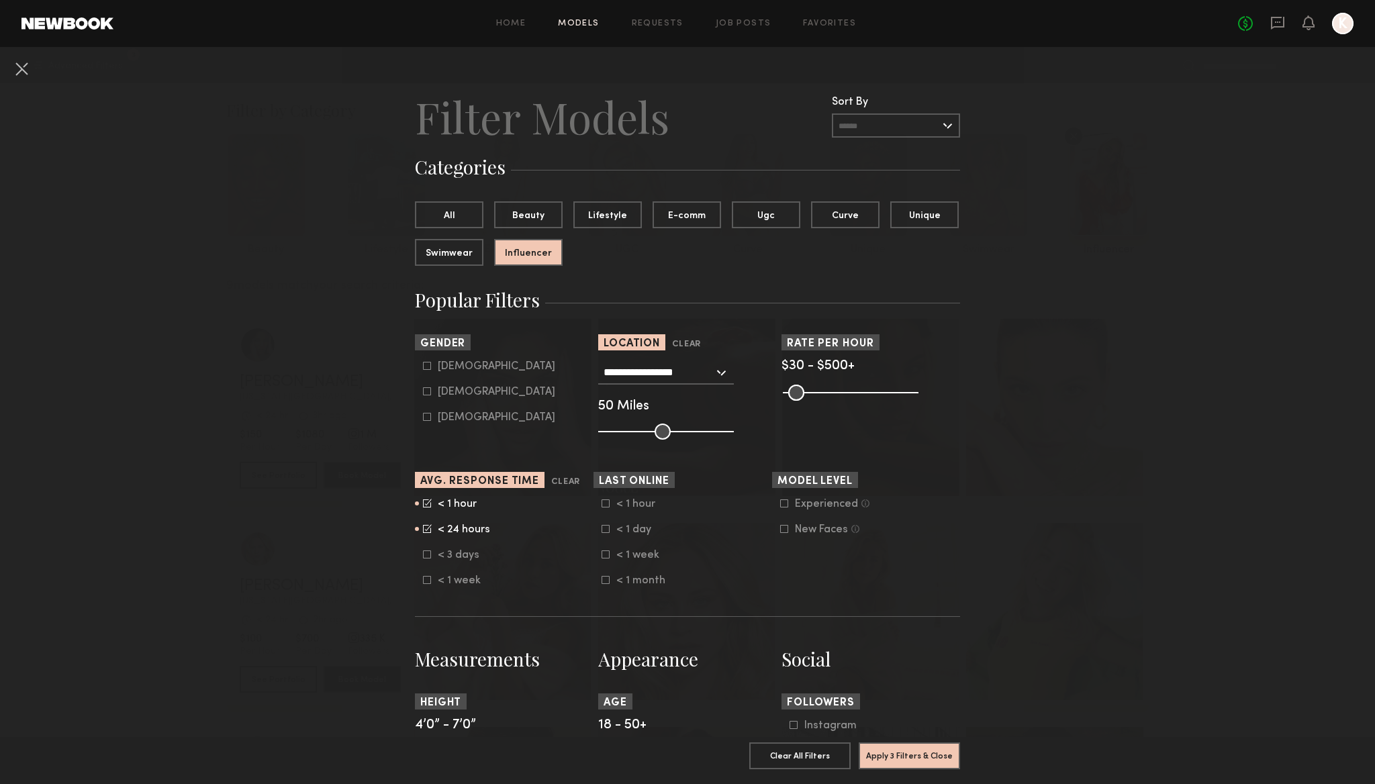
click at [428, 553] on icon at bounding box center [427, 555] width 8 height 8
click at [919, 759] on button "Apply 3 Filters & Close" at bounding box center [909, 755] width 101 height 27
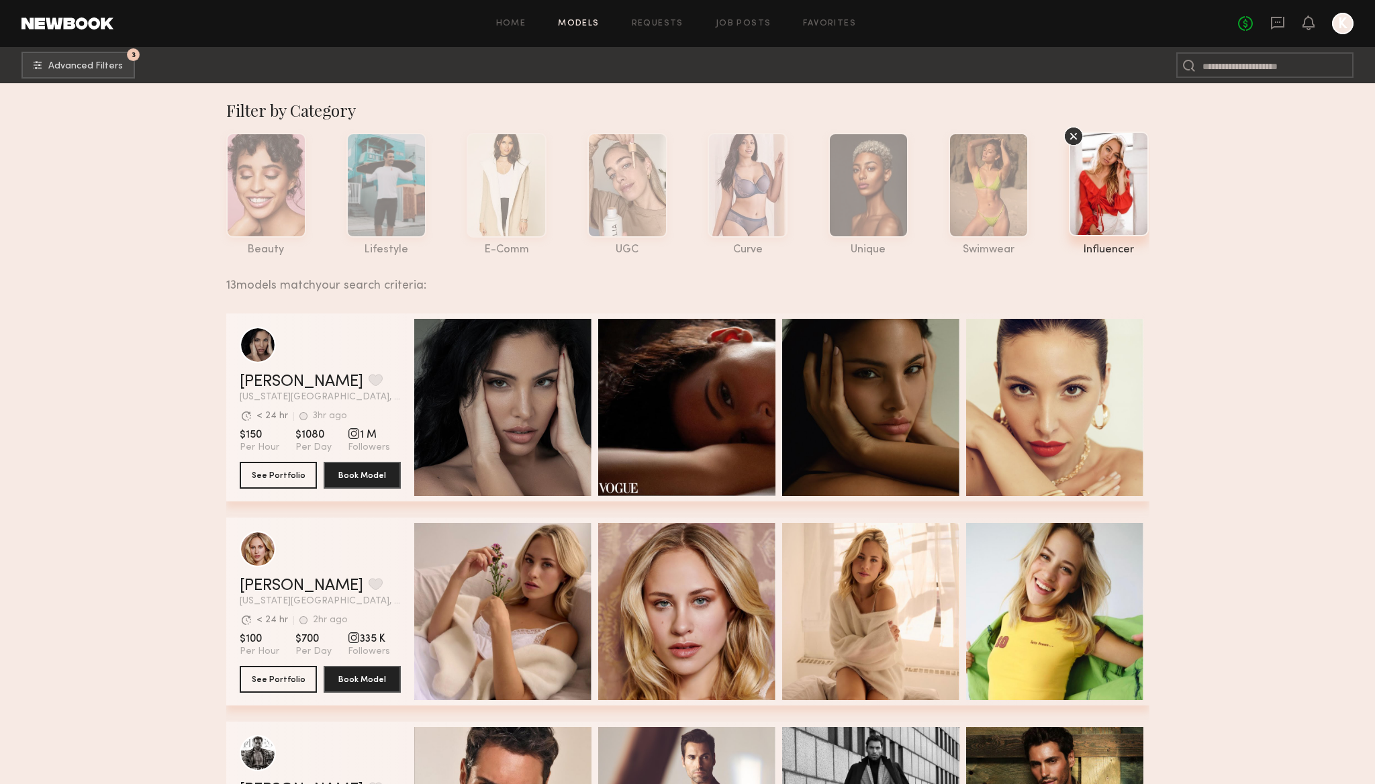
click at [1074, 135] on icon at bounding box center [1074, 136] width 20 height 20
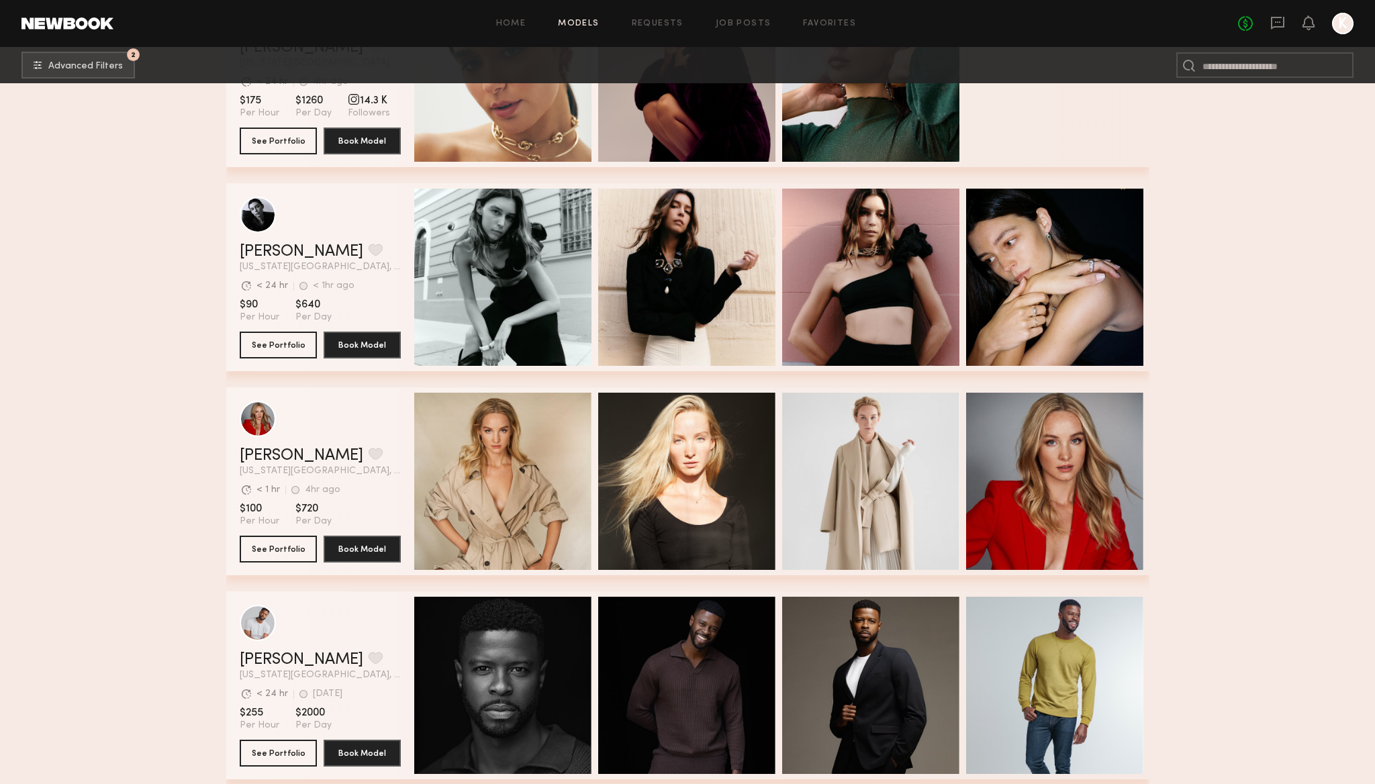
scroll to position [5891, 0]
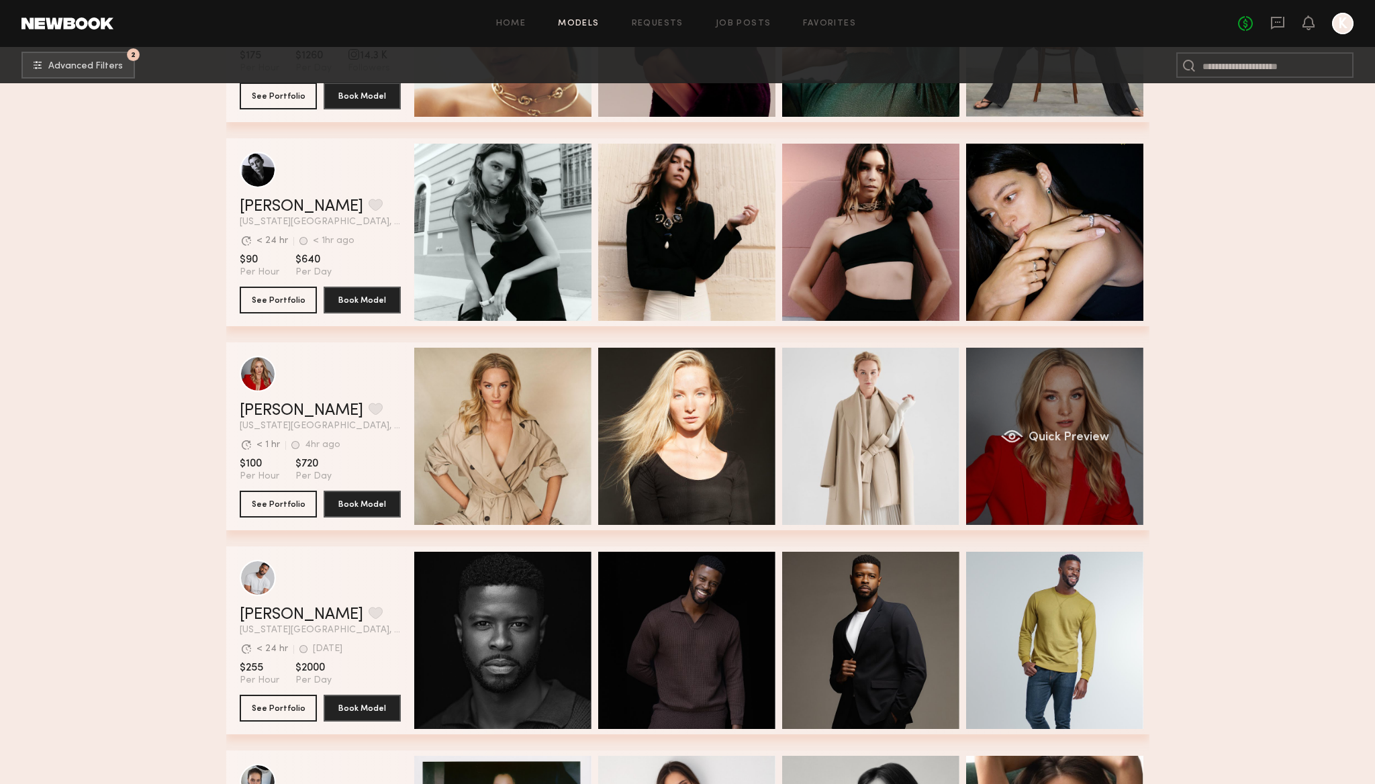
click at [1024, 387] on div "Quick Preview" at bounding box center [1054, 436] width 177 height 177
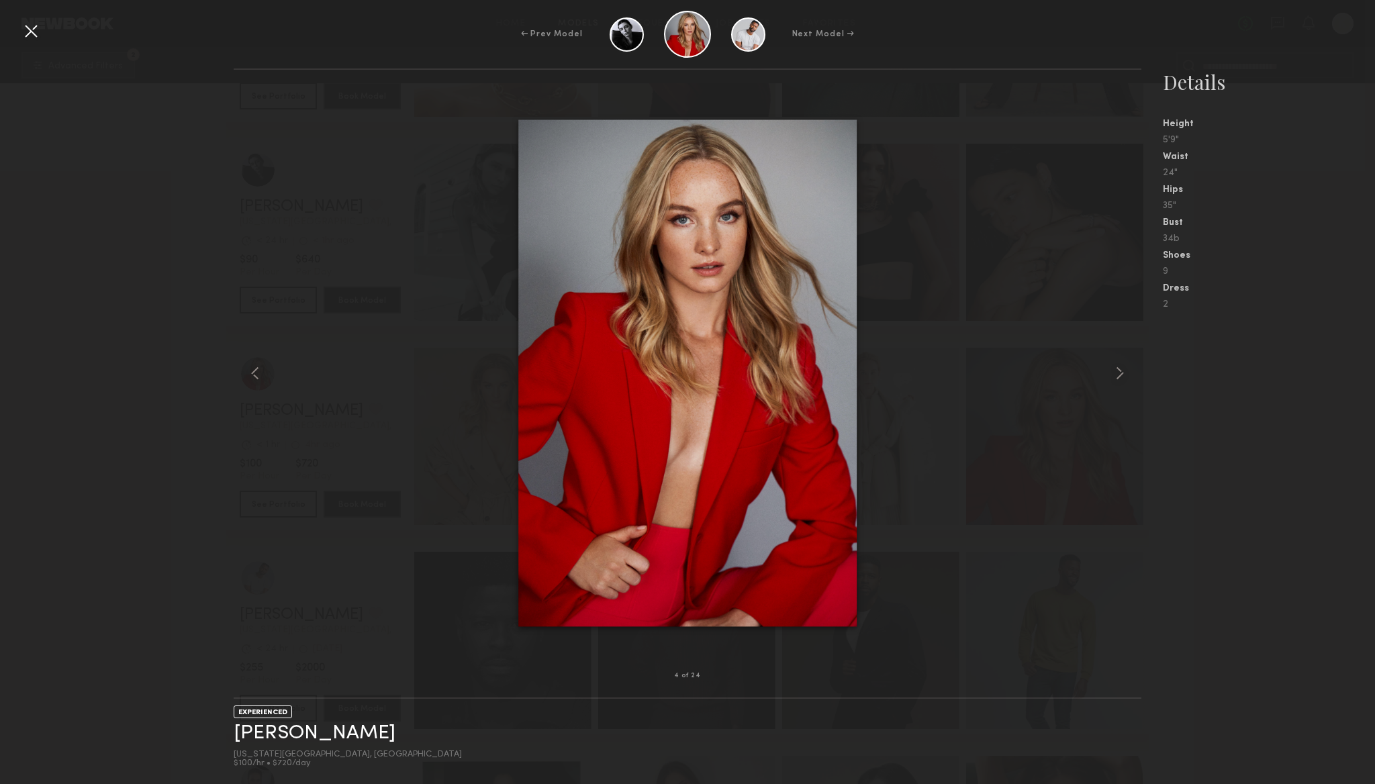
click at [34, 30] on div at bounding box center [30, 30] width 21 height 21
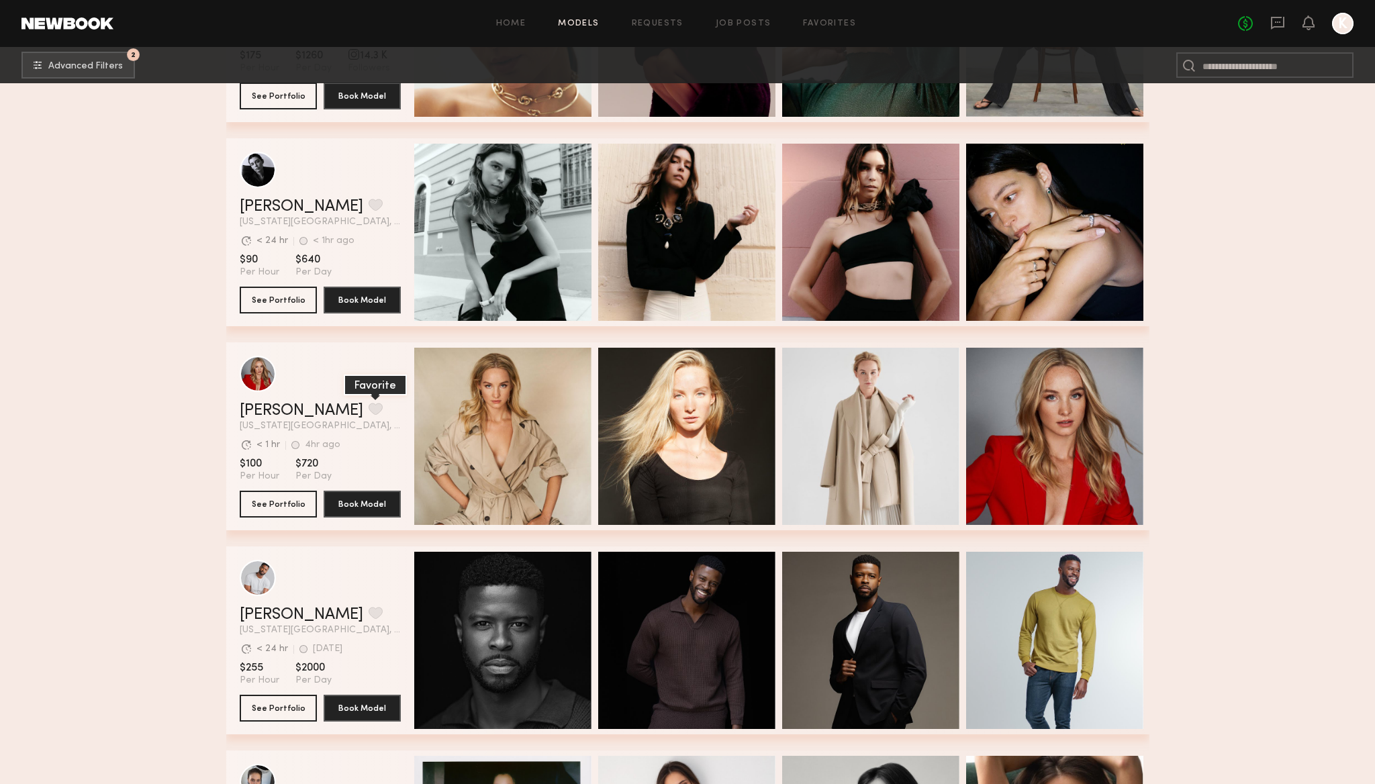
click at [369, 411] on button "grid" at bounding box center [376, 409] width 14 height 12
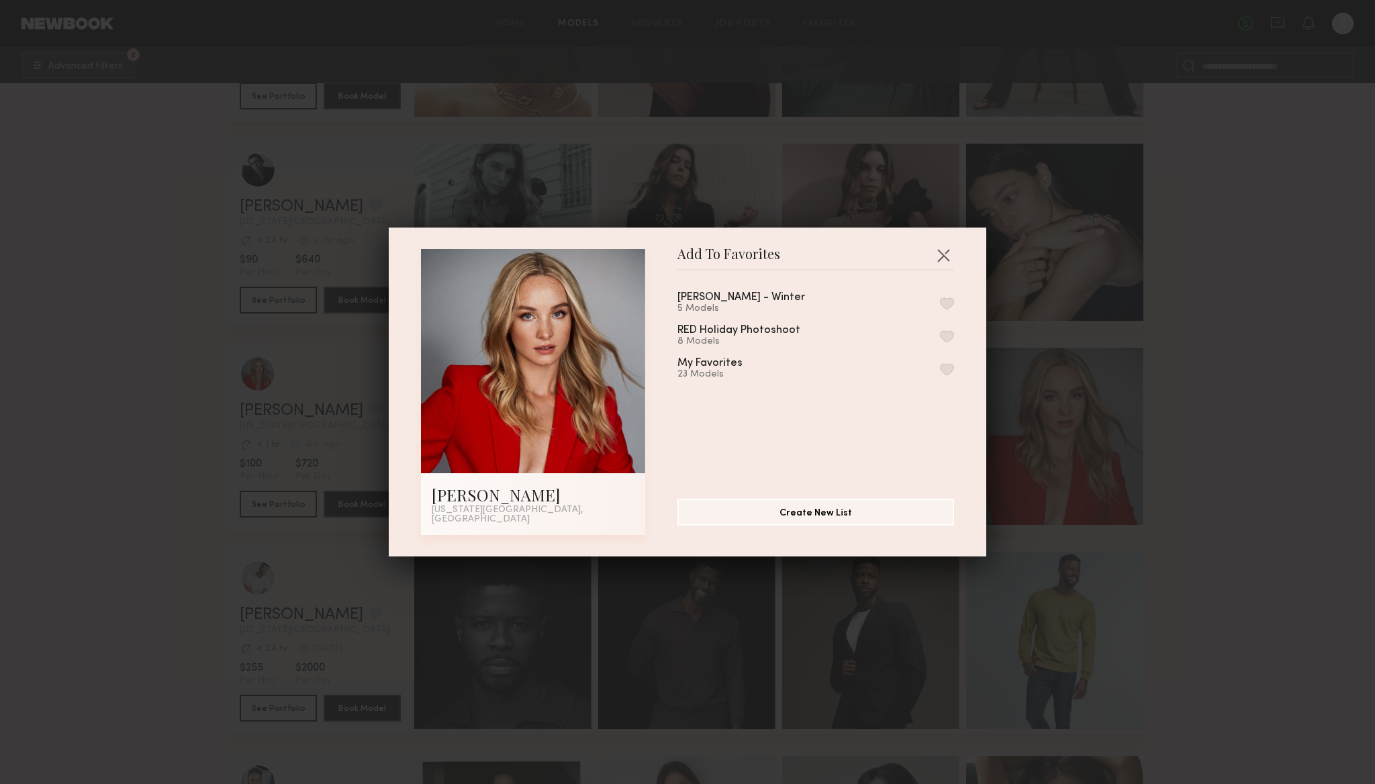
click at [950, 375] on button "button" at bounding box center [947, 369] width 14 height 12
click at [945, 257] on button "button" at bounding box center [943, 254] width 21 height 21
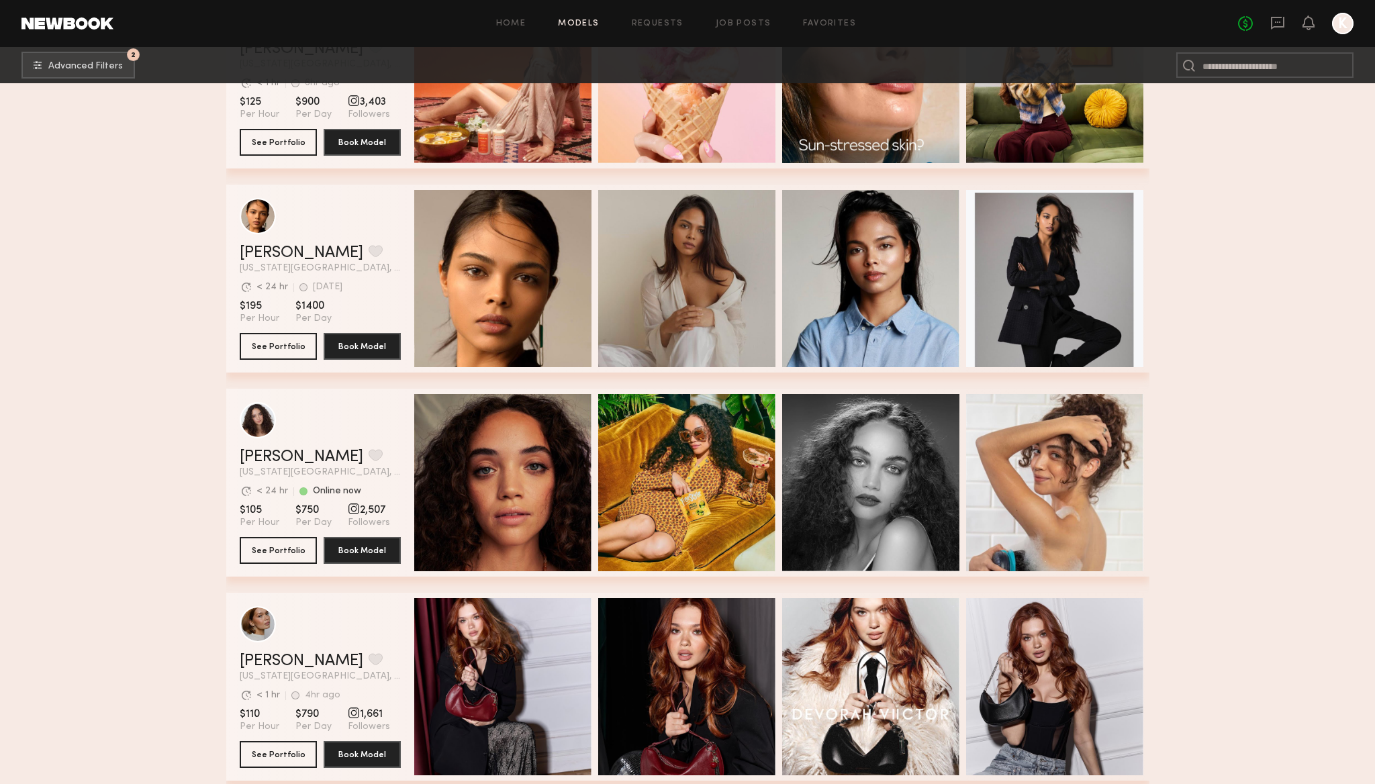
scroll to position [8384, 0]
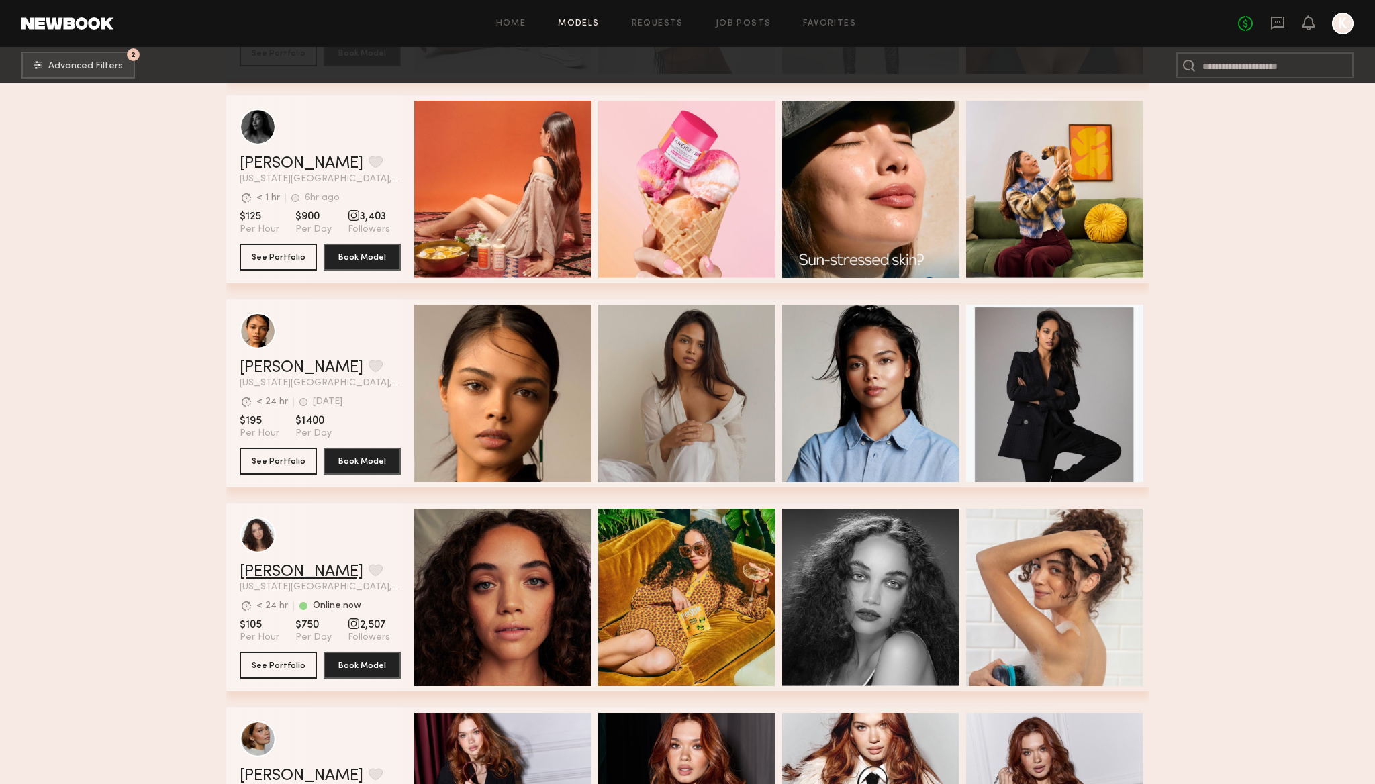
click at [252, 577] on link "Kaitlyn J." at bounding box center [302, 572] width 124 height 16
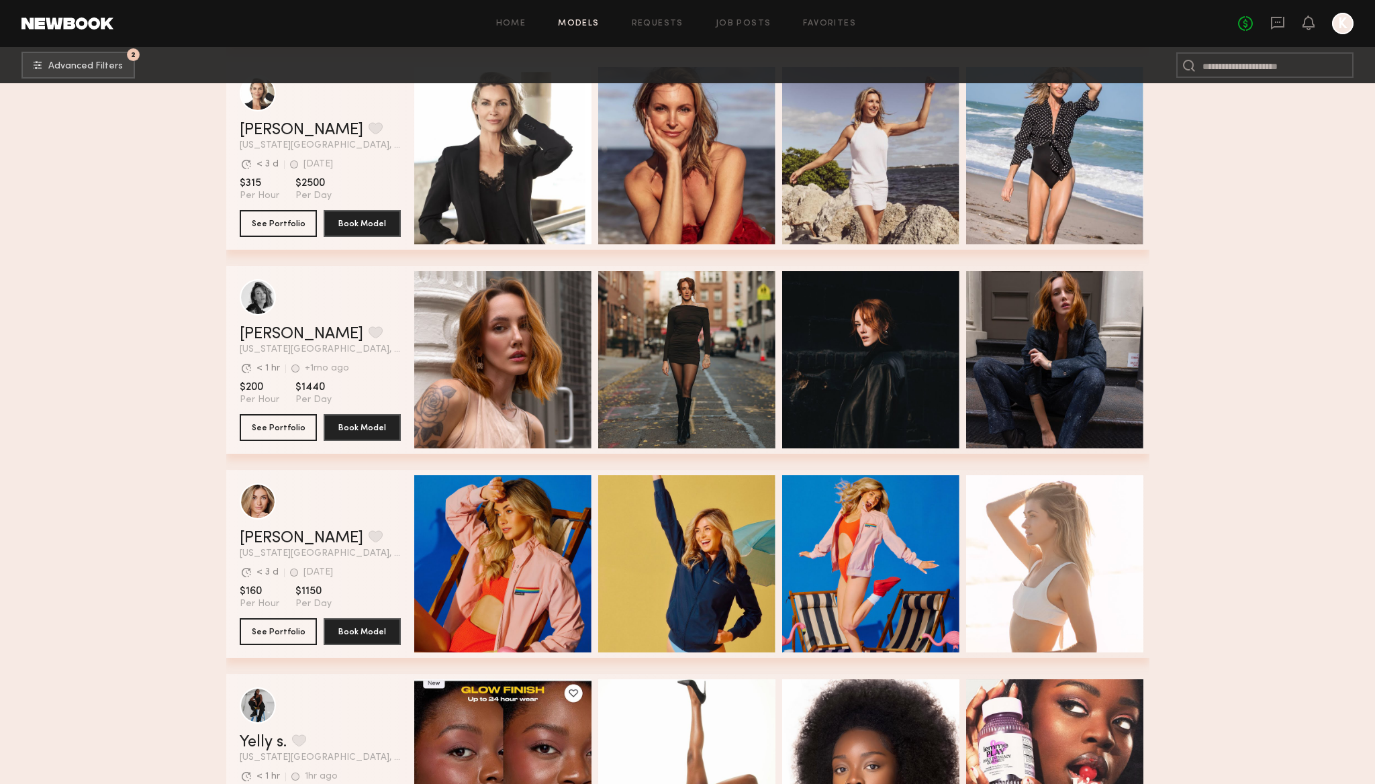
scroll to position [13110, 0]
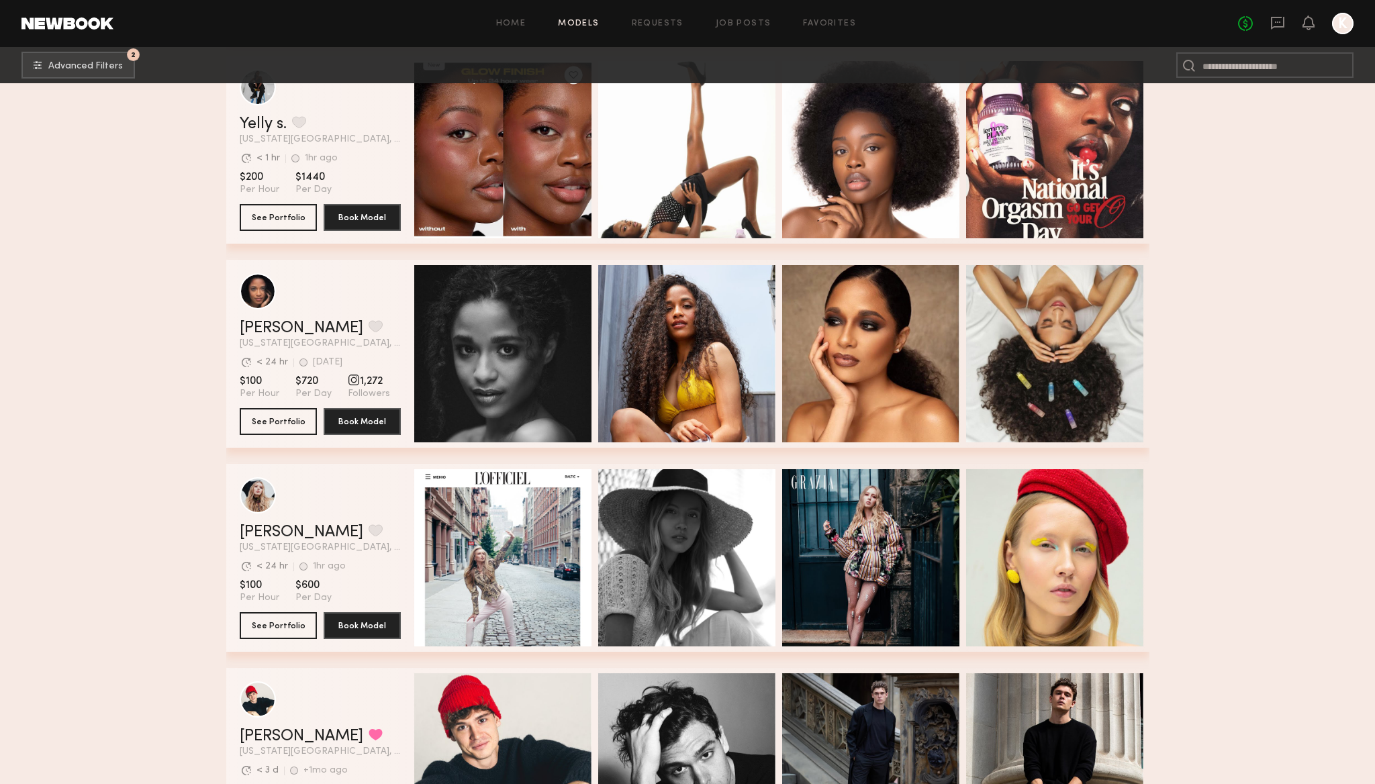
scroll to position [13512, 0]
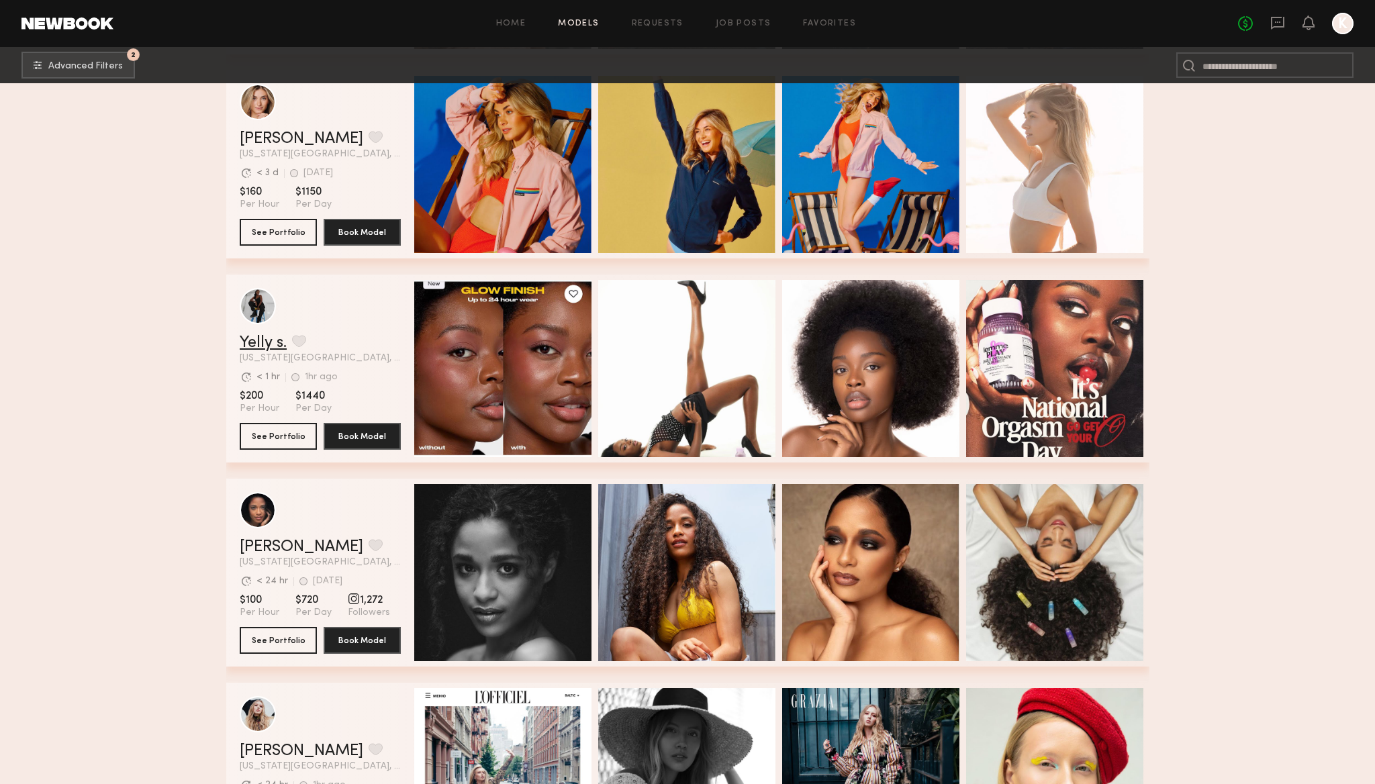
click at [270, 340] on link "Yelly s." at bounding box center [263, 343] width 47 height 16
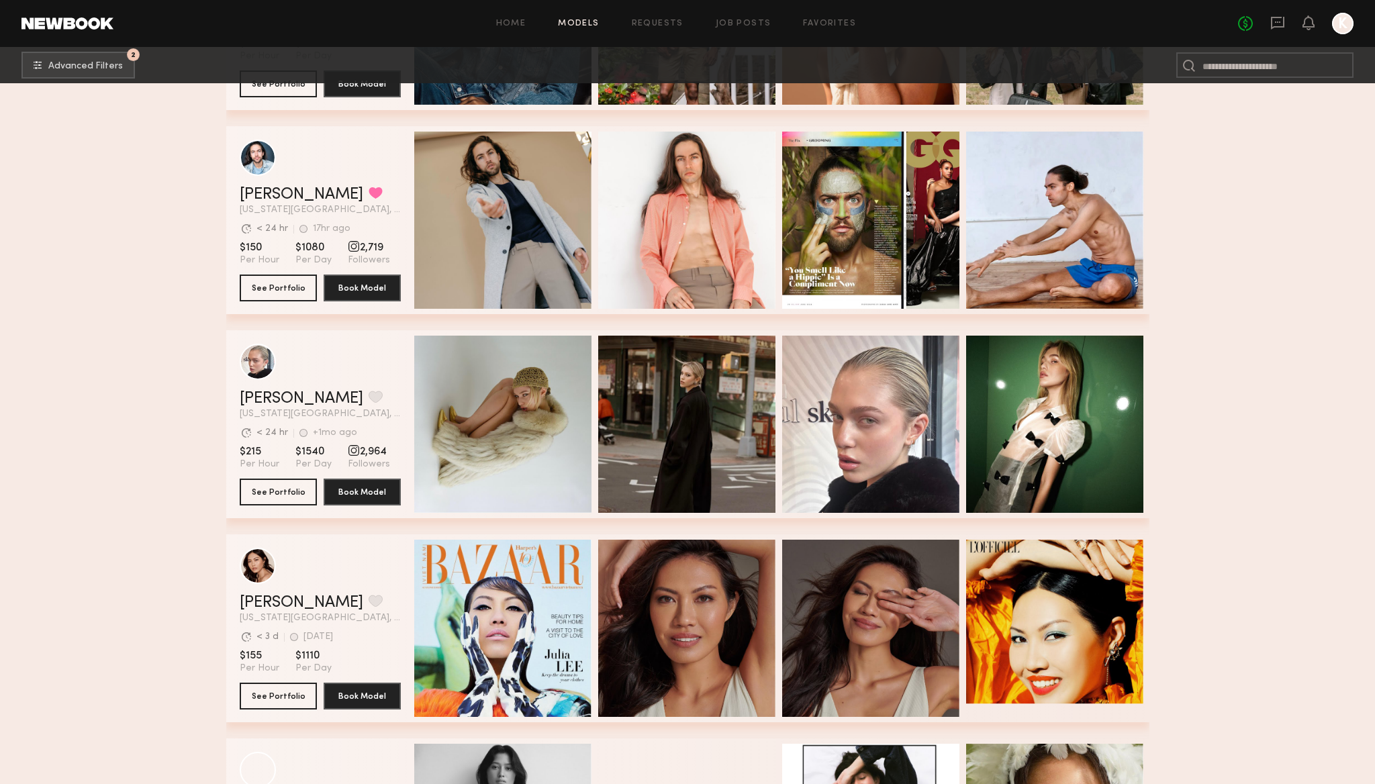
scroll to position [16419, 0]
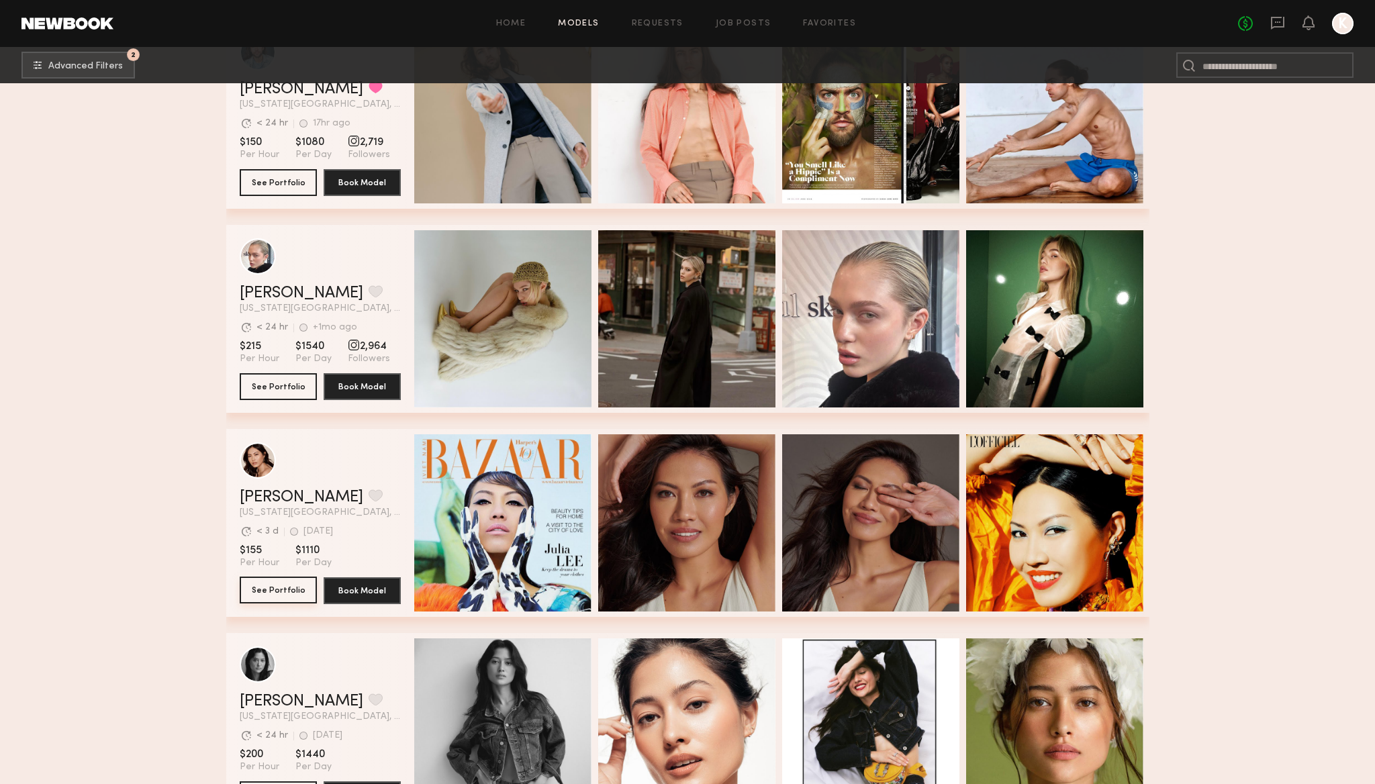
click at [280, 582] on button "See Portfolio" at bounding box center [278, 590] width 77 height 27
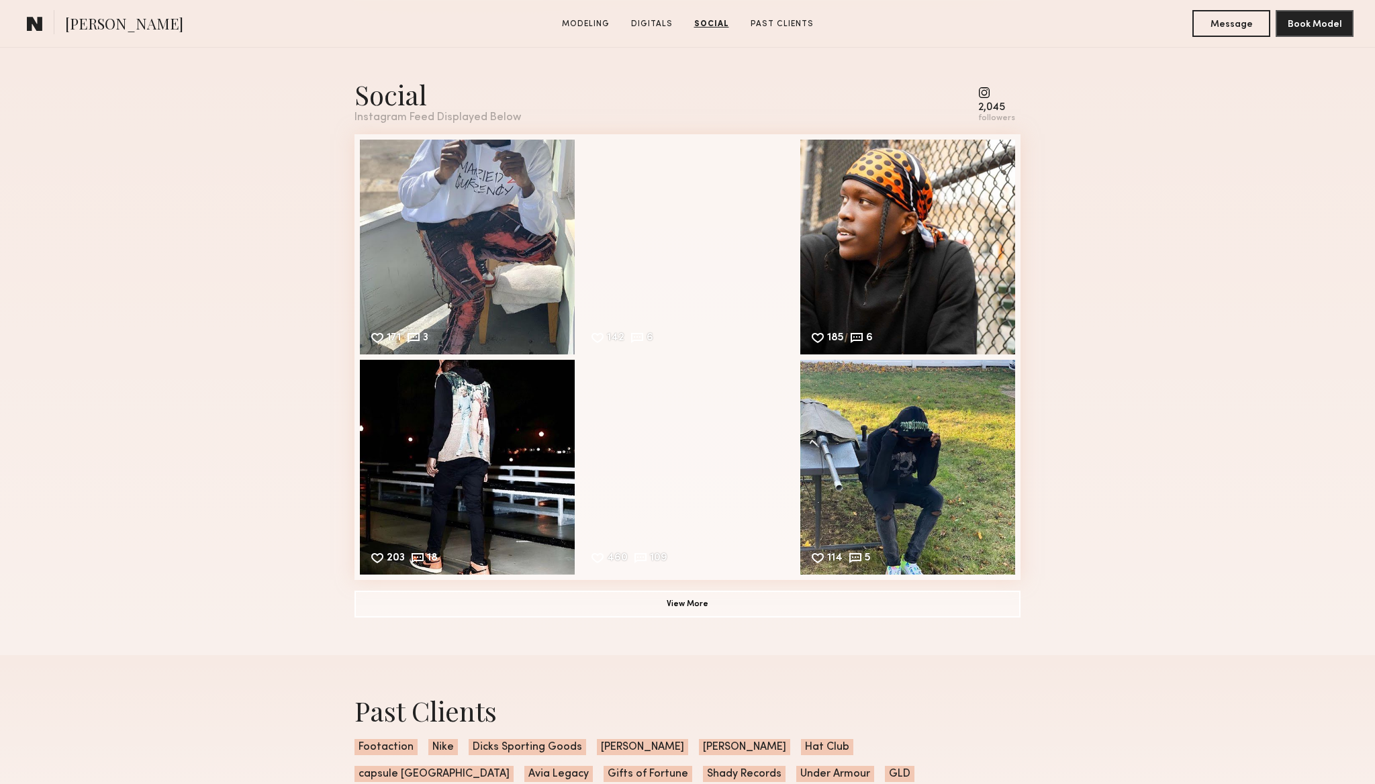
scroll to position [1884, 0]
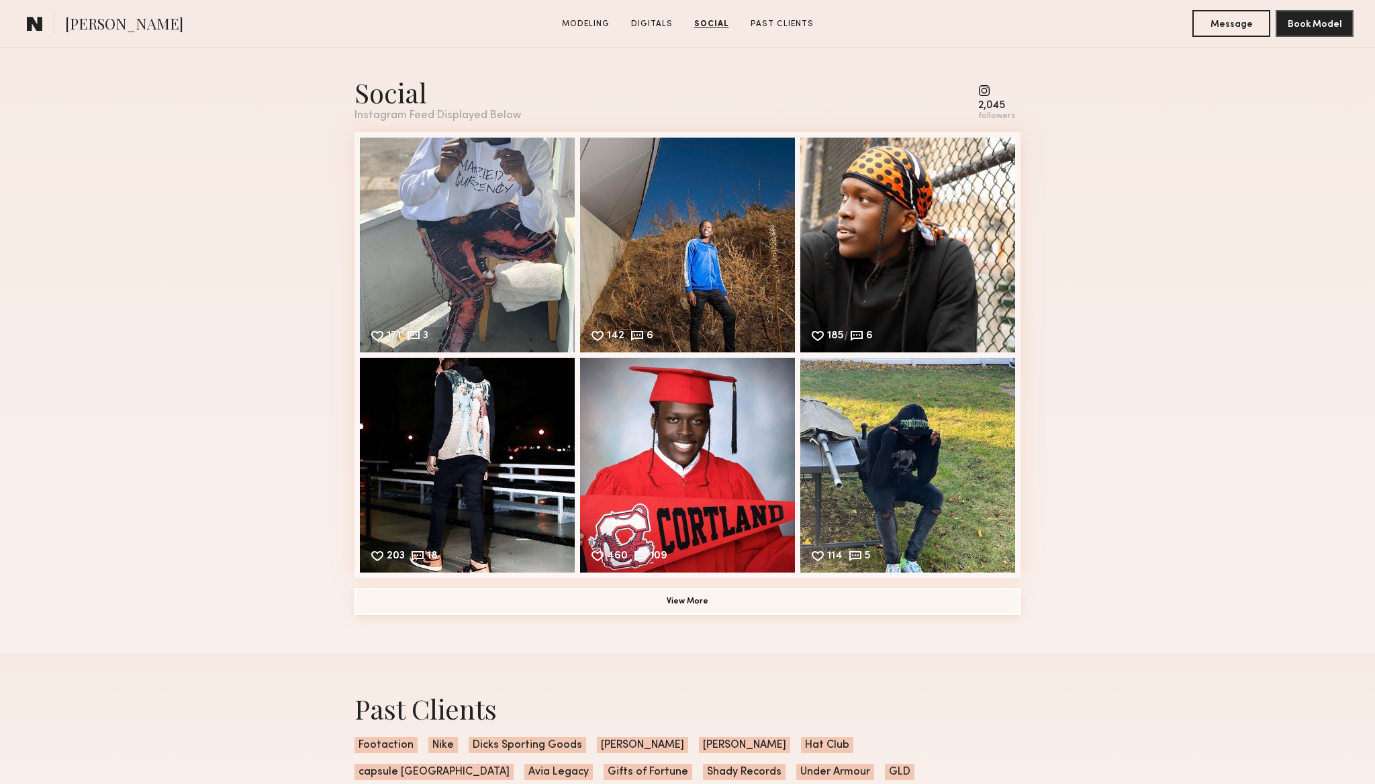
click at [696, 600] on button "View More" at bounding box center [688, 601] width 666 height 27
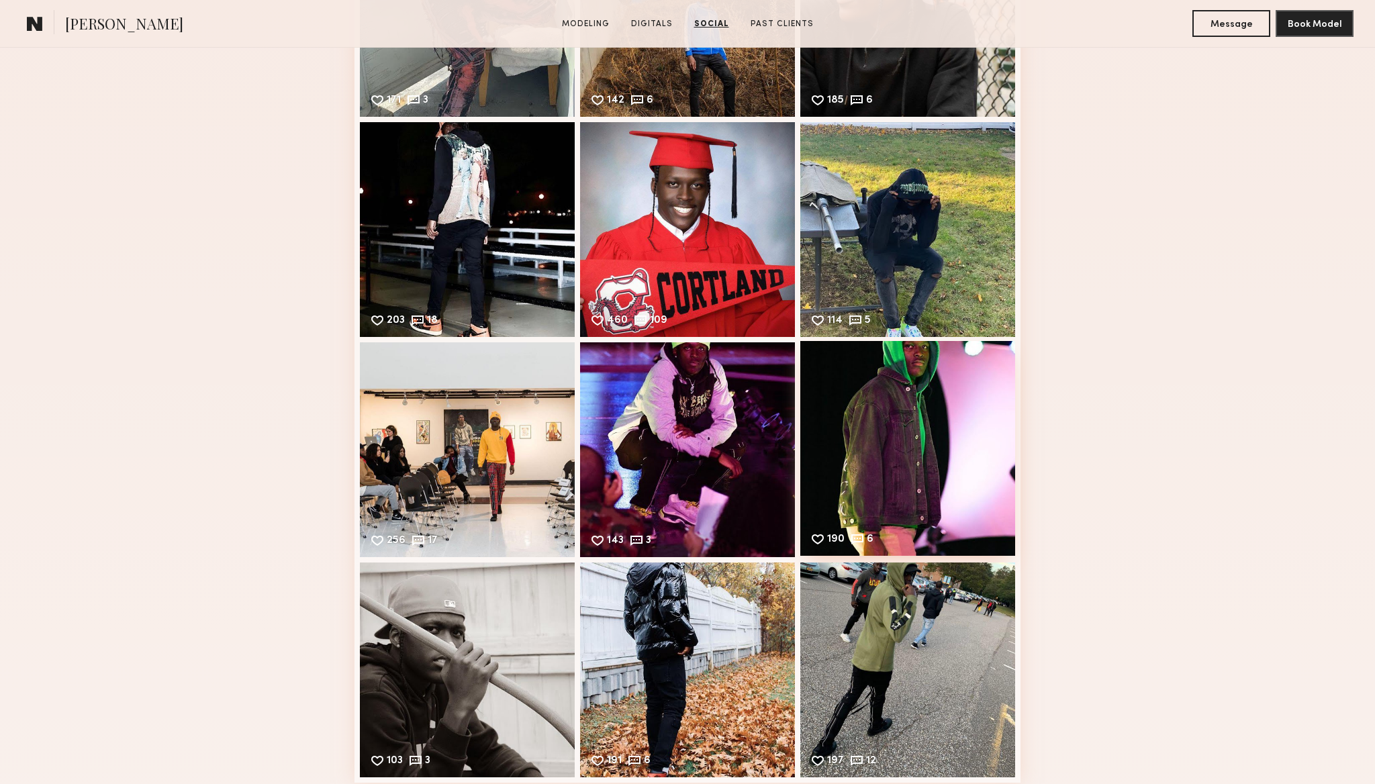
scroll to position [2417, 0]
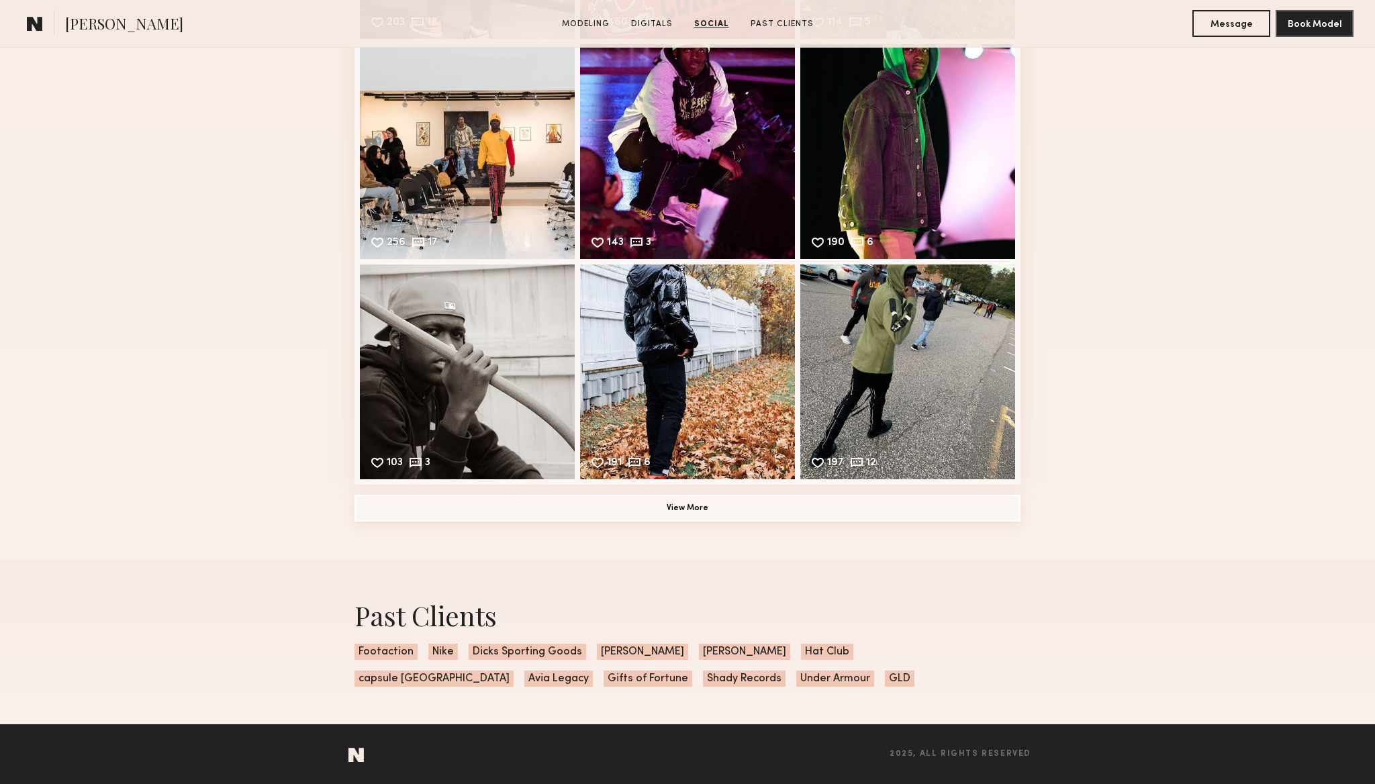
click at [696, 520] on button "View More" at bounding box center [688, 508] width 666 height 27
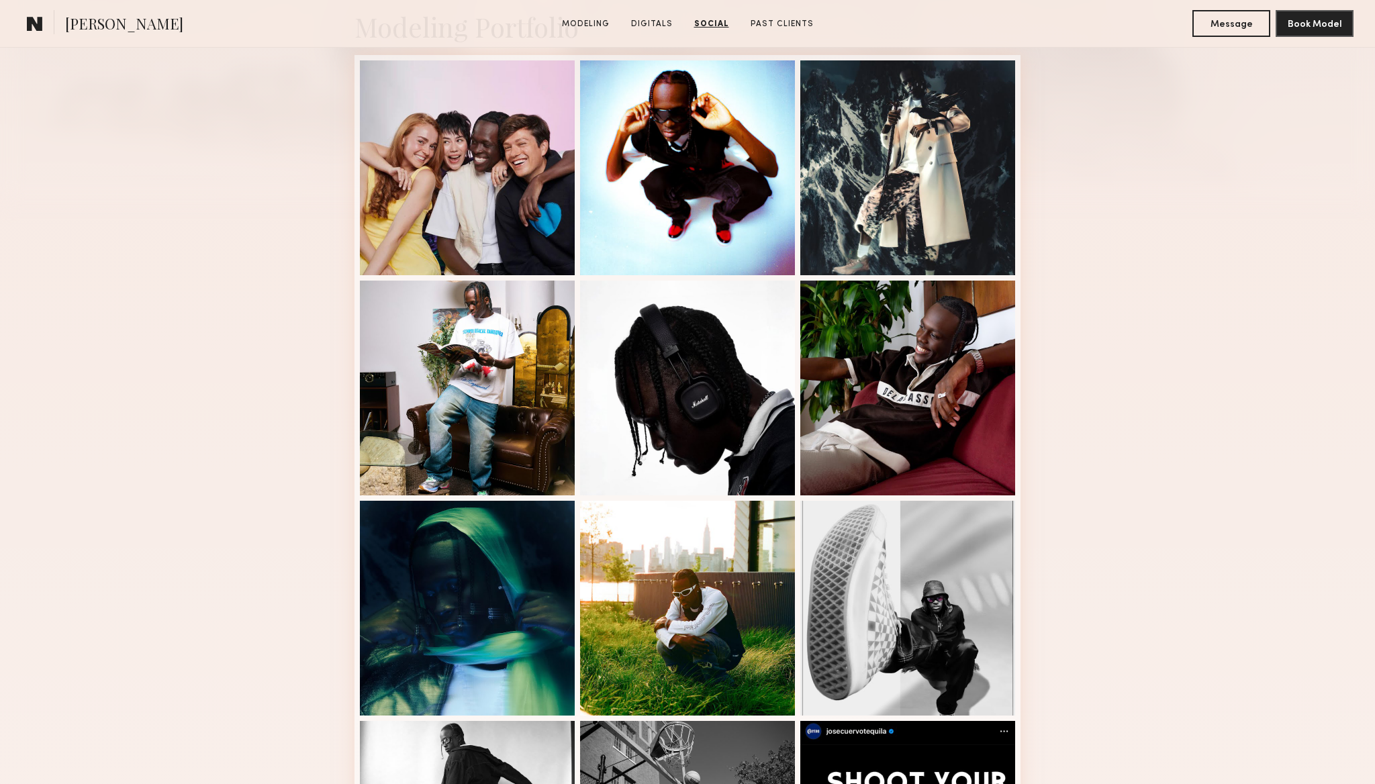
scroll to position [0, 0]
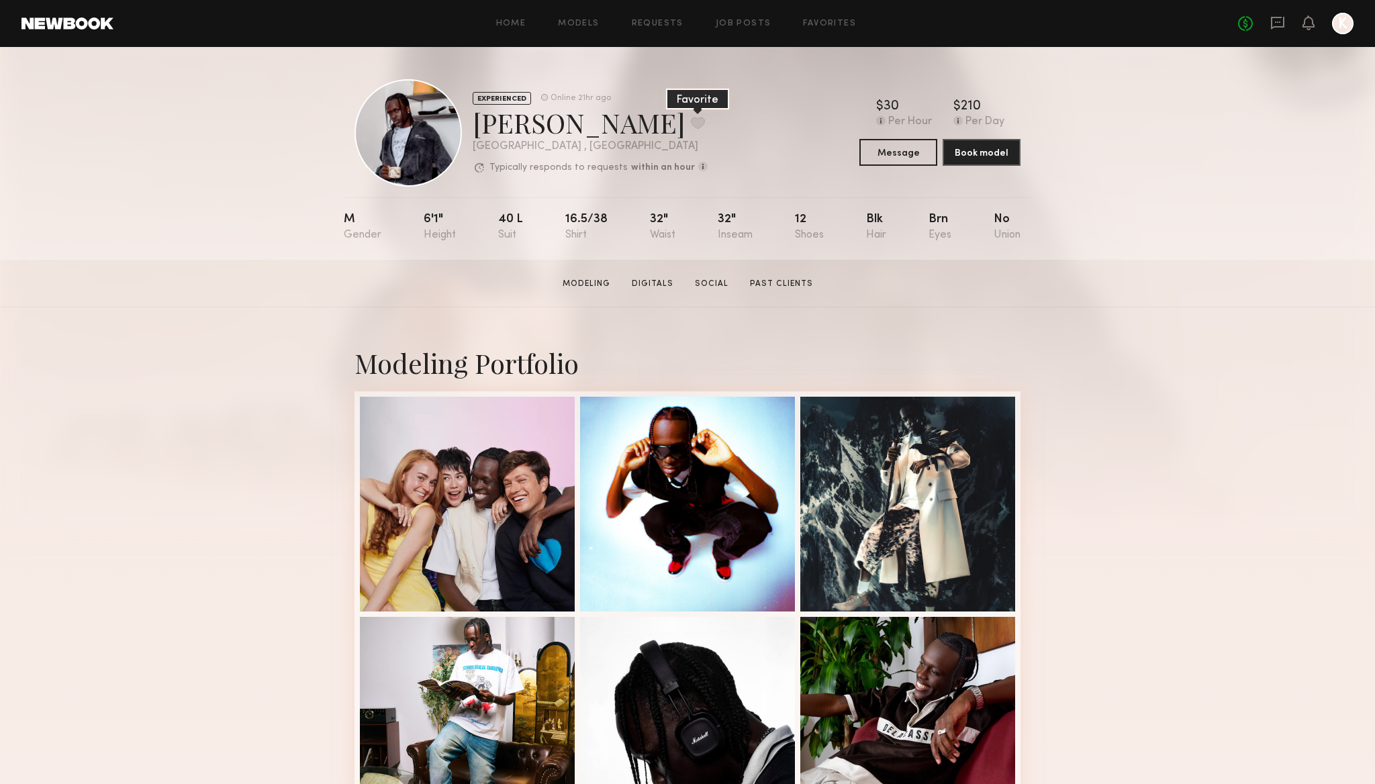
click at [691, 123] on button at bounding box center [698, 123] width 14 height 12
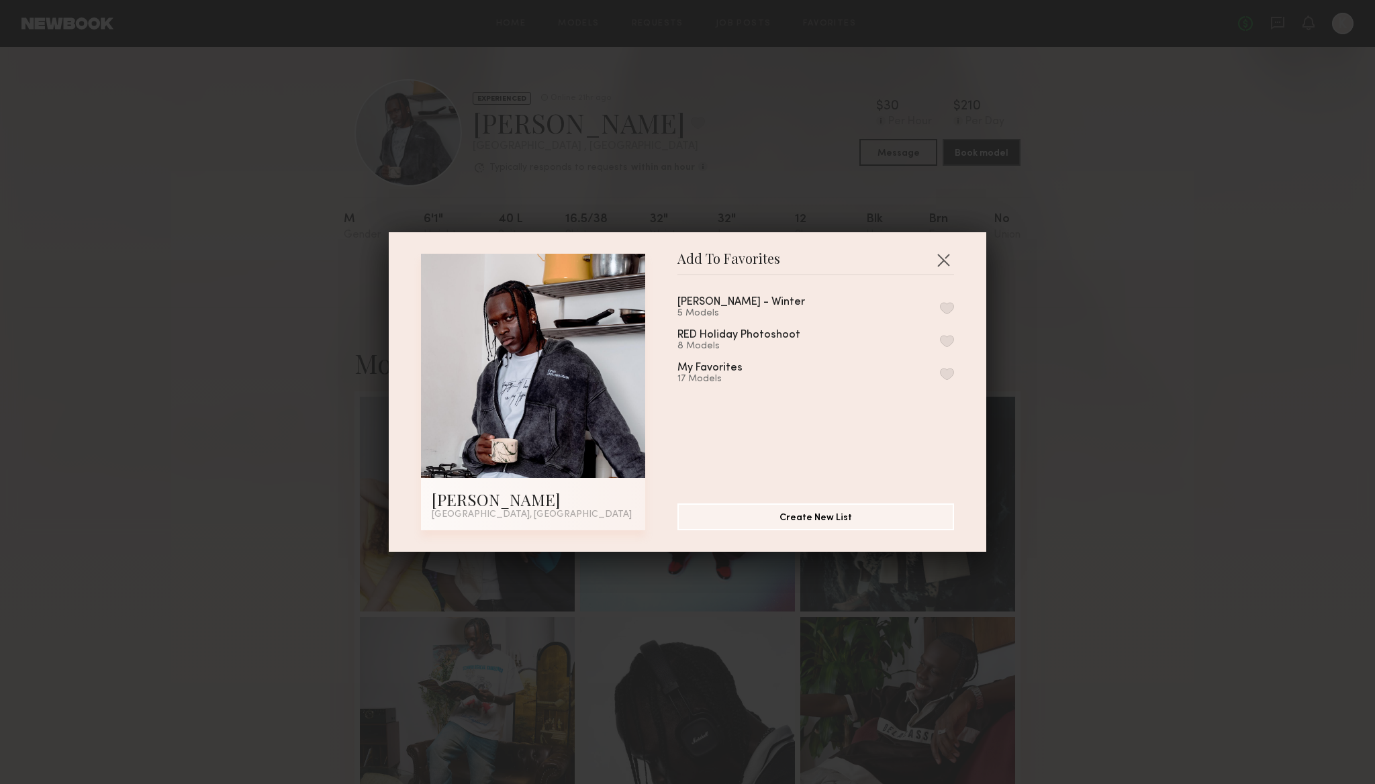
click at [954, 368] on button "button" at bounding box center [947, 374] width 14 height 12
click at [940, 269] on button "button" at bounding box center [943, 259] width 21 height 21
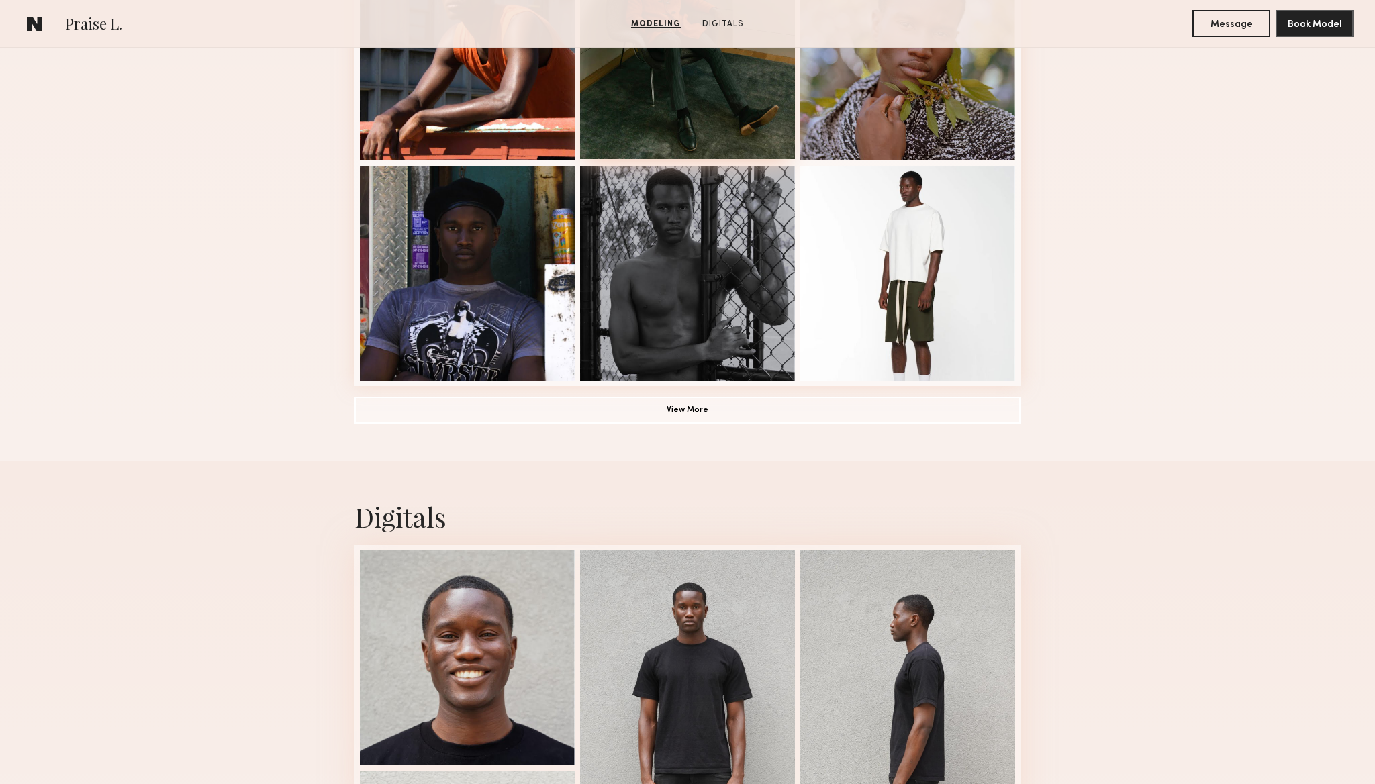
scroll to position [918, 0]
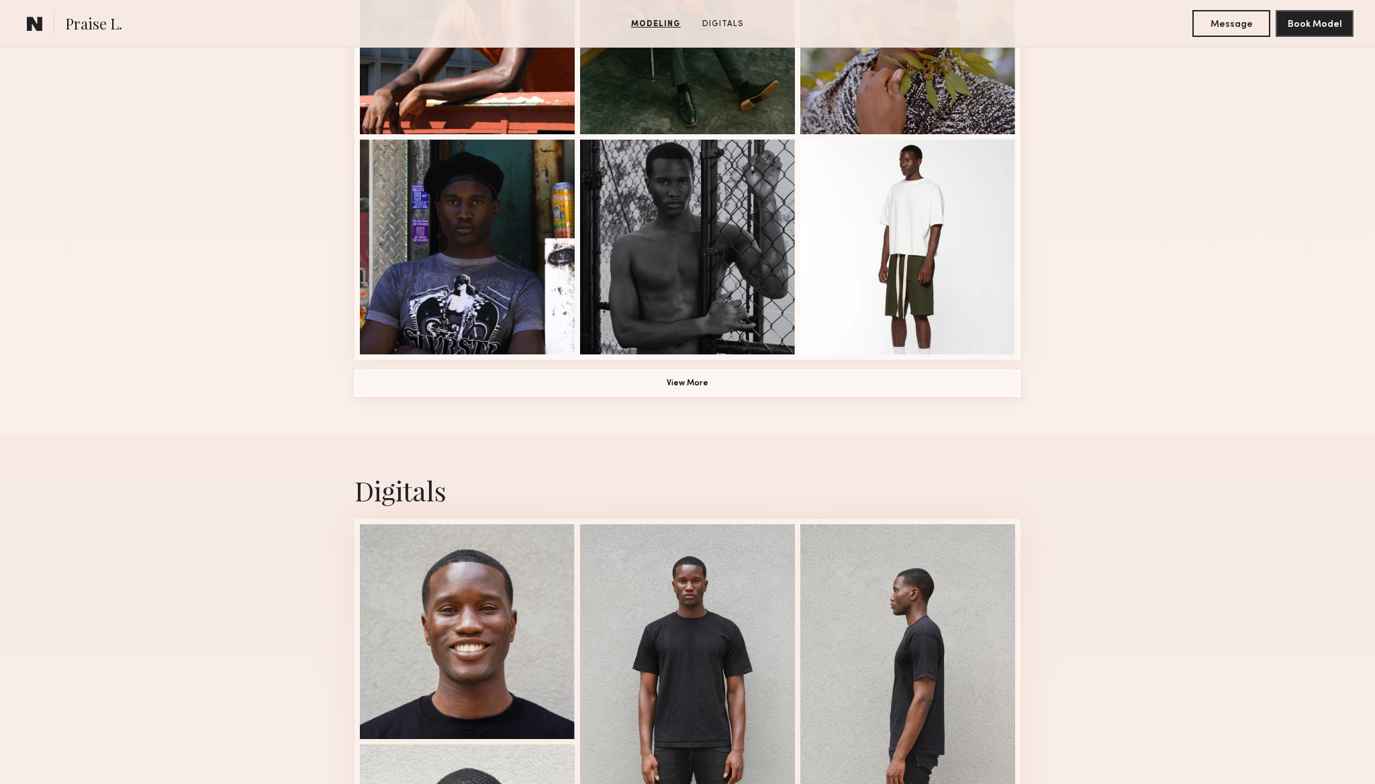
click at [694, 391] on button "View More" at bounding box center [688, 383] width 666 height 27
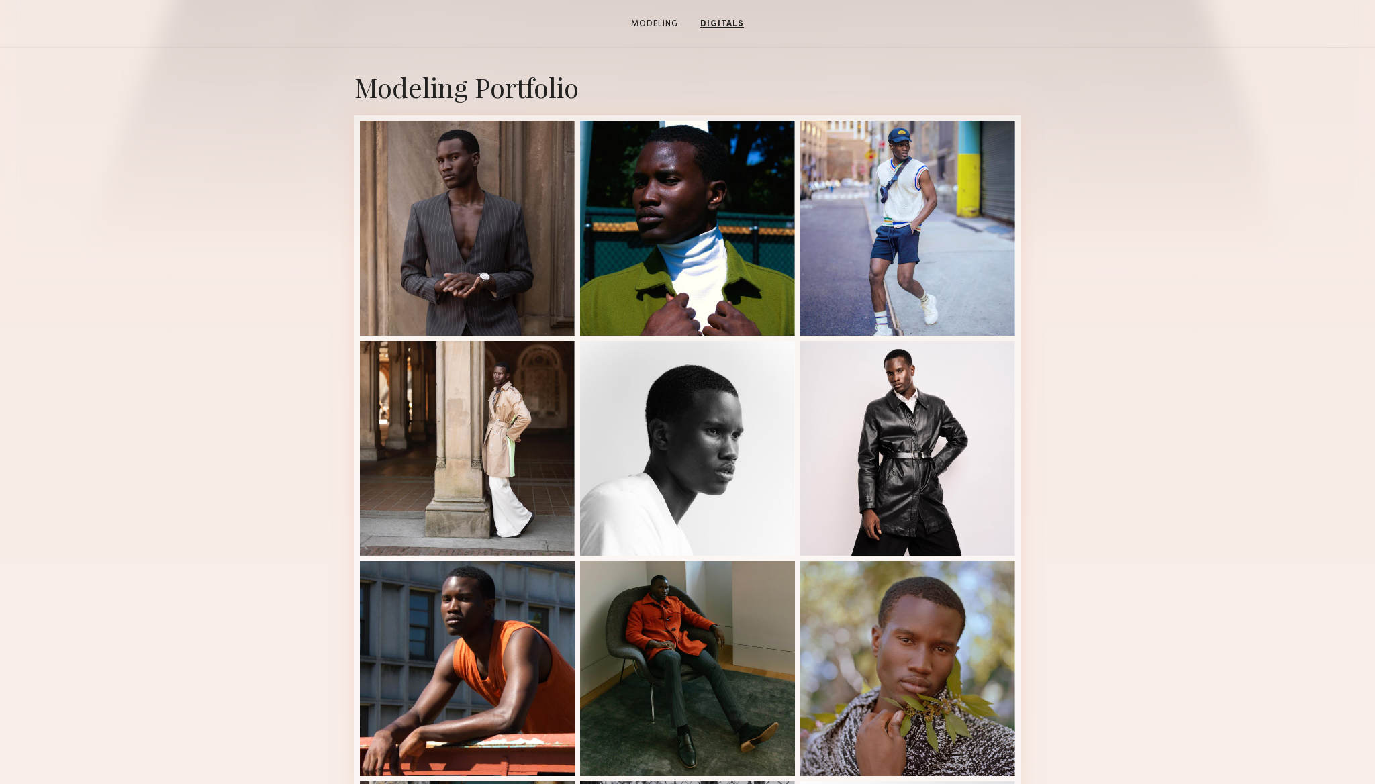
scroll to position [190, 0]
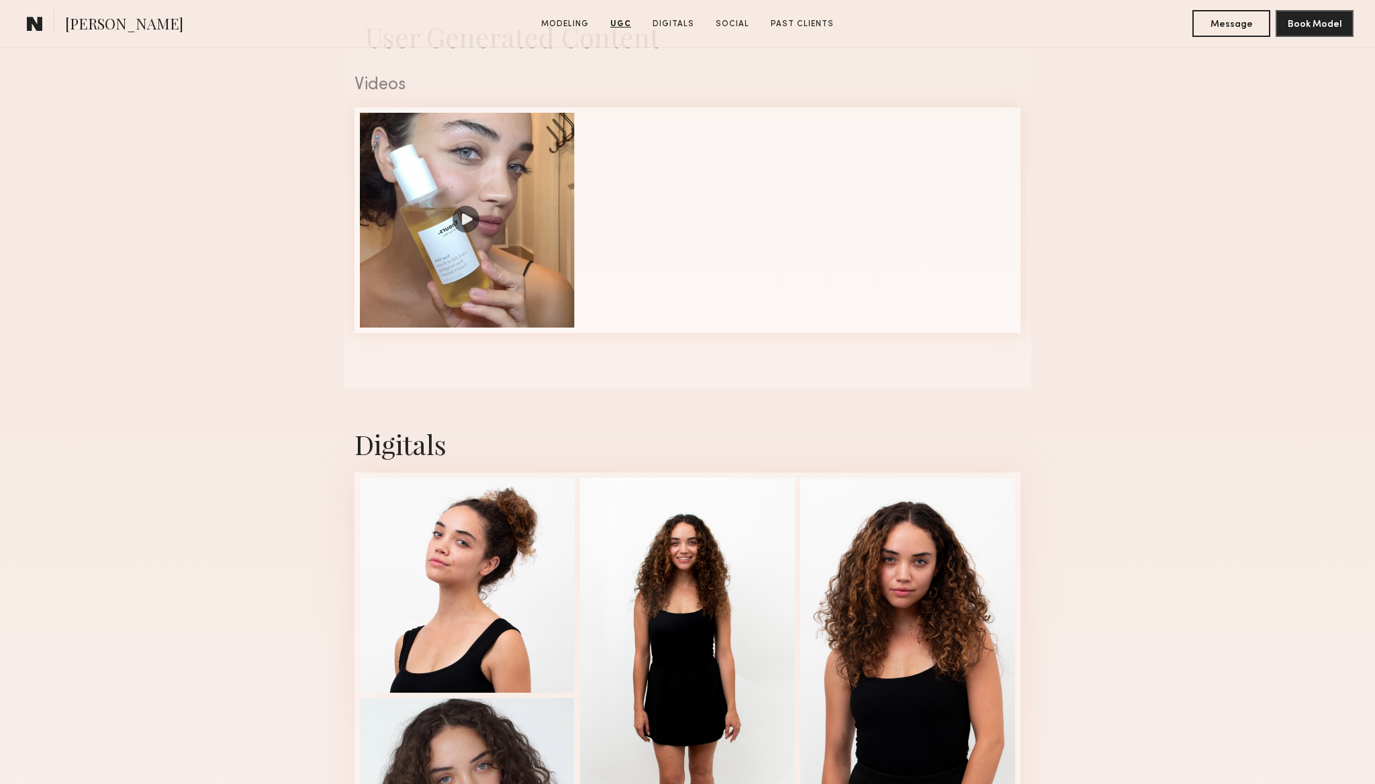
scroll to position [1243, 0]
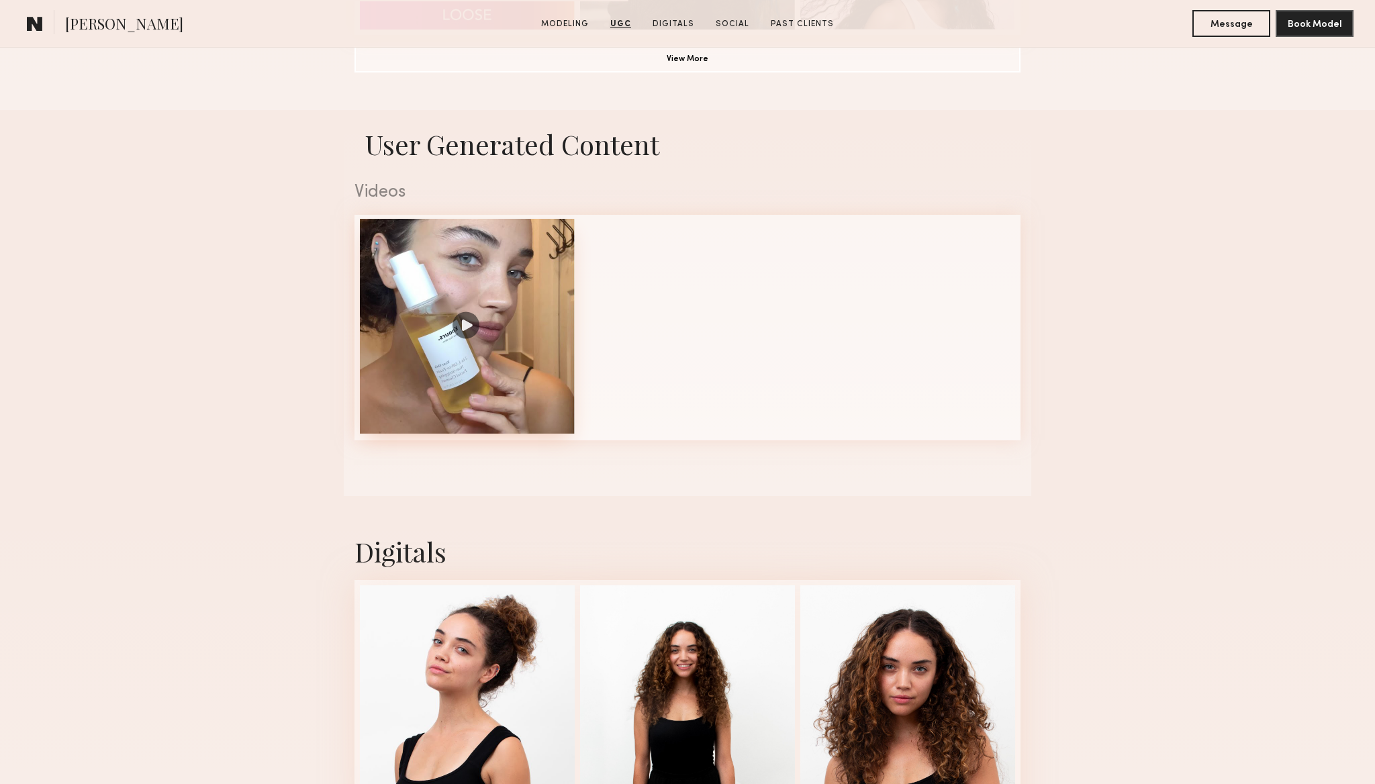
click at [509, 358] on div at bounding box center [467, 326] width 215 height 215
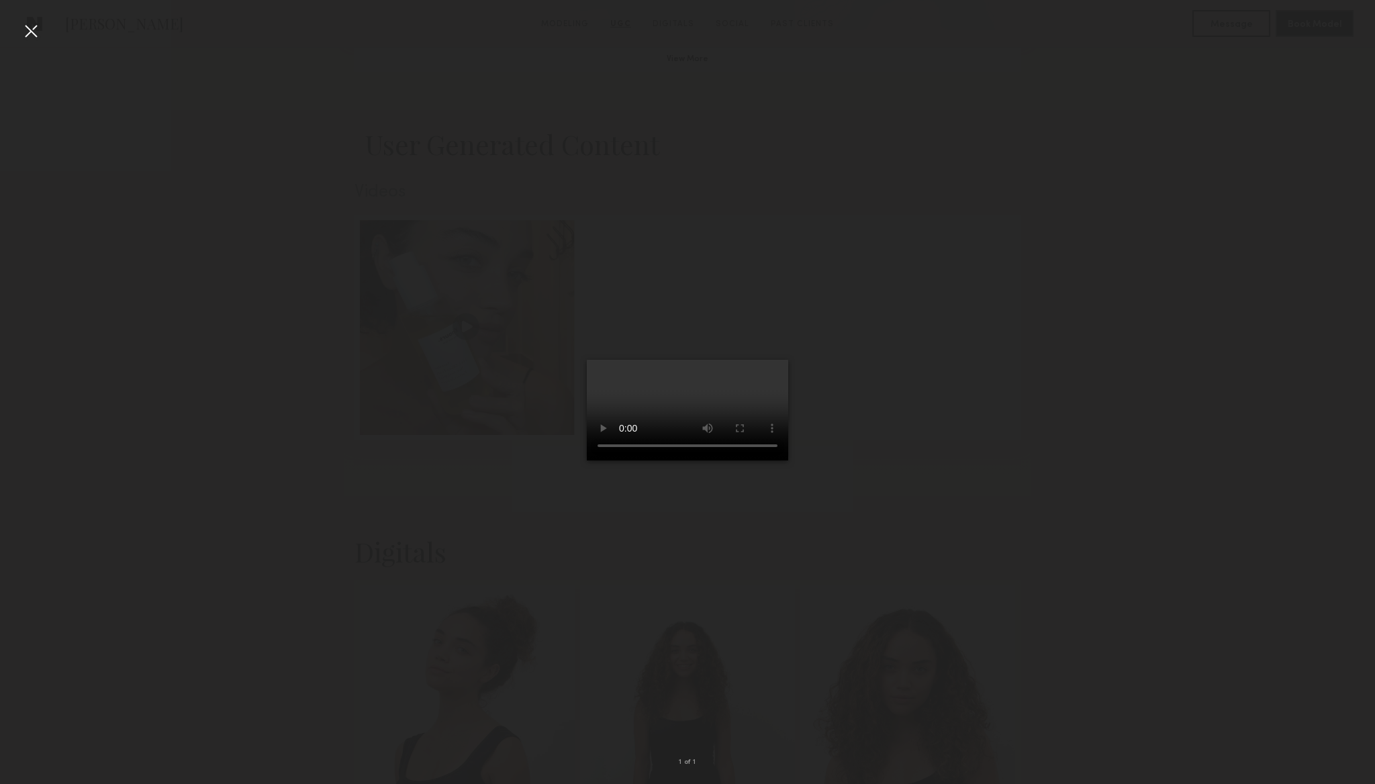
click at [28, 35] on div at bounding box center [30, 30] width 21 height 21
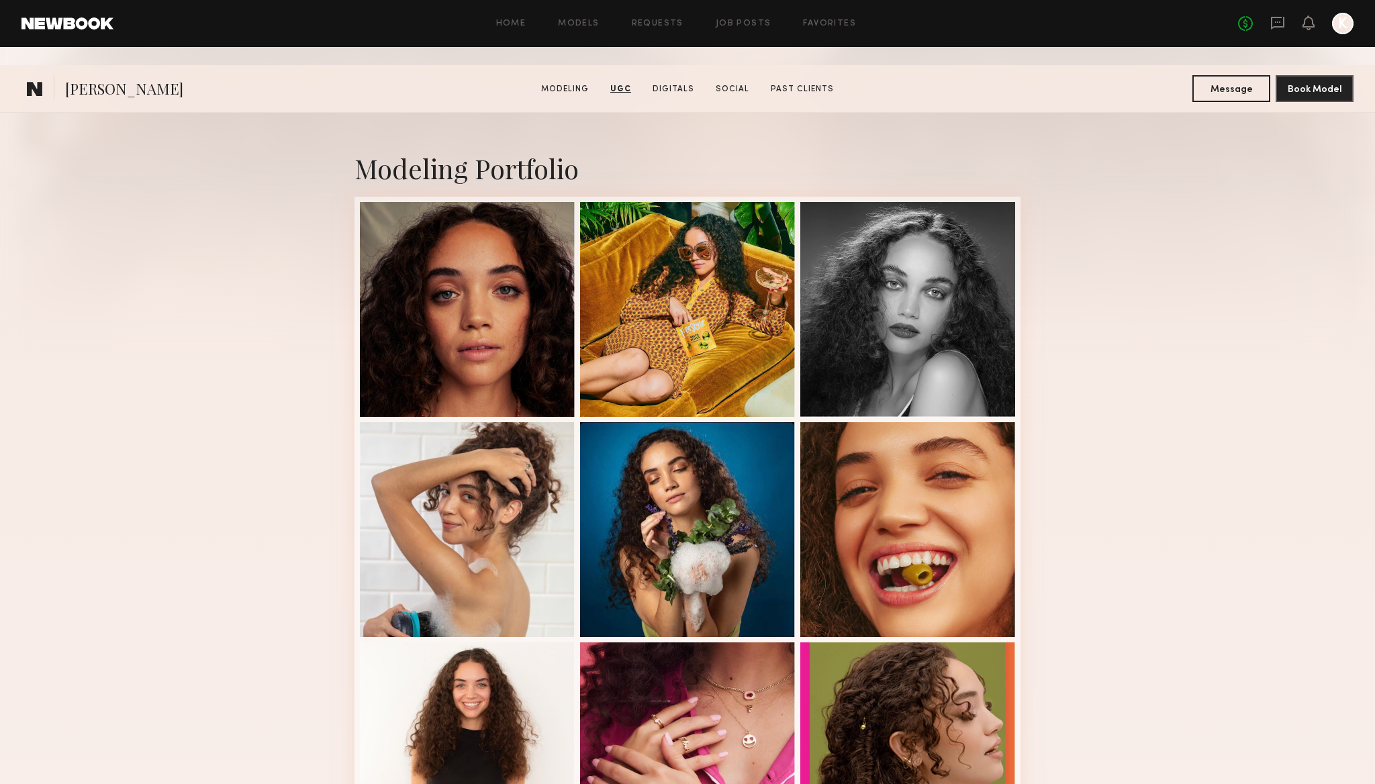
scroll to position [0, 0]
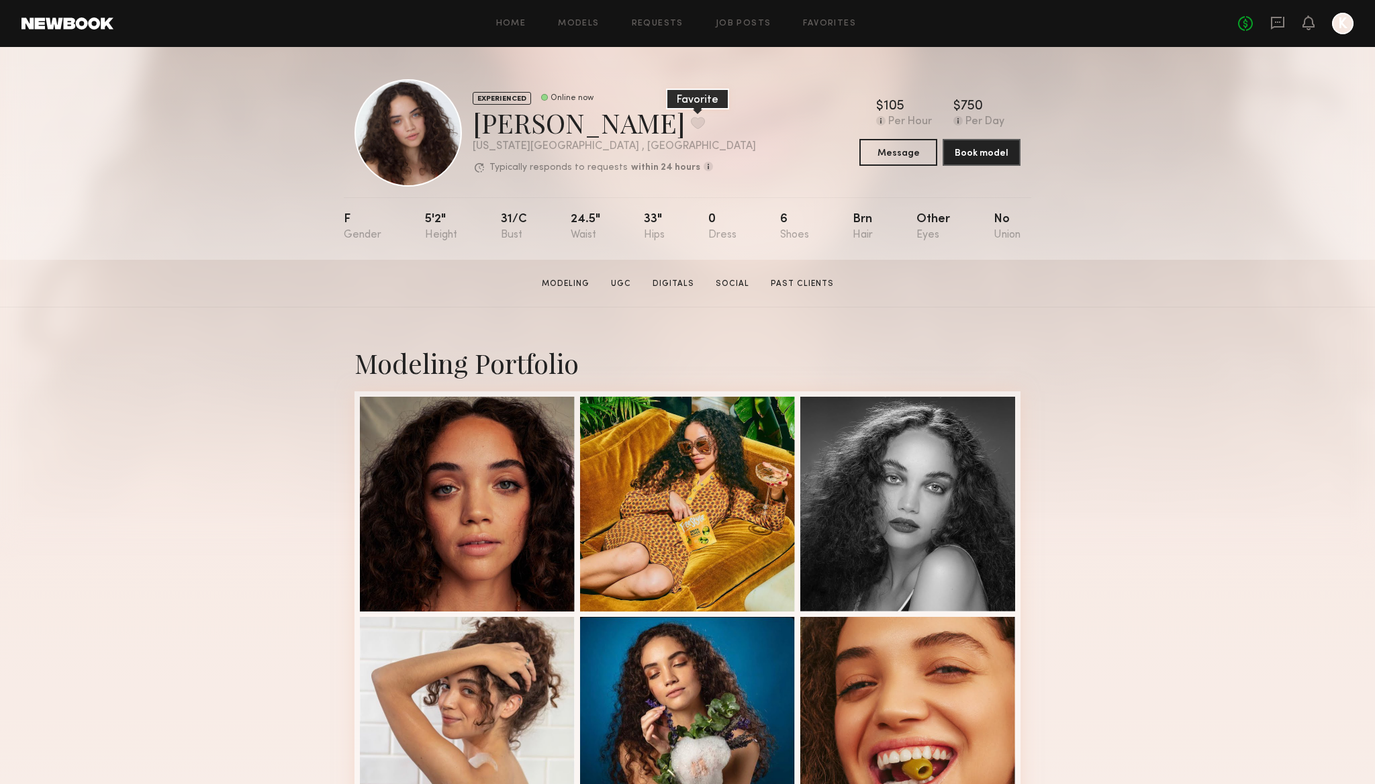
click at [691, 128] on button at bounding box center [698, 123] width 14 height 12
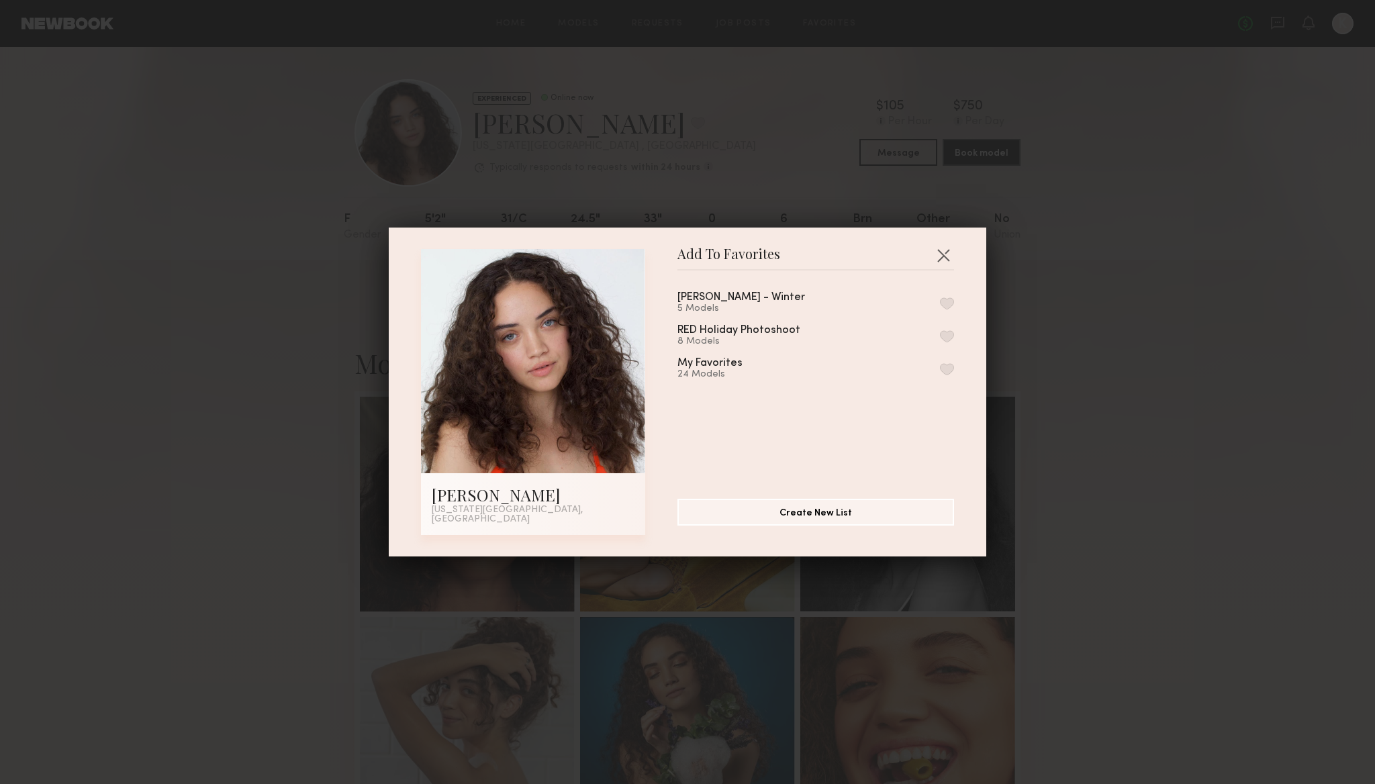
click at [942, 369] on button "button" at bounding box center [947, 369] width 14 height 12
click at [944, 254] on button "button" at bounding box center [943, 254] width 21 height 21
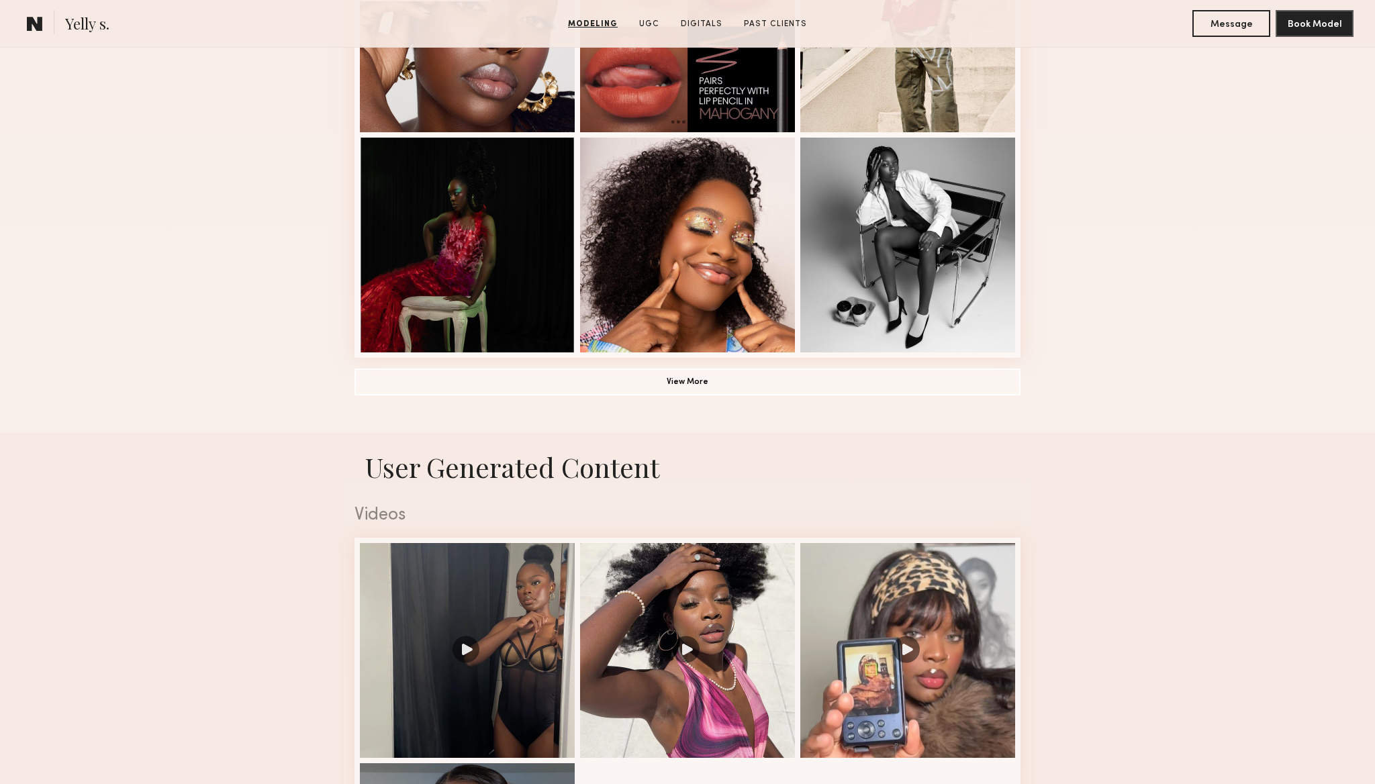
scroll to position [1360, 0]
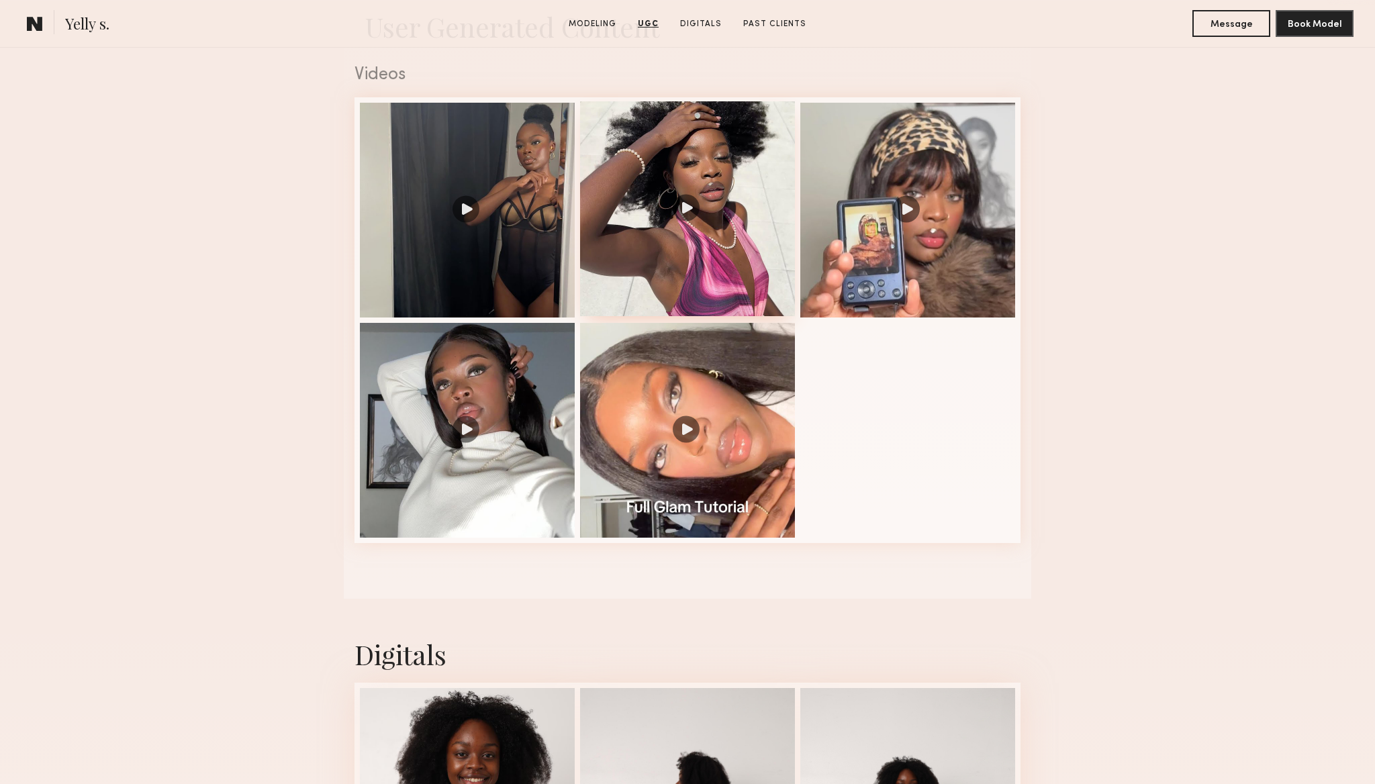
click at [719, 281] on div at bounding box center [687, 208] width 215 height 215
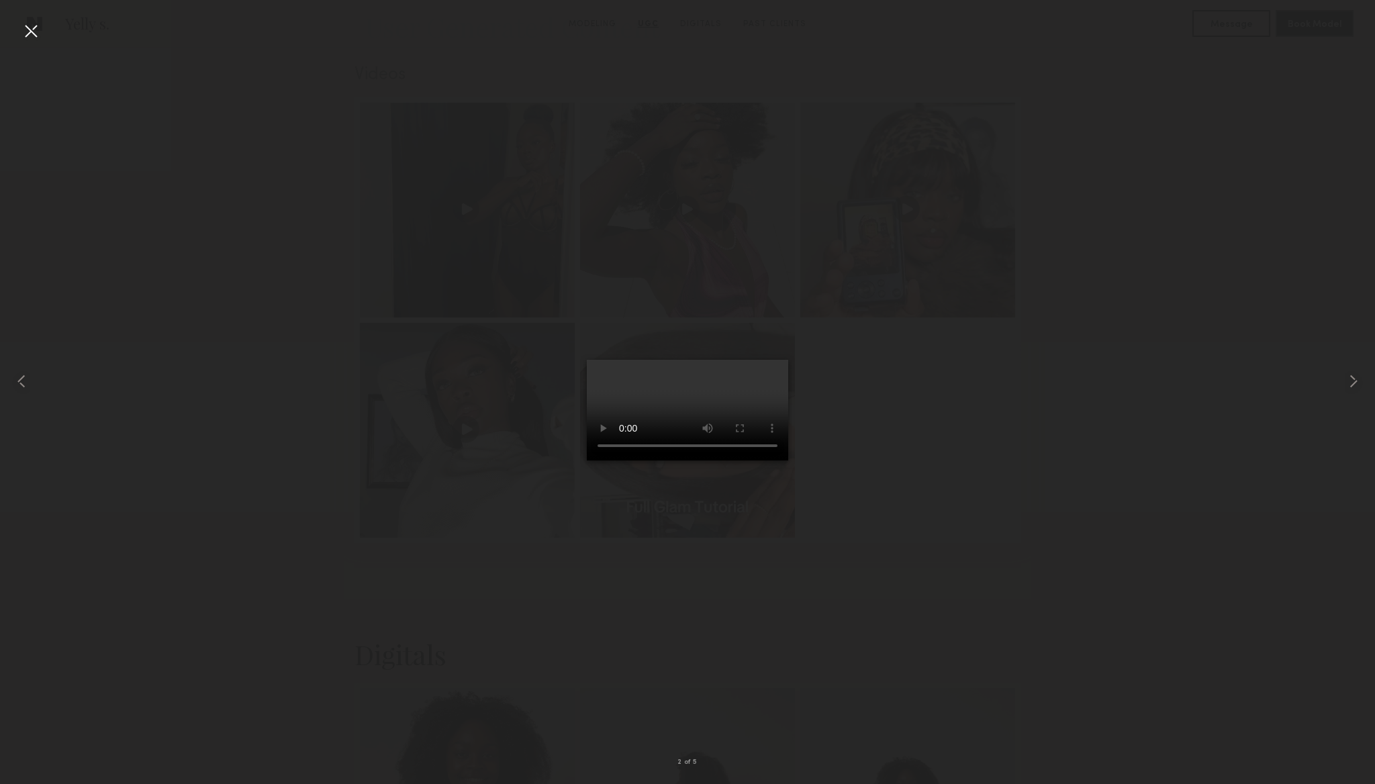
click at [28, 32] on div at bounding box center [30, 30] width 21 height 21
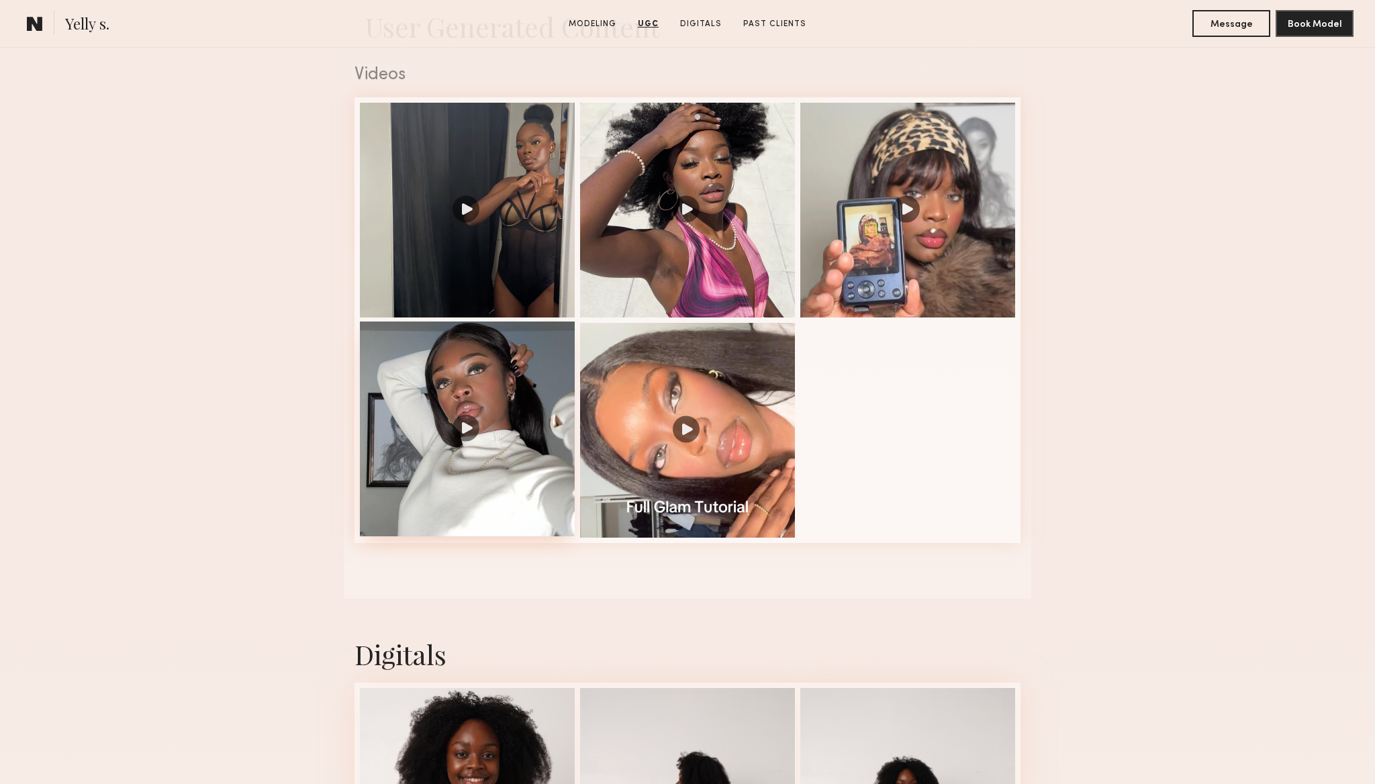
click at [479, 407] on div at bounding box center [467, 429] width 215 height 215
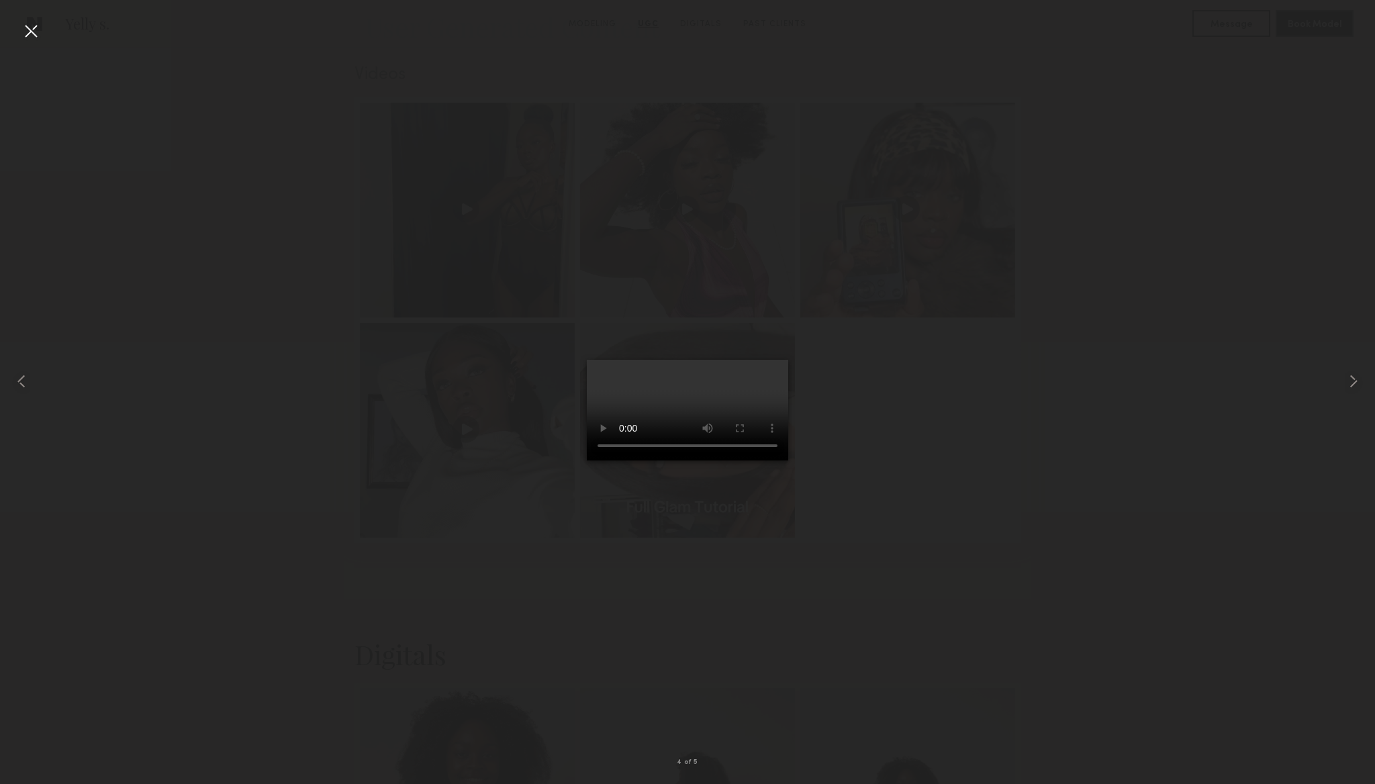
click at [30, 30] on div at bounding box center [30, 30] width 21 height 21
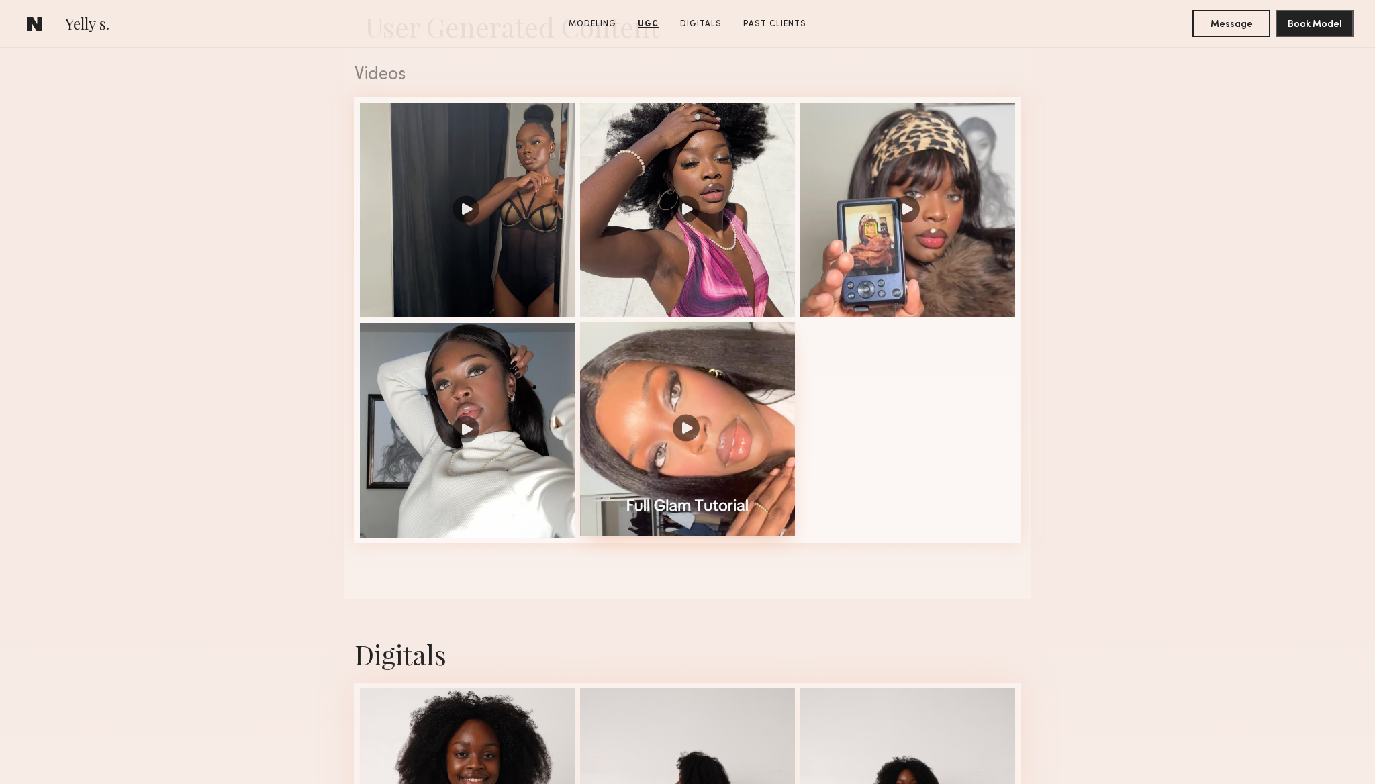
click at [725, 360] on div at bounding box center [687, 429] width 215 height 215
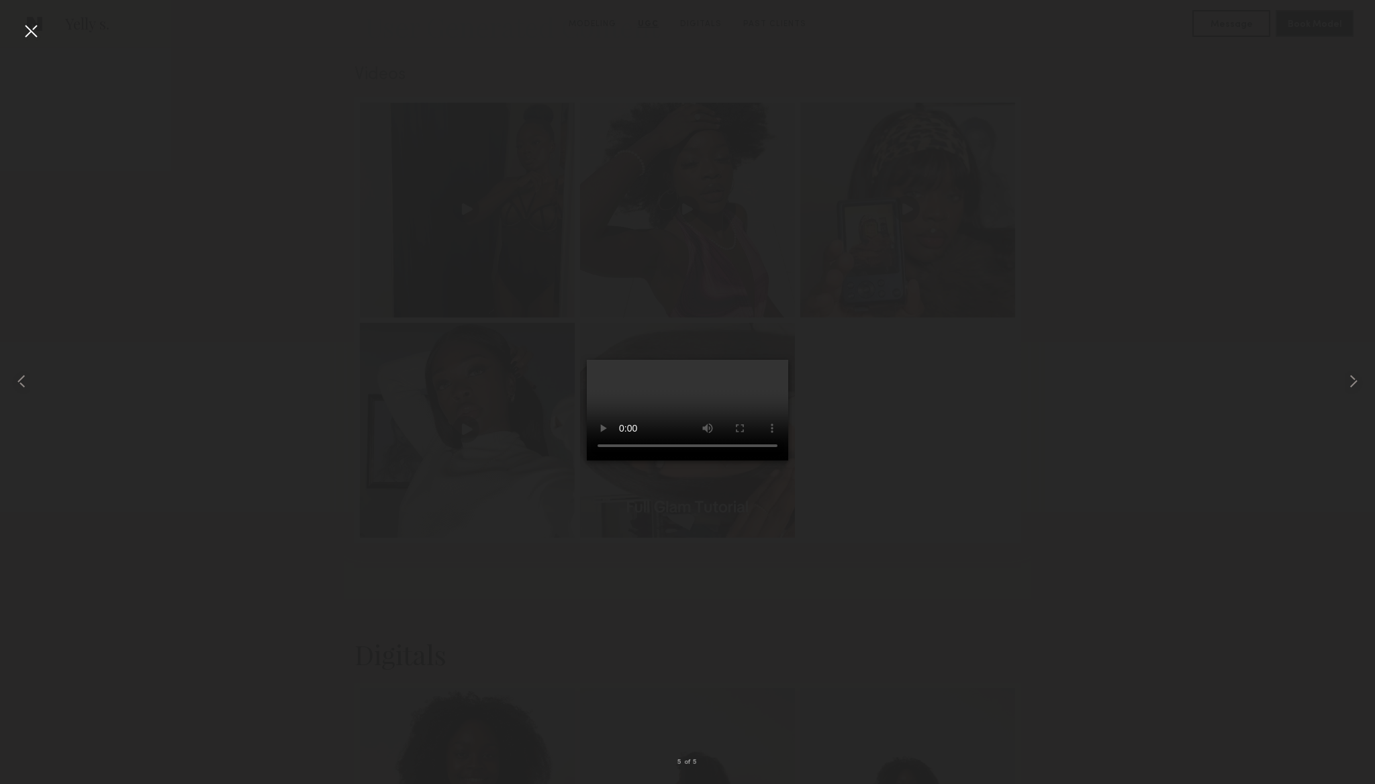
click at [31, 34] on div at bounding box center [30, 30] width 21 height 21
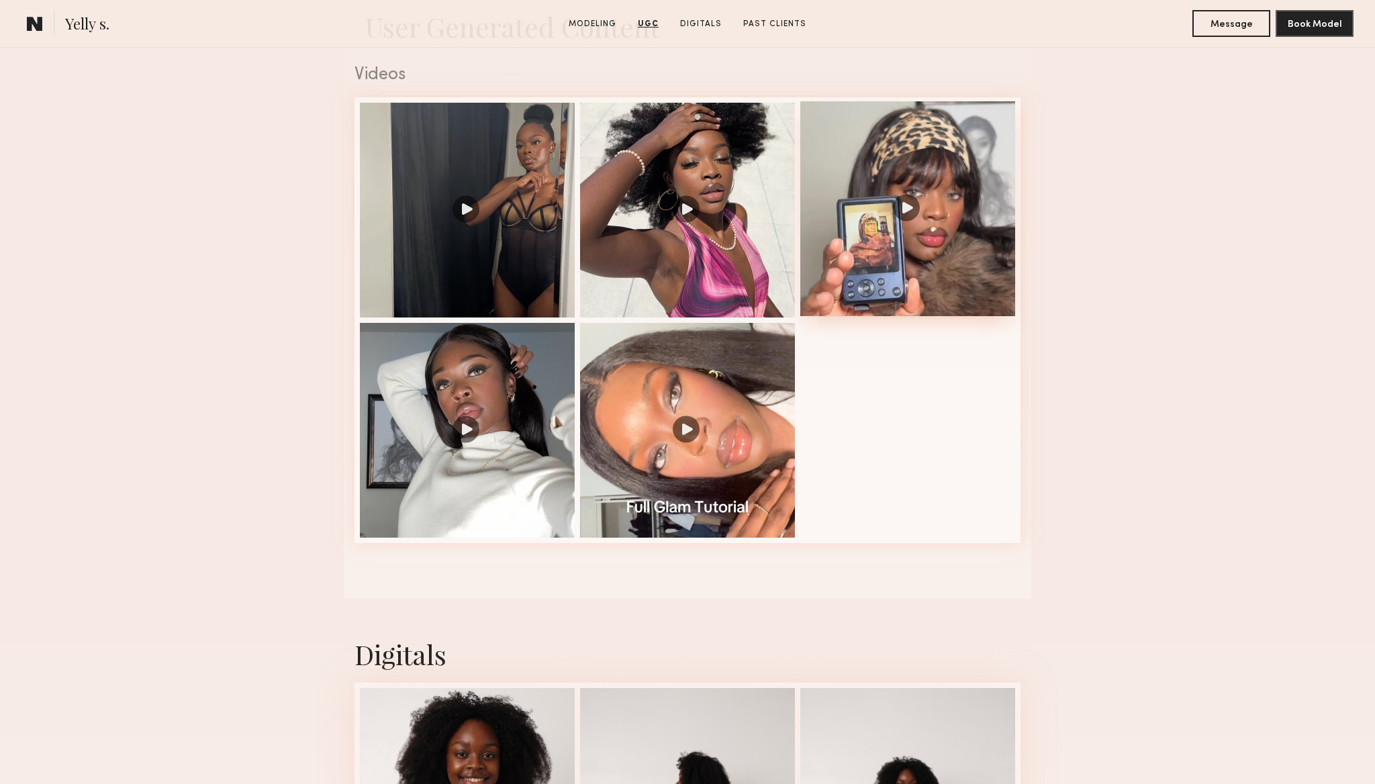
click at [951, 265] on div at bounding box center [907, 208] width 215 height 215
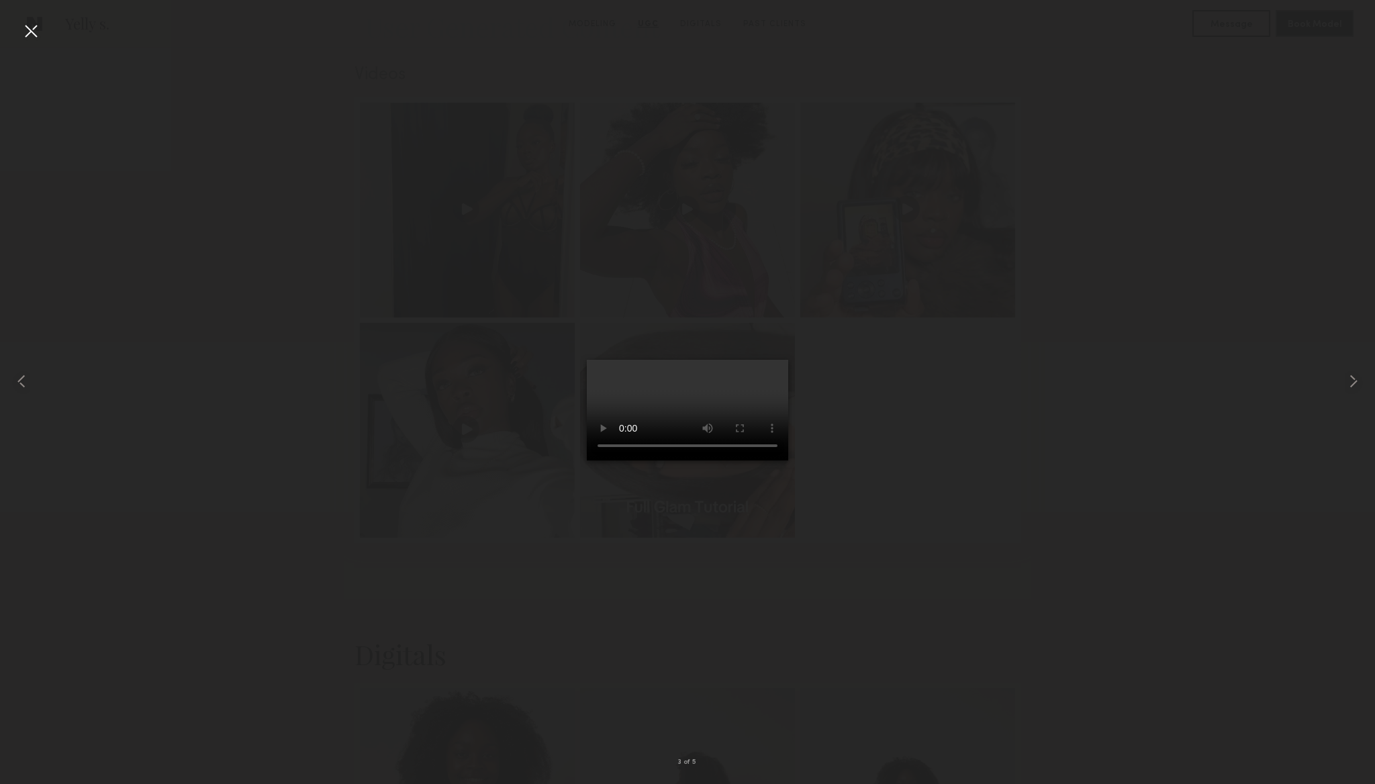
click at [34, 27] on div at bounding box center [30, 30] width 21 height 21
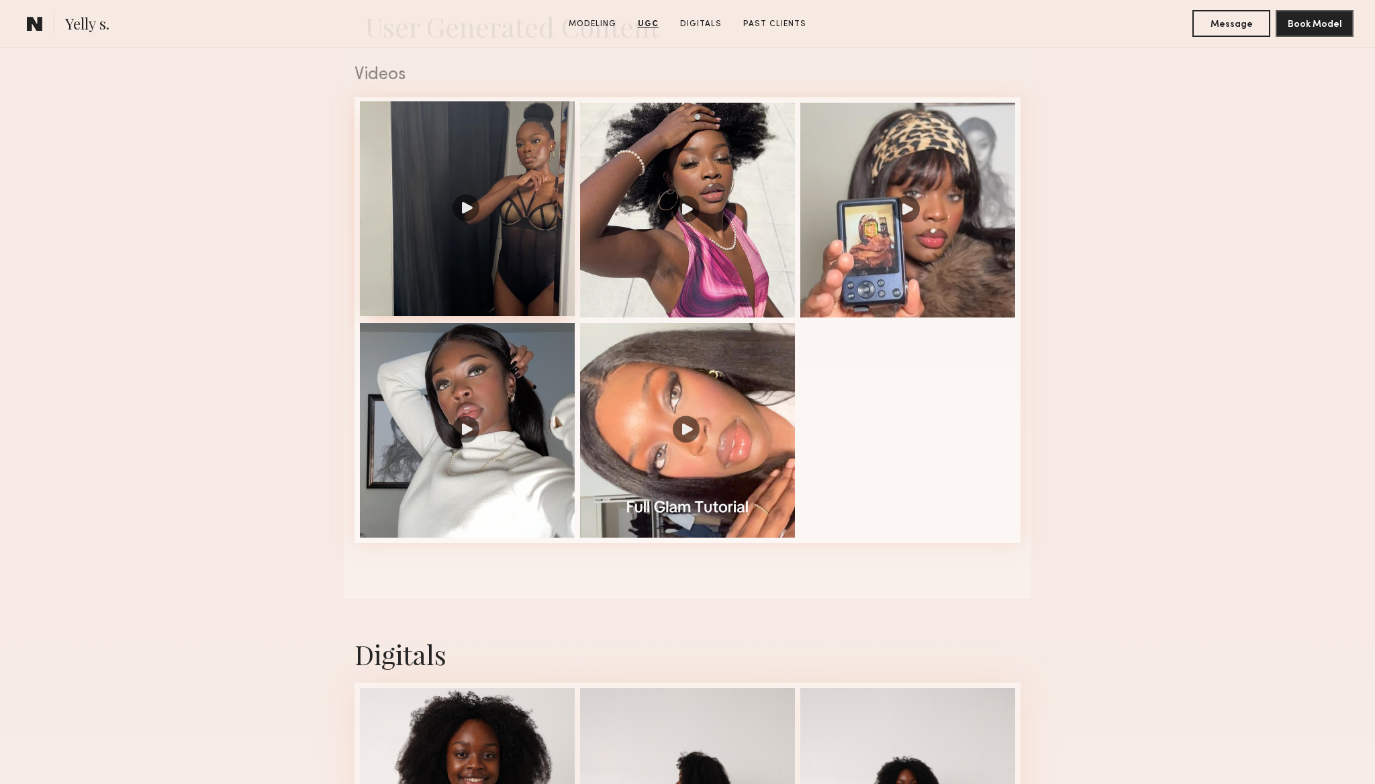
click at [471, 285] on div at bounding box center [467, 208] width 215 height 215
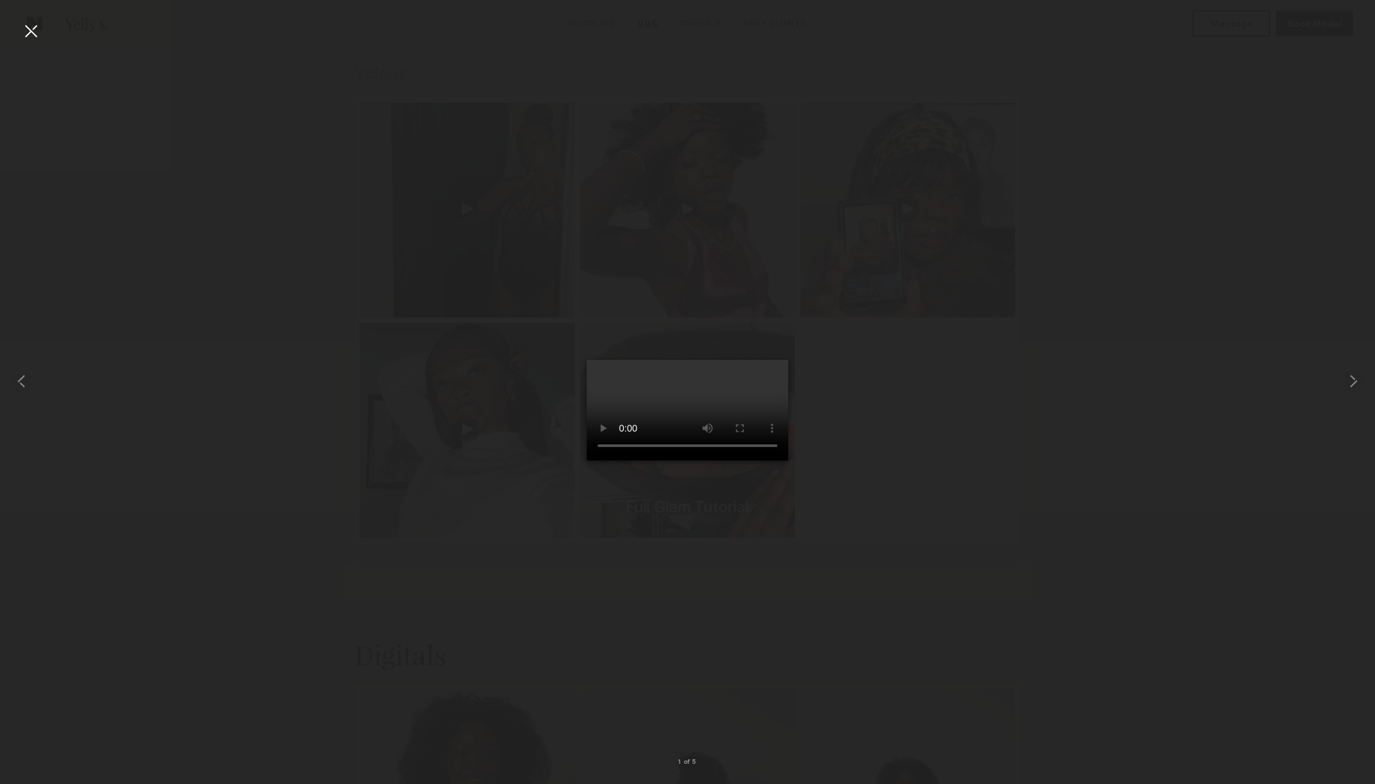
click at [27, 32] on div at bounding box center [30, 30] width 21 height 21
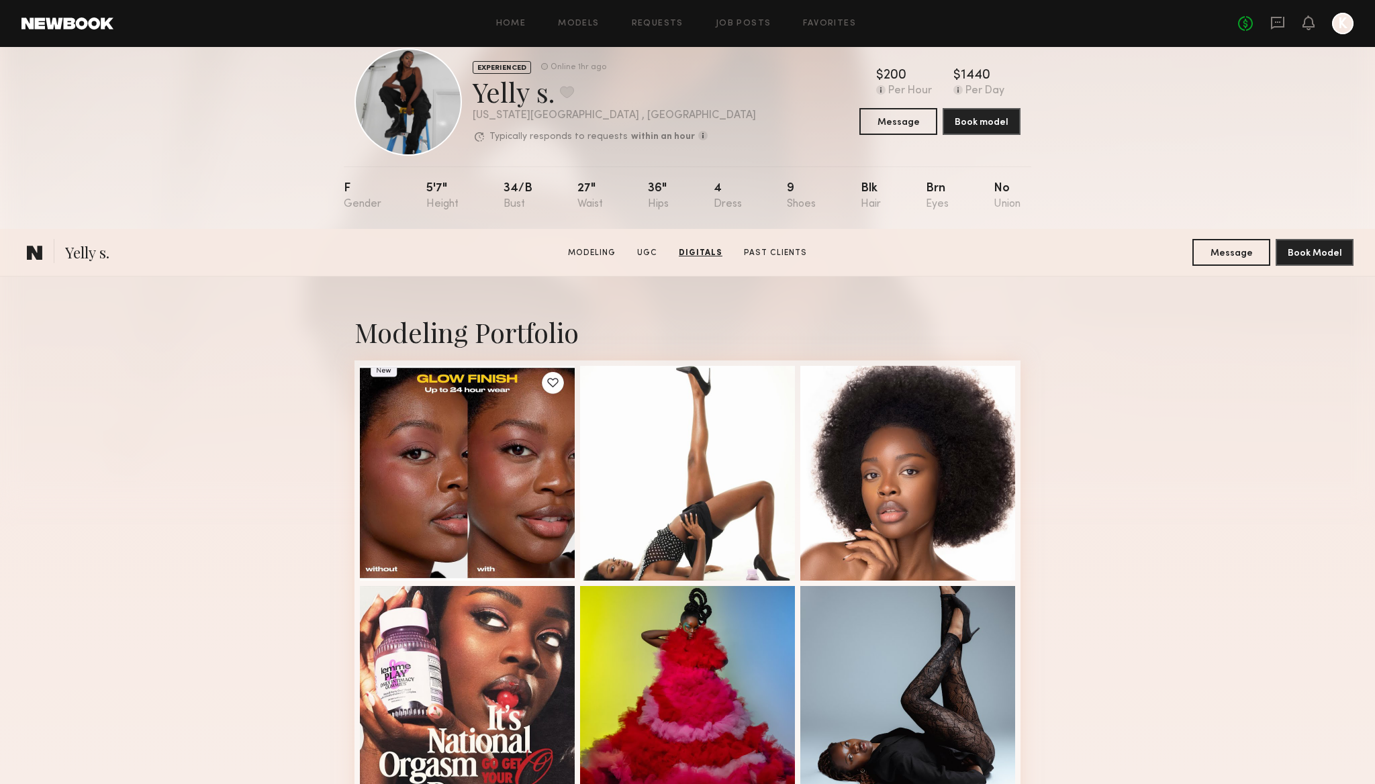
scroll to position [0, 0]
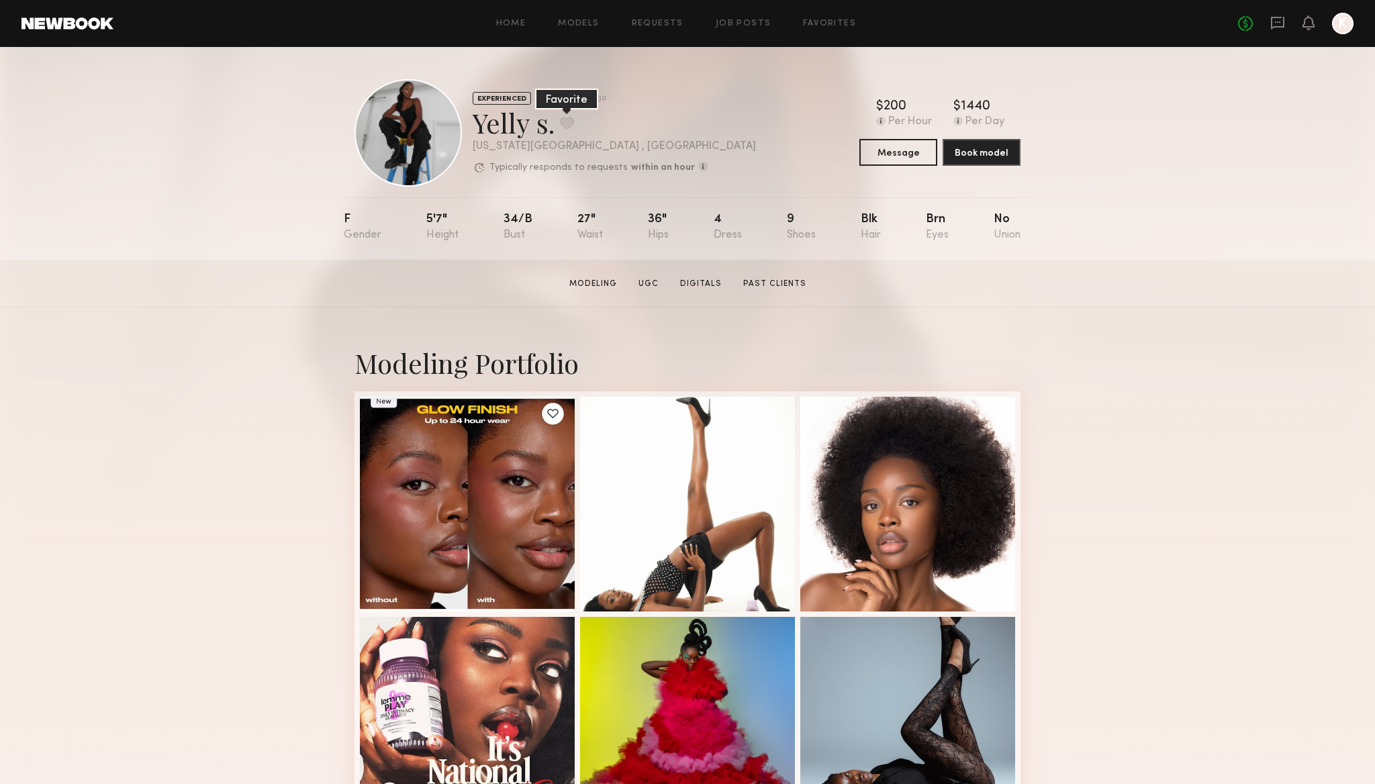
click at [565, 124] on button at bounding box center [567, 123] width 14 height 12
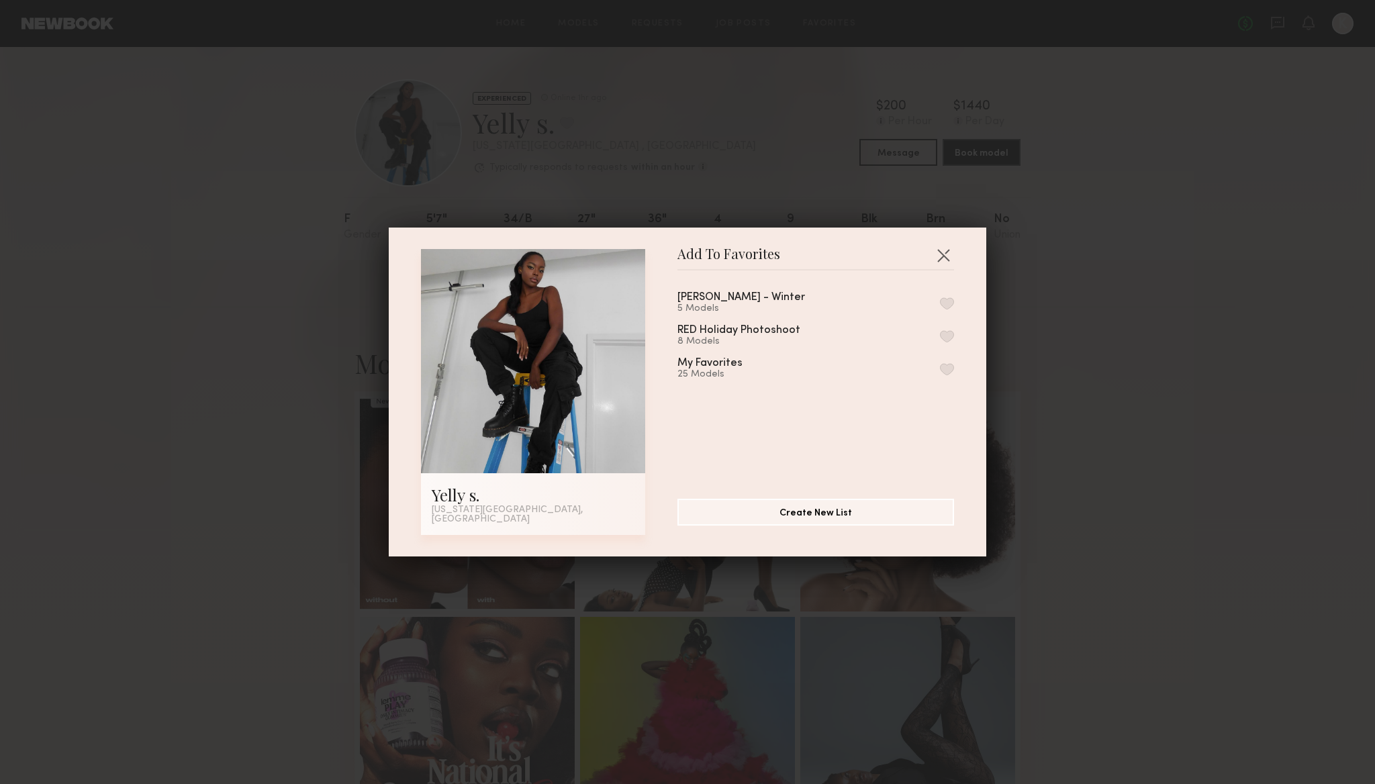
click at [948, 375] on button "button" at bounding box center [947, 369] width 14 height 12
click at [949, 250] on button "button" at bounding box center [943, 254] width 21 height 21
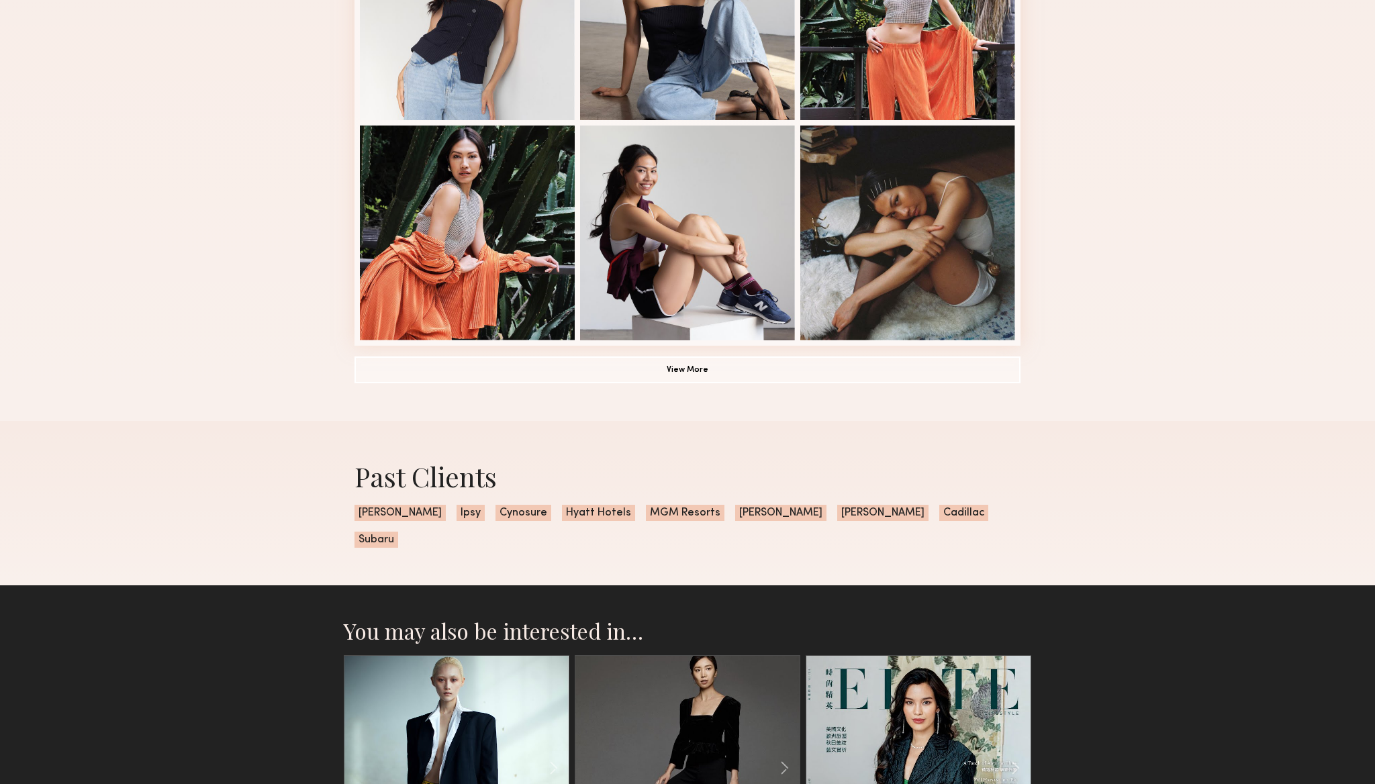
scroll to position [885, 0]
click at [717, 370] on button "View More" at bounding box center [688, 368] width 666 height 27
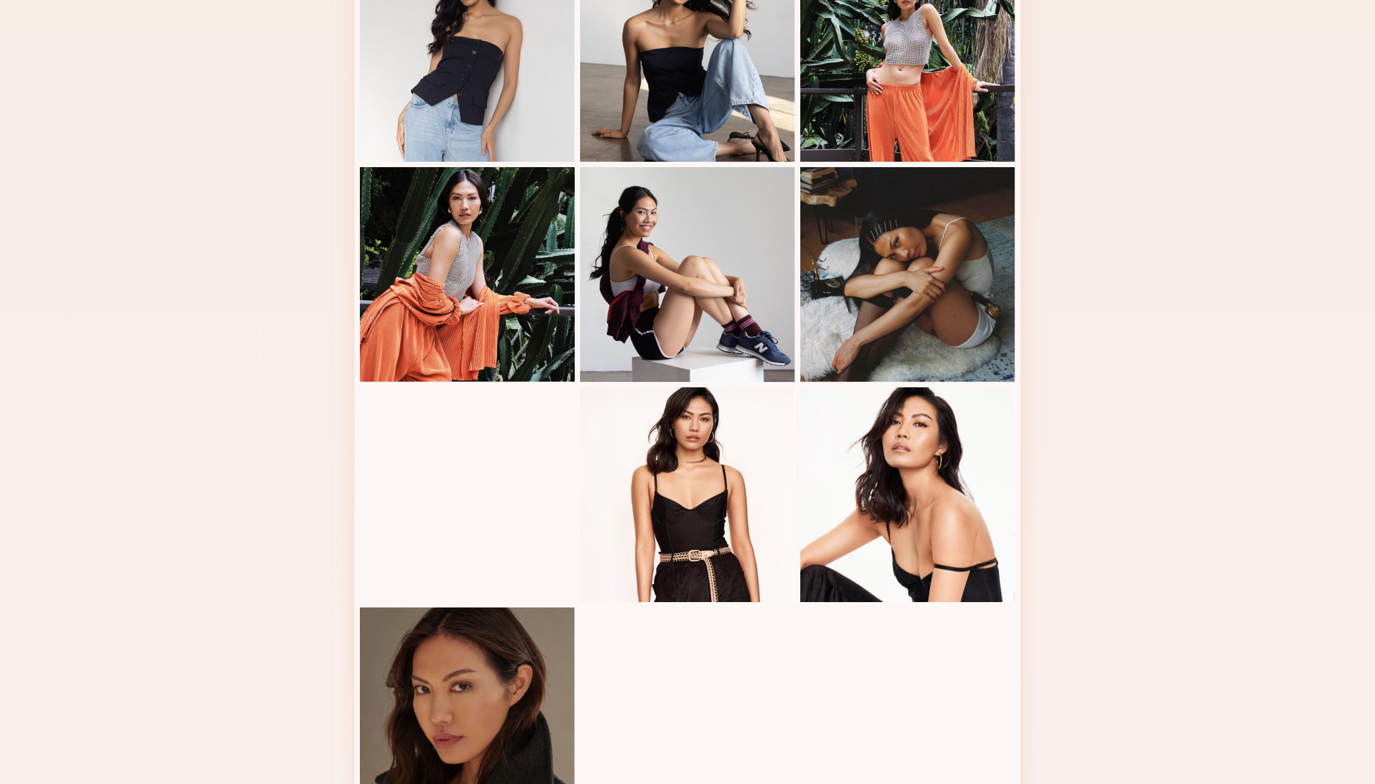
scroll to position [739, 0]
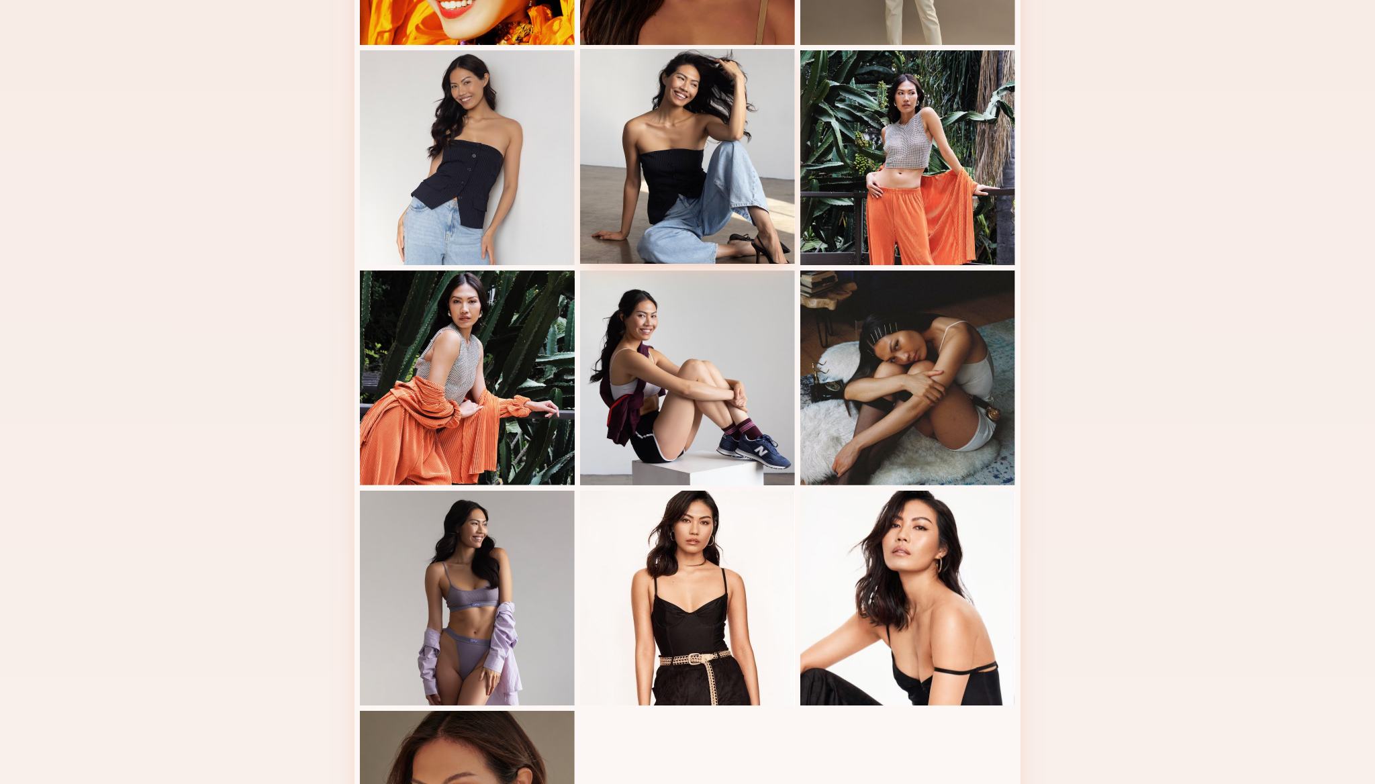
click at [716, 93] on div at bounding box center [687, 156] width 215 height 215
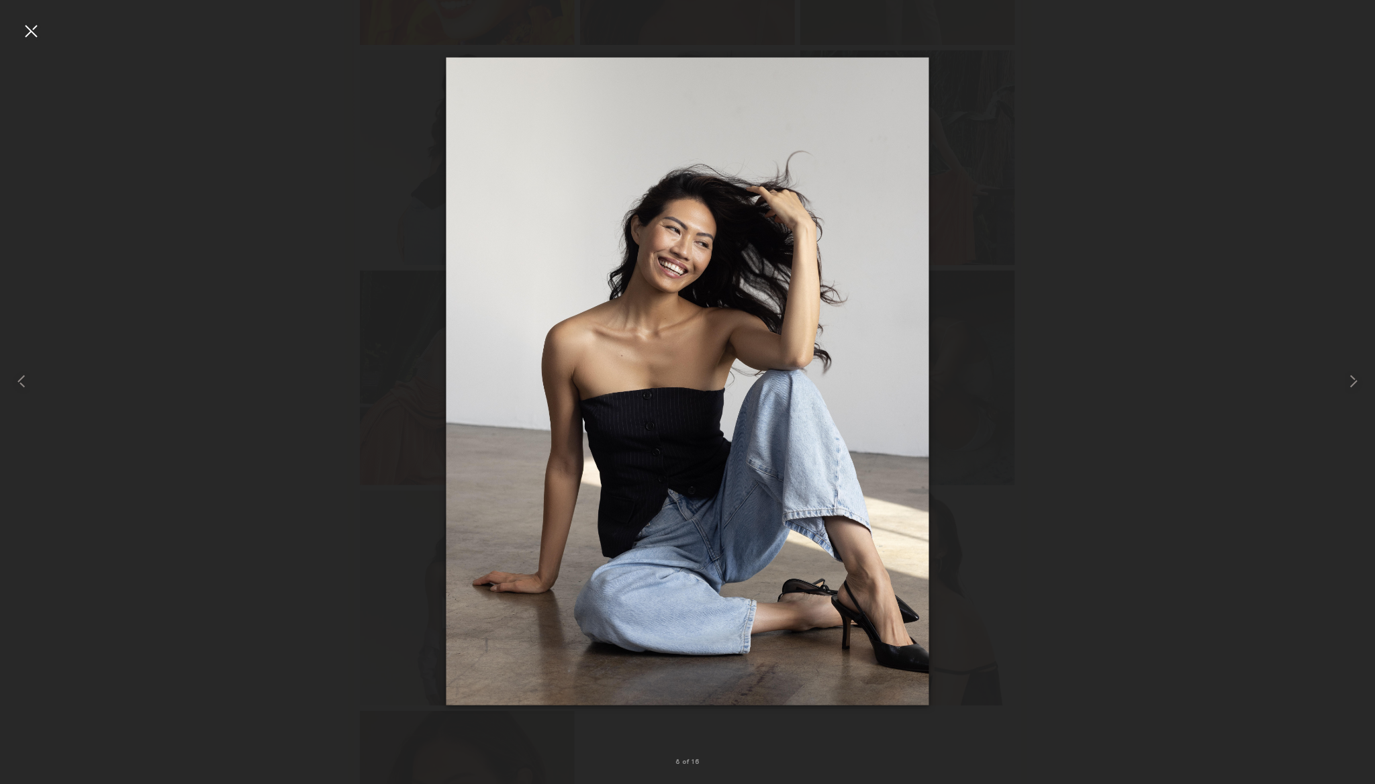
click at [1005, 141] on div at bounding box center [687, 381] width 1375 height 720
click at [38, 32] on div at bounding box center [30, 30] width 21 height 21
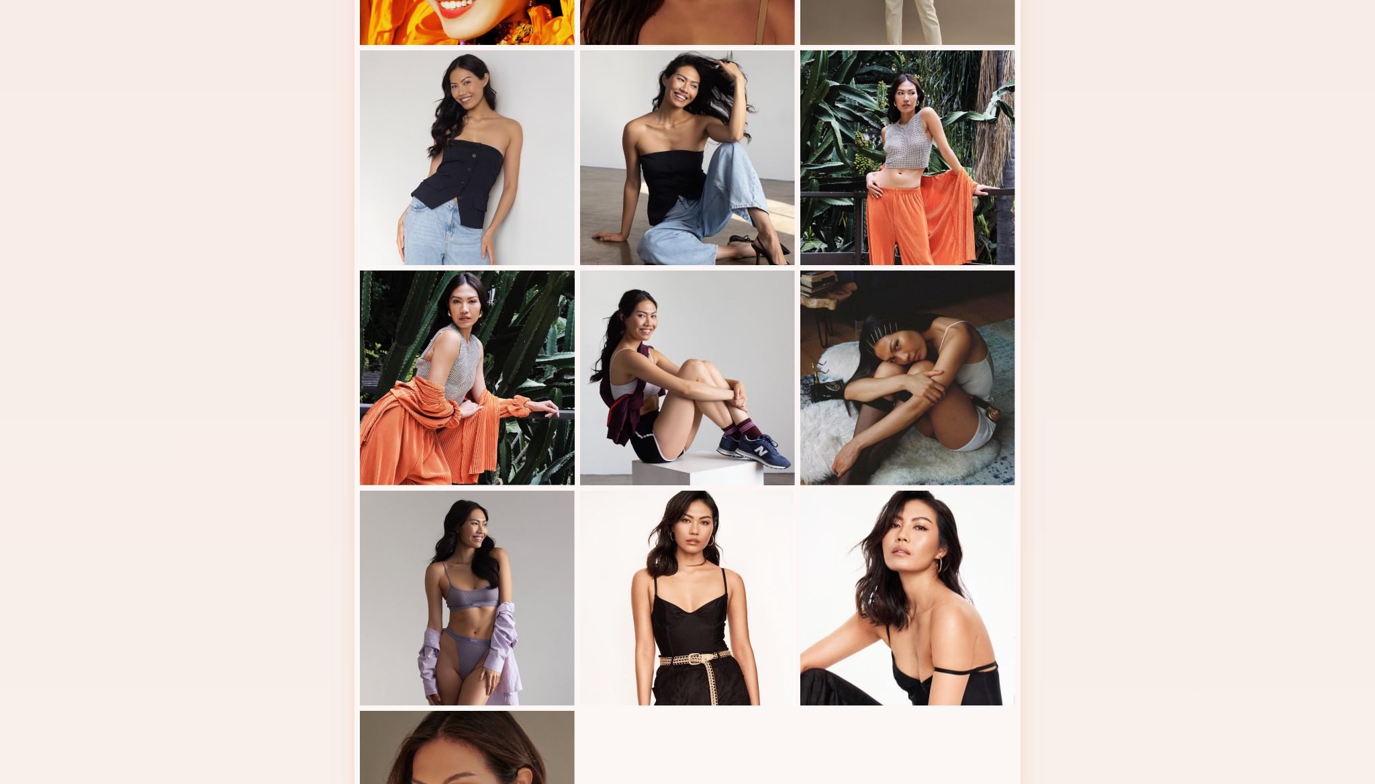
scroll to position [0, 0]
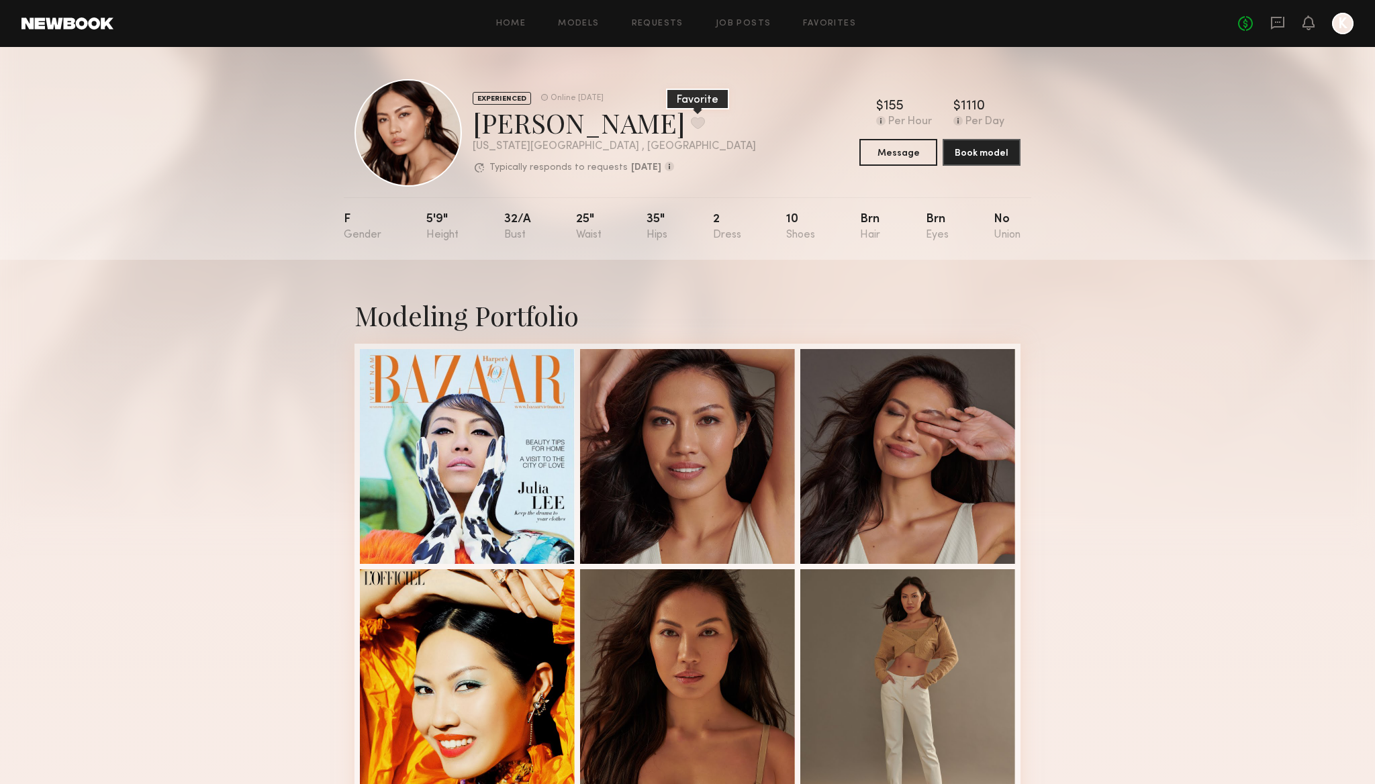
click at [691, 124] on button at bounding box center [698, 123] width 14 height 12
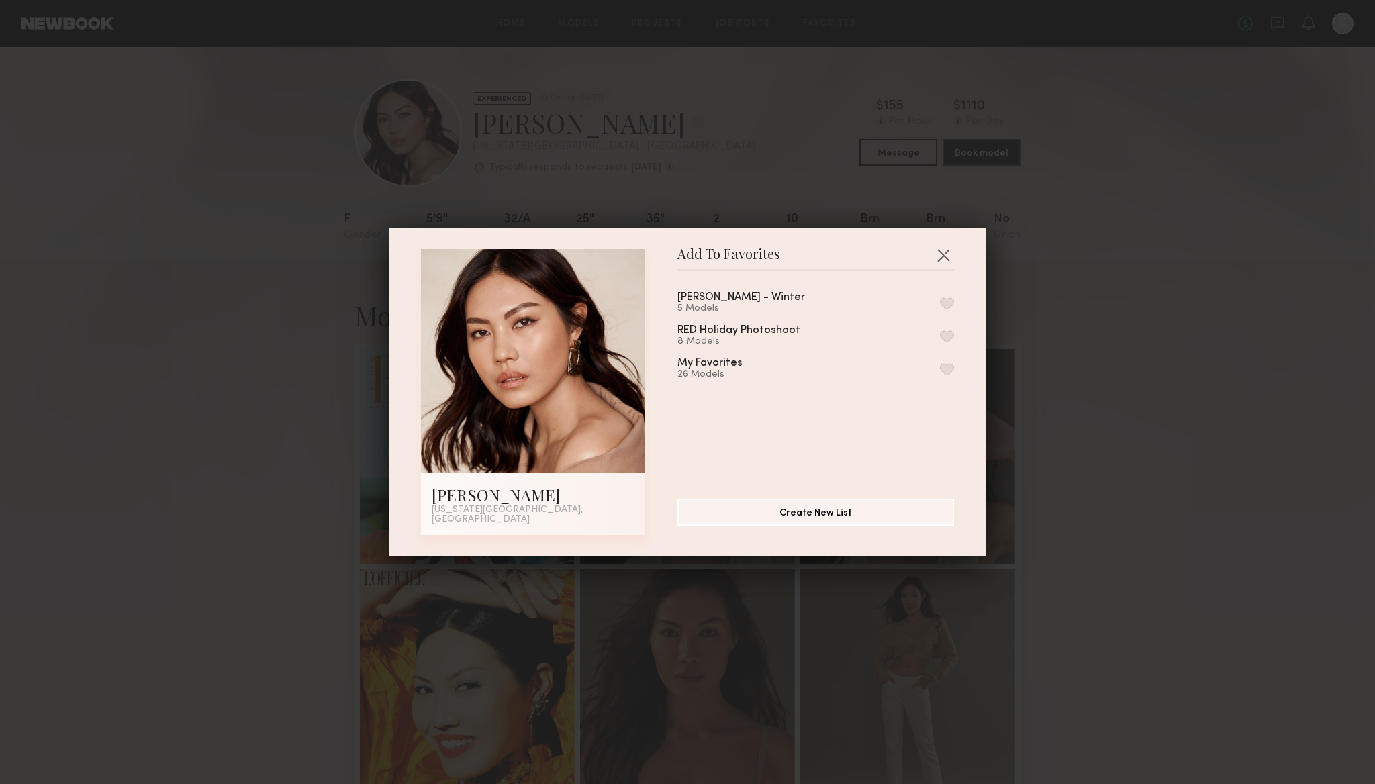
click at [945, 373] on button "button" at bounding box center [947, 369] width 14 height 12
click at [944, 264] on button "button" at bounding box center [943, 254] width 21 height 21
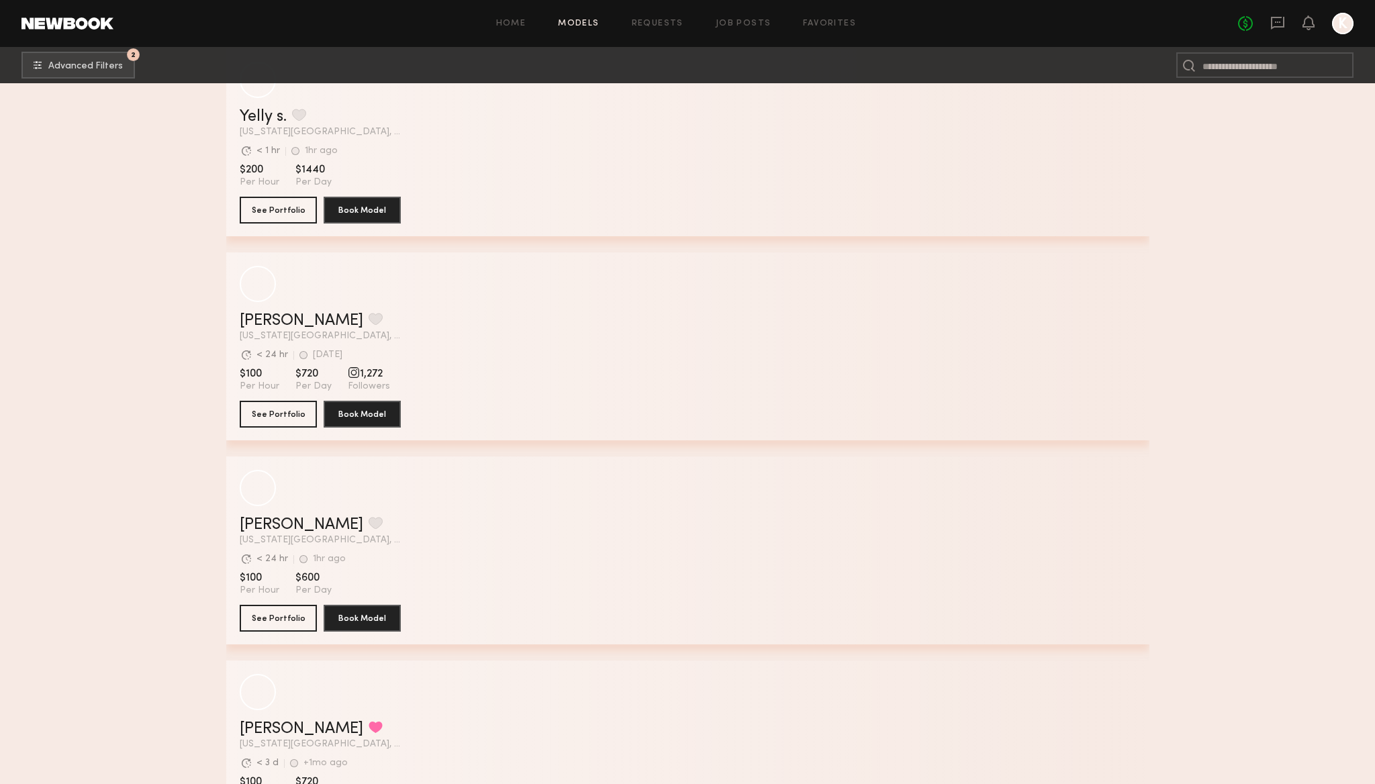
scroll to position [13720, 0]
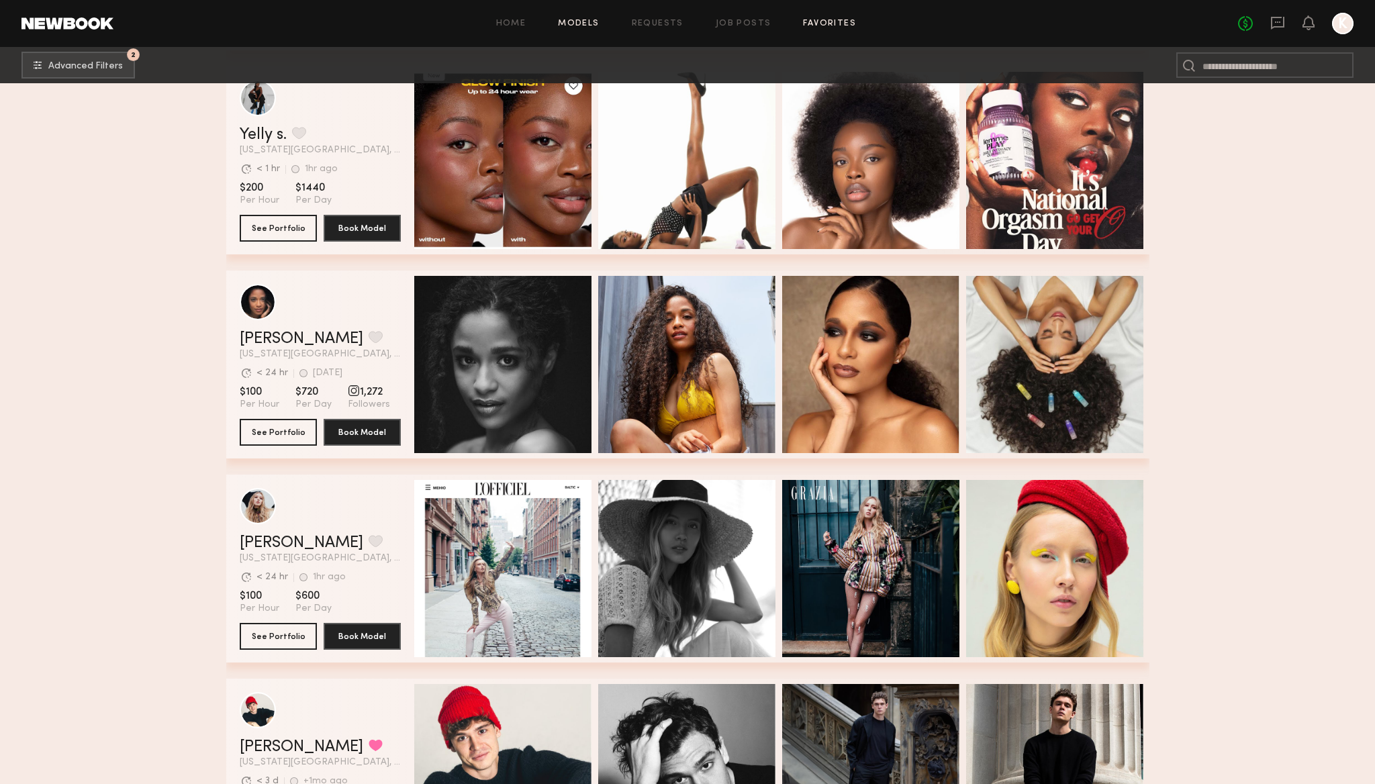
click at [804, 26] on link "Favorites" at bounding box center [829, 23] width 53 height 9
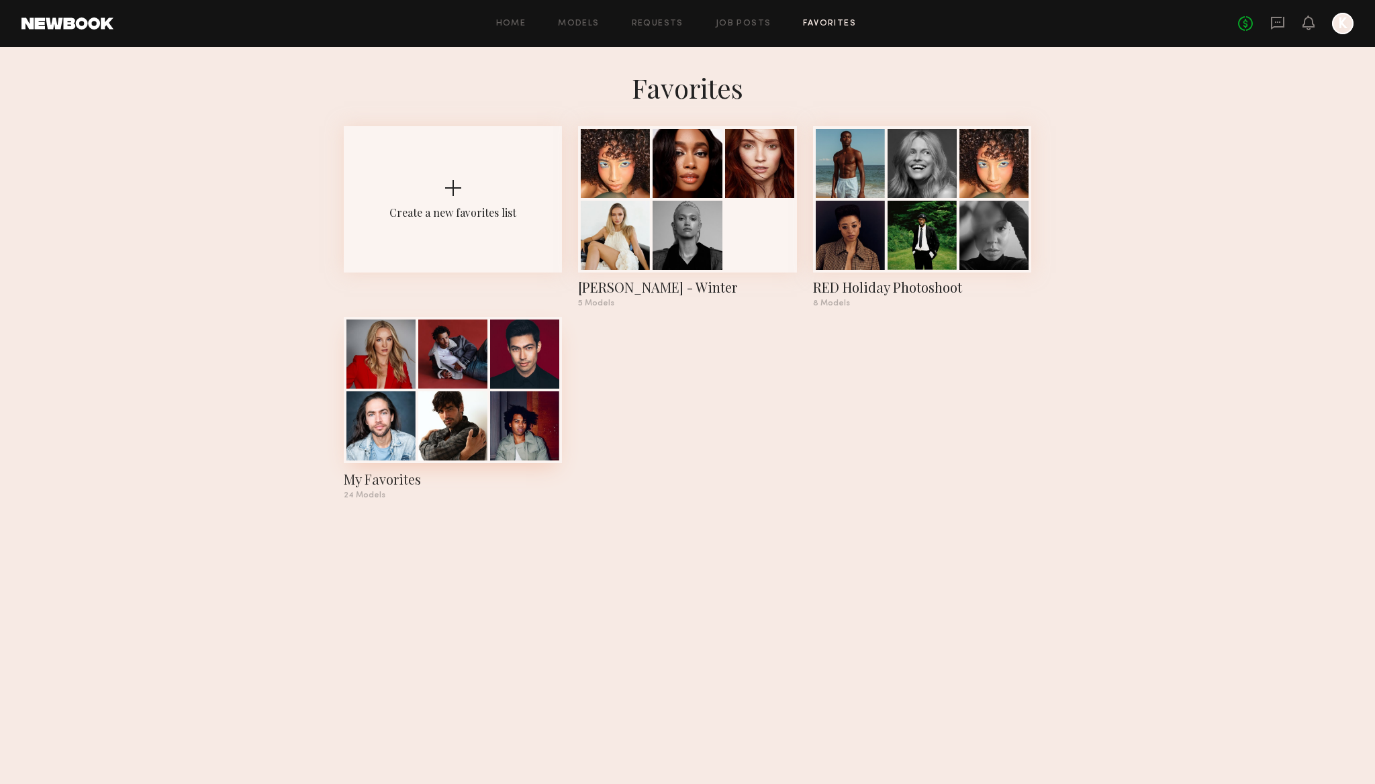
click at [450, 381] on div at bounding box center [452, 354] width 69 height 69
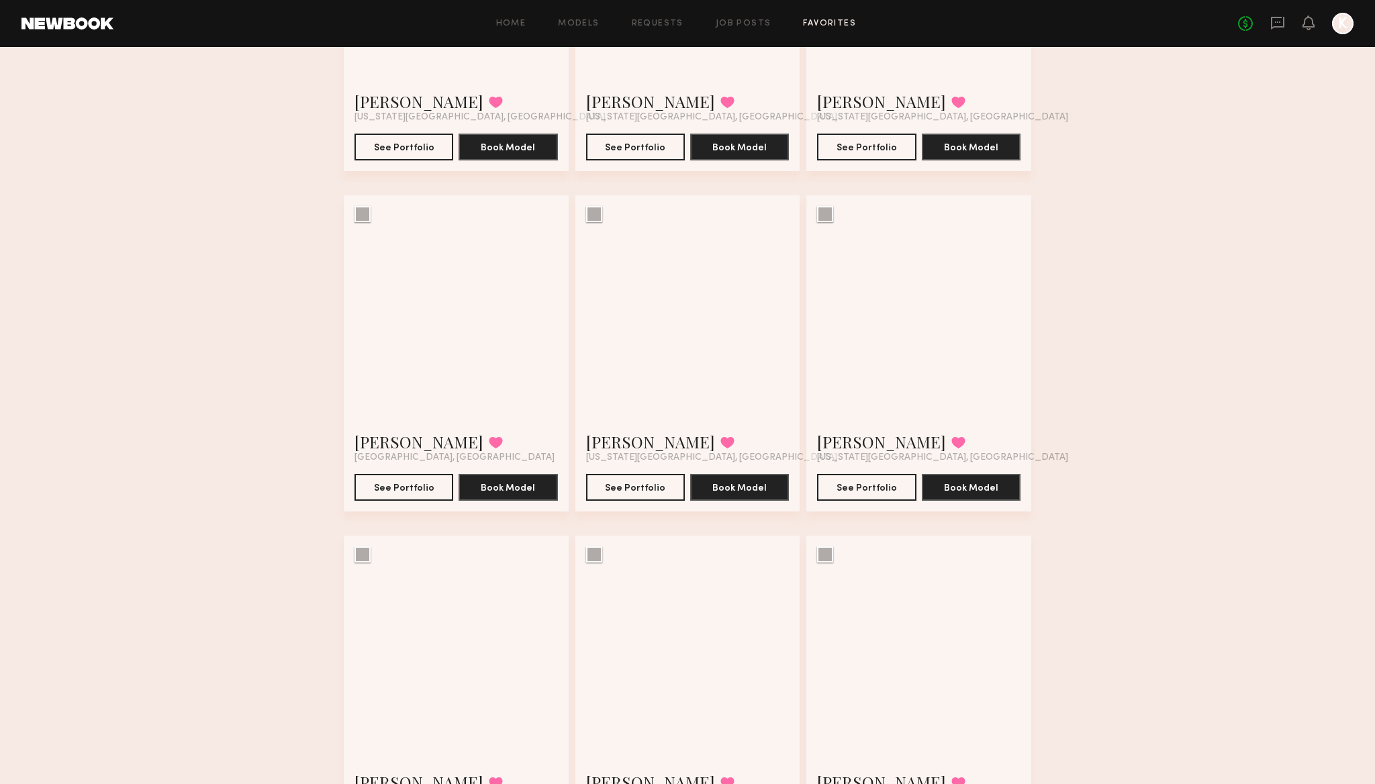
scroll to position [2115, 0]
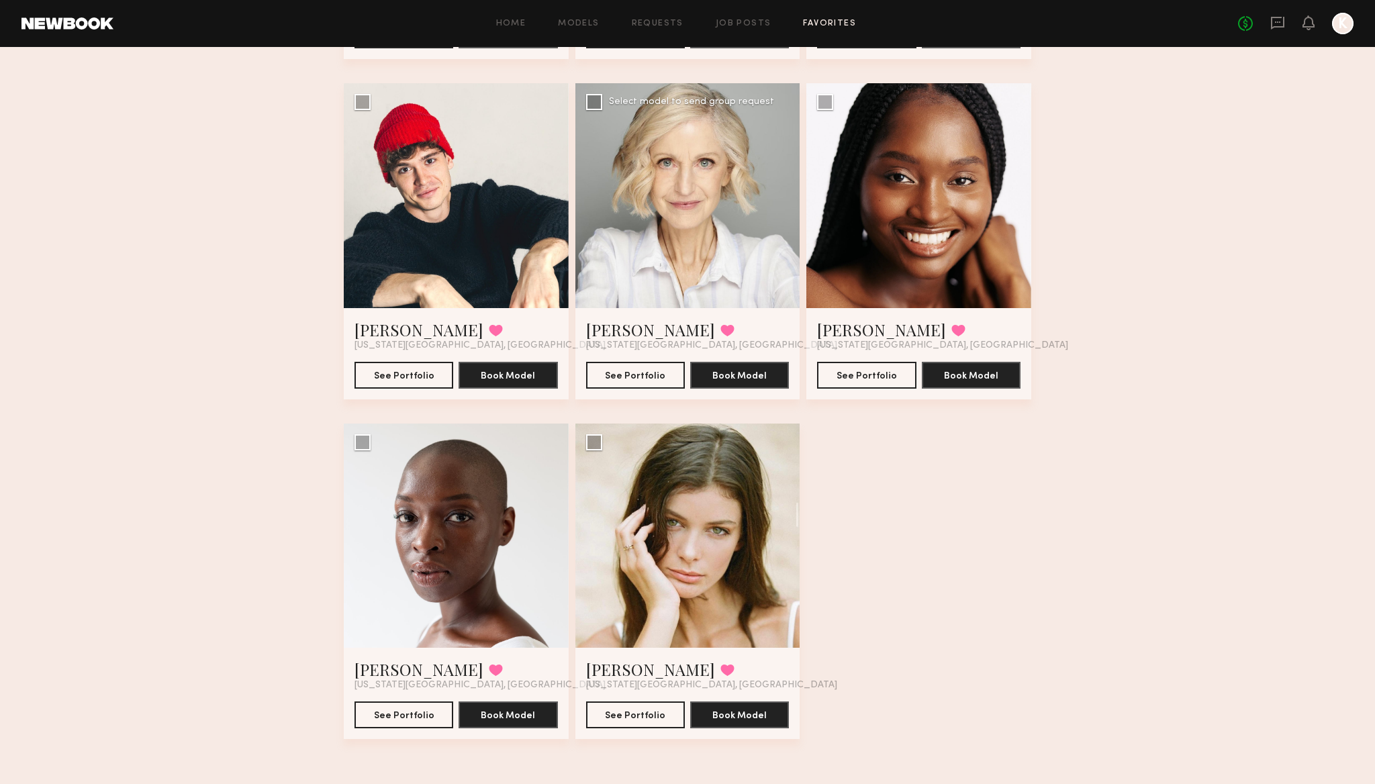
click at [643, 199] on div at bounding box center [687, 195] width 225 height 225
click at [693, 257] on div at bounding box center [687, 195] width 225 height 225
click at [618, 333] on link "[PERSON_NAME]" at bounding box center [650, 329] width 129 height 21
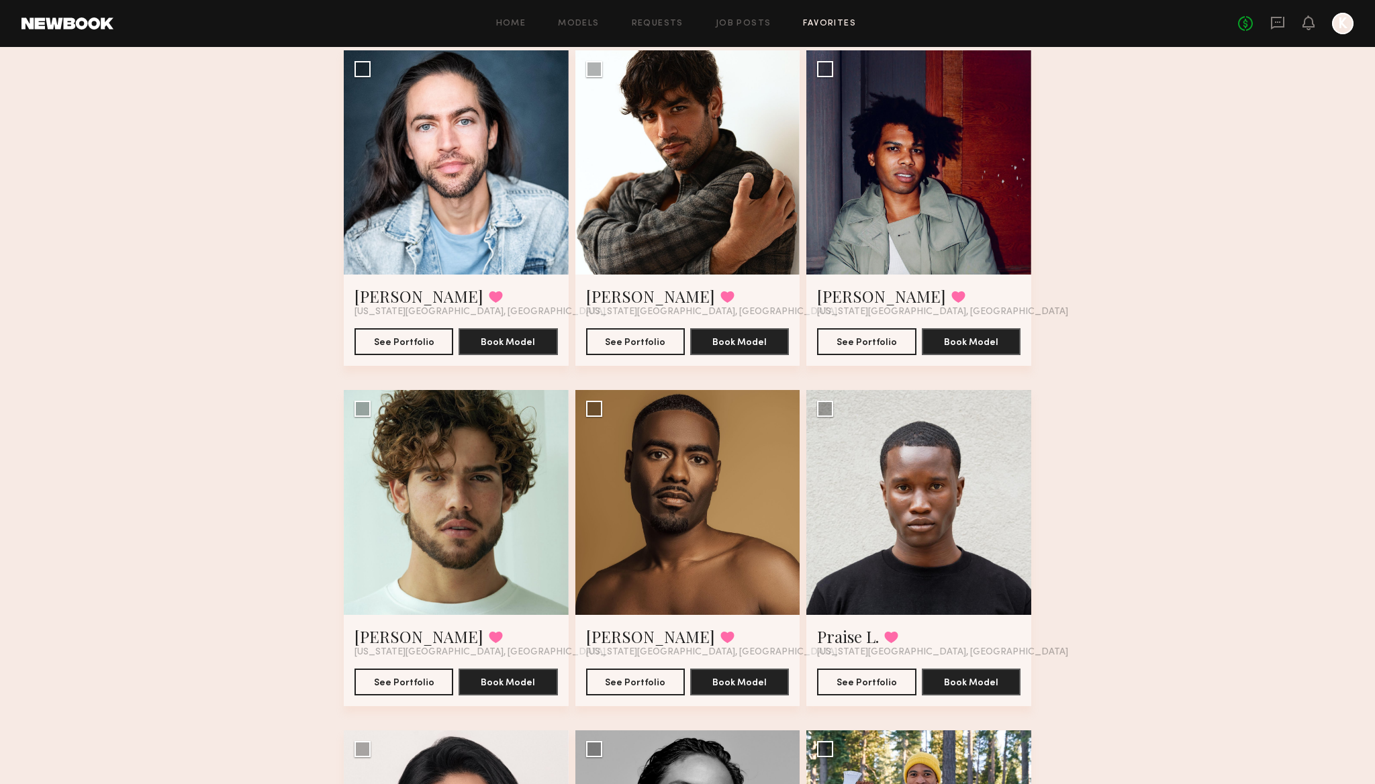
scroll to position [0, 0]
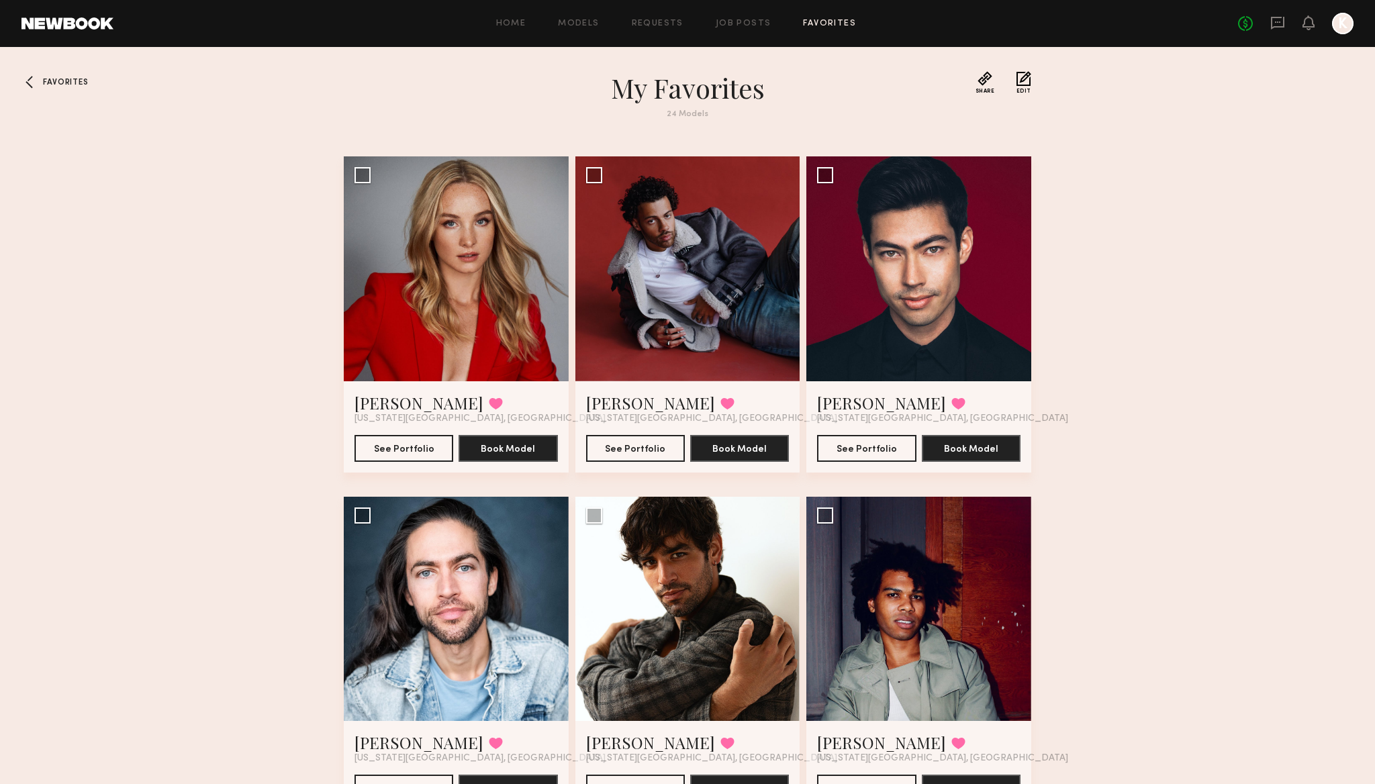
click at [32, 81] on div at bounding box center [31, 81] width 21 height 21
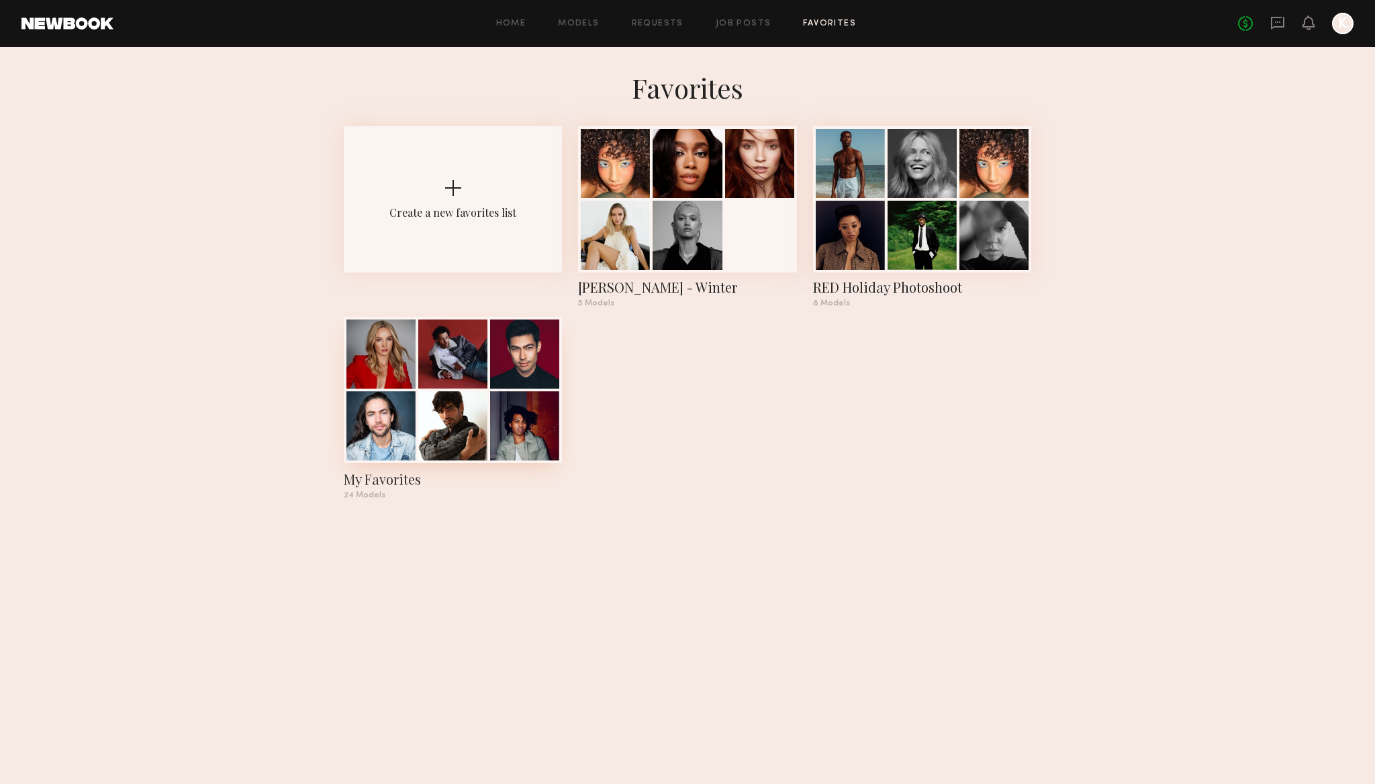
click at [416, 416] on div at bounding box center [453, 390] width 218 height 146
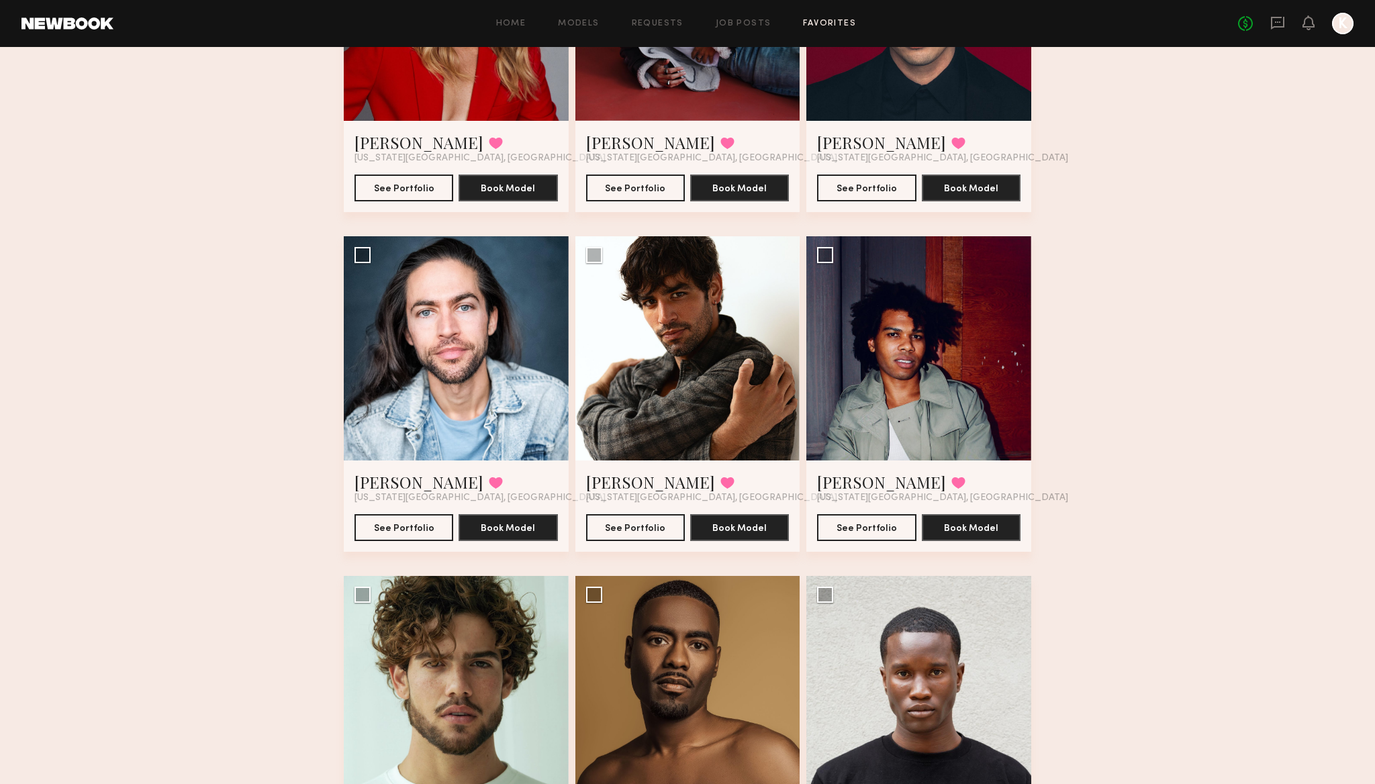
scroll to position [155, 0]
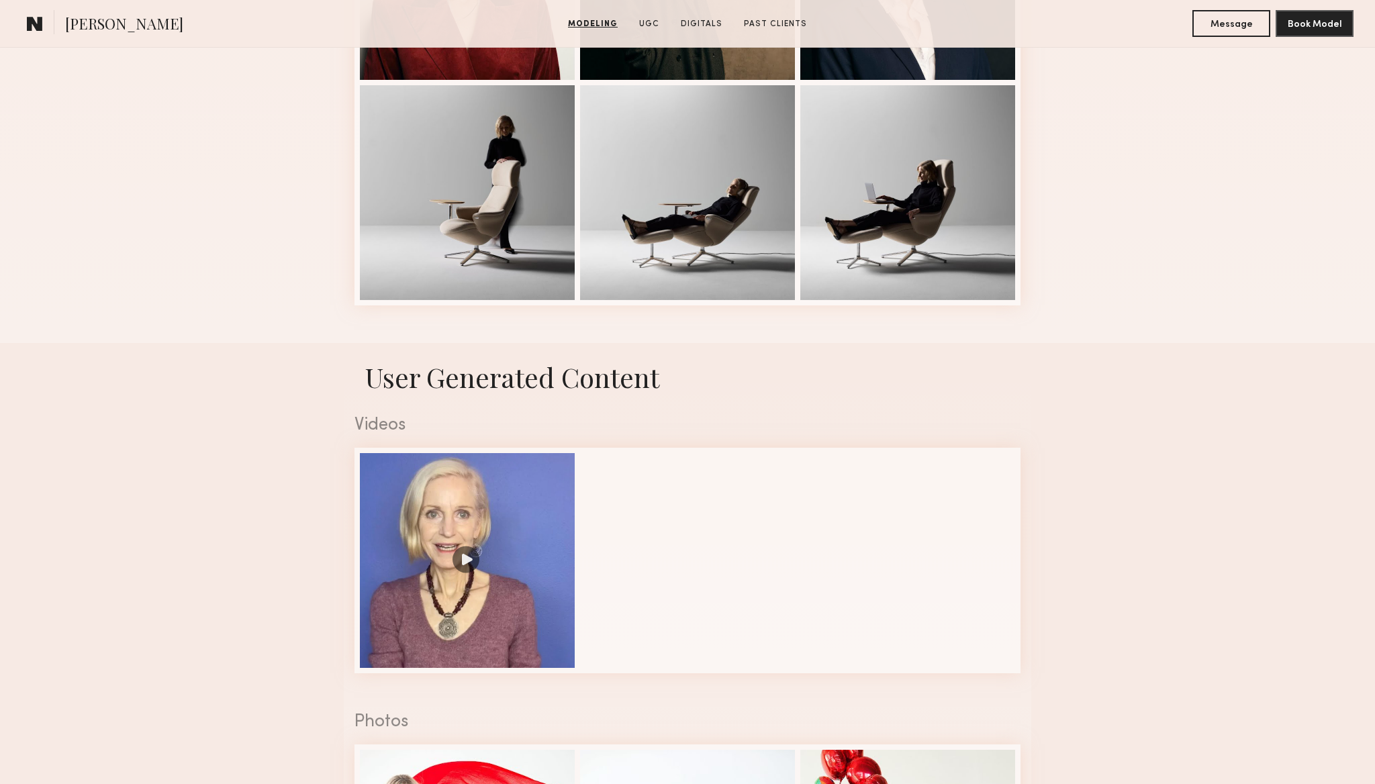
scroll to position [1030, 0]
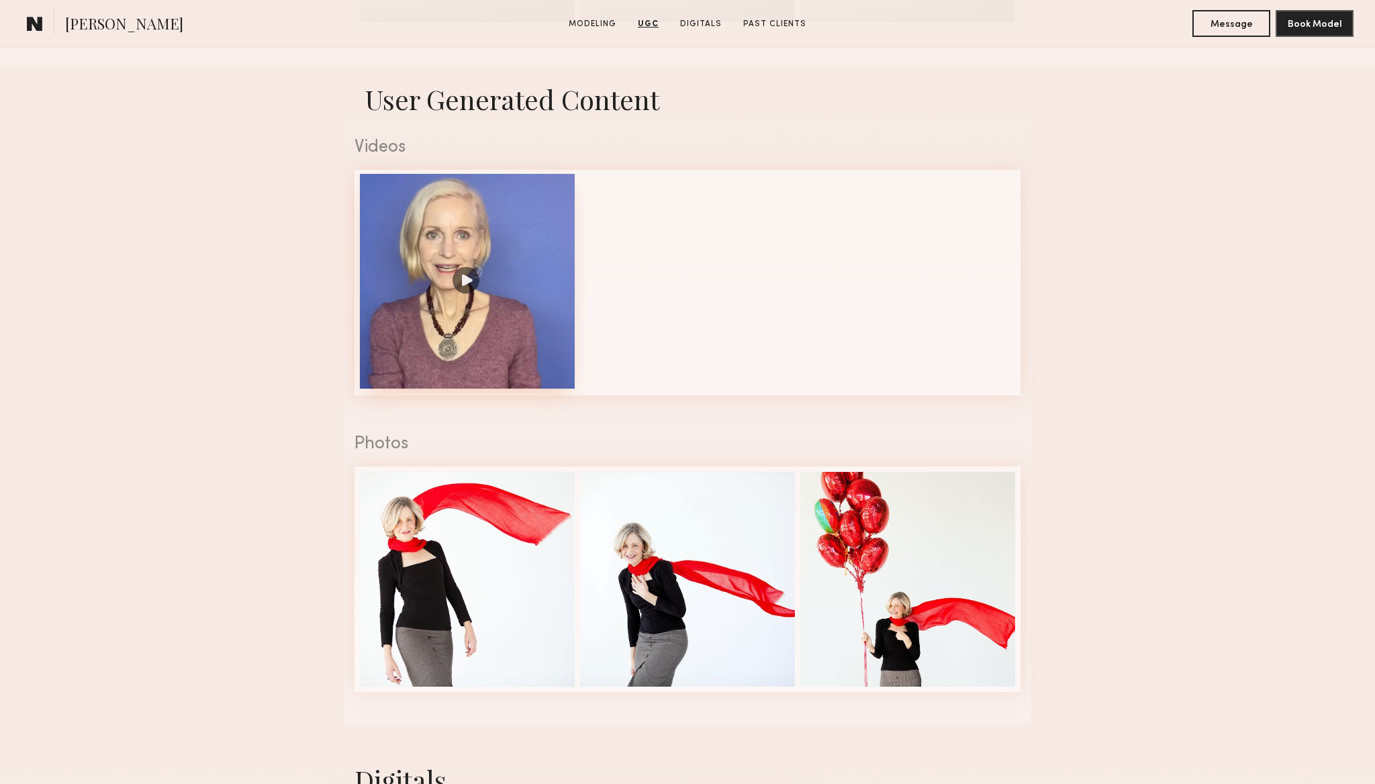
click at [536, 297] on div at bounding box center [467, 281] width 215 height 215
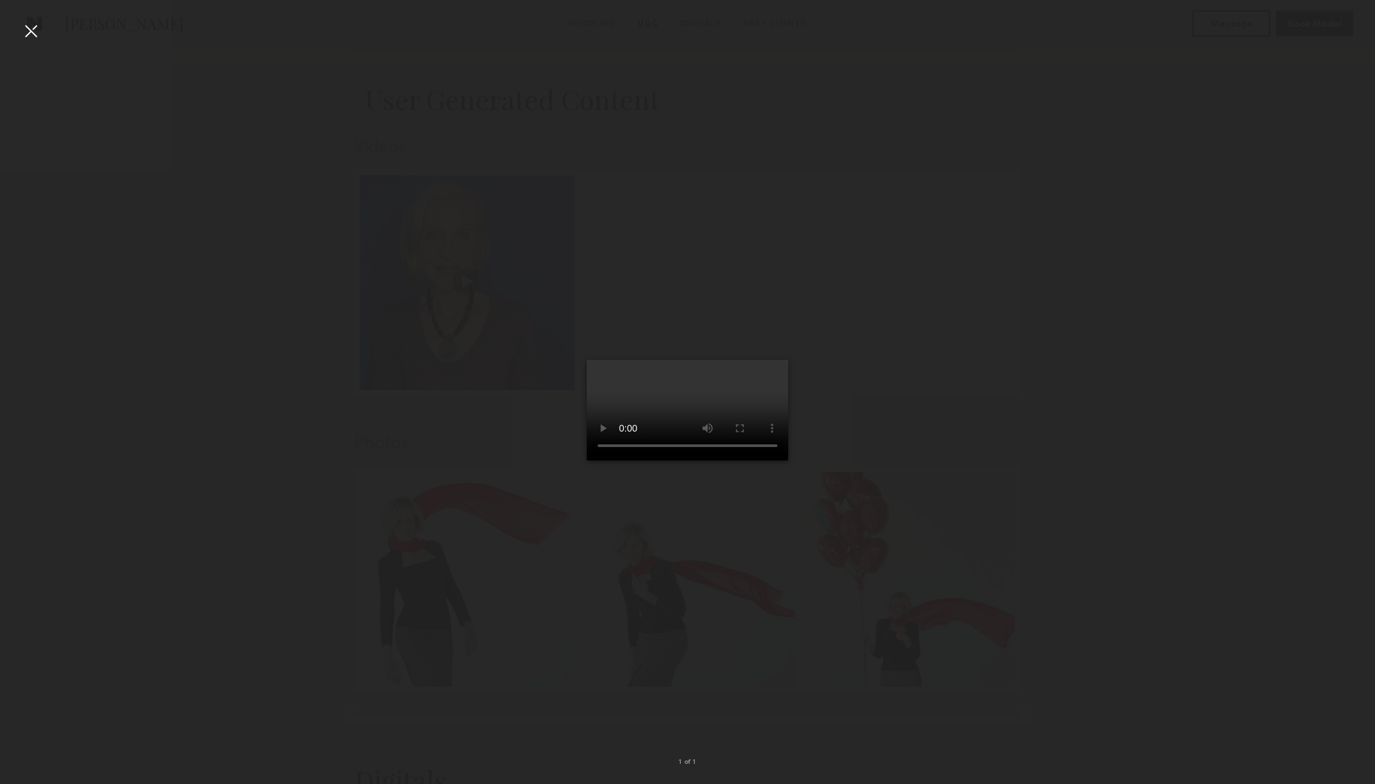
click at [34, 34] on div at bounding box center [30, 30] width 21 height 21
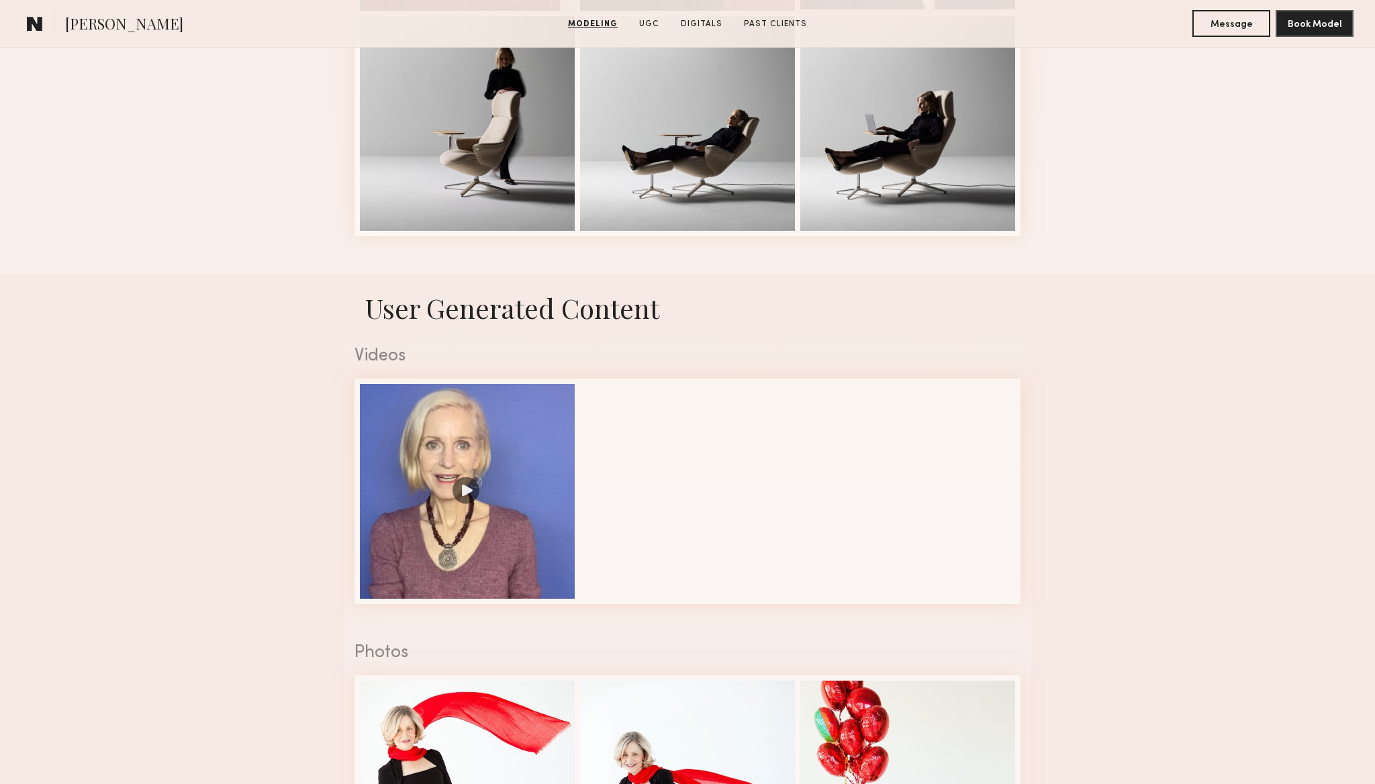
scroll to position [0, 0]
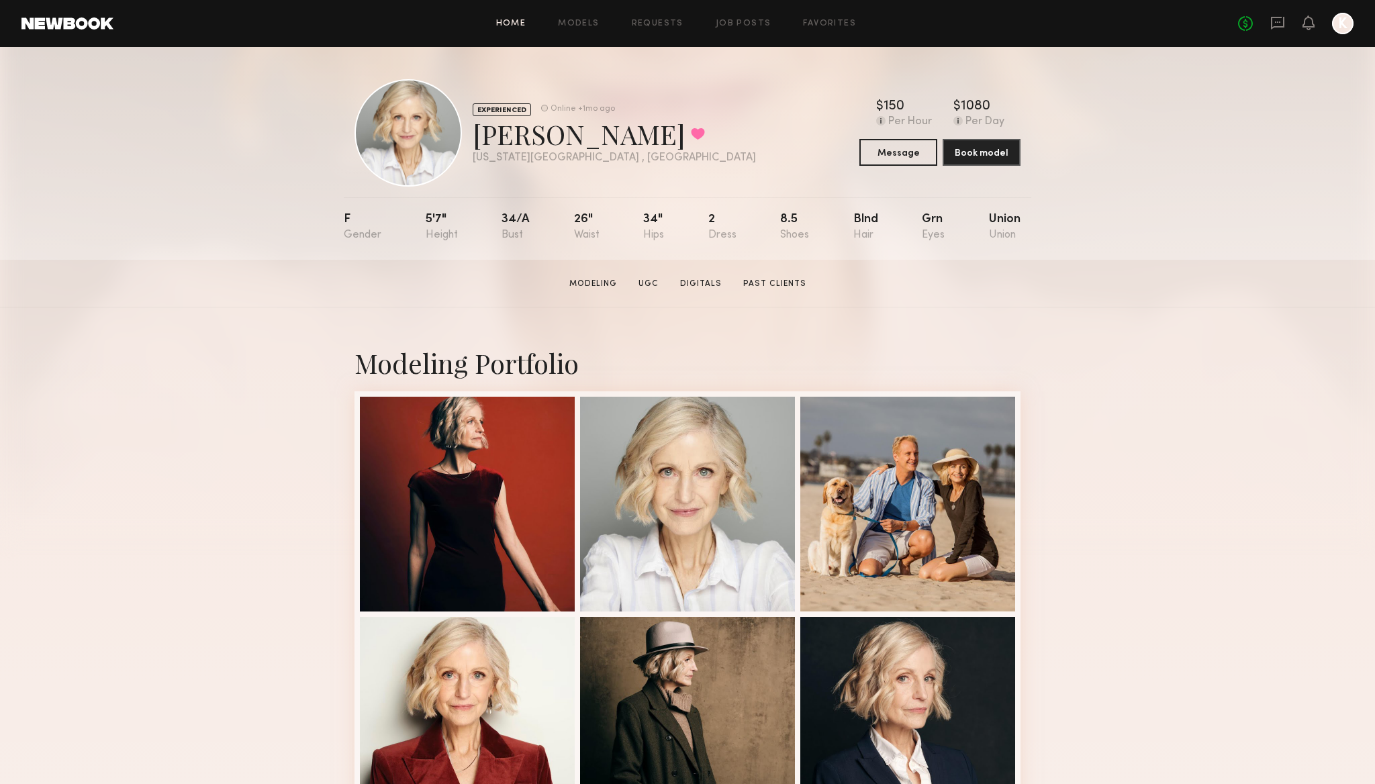
click at [509, 26] on link "Home" at bounding box center [511, 23] width 30 height 9
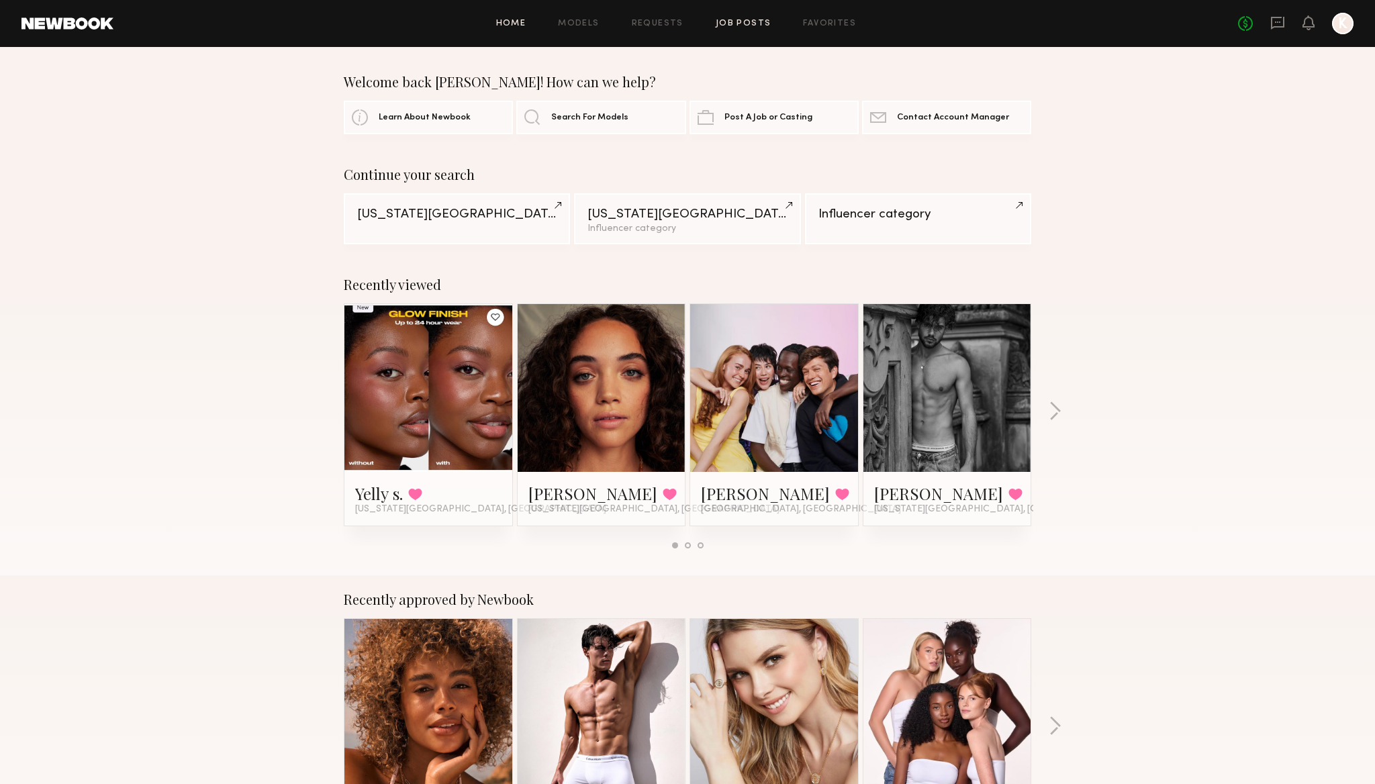
click at [742, 23] on link "Job Posts" at bounding box center [744, 23] width 56 height 9
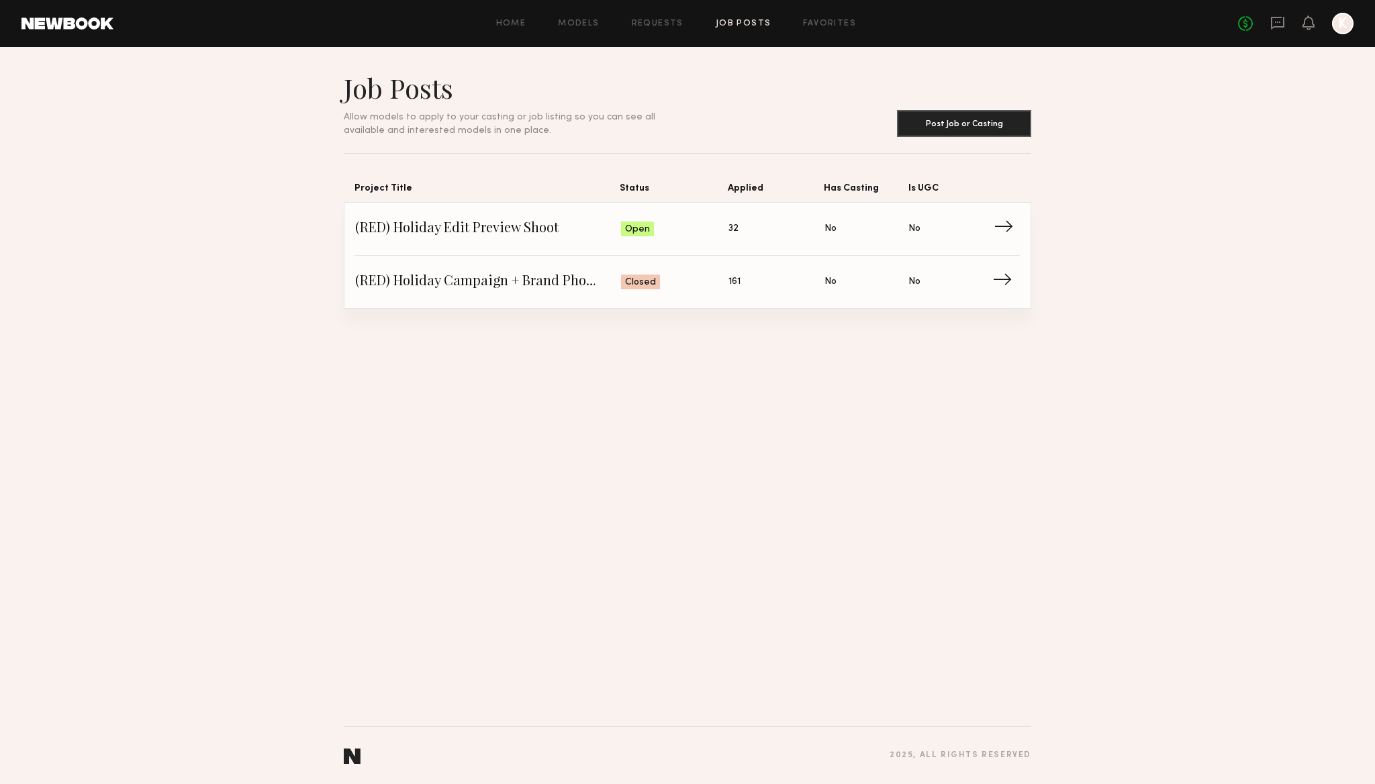
click at [636, 217] on link "(RED) Holiday Edit Preview Shoot Status: Open Applied: 32 Has Casting: No Is UG…" at bounding box center [687, 229] width 665 height 53
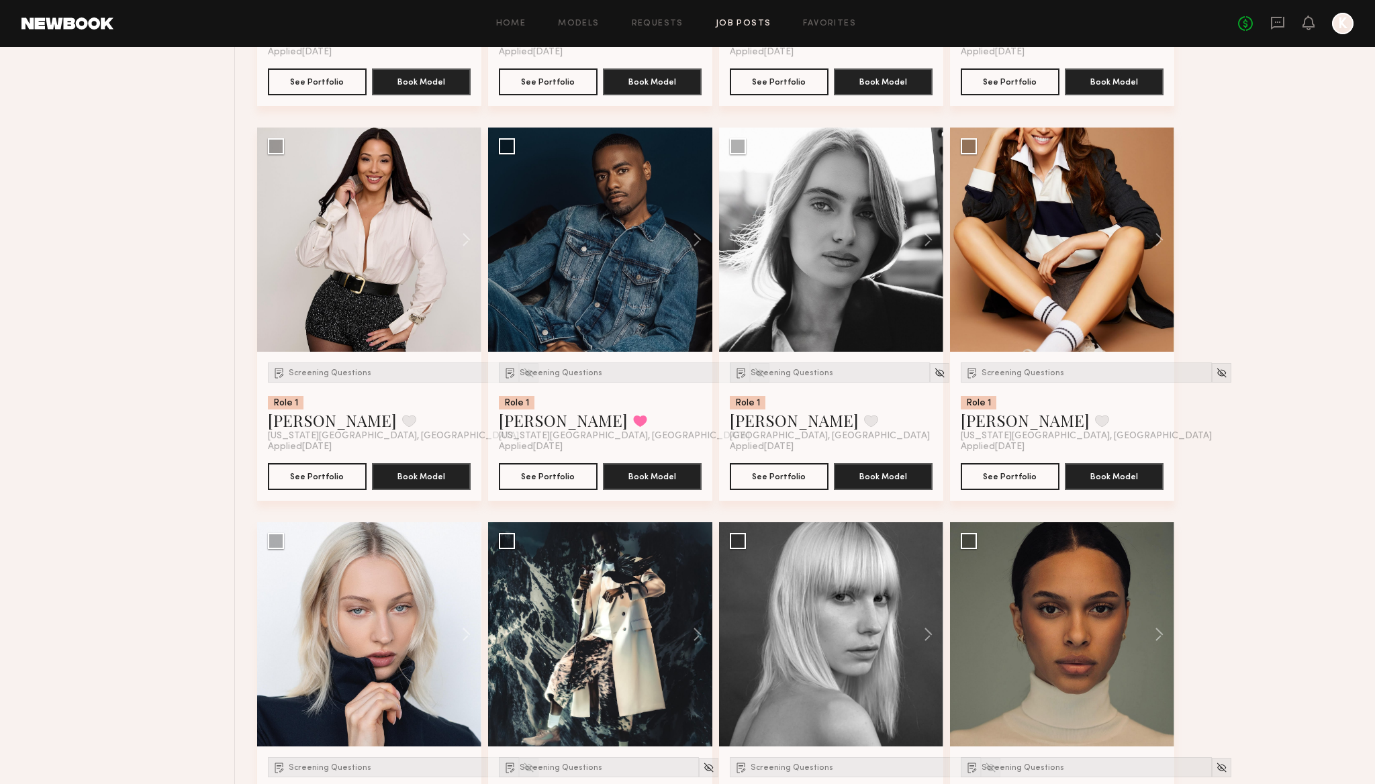
scroll to position [1218, 0]
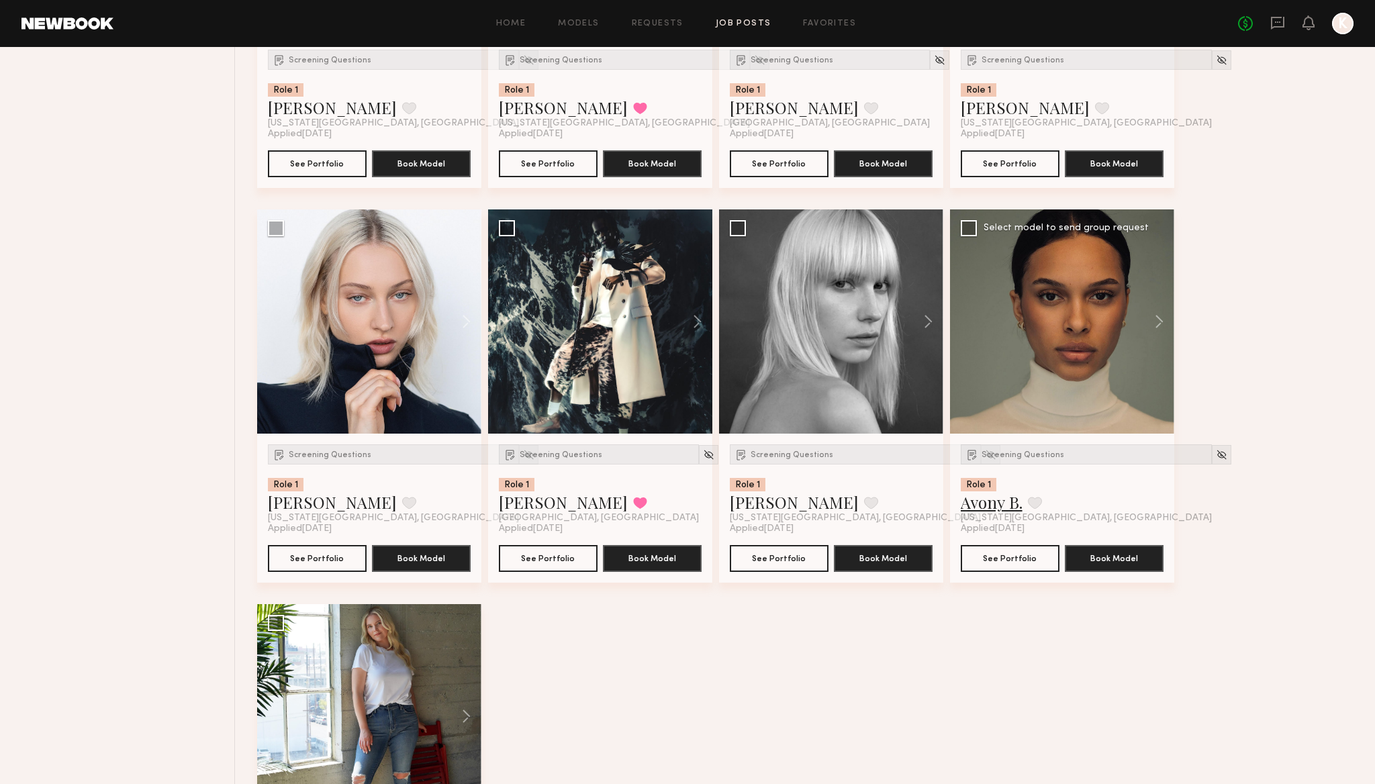
click at [1005, 508] on link "Avony B." at bounding box center [992, 502] width 62 height 21
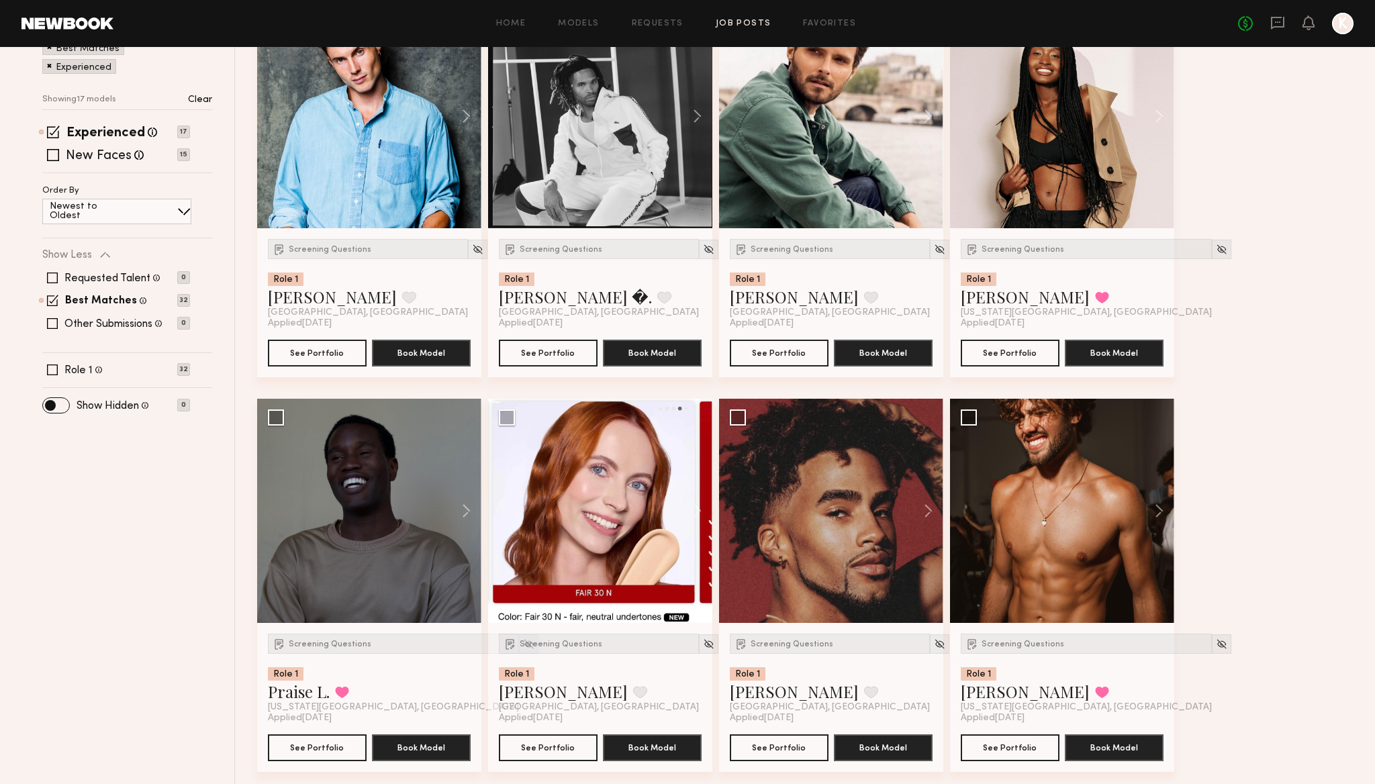
scroll to position [0, 0]
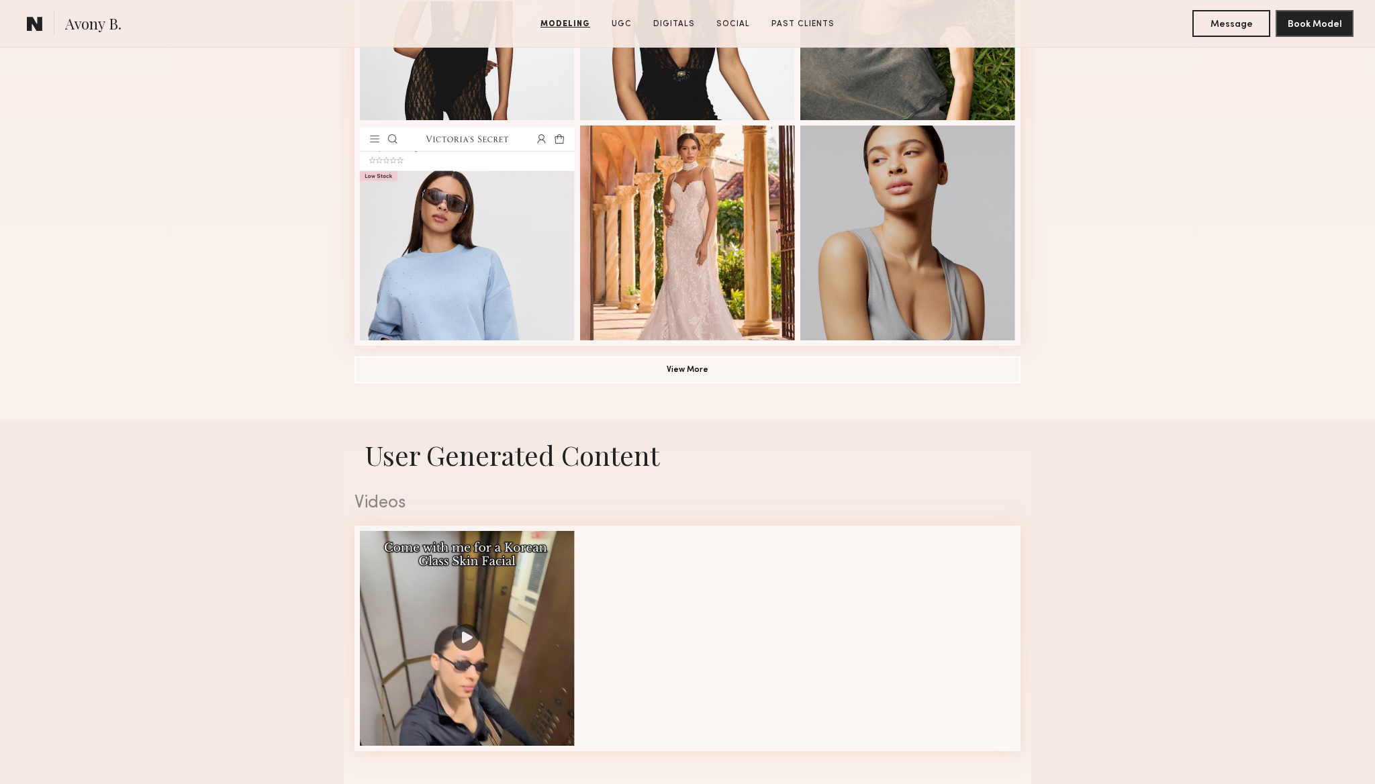
scroll to position [1030, 0]
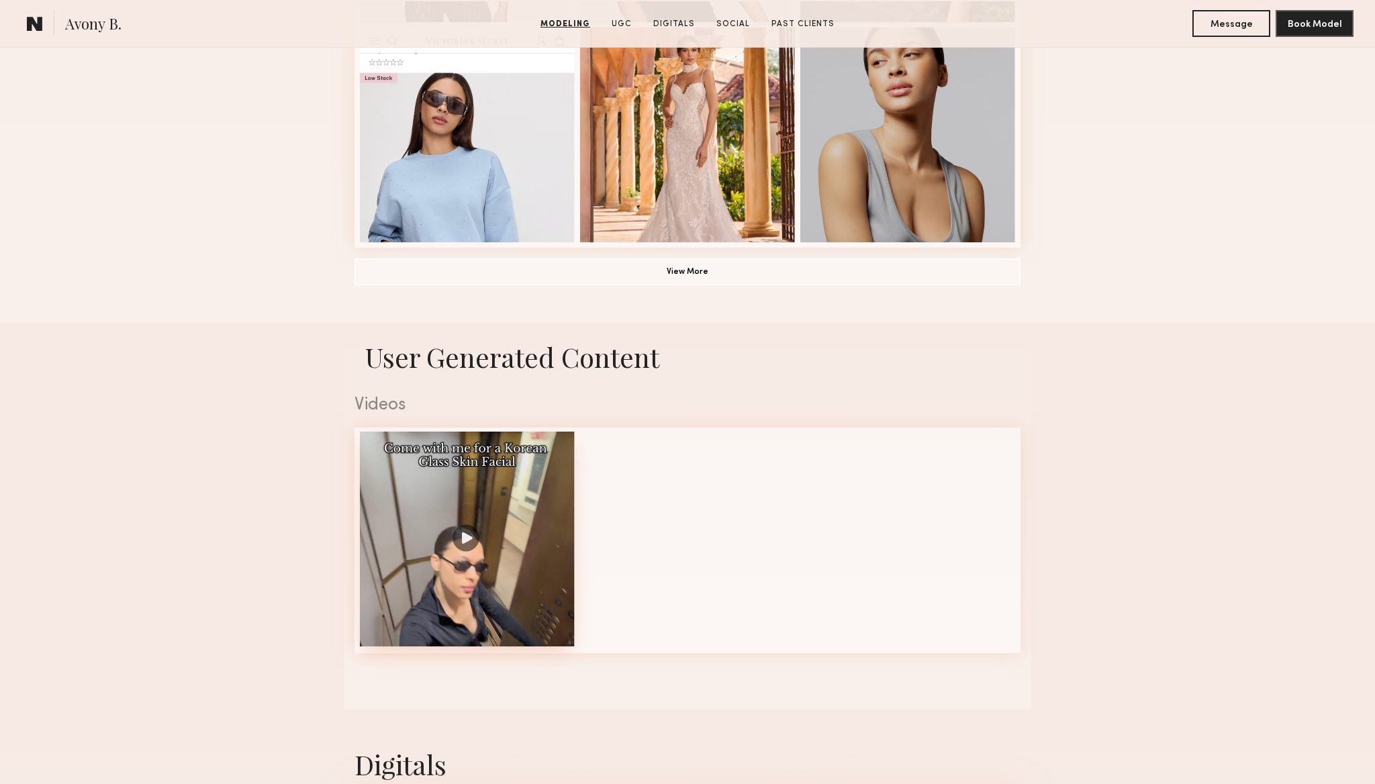
click at [558, 549] on div at bounding box center [467, 539] width 215 height 215
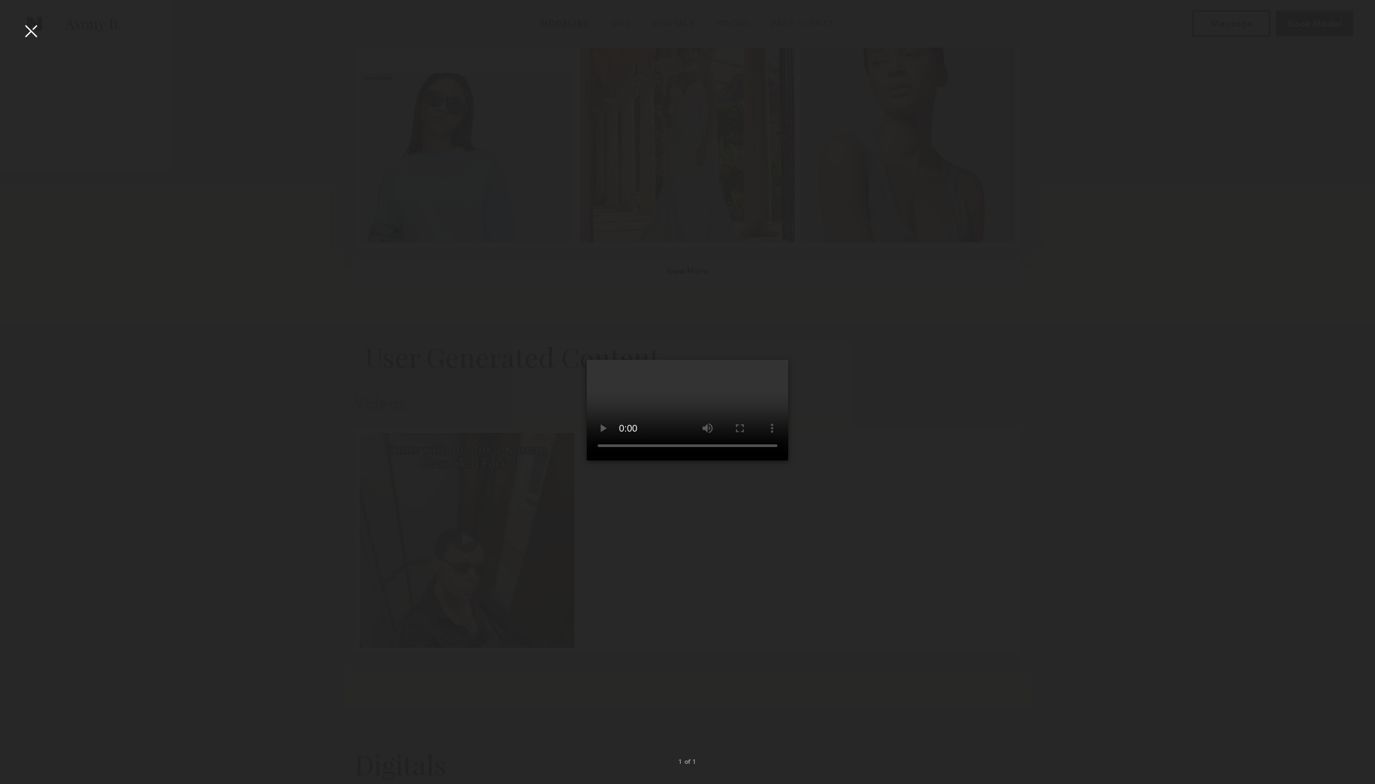
click at [28, 30] on div at bounding box center [30, 30] width 21 height 21
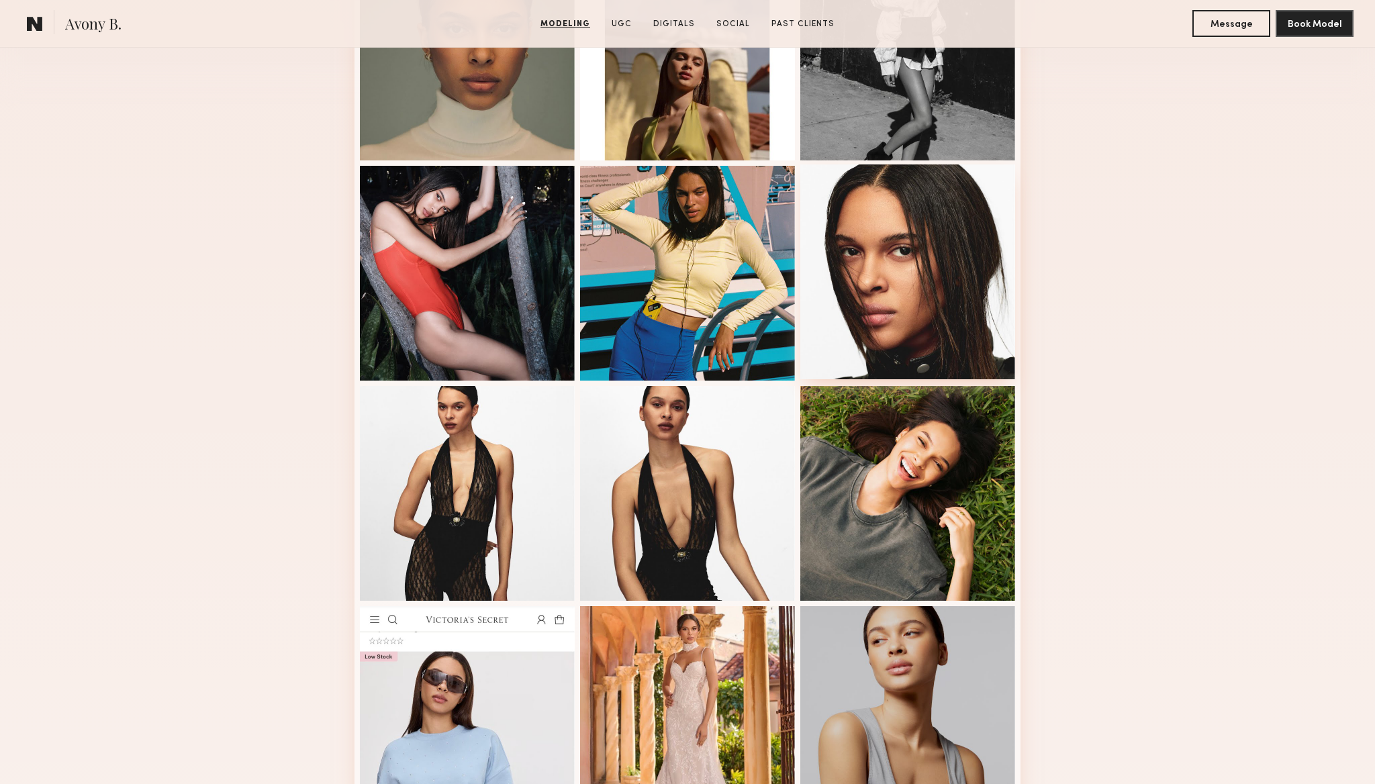
scroll to position [0, 0]
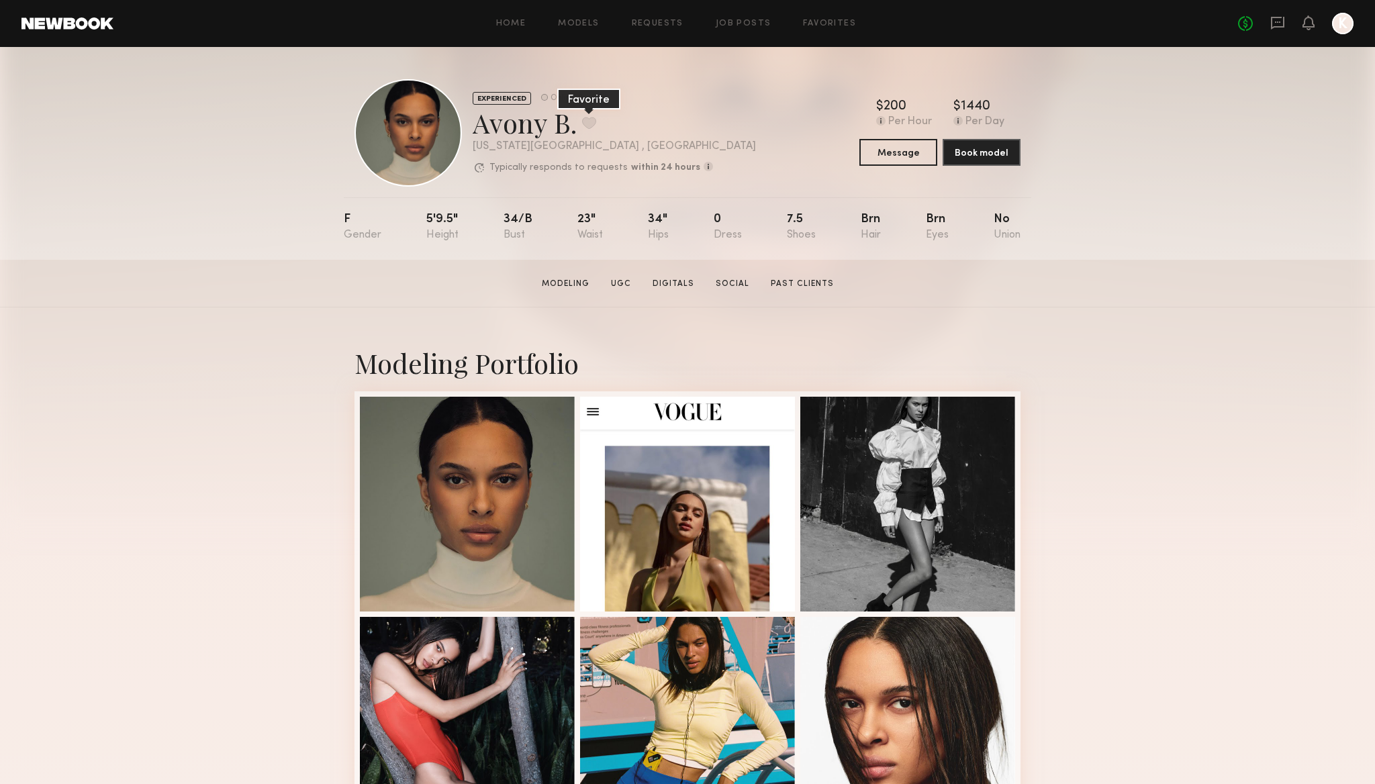
click at [585, 122] on button at bounding box center [589, 123] width 14 height 12
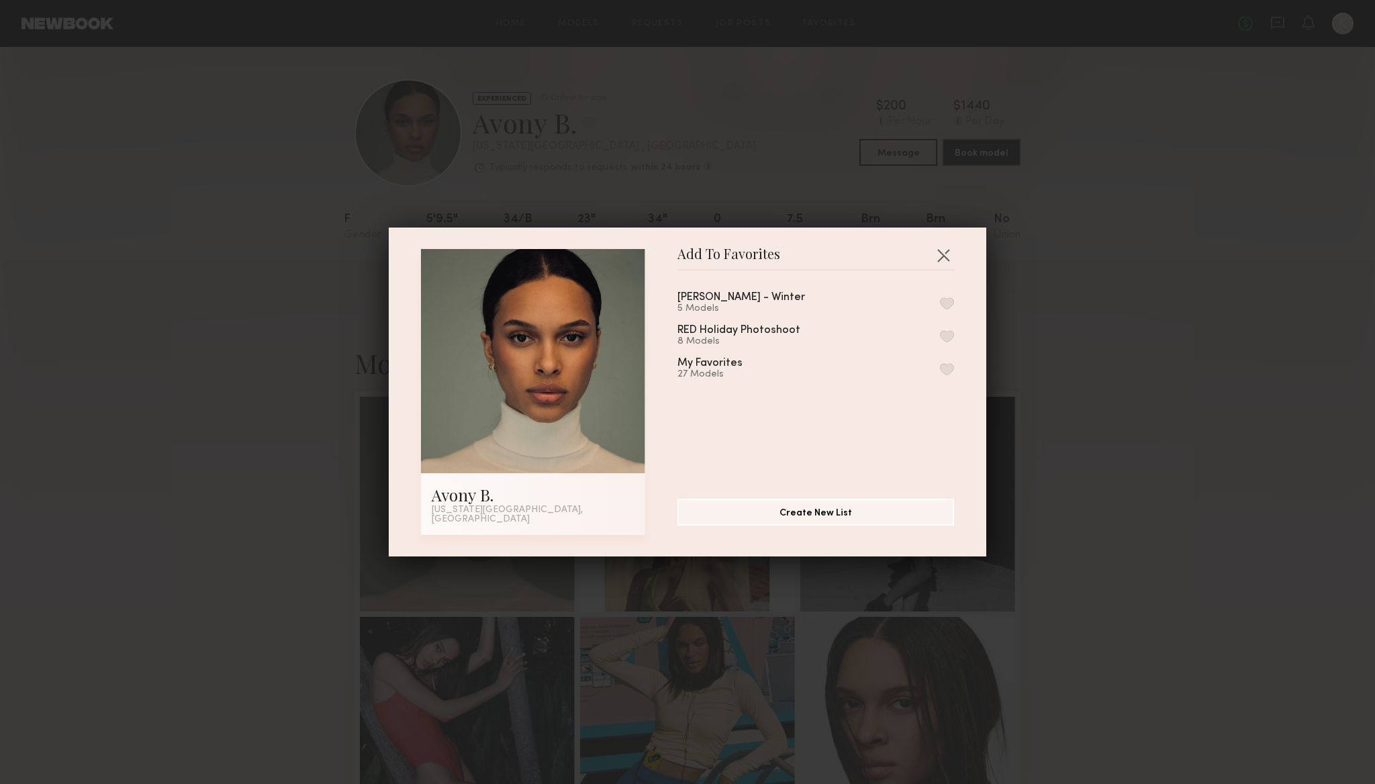
click at [944, 373] on button "button" at bounding box center [947, 369] width 14 height 12
click at [945, 259] on button "button" at bounding box center [943, 254] width 21 height 21
